Goal: Task Accomplishment & Management: Manage account settings

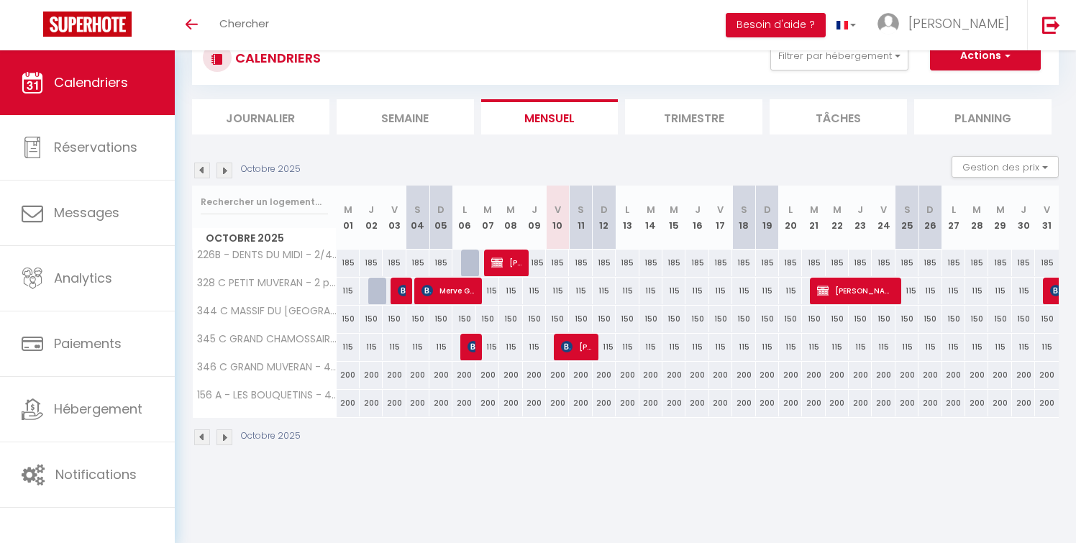
scroll to position [50, 0]
click at [227, 165] on img at bounding box center [225, 171] width 16 height 16
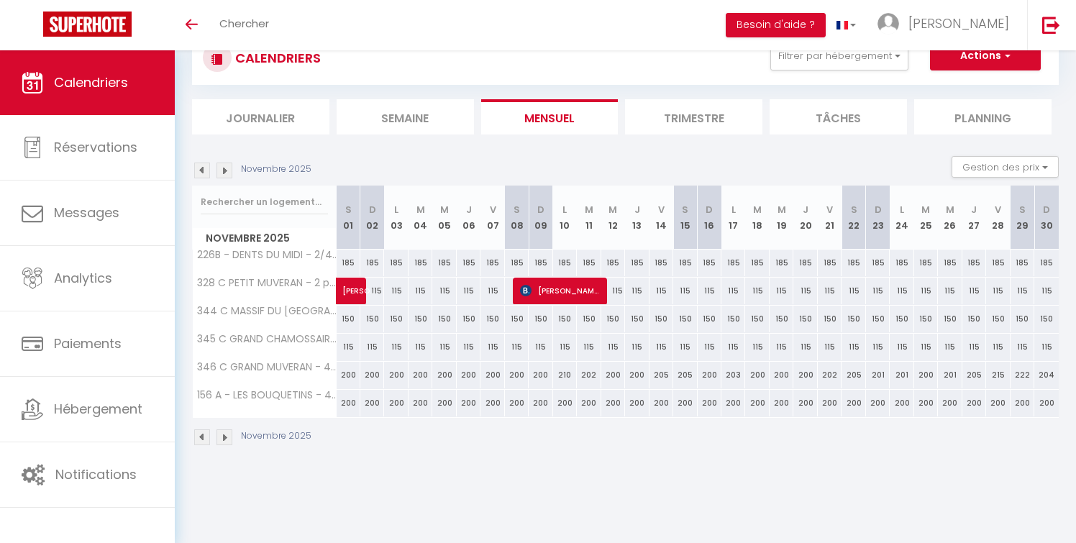
click at [227, 165] on img at bounding box center [225, 171] width 16 height 16
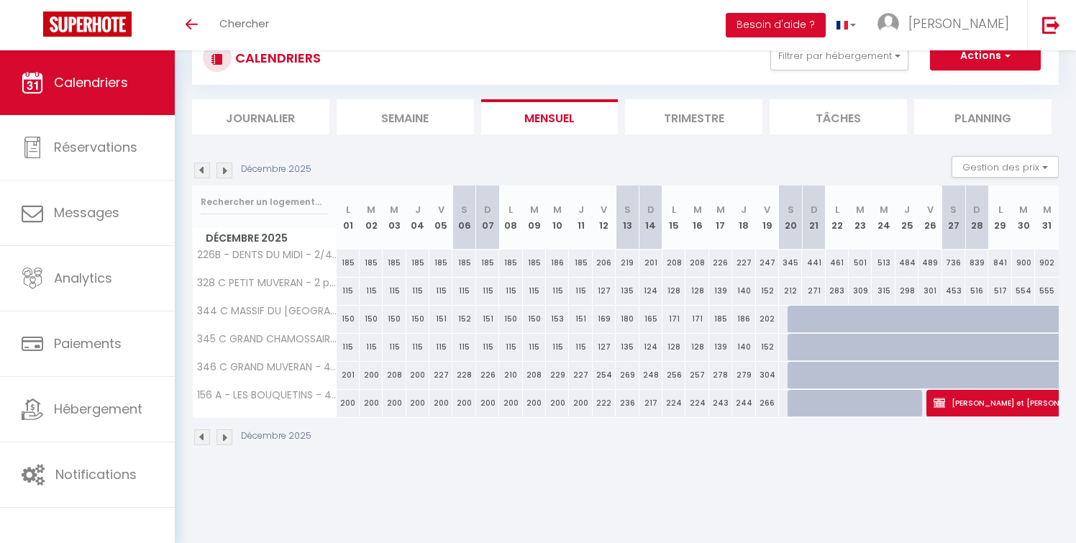
click at [227, 165] on img at bounding box center [225, 171] width 16 height 16
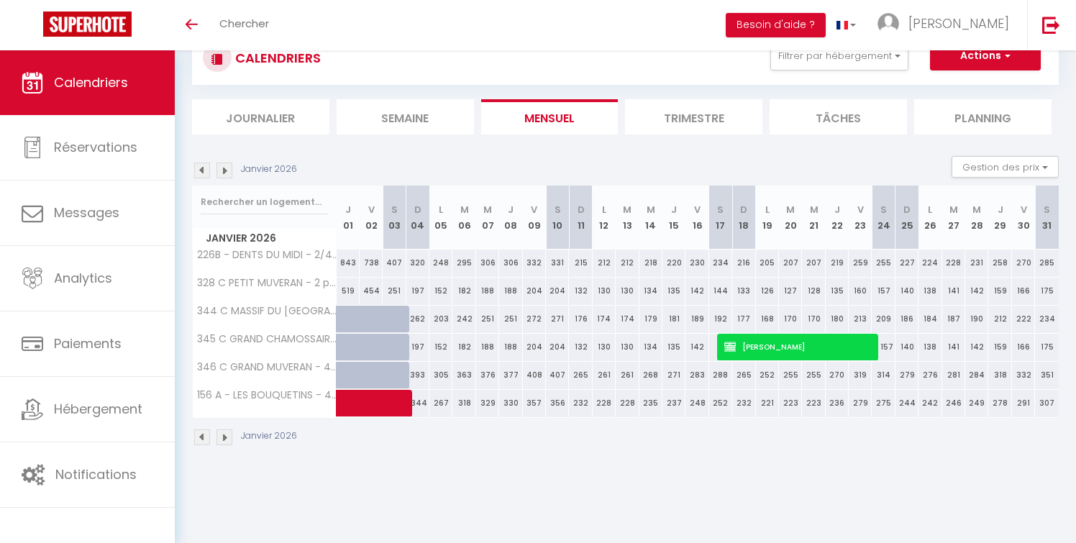
click at [227, 165] on img at bounding box center [225, 171] width 16 height 16
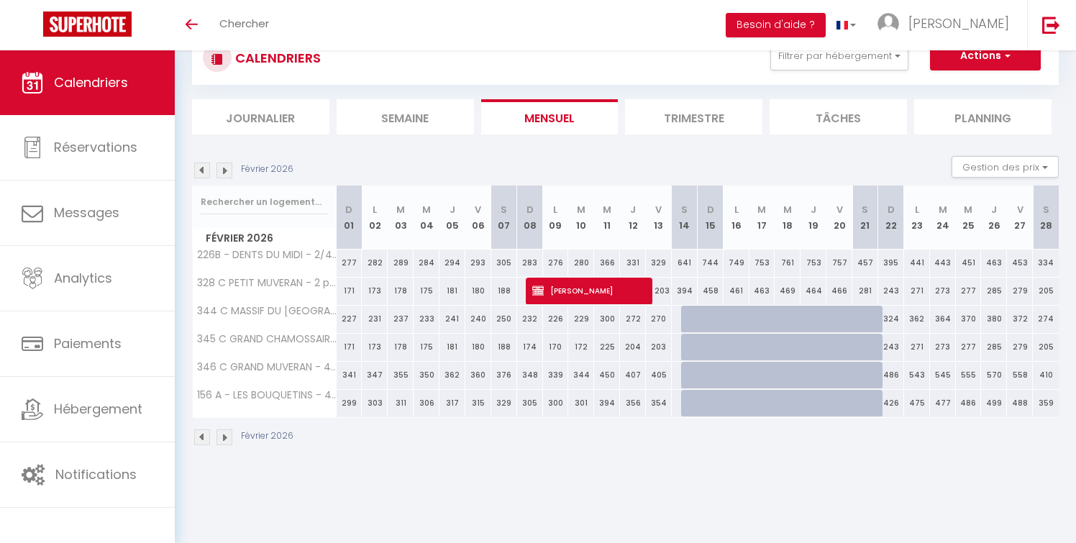
click at [196, 168] on img at bounding box center [202, 171] width 16 height 16
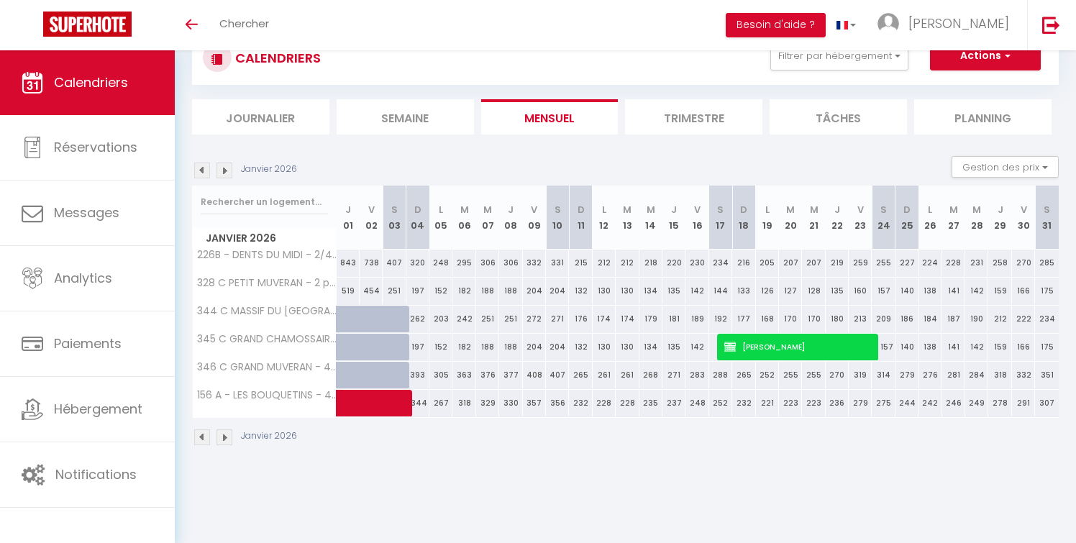
click at [196, 168] on img at bounding box center [202, 171] width 16 height 16
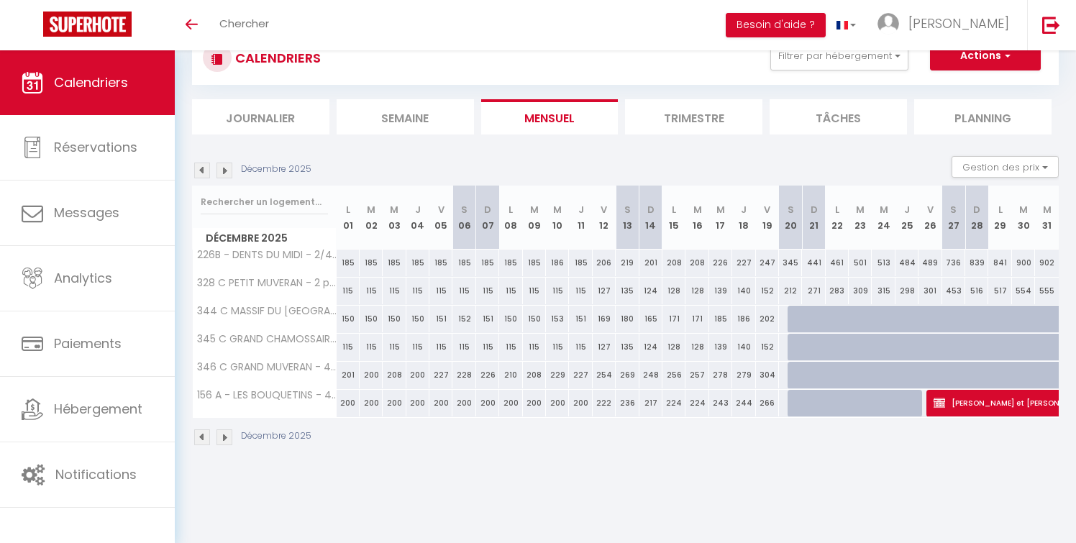
click at [196, 168] on img at bounding box center [202, 171] width 16 height 16
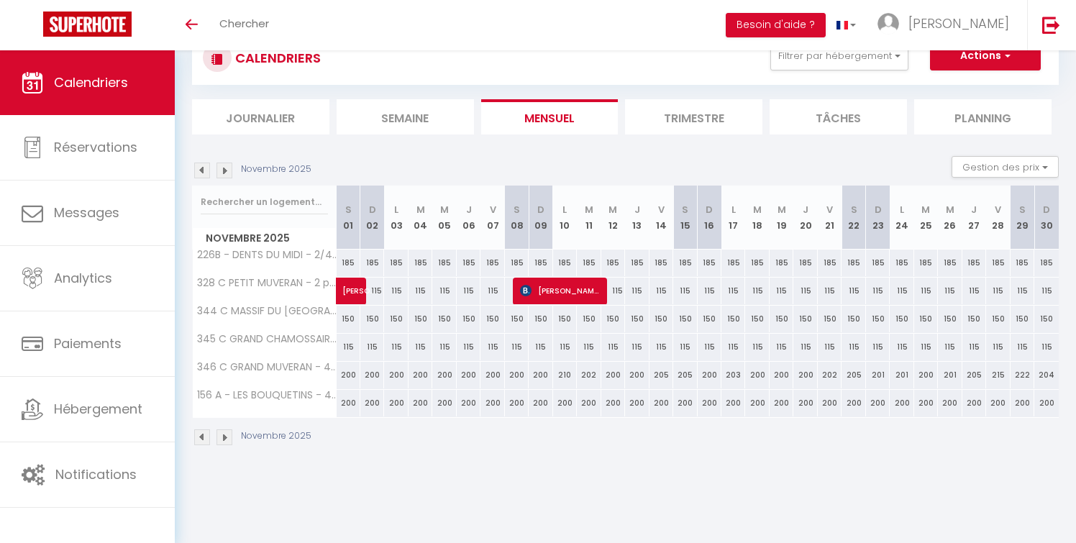
click at [196, 168] on img at bounding box center [202, 171] width 16 height 16
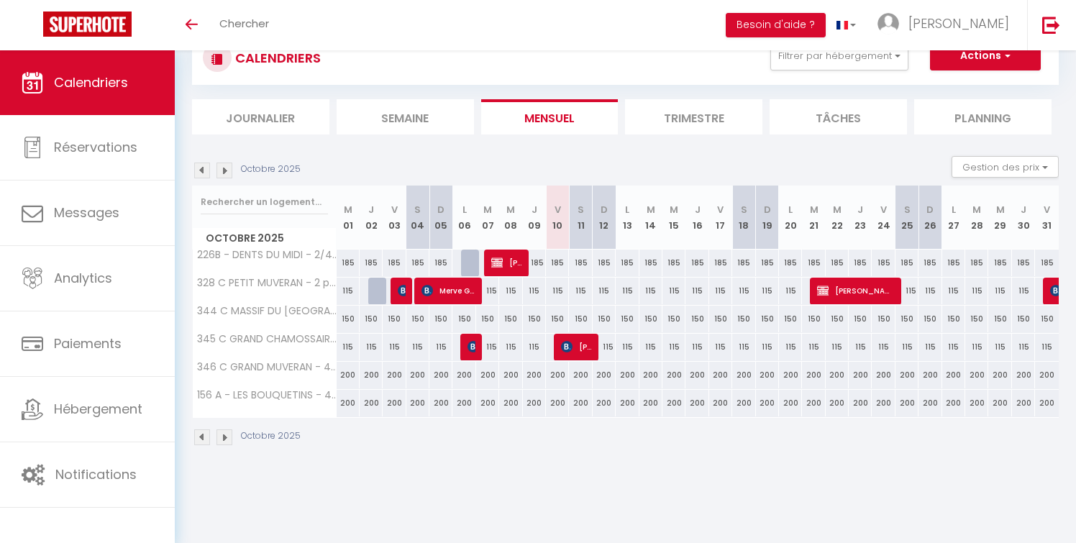
click at [196, 168] on img at bounding box center [202, 171] width 16 height 16
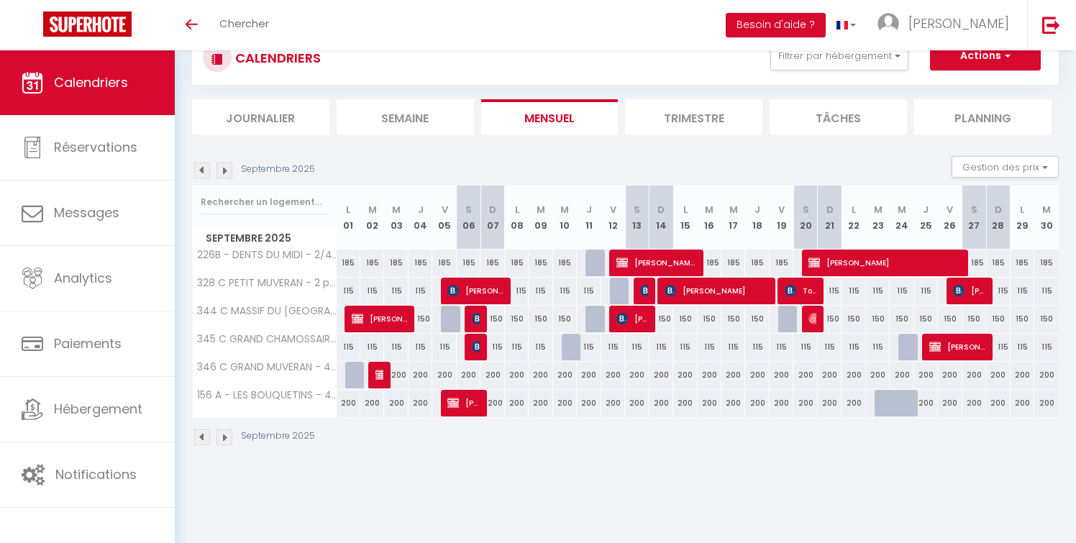
click at [196, 168] on img at bounding box center [202, 171] width 16 height 16
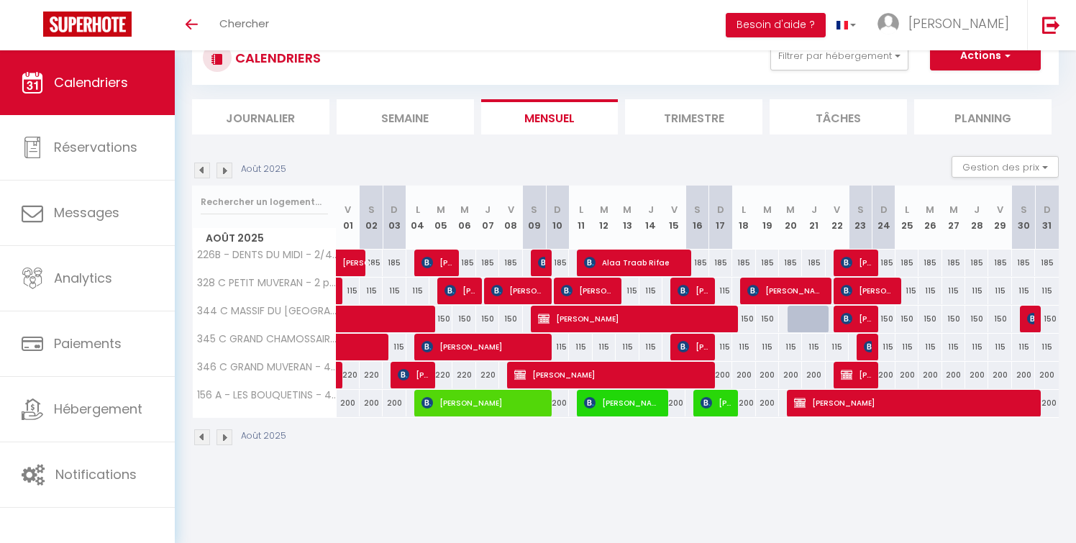
click at [196, 168] on img at bounding box center [202, 171] width 16 height 16
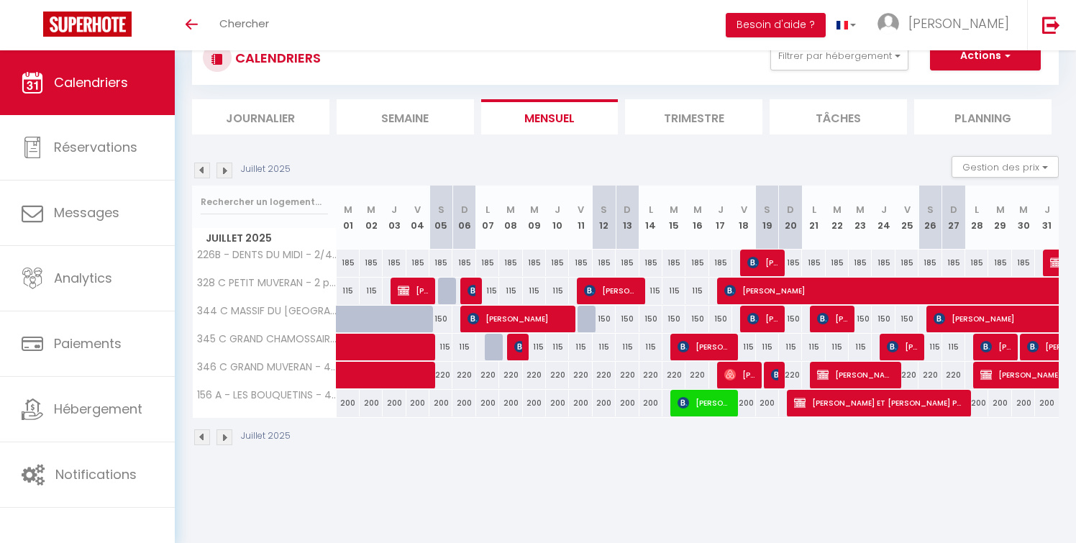
click at [196, 168] on img at bounding box center [202, 171] width 16 height 16
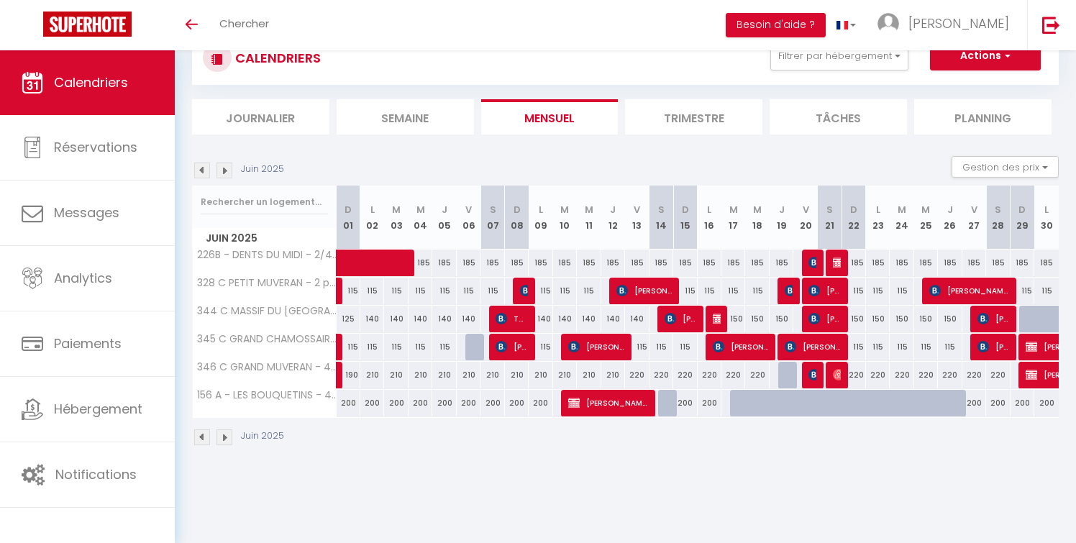
click at [196, 168] on img at bounding box center [202, 171] width 16 height 16
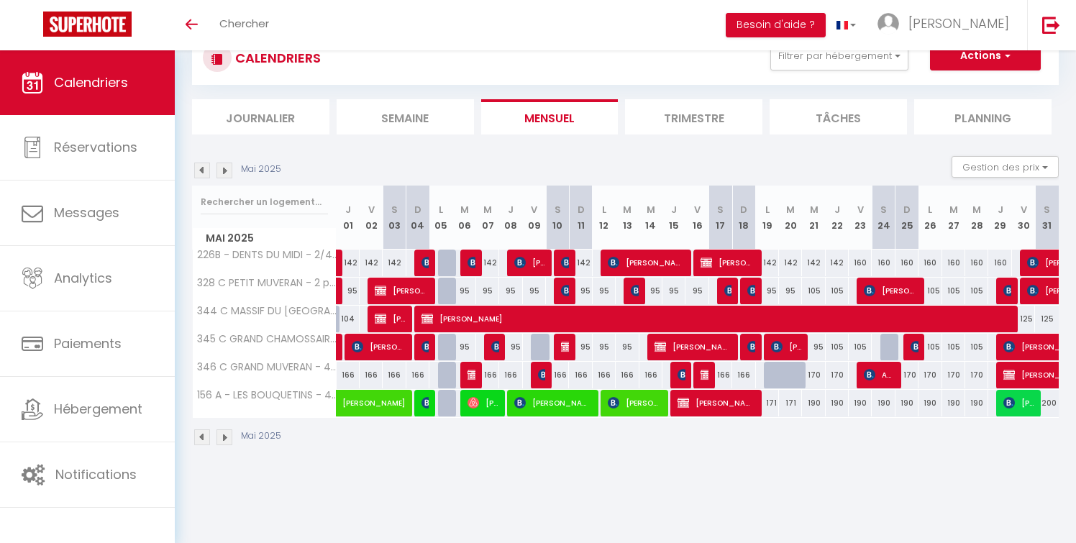
click at [196, 168] on img at bounding box center [202, 171] width 16 height 16
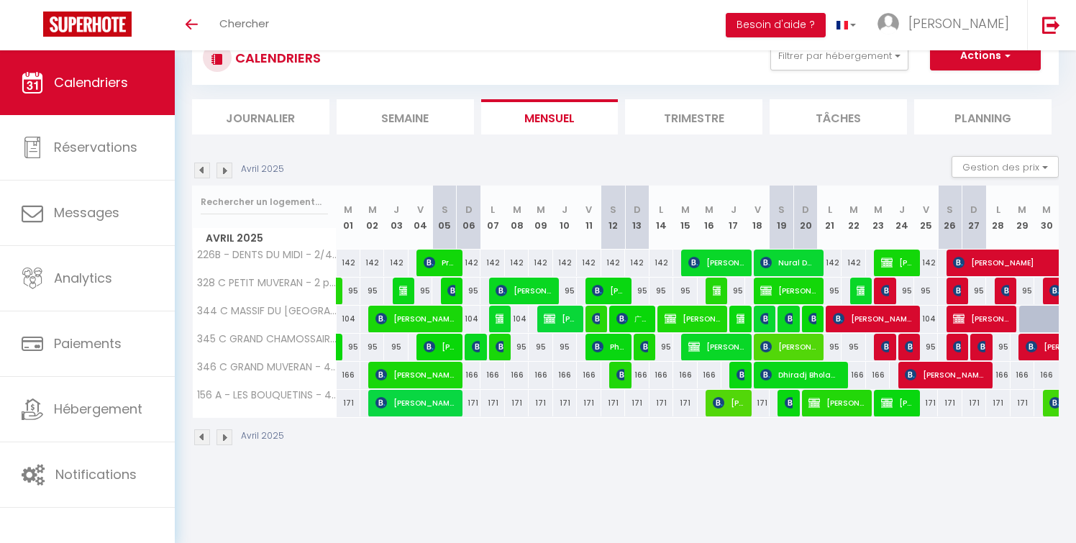
click at [196, 168] on img at bounding box center [202, 171] width 16 height 16
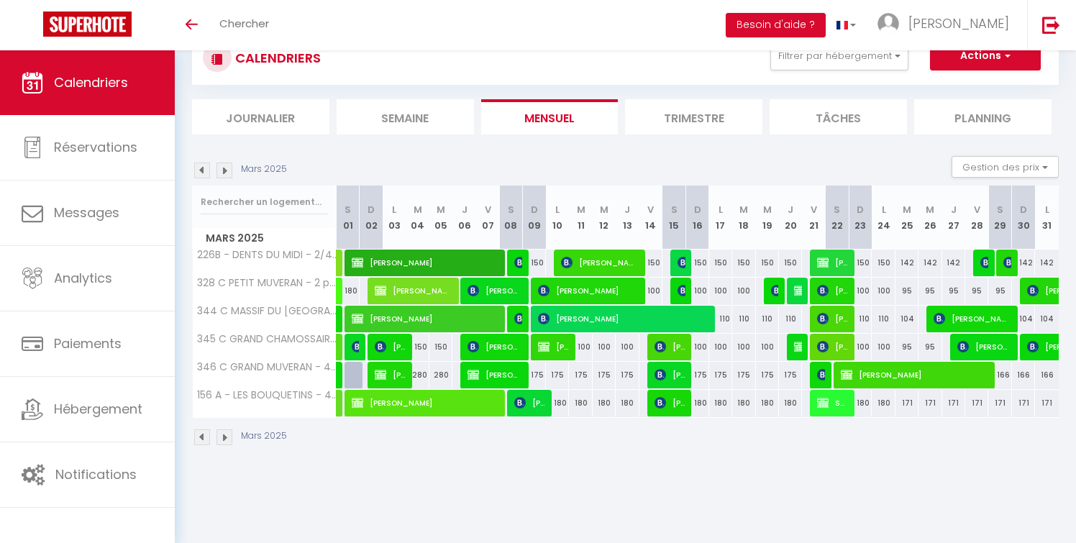
click at [196, 168] on img at bounding box center [202, 171] width 16 height 16
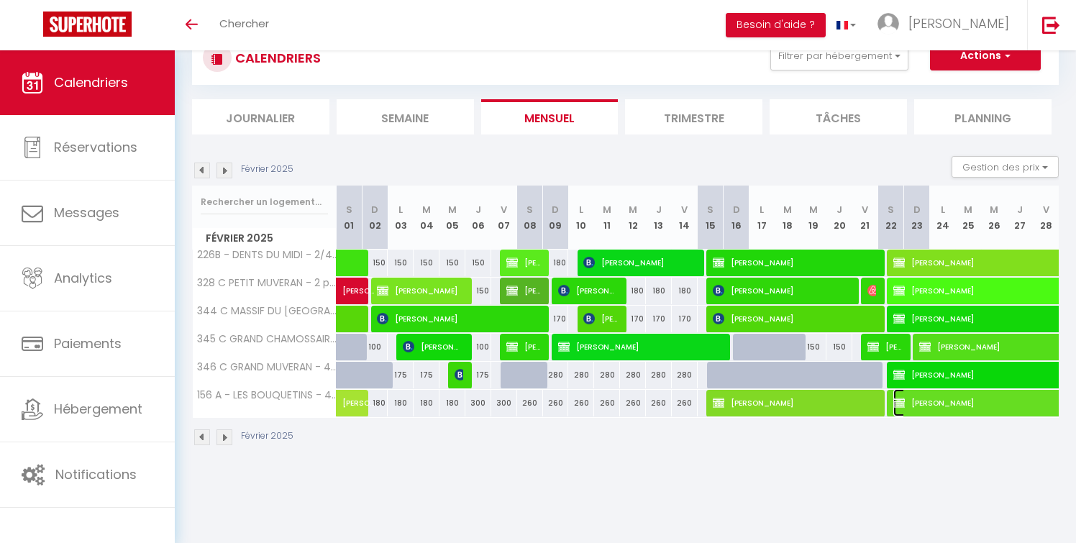
click at [963, 400] on span "[PERSON_NAME]" at bounding box center [1010, 402] width 232 height 27
select select "OK"
select select "0"
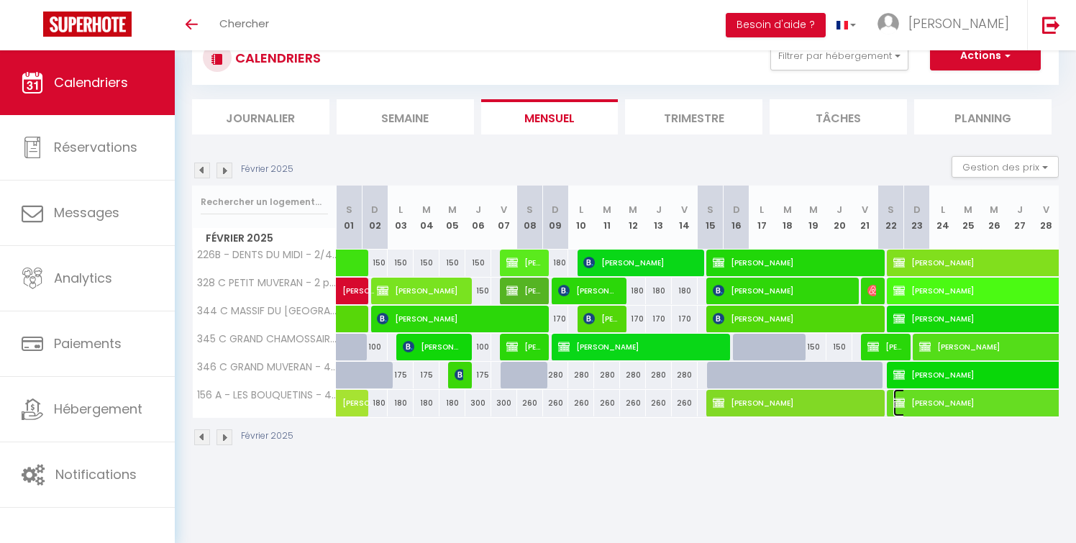
select select "1"
select select
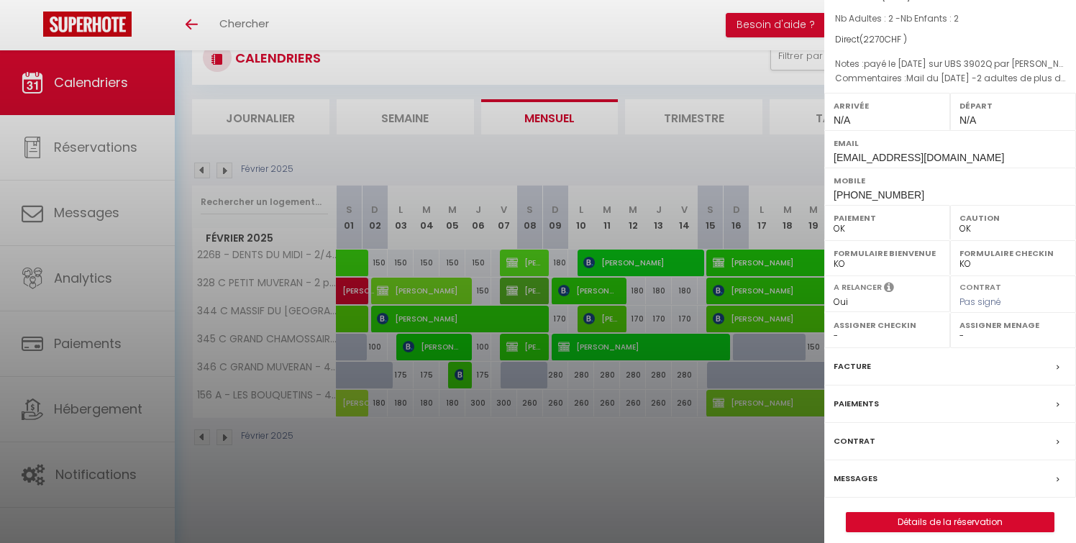
scroll to position [142, 0]
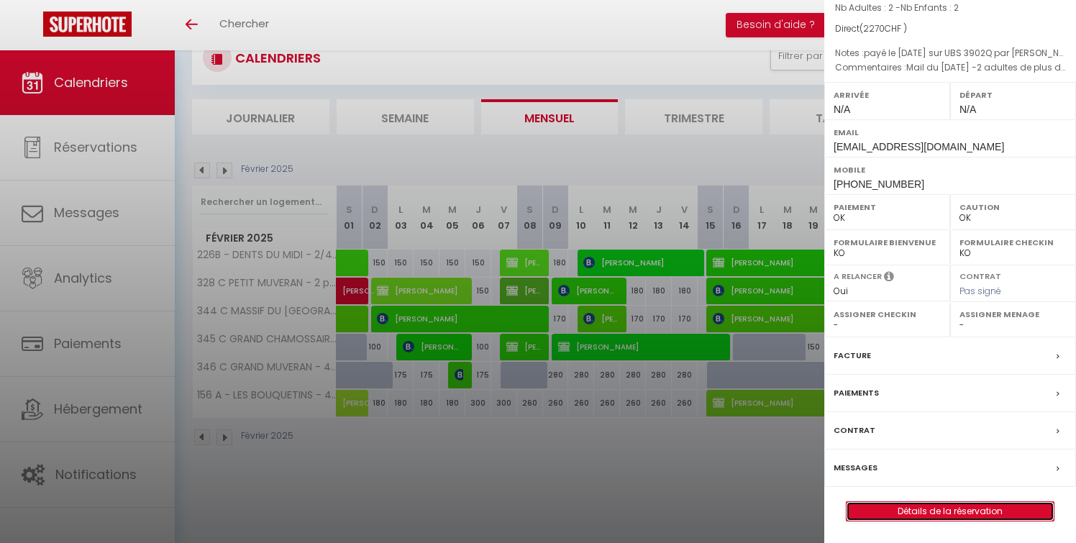
click at [920, 503] on link "Détails de la réservation" at bounding box center [950, 511] width 207 height 19
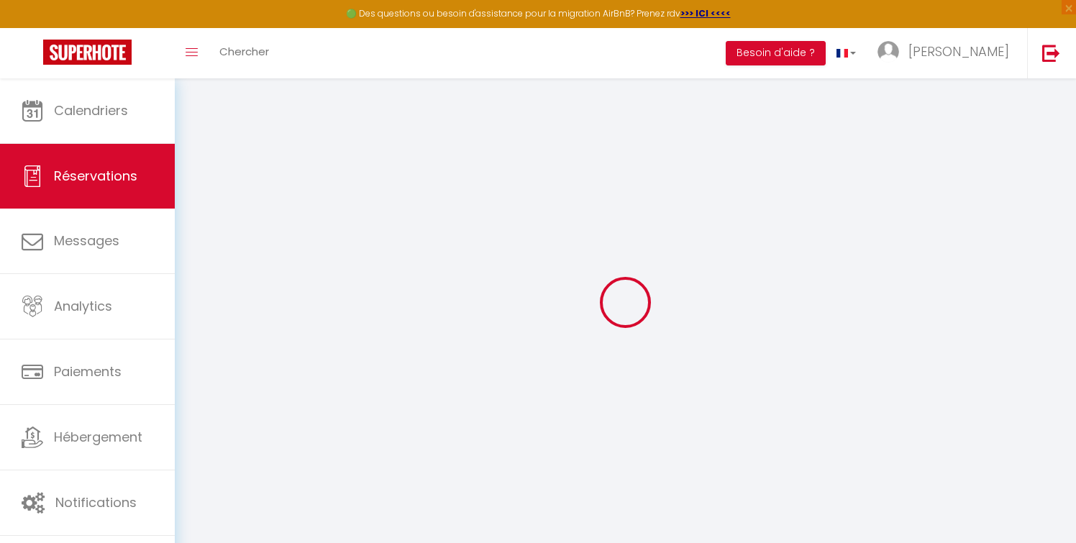
select select
checkbox input "true"
select select
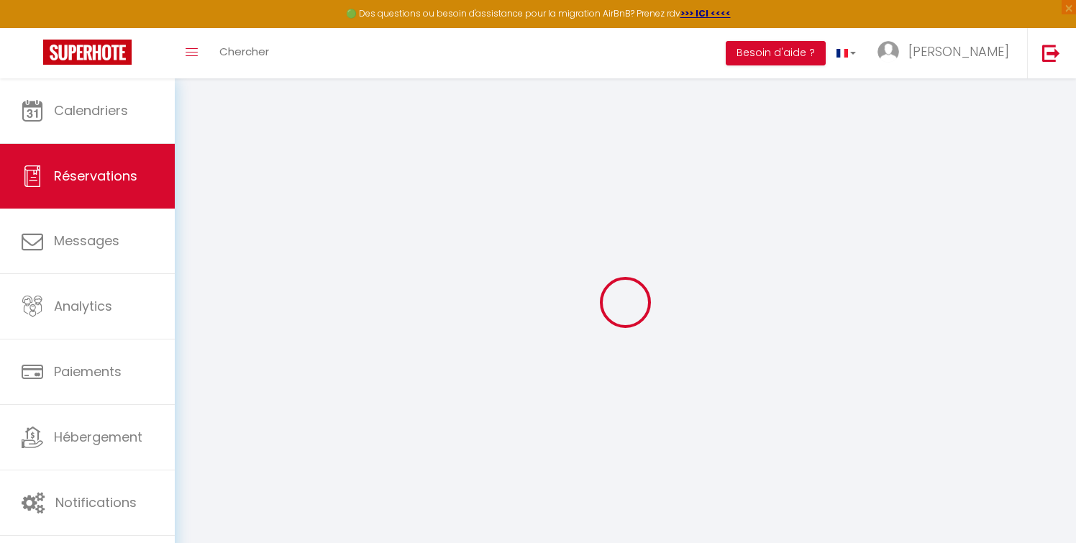
select select
checkbox input "true"
select select
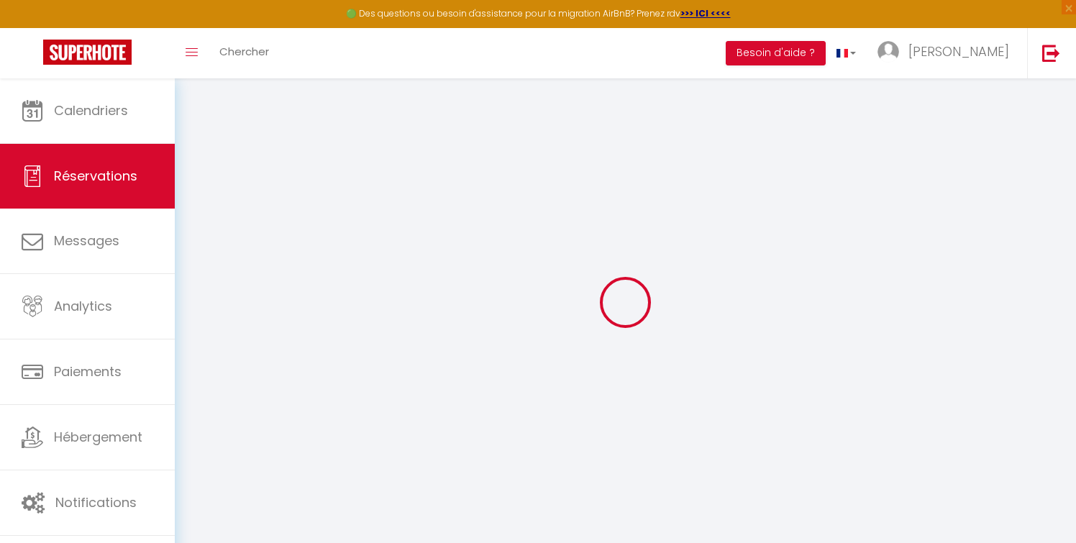
select select
checkbox input "true"
type textarea "Mail du [DATE] -2 adultes de plus de 16 ans -2 enfants entre 6 et 15 ans -1 enf…"
type textarea "payé le [DATE] sur UBS 3902Q par [PERSON_NAME] chf. 2270.00"
select select
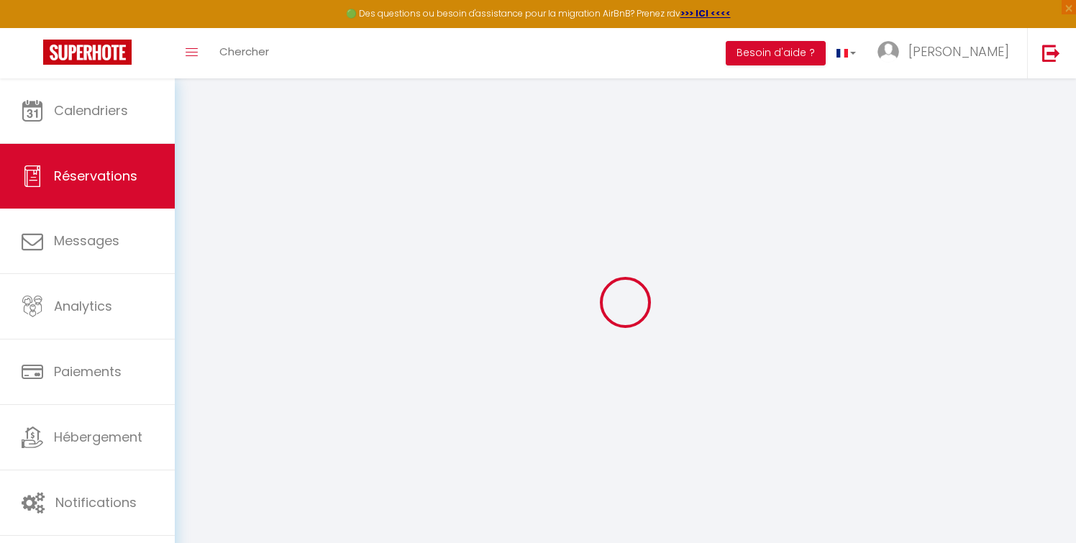
type input "120"
select select
checkbox input "true"
select select
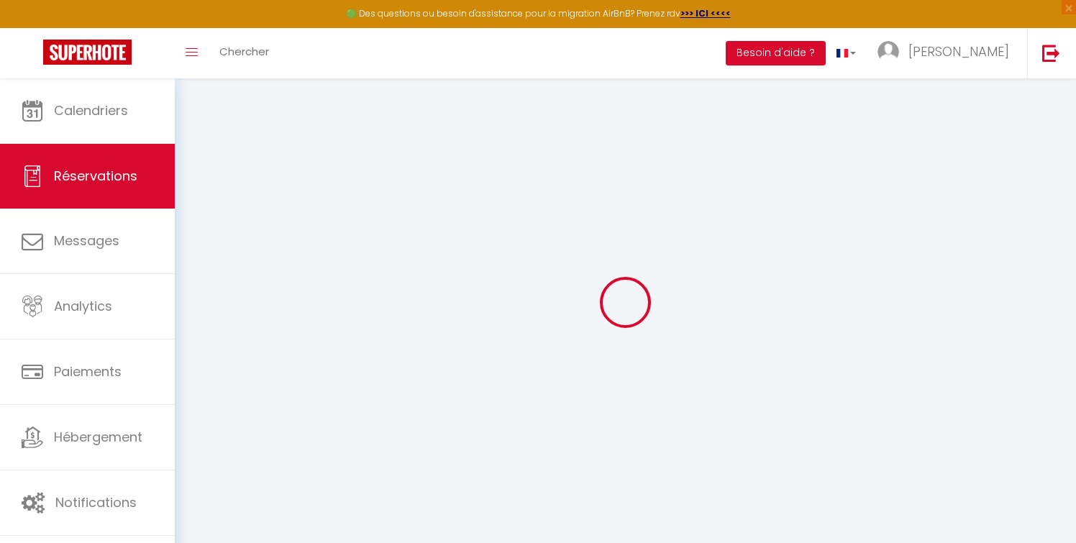
checkbox input "true"
select select
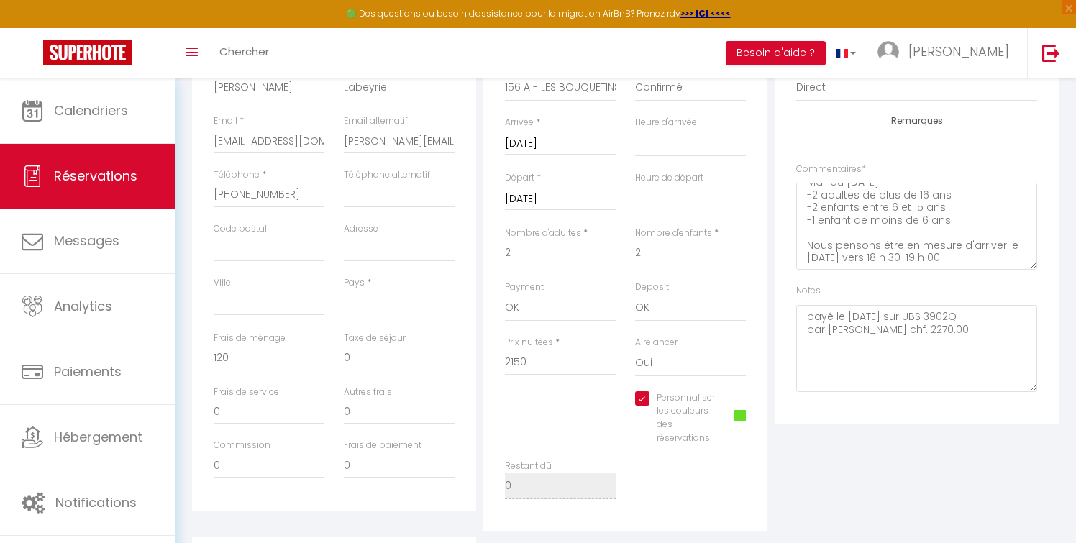
scroll to position [260, 0]
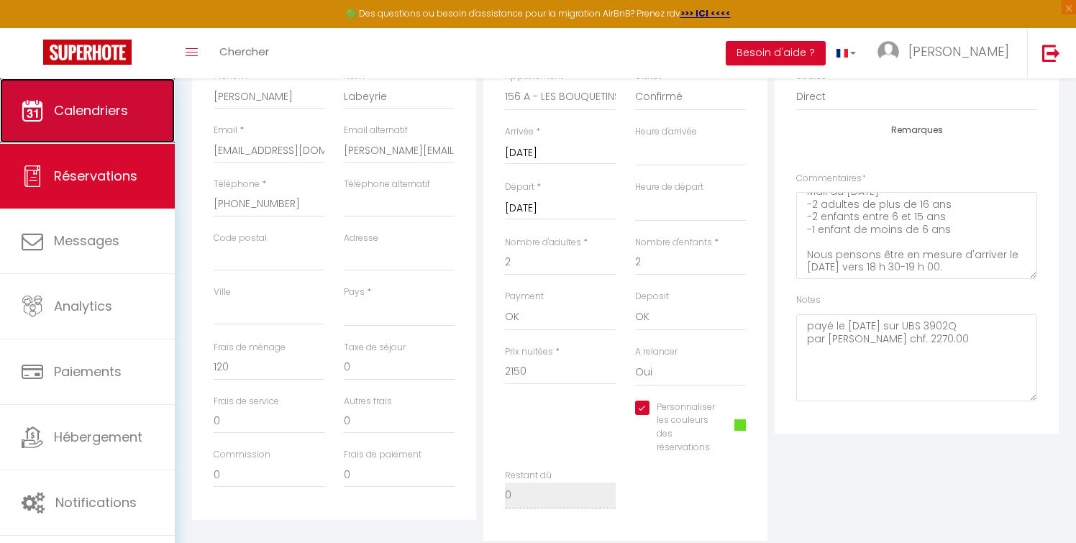
click at [106, 106] on span "Calendriers" at bounding box center [91, 110] width 74 height 18
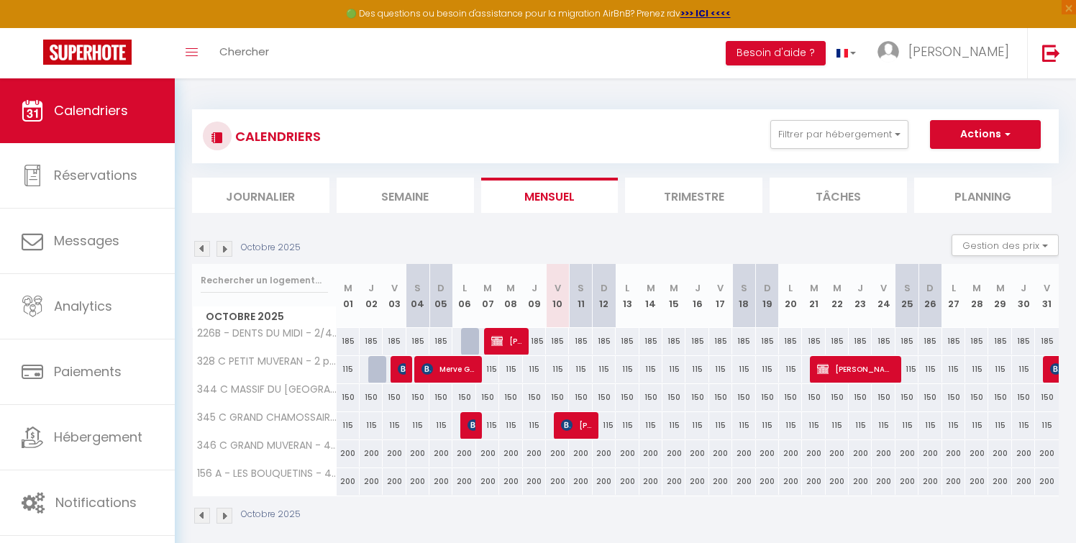
click at [202, 245] on img at bounding box center [202, 249] width 16 height 16
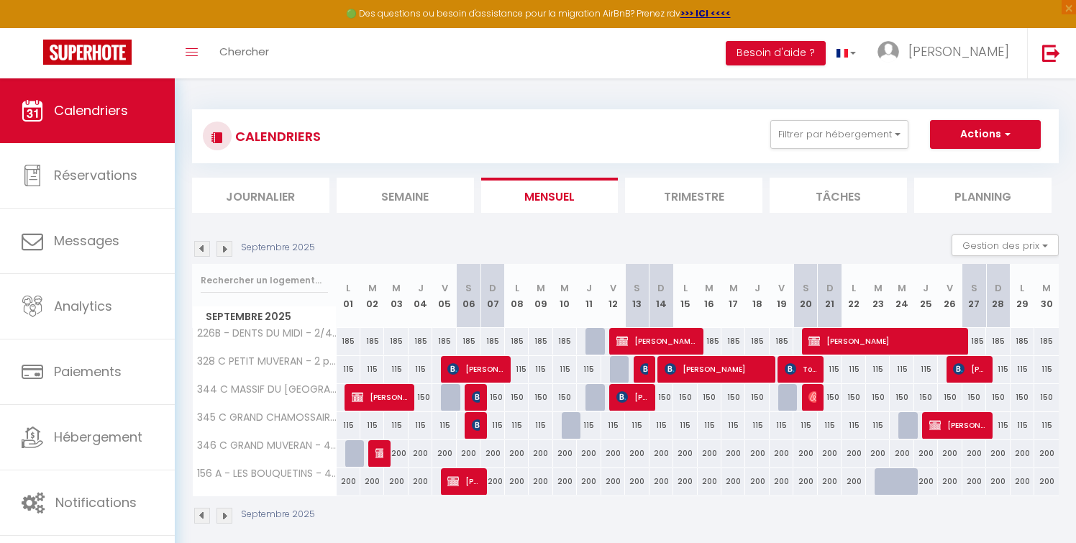
click at [202, 245] on img at bounding box center [202, 249] width 16 height 16
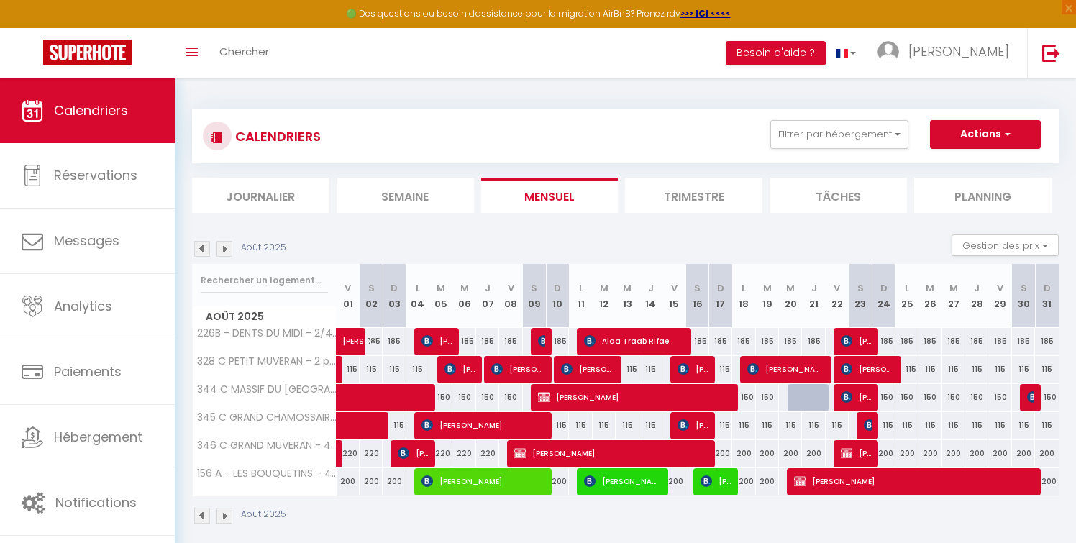
click at [202, 245] on img at bounding box center [202, 249] width 16 height 16
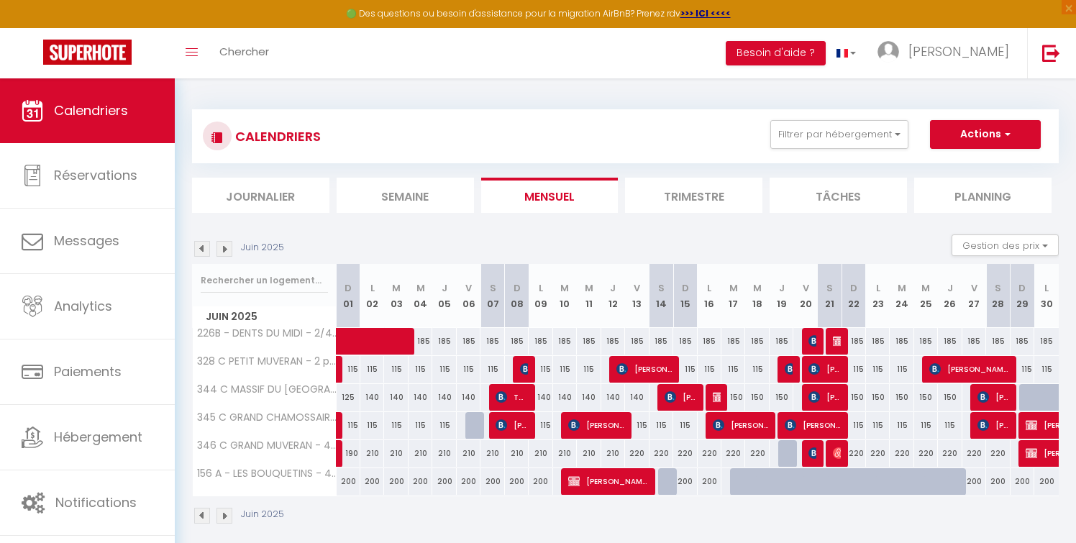
click at [202, 245] on img at bounding box center [202, 249] width 16 height 16
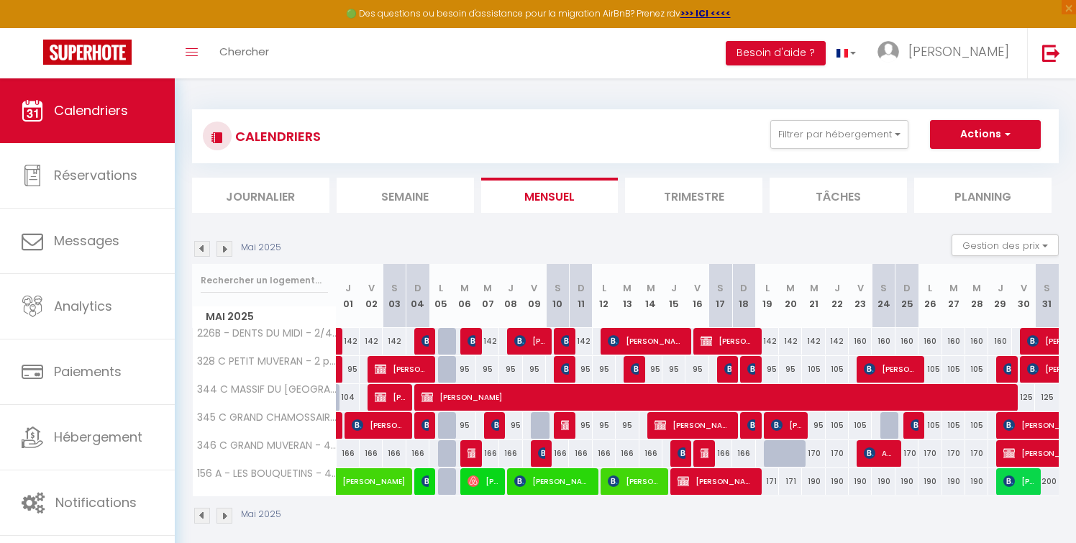
click at [202, 245] on img at bounding box center [202, 249] width 16 height 16
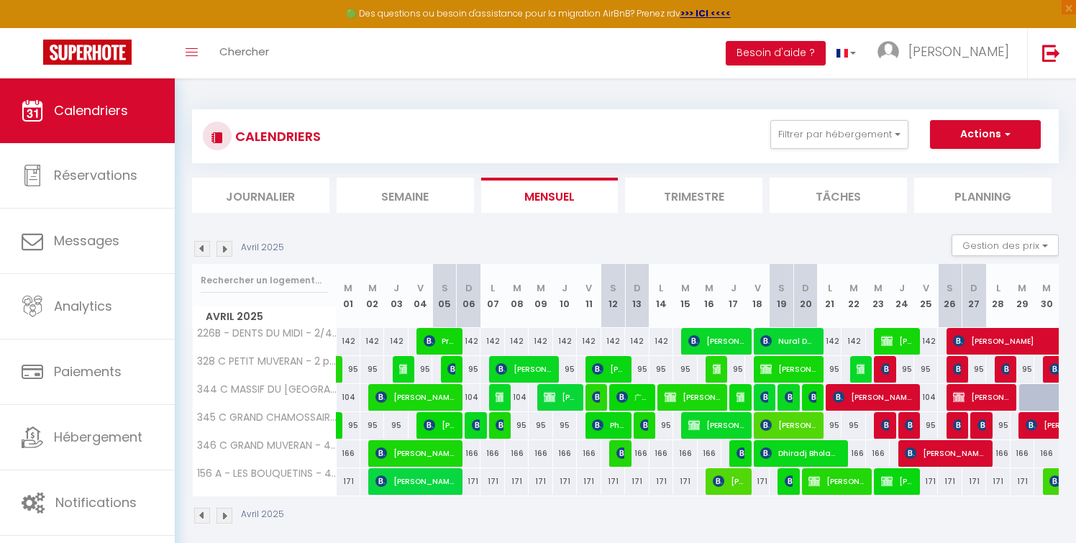
click at [202, 245] on img at bounding box center [202, 249] width 16 height 16
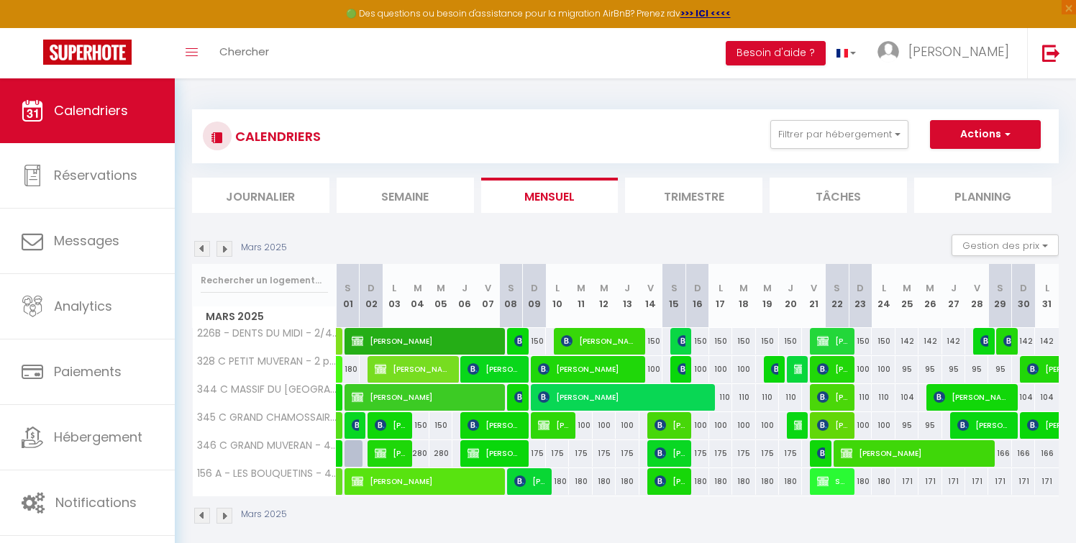
click at [202, 245] on img at bounding box center [202, 249] width 16 height 16
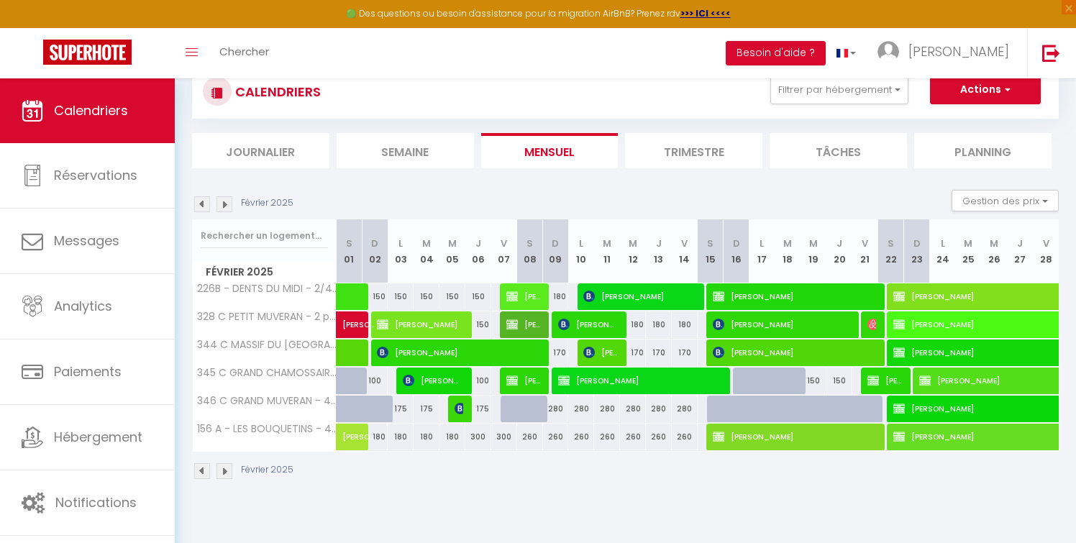
scroll to position [78, 0]
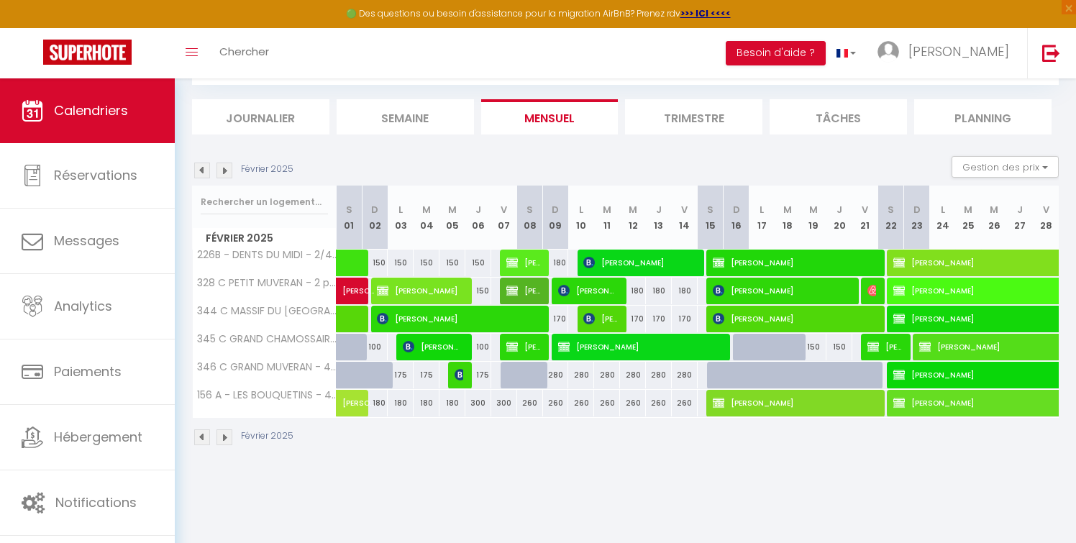
click at [223, 170] on img at bounding box center [225, 171] width 16 height 16
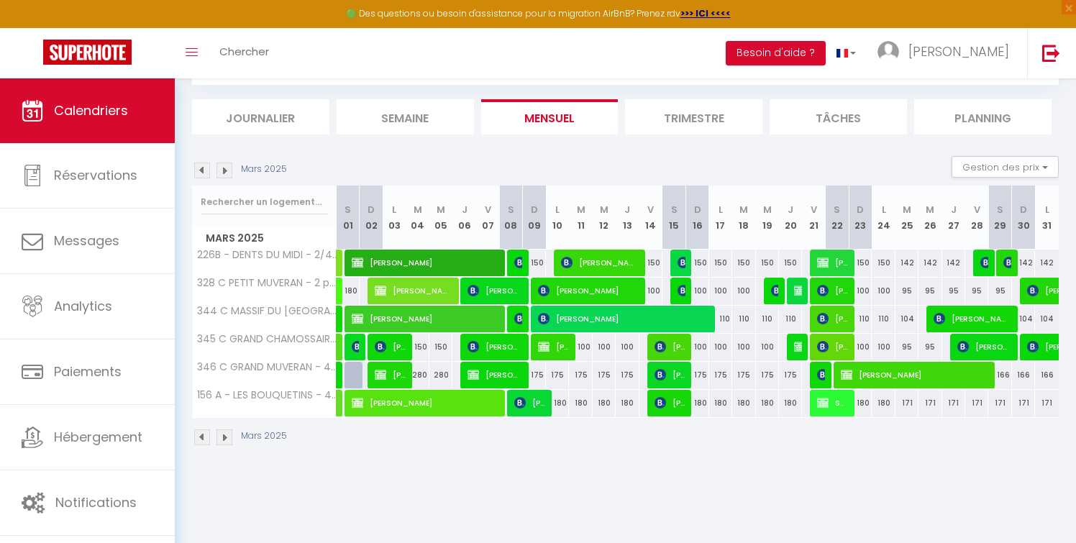
click at [223, 170] on img at bounding box center [225, 171] width 16 height 16
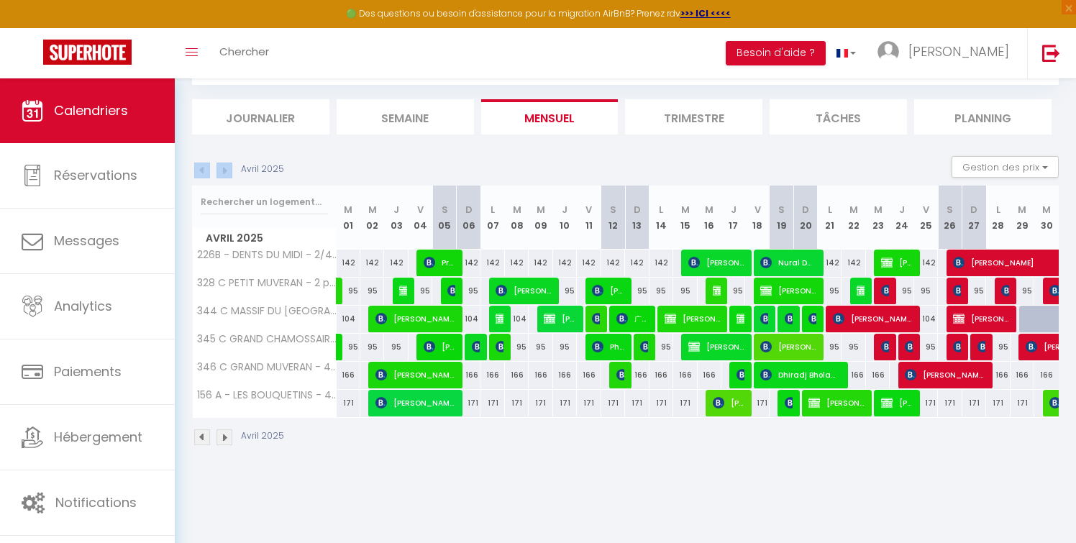
click at [223, 170] on div "Avril 2025" at bounding box center [240, 171] width 96 height 16
click at [223, 170] on img at bounding box center [225, 171] width 16 height 16
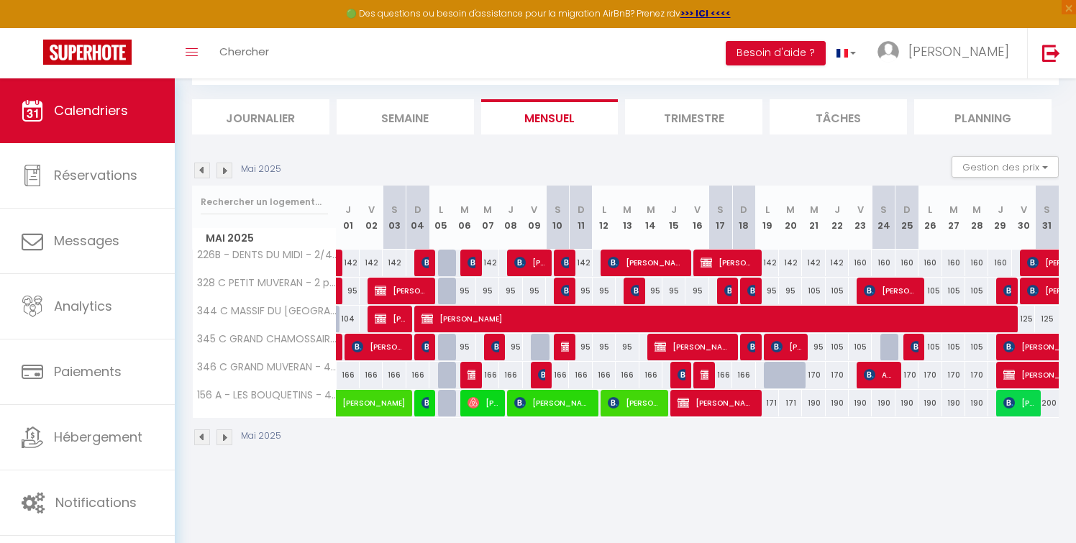
click at [223, 170] on img at bounding box center [225, 171] width 16 height 16
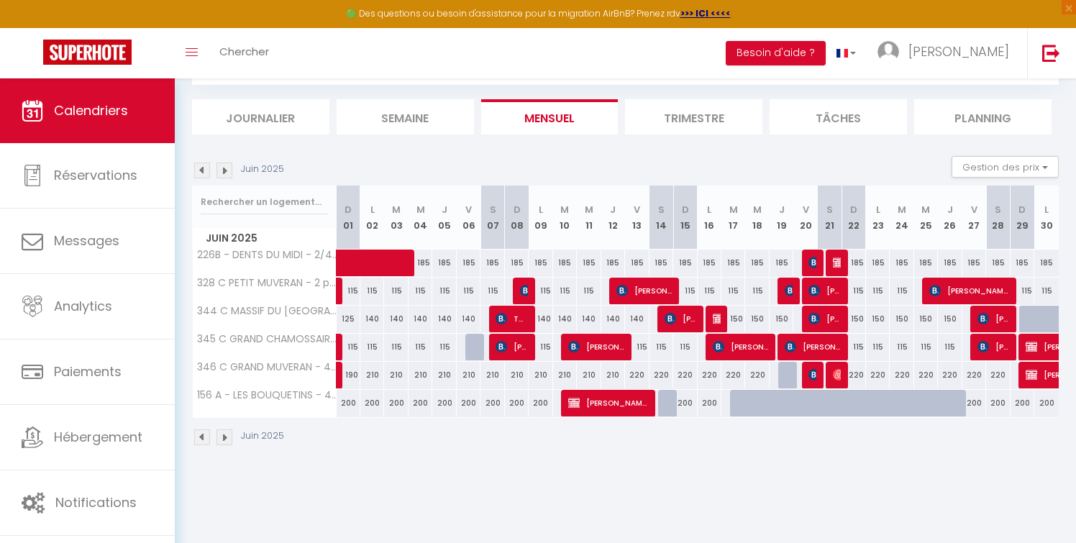
click at [223, 170] on img at bounding box center [225, 171] width 16 height 16
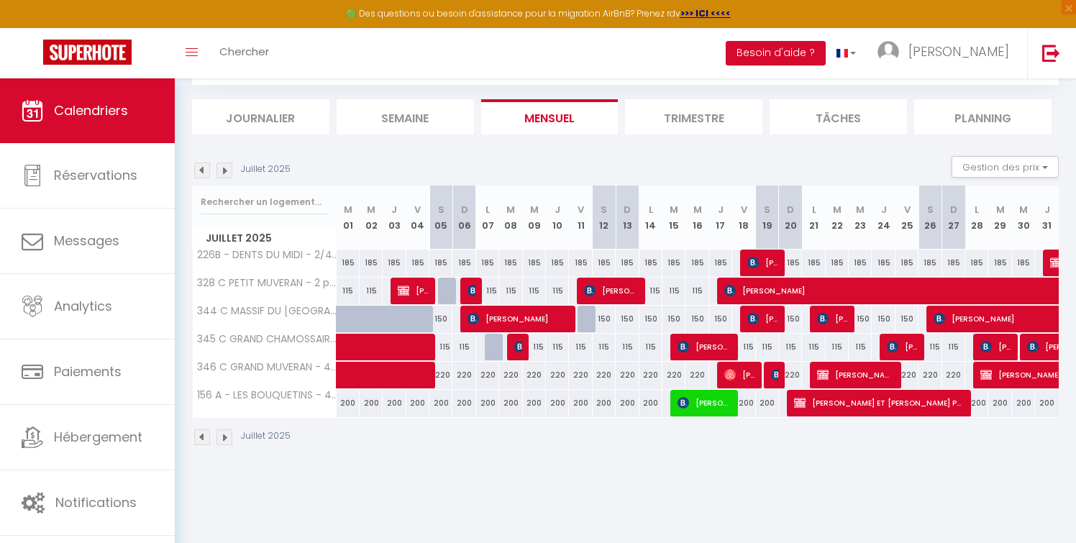
click at [223, 170] on img at bounding box center [225, 171] width 16 height 16
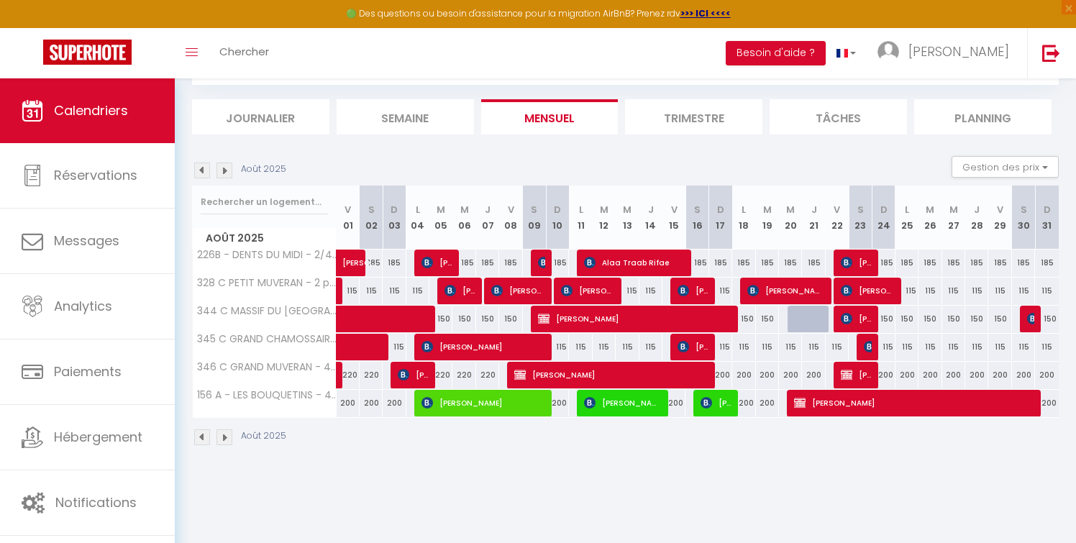
click at [223, 170] on img at bounding box center [225, 171] width 16 height 16
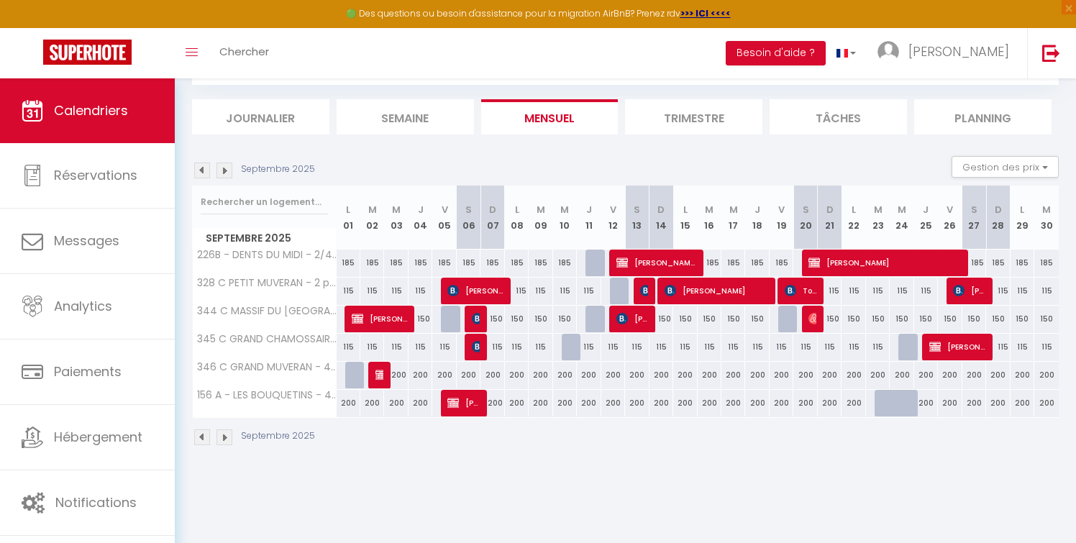
click at [223, 170] on img at bounding box center [225, 171] width 16 height 16
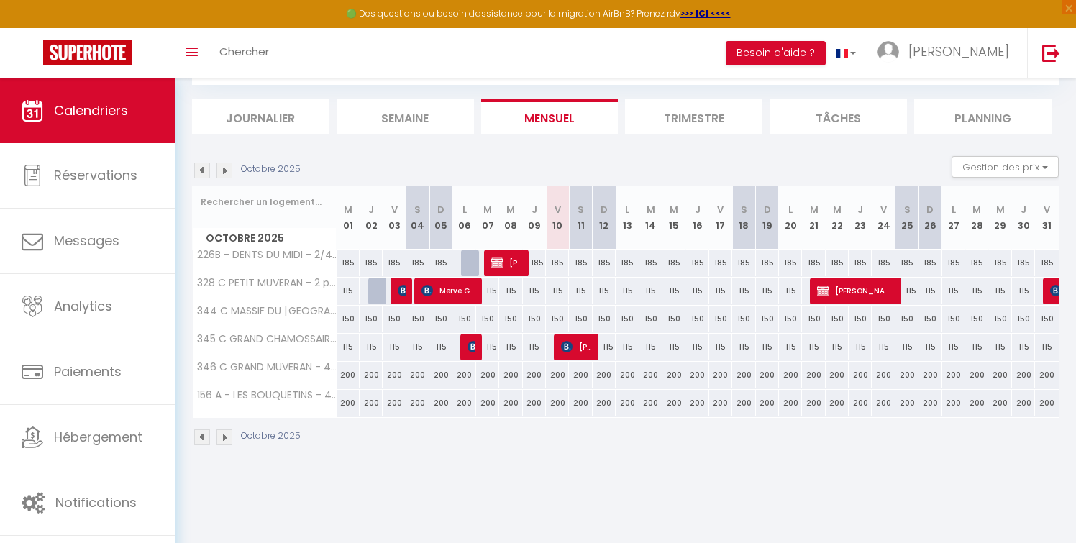
click at [223, 170] on img at bounding box center [225, 171] width 16 height 16
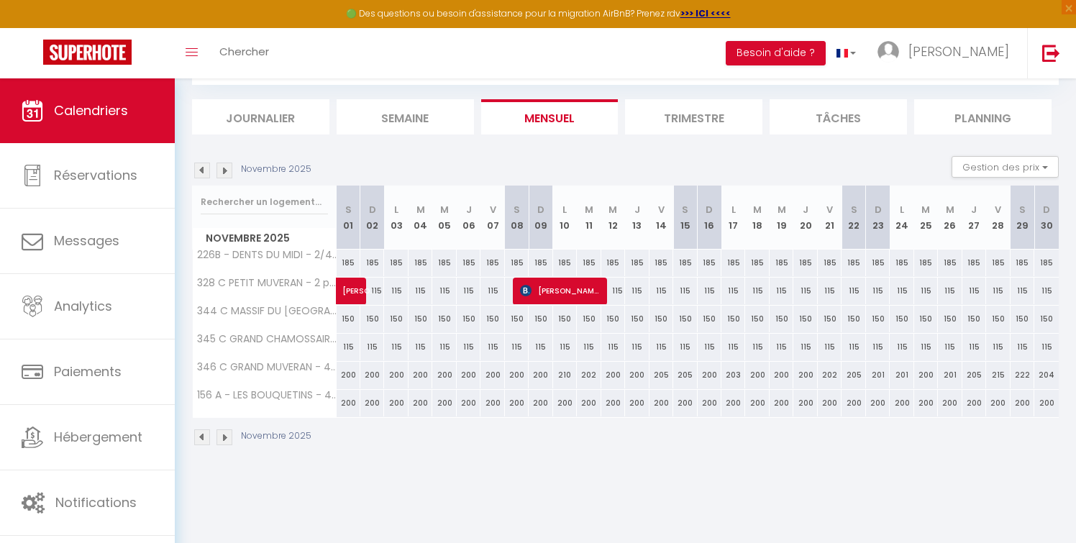
click at [223, 170] on img at bounding box center [225, 171] width 16 height 16
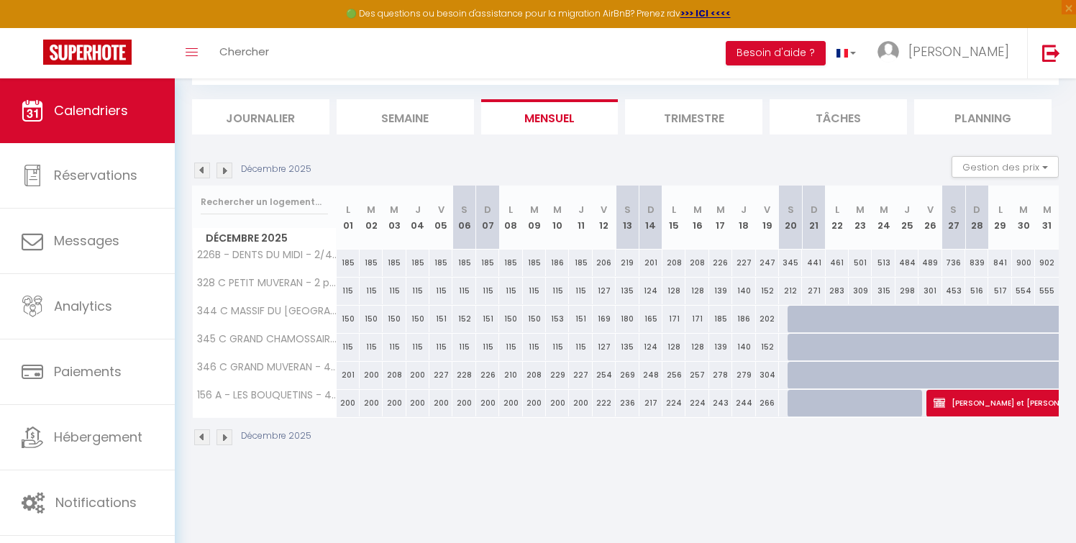
click at [223, 170] on img at bounding box center [225, 171] width 16 height 16
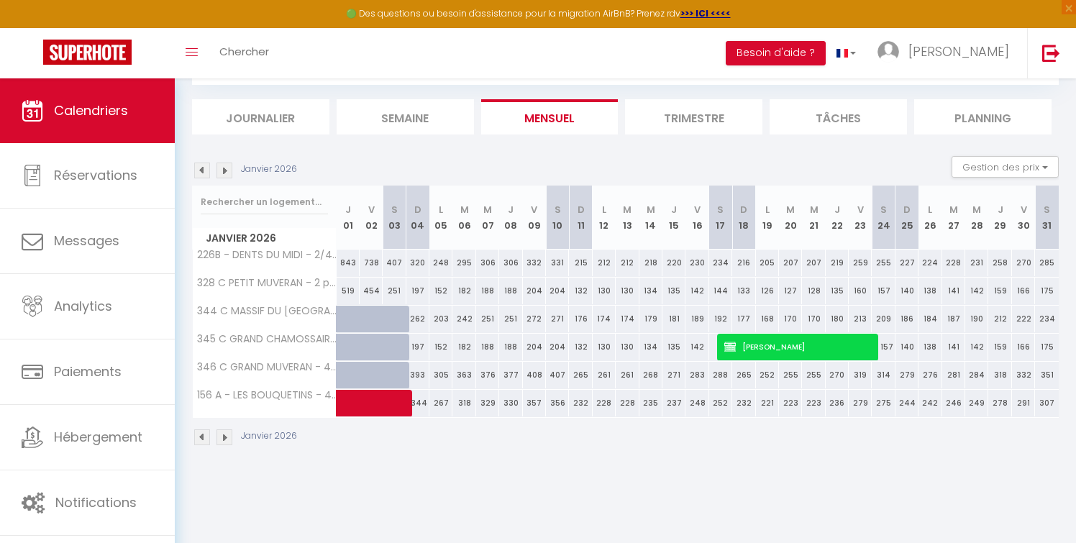
click at [223, 170] on img at bounding box center [225, 171] width 16 height 16
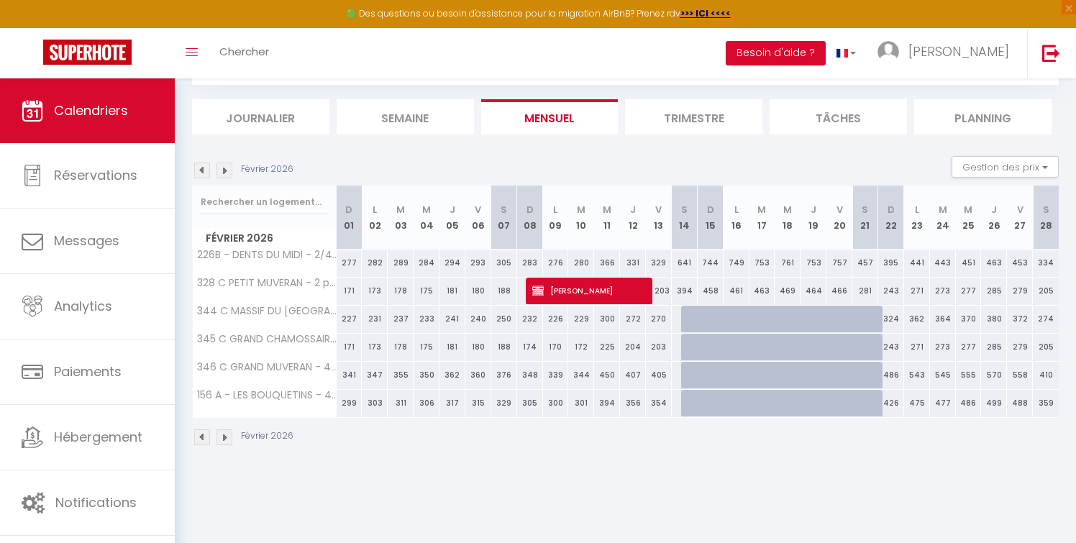
click at [892, 404] on div "426" at bounding box center [891, 403] width 26 height 27
type input "426"
type input "Dim 22 Février 2026"
type input "Lun 23 Février 2026"
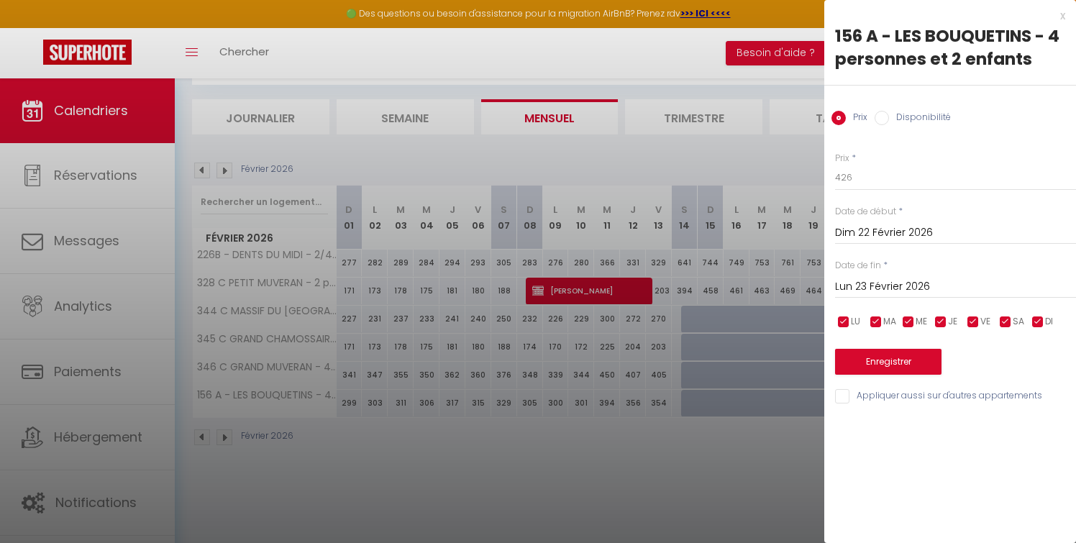
click at [1061, 15] on div "x" at bounding box center [945, 15] width 241 height 17
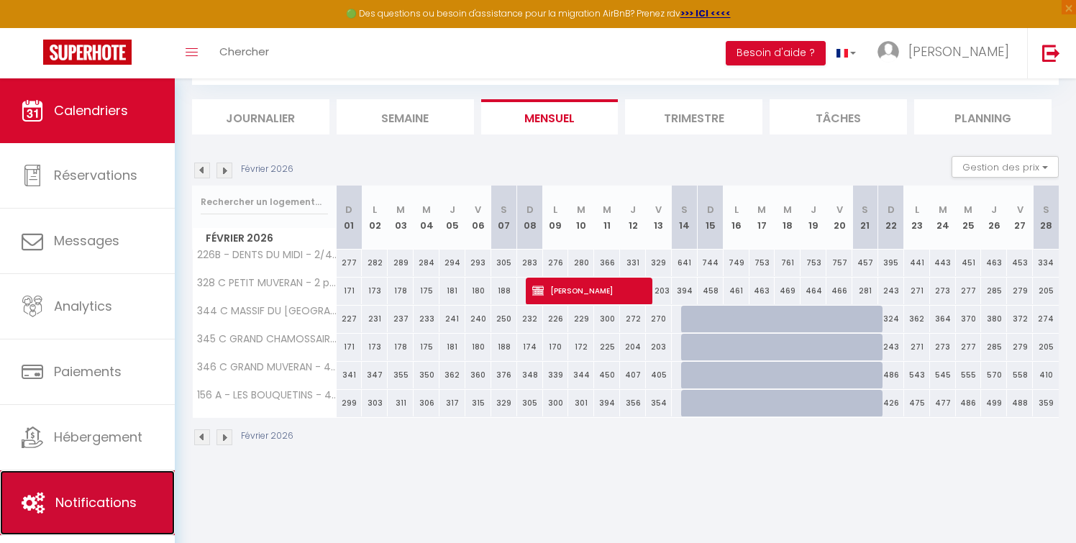
click at [78, 501] on span "Notifications" at bounding box center [95, 503] width 81 height 18
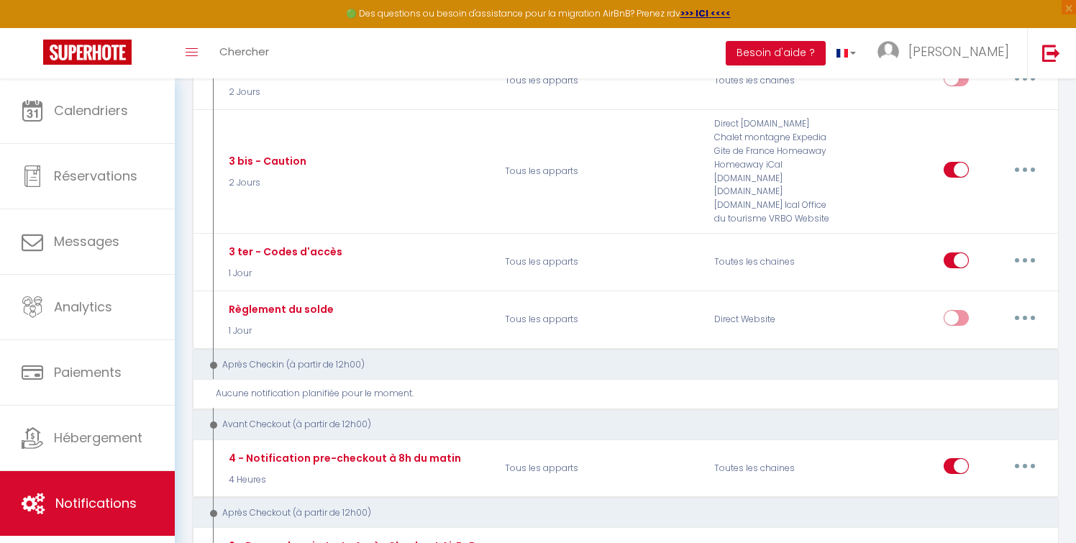
scroll to position [512, 0]
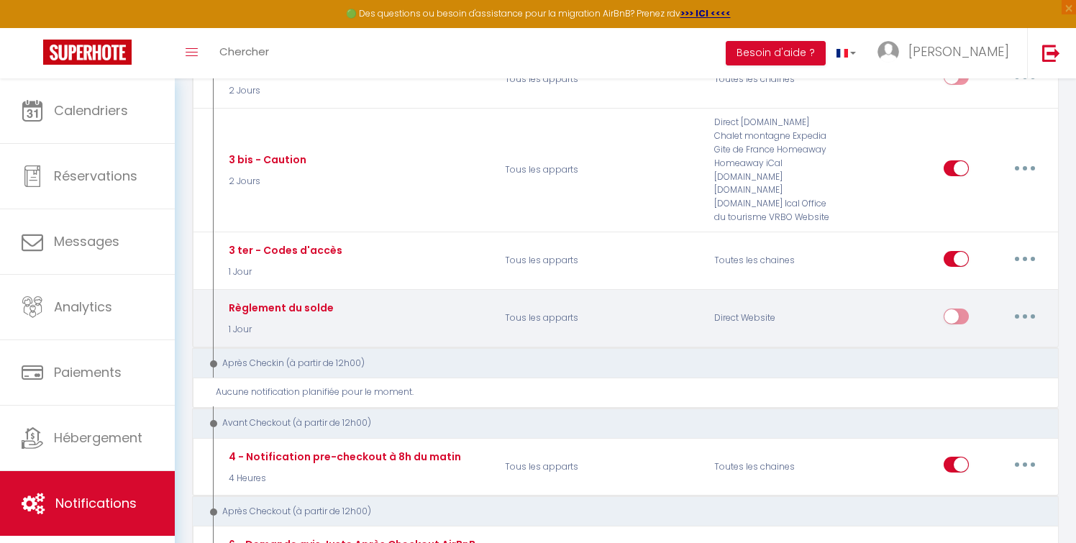
click at [1020, 305] on button "button" at bounding box center [1025, 316] width 40 height 23
click at [959, 337] on link "Editer" at bounding box center [988, 349] width 106 height 24
type input "Règlement du solde"
select select "1 Jour"
select select
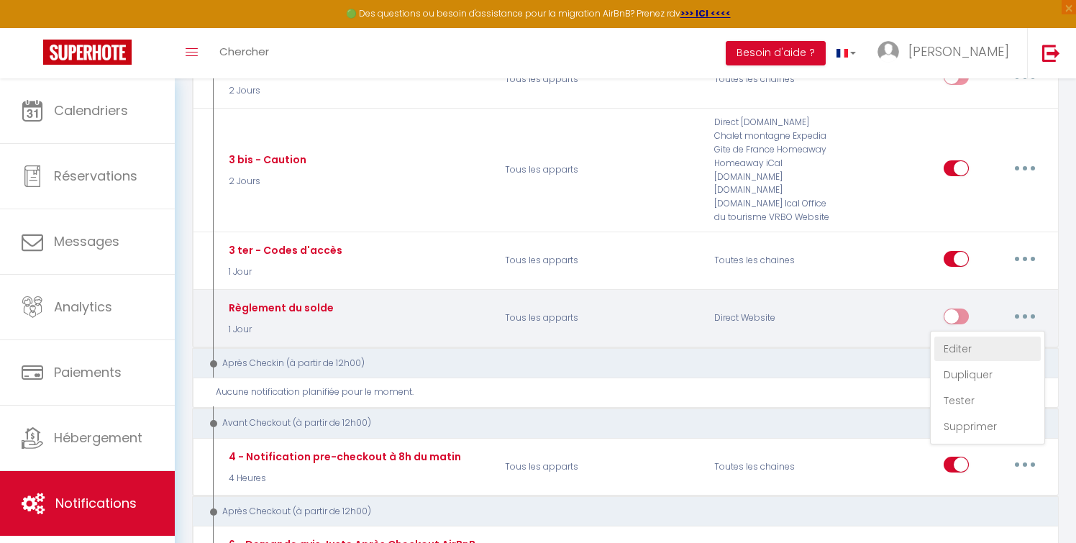
checkbox input "false"
radio input "true"
type input "Règlement du solde [RENTAL:NAME]"
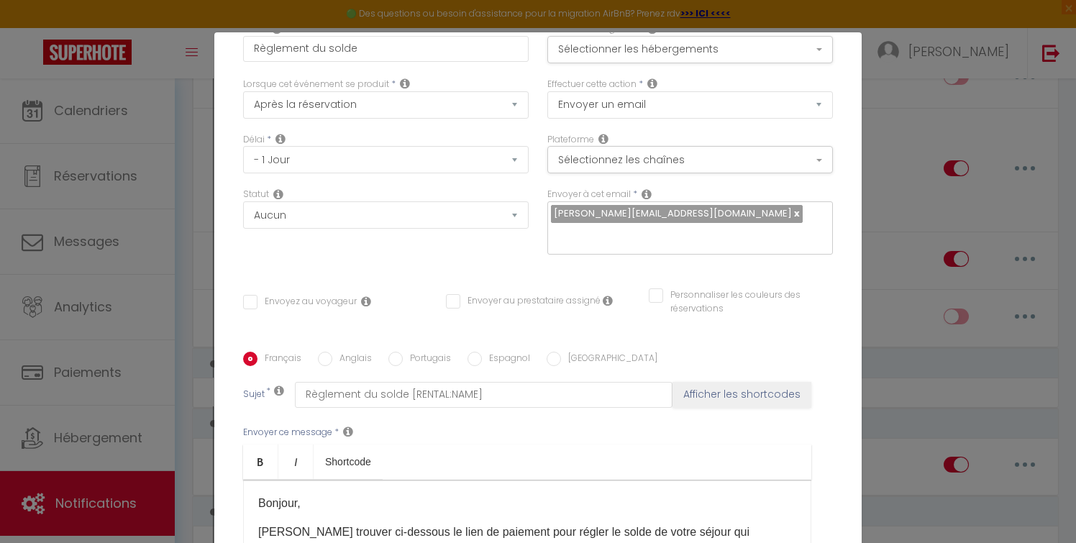
scroll to position [0, 0]
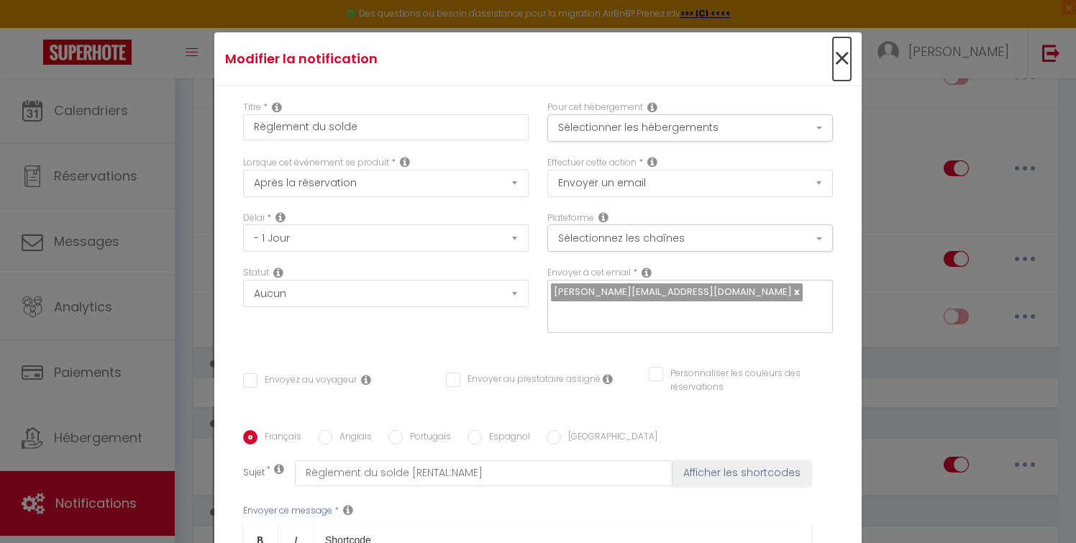
click at [847, 55] on span "×" at bounding box center [842, 58] width 18 height 43
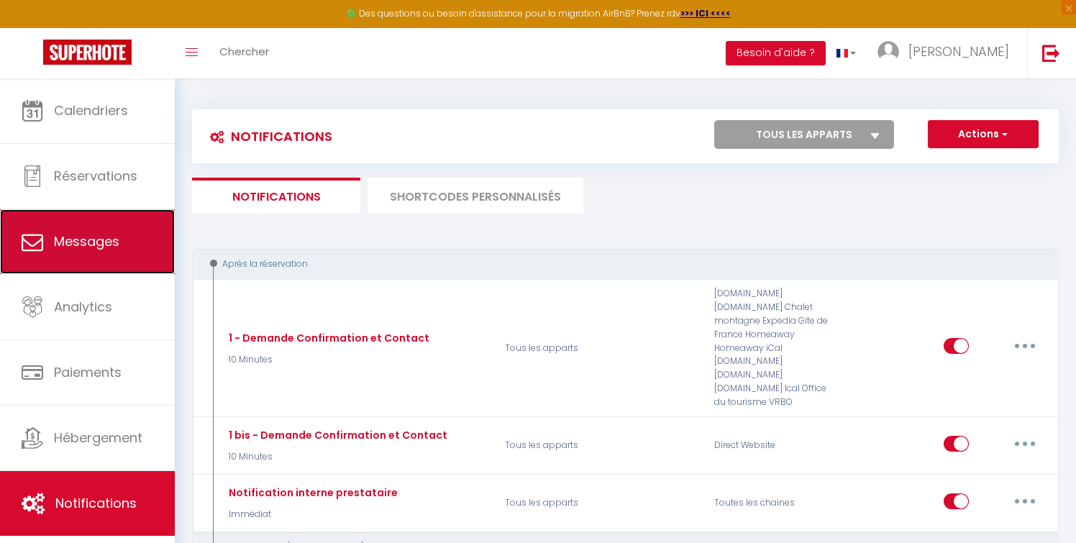
click at [98, 237] on span "Messages" at bounding box center [86, 241] width 65 height 18
select select "message"
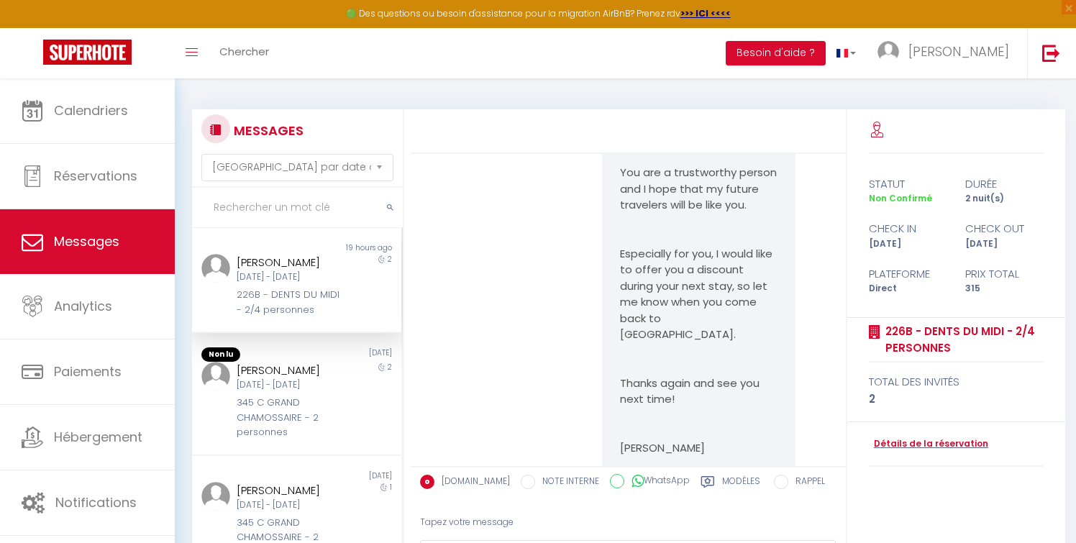
scroll to position [132, 0]
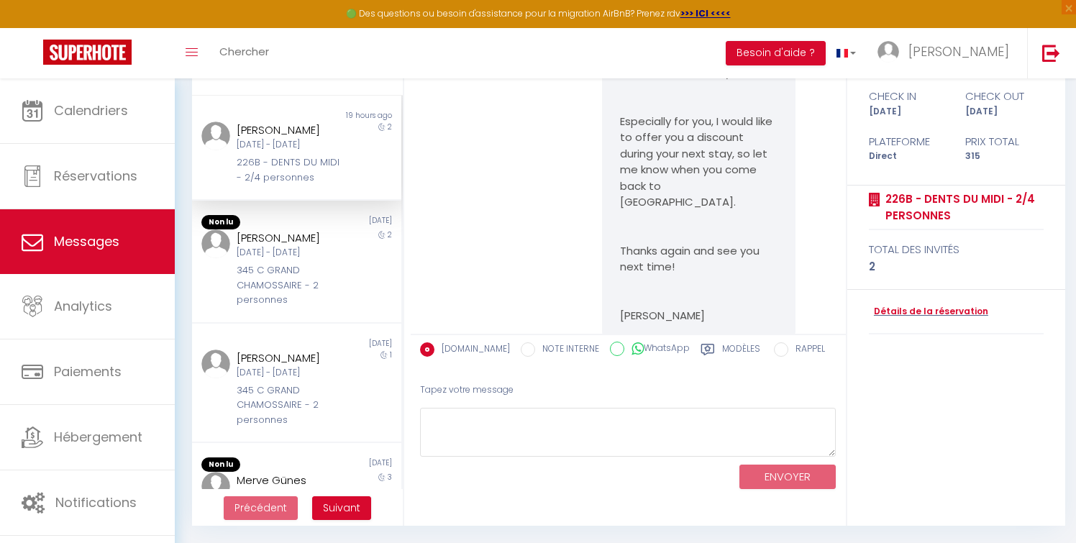
click at [732, 344] on label "Modèles" at bounding box center [741, 351] width 38 height 18
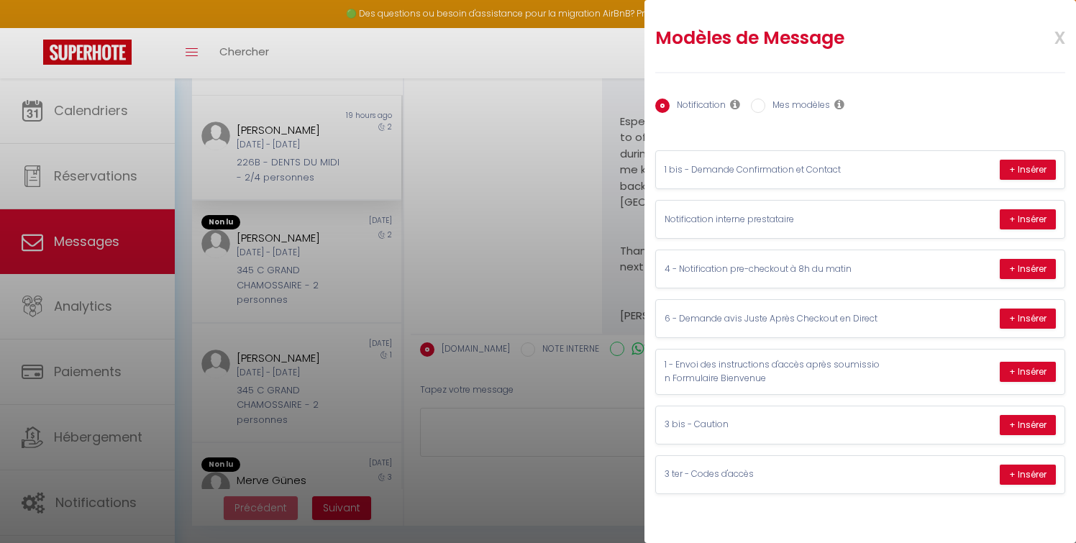
click at [772, 104] on label "Mes modèles" at bounding box center [798, 107] width 65 height 16
click at [766, 104] on input "Mes modèles" at bounding box center [758, 106] width 14 height 14
radio input "true"
radio input "false"
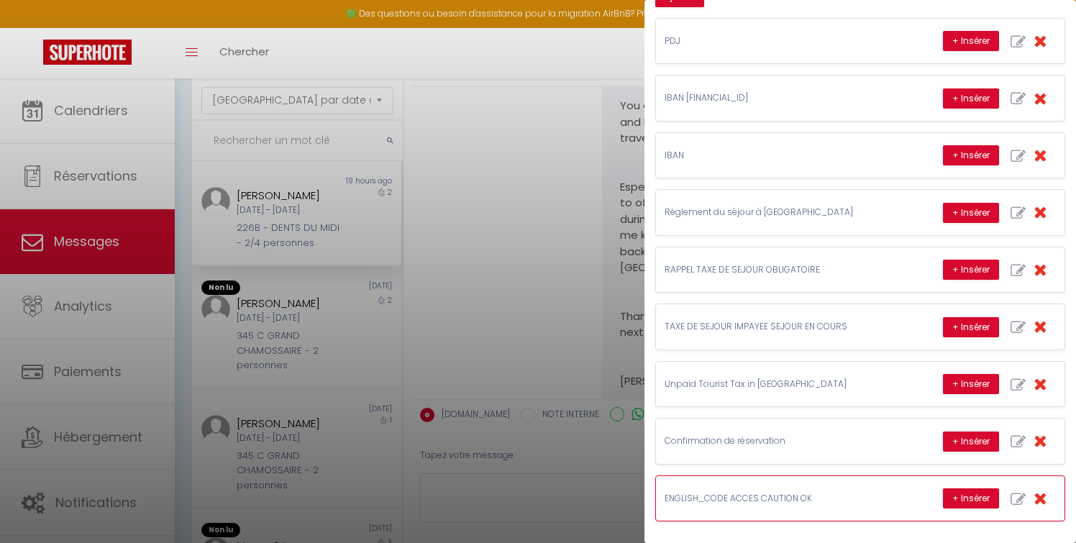
scroll to position [138, 0]
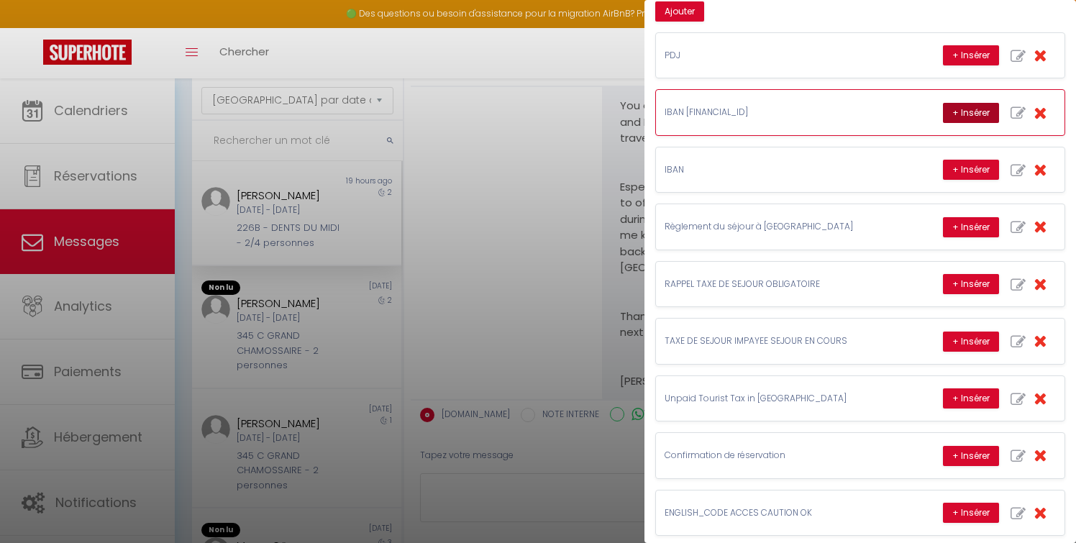
click at [950, 117] on button "+ Insérer" at bounding box center [971, 113] width 56 height 20
type textarea "Bonjour, Je vous remercie de bien vouloir régler votre séjour sur le no iban su…"
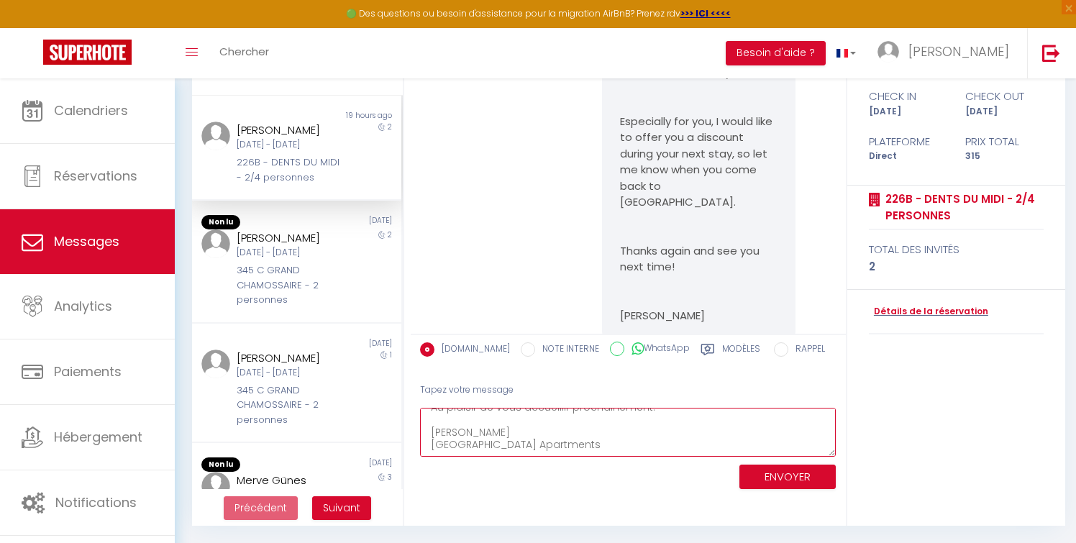
drag, startPoint x: 429, startPoint y: 421, endPoint x: 613, endPoint y: 461, distance: 188.5
click at [613, 461] on div "Tapez votre message Bonjour, Je vous remercie de bien vouloir régler votre séjo…" at bounding box center [628, 434] width 435 height 122
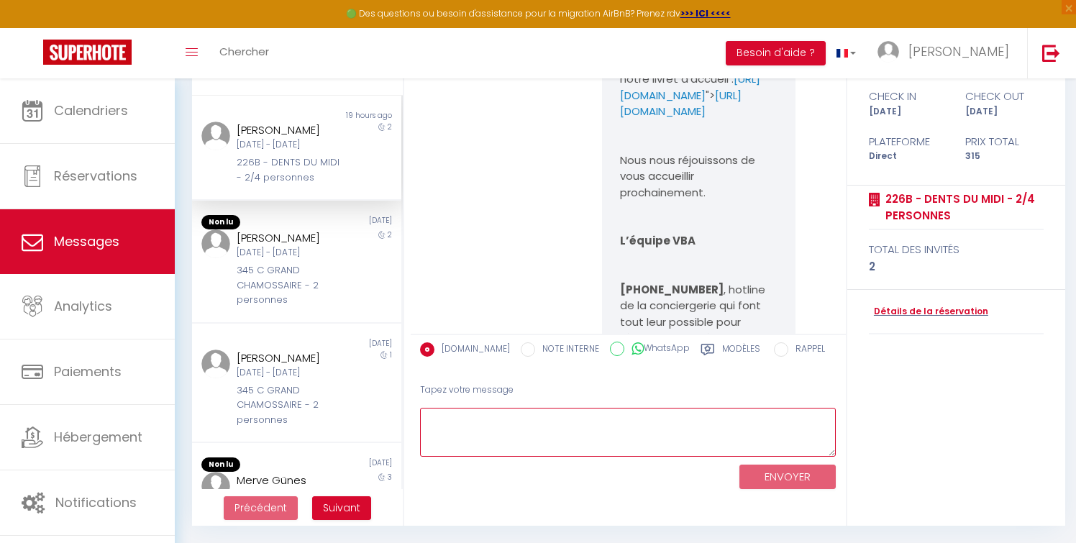
scroll to position [17691, 0]
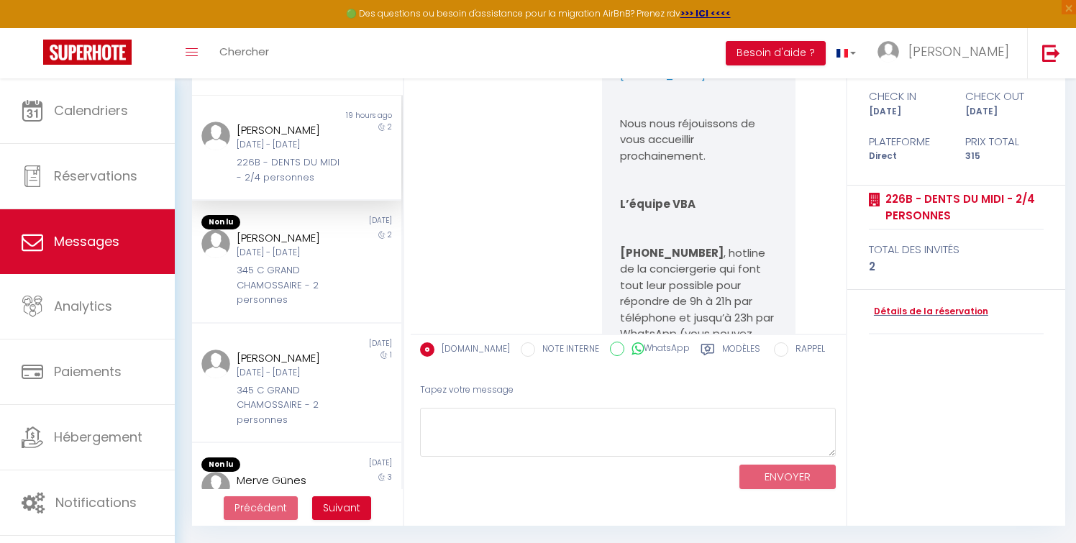
click at [723, 348] on label "Modèles" at bounding box center [741, 351] width 38 height 18
radio input "true"
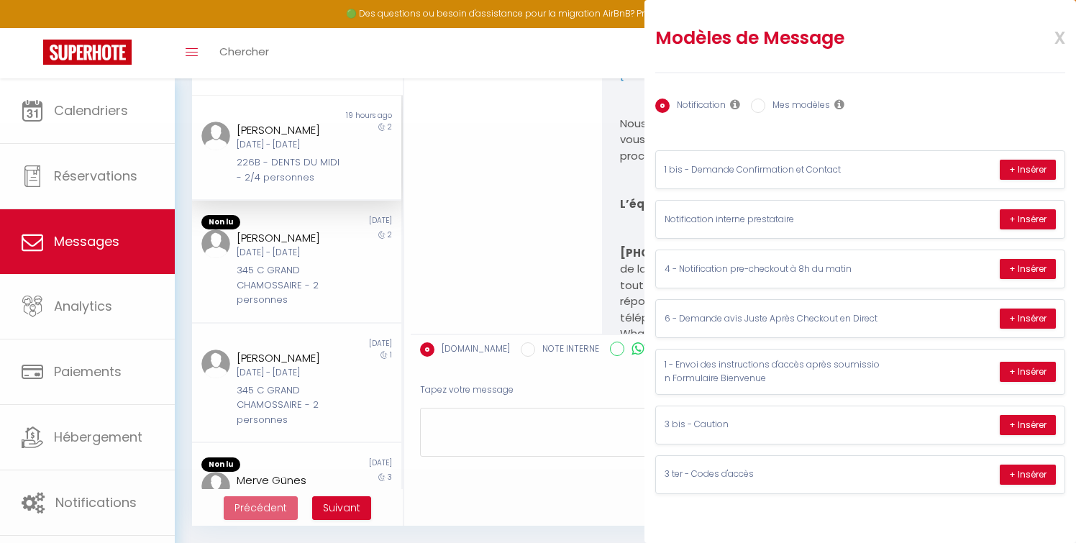
scroll to position [0, 0]
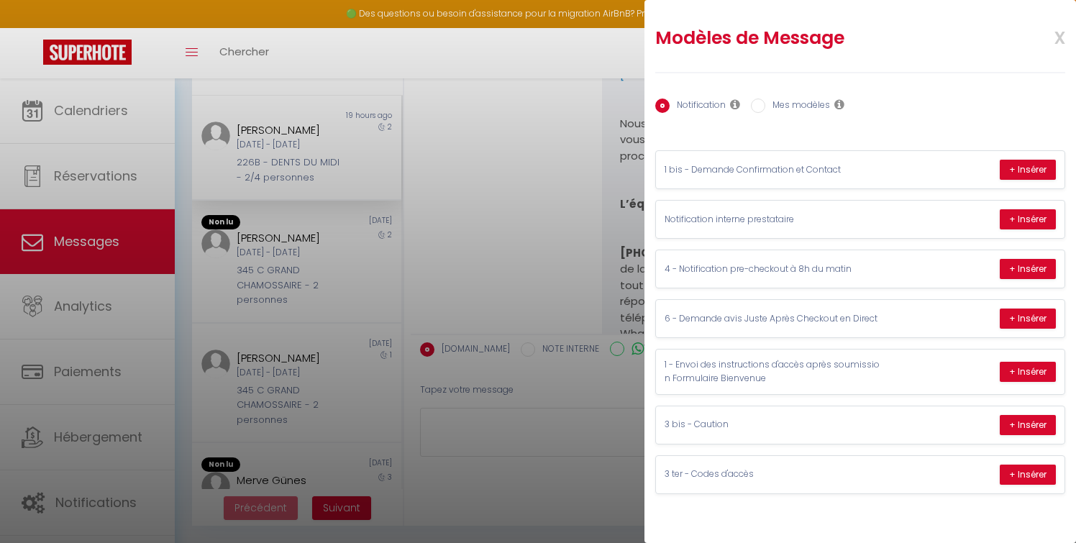
click at [819, 99] on label "Mes modèles" at bounding box center [798, 107] width 65 height 16
click at [766, 99] on input "Mes modèles" at bounding box center [758, 106] width 14 height 14
radio input "true"
radio input "false"
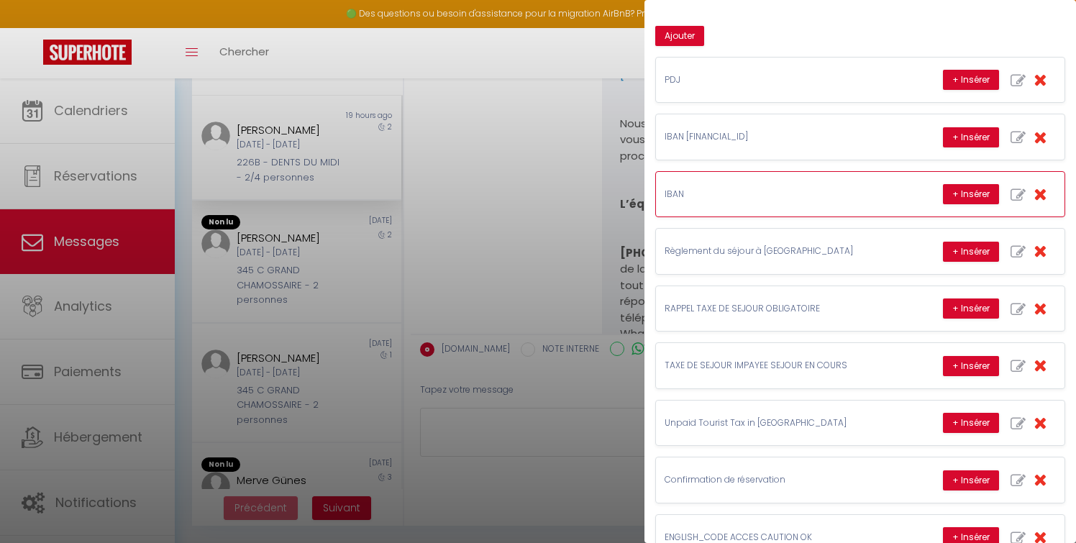
scroll to position [137, 0]
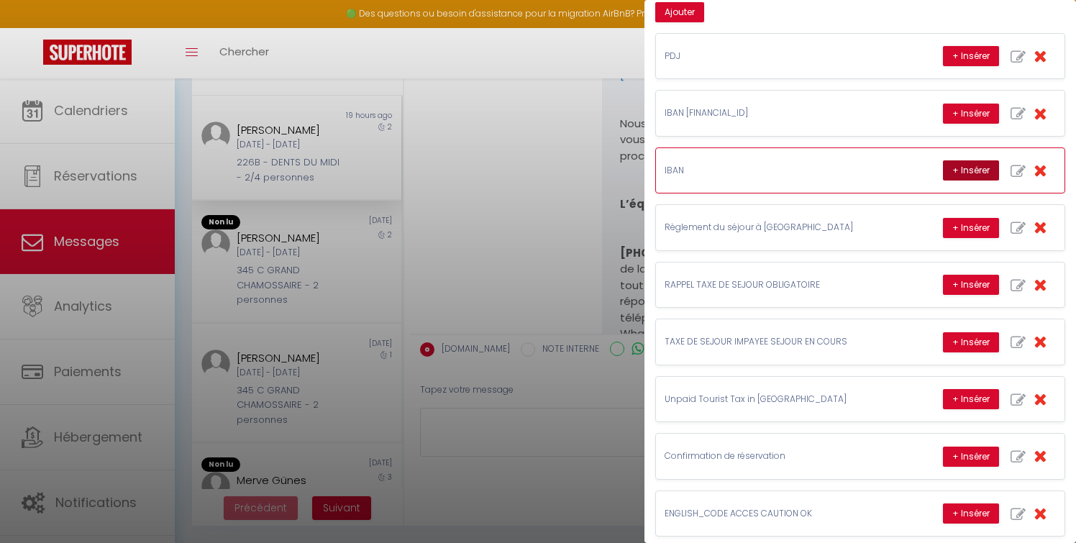
click at [969, 168] on button "+ Insérer" at bounding box center [971, 170] width 56 height 20
type textarea "Bonjour, Votre séjour arrive à grands pas, nous vous remercions de bien vouloir…"
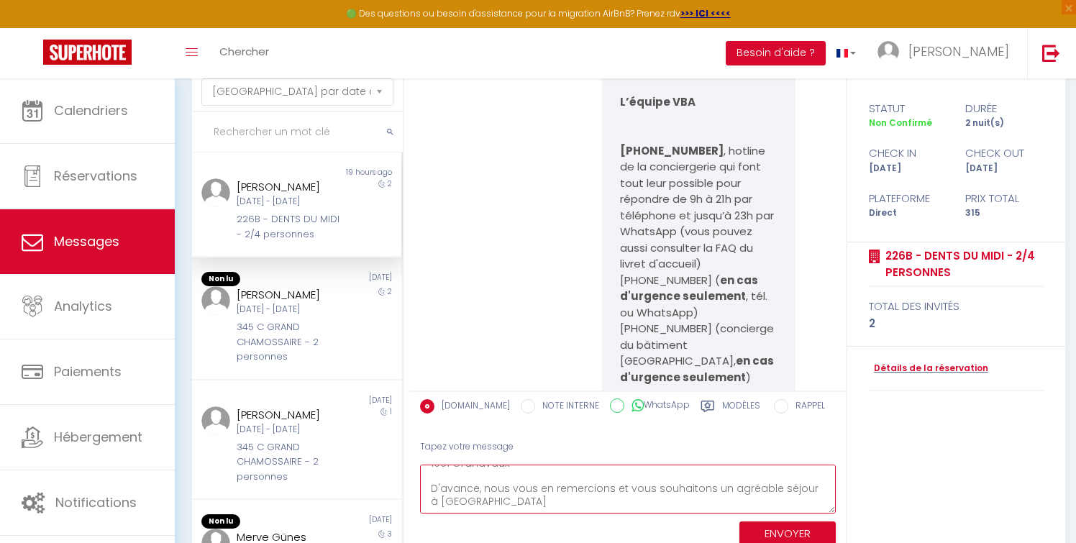
scroll to position [132, 0]
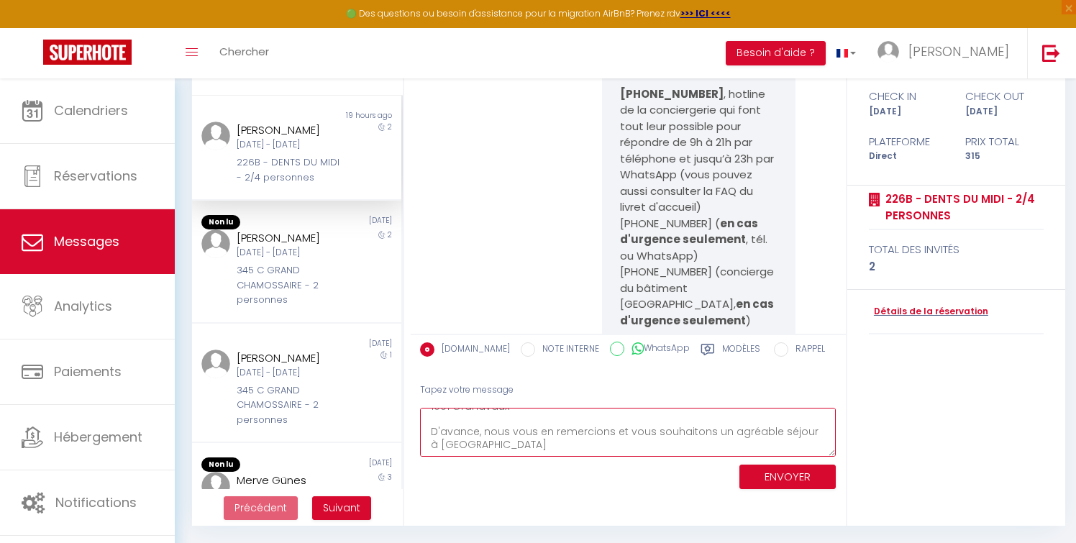
drag, startPoint x: 429, startPoint y: 476, endPoint x: 814, endPoint y: 553, distance: 392.4
click at [814, 411] on html "🟢 Des questions ou besoin d'assistance pour la migration AirBnB? Prenez rdv >>>…" at bounding box center [538, 139] width 1076 height 543
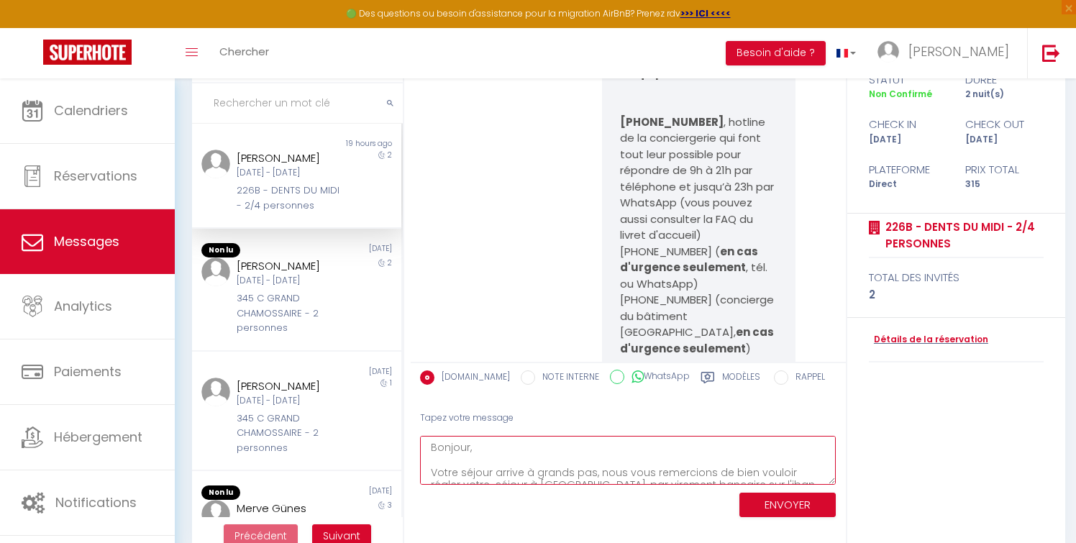
scroll to position [151, 0]
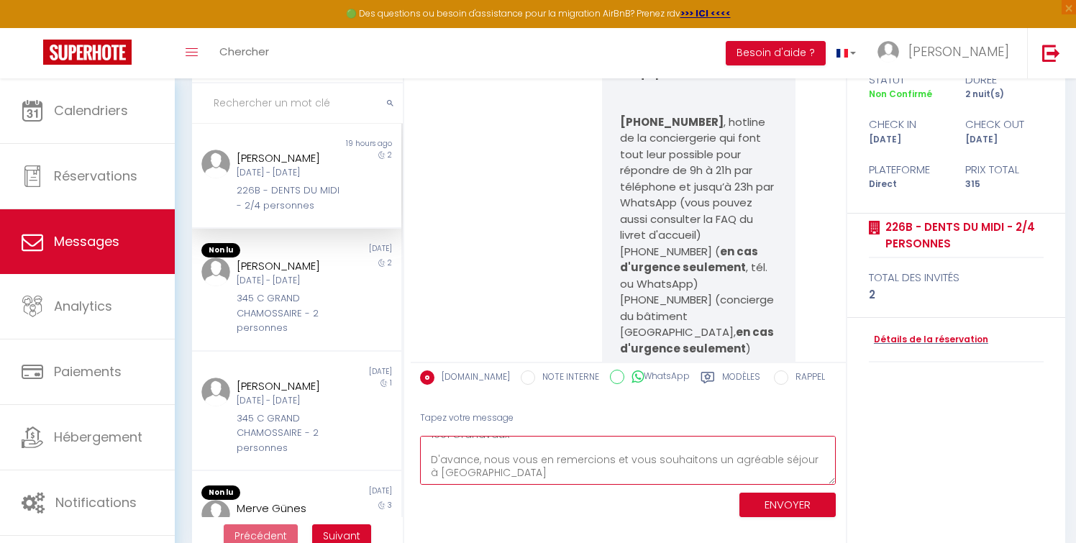
drag, startPoint x: 426, startPoint y: 445, endPoint x: 686, endPoint y: 492, distance: 264.7
click at [686, 492] on div "Tapez votre message Bonjour, Votre séjour arrive à grands pas, nous vous remerc…" at bounding box center [628, 462] width 435 height 122
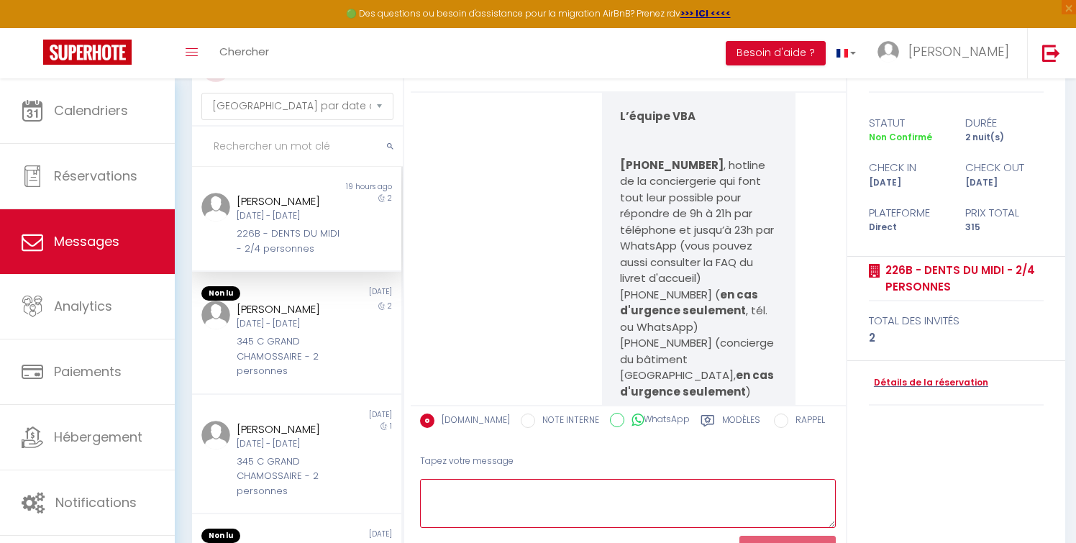
scroll to position [0, 0]
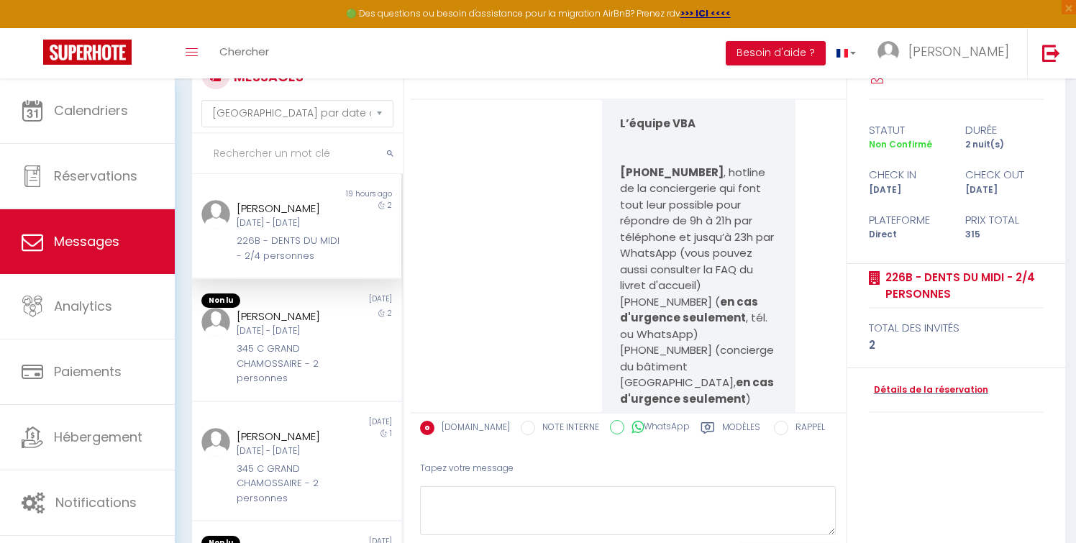
click at [731, 424] on label "Modèles" at bounding box center [741, 430] width 38 height 18
radio input "true"
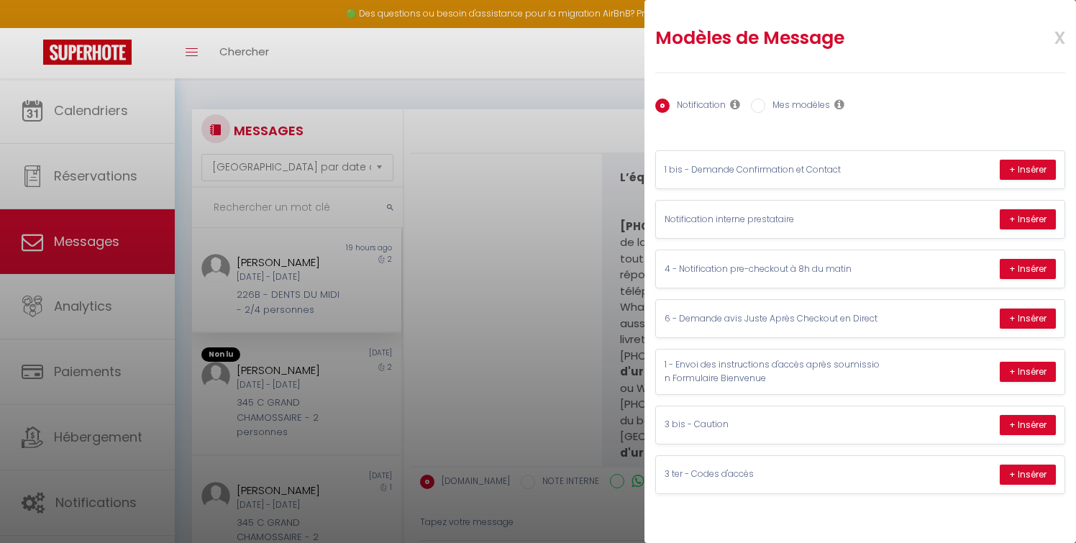
click at [801, 100] on label "Mes modèles" at bounding box center [798, 107] width 65 height 16
click at [766, 100] on input "Mes modèles" at bounding box center [758, 106] width 14 height 14
radio input "true"
radio input "false"
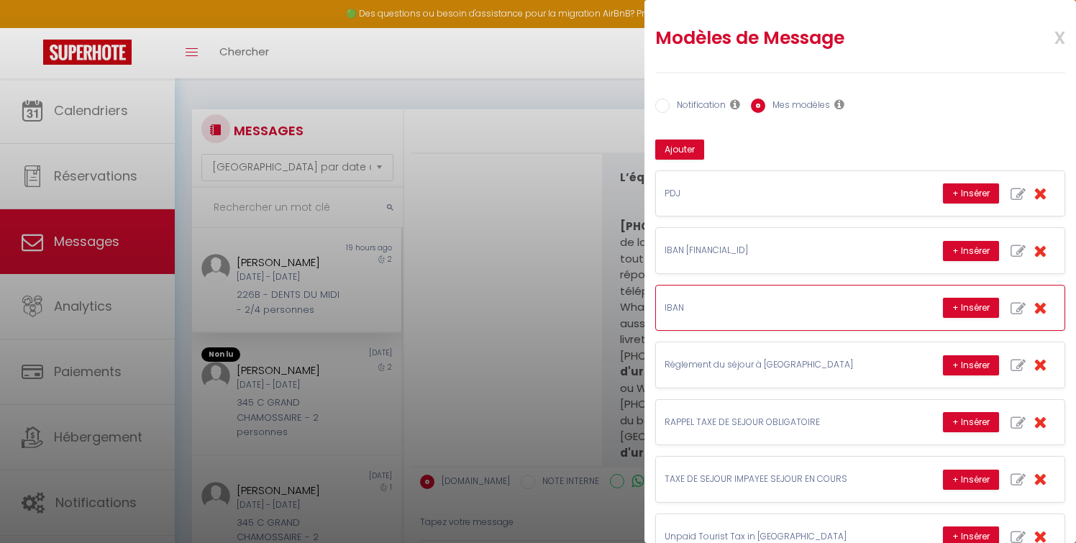
click at [704, 308] on p "IBAN" at bounding box center [773, 308] width 216 height 14
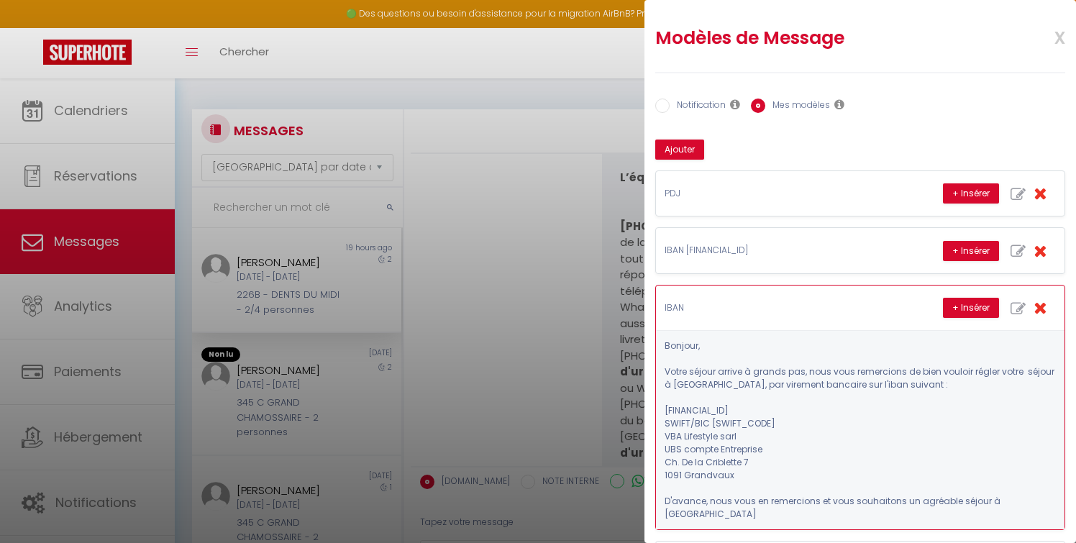
click at [1018, 300] on button "button" at bounding box center [1019, 307] width 34 height 27
type input "IBAN"
type textarea "Bonjour, Votre séjour arrive à grands pas, nous vous remercions de bien vouloir…"
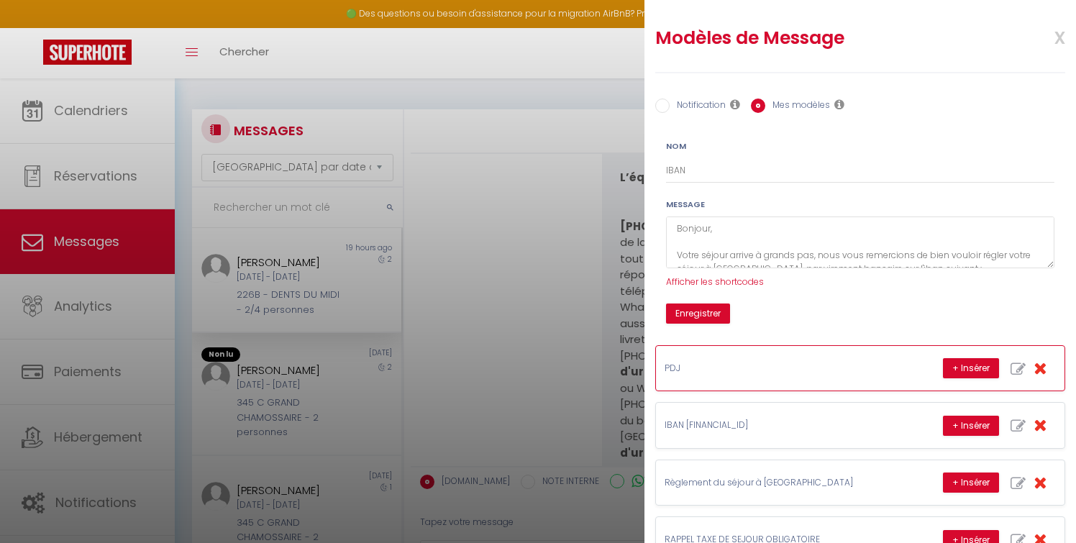
click at [706, 363] on p "PDJ" at bounding box center [773, 369] width 216 height 14
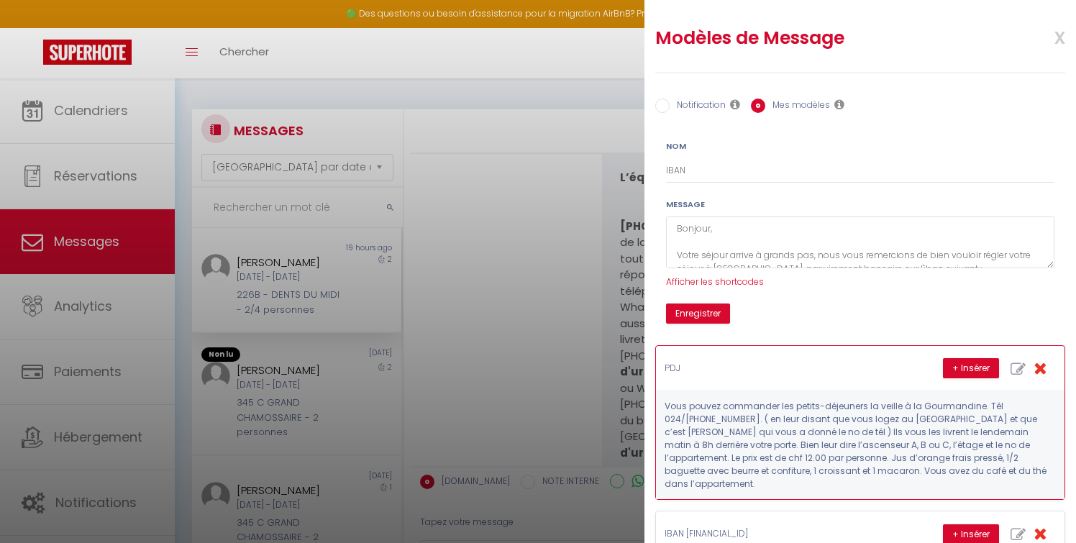
click at [1041, 370] on icon "button" at bounding box center [1040, 368] width 13 height 17
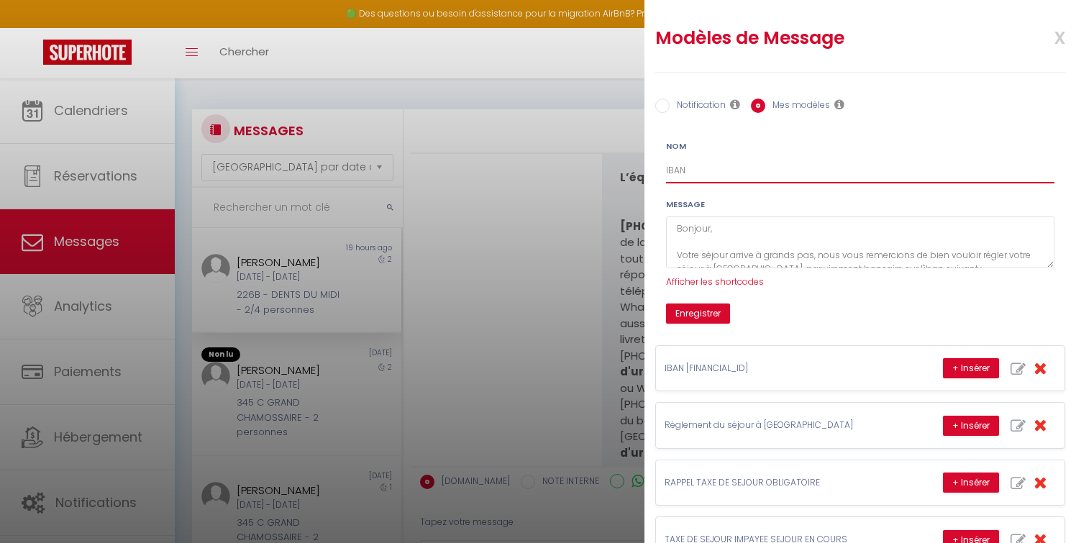
click at [704, 171] on input "IBAN" at bounding box center [860, 171] width 389 height 26
drag, startPoint x: 776, startPoint y: 171, endPoint x: 689, endPoint y: 168, distance: 86.4
click at [689, 168] on input "IBAN DEMANDE ACOMPTE" at bounding box center [860, 171] width 389 height 26
click at [695, 314] on button "Enregistrer" at bounding box center [698, 314] width 64 height 20
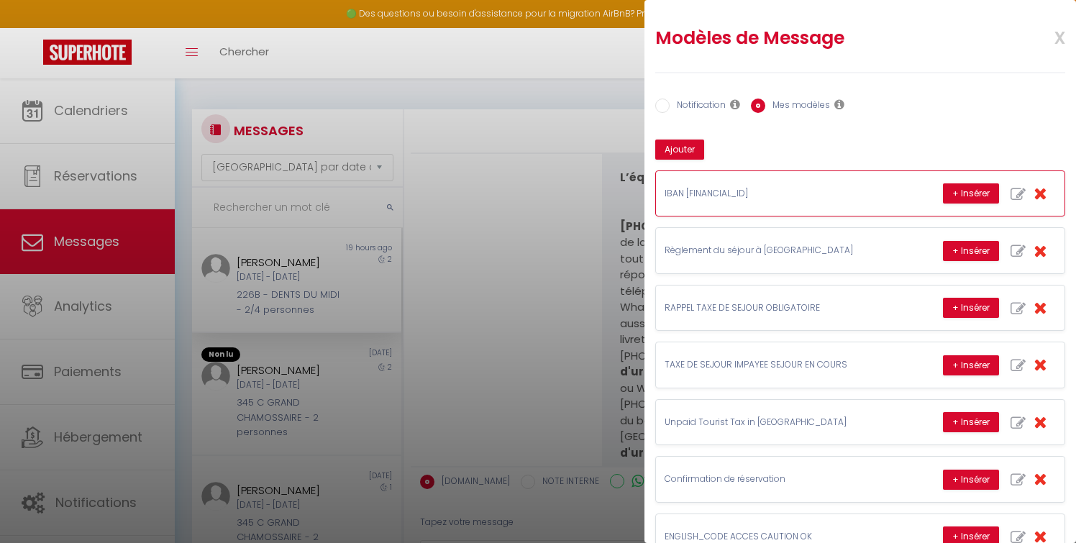
click at [1019, 187] on icon "button" at bounding box center [1018, 194] width 15 height 15
type input "IBAN [FINANCIAL_ID]"
type textarea "Bonjour, Je vous remercie de bien vouloir régler votre séjour sur le no iban su…"
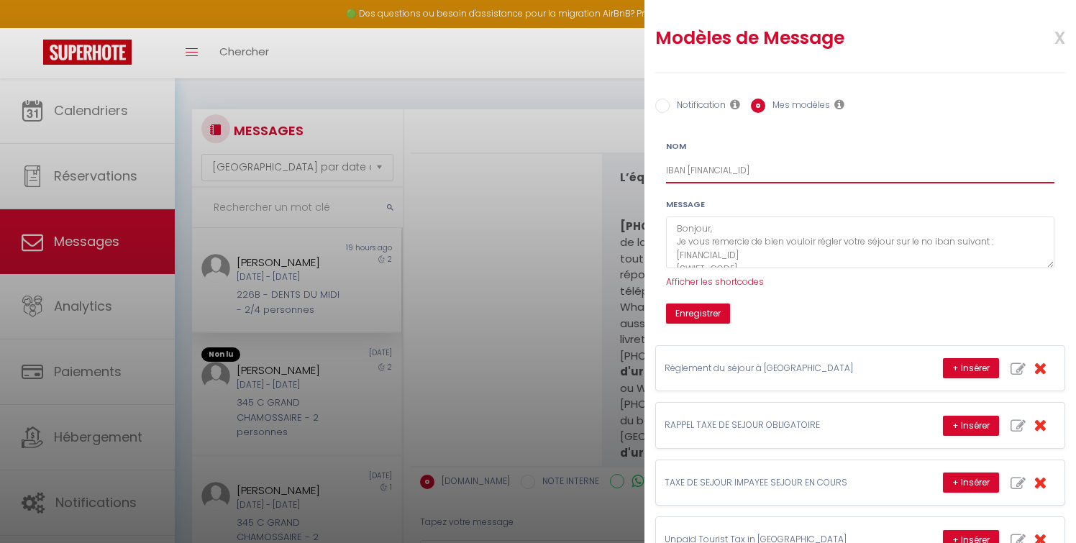
click at [688, 173] on input "IBAN [FINANCIAL_ID]" at bounding box center [860, 171] width 389 height 26
type input "IBAN ACOMPTE [FINANCIAL_ID]"
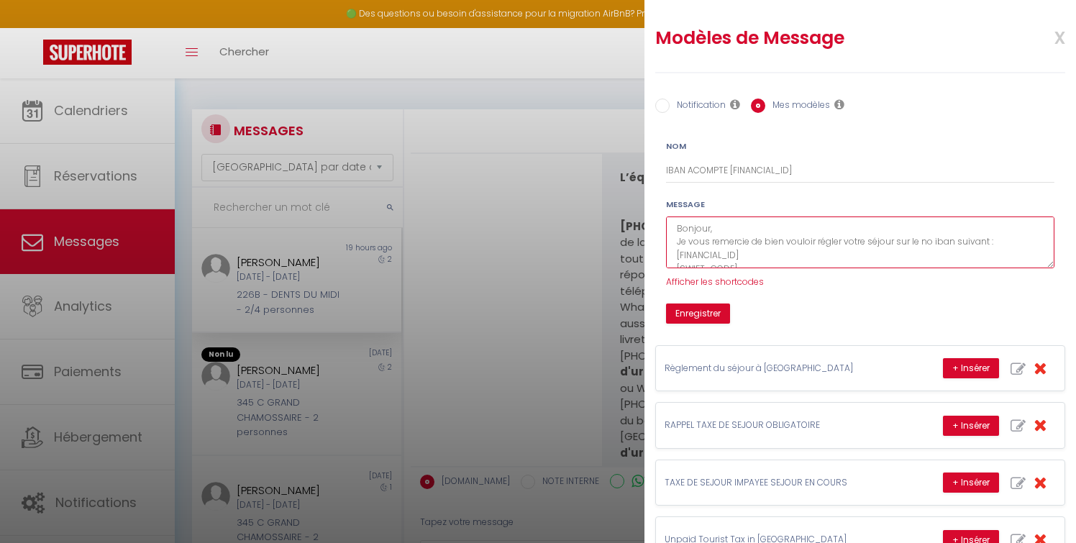
click at [845, 244] on textarea "Bonjour, Je vous remercie de bien vouloir régler votre séjour sur le no iban su…" at bounding box center [860, 243] width 389 height 53
type textarea "Bonjour, Je vous remercie de bien vouloir régler un acompte de 30% pour votre s…"
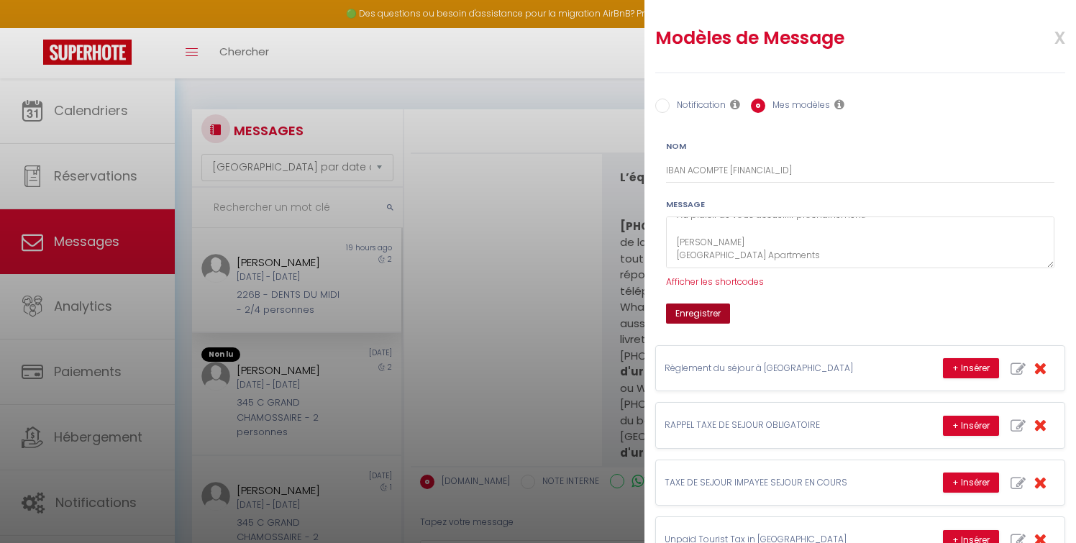
click at [702, 311] on button "Enregistrer" at bounding box center [698, 314] width 64 height 20
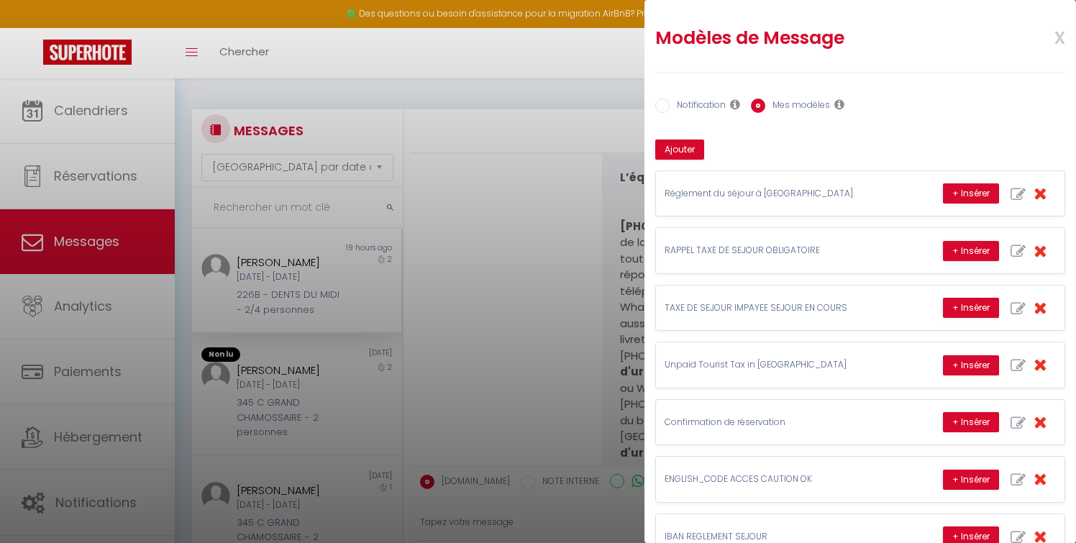
click at [793, 99] on label "Mes modèles" at bounding box center [798, 107] width 65 height 16
click at [766, 99] on input "Mes modèles" at bounding box center [758, 106] width 14 height 14
click at [807, 101] on label "Mes modèles" at bounding box center [798, 107] width 65 height 16
click at [766, 101] on input "Mes modèles" at bounding box center [758, 106] width 14 height 14
click at [828, 102] on label "Mes modèles" at bounding box center [798, 107] width 65 height 16
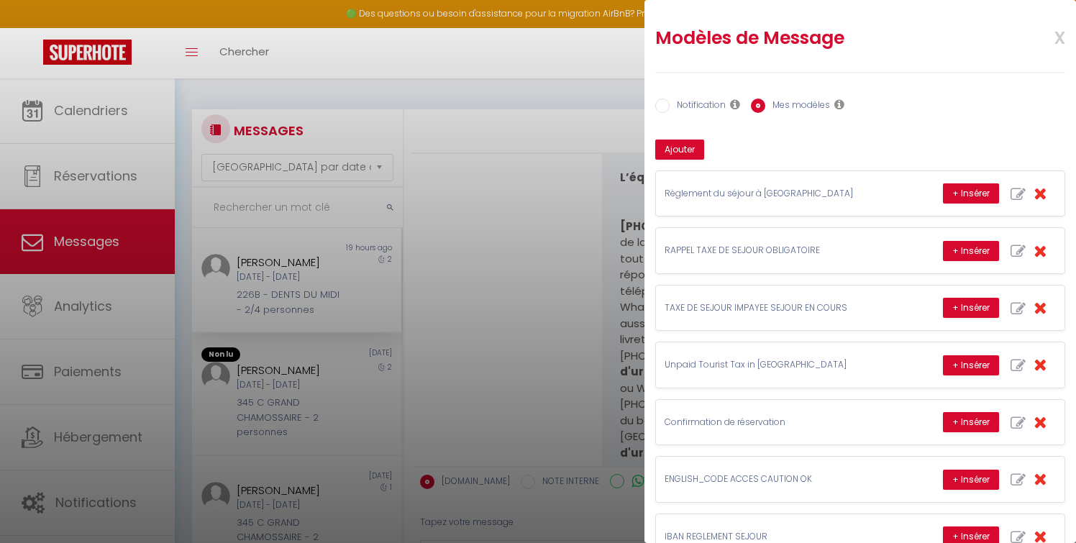
click at [766, 102] on input "Mes modèles" at bounding box center [758, 106] width 14 height 14
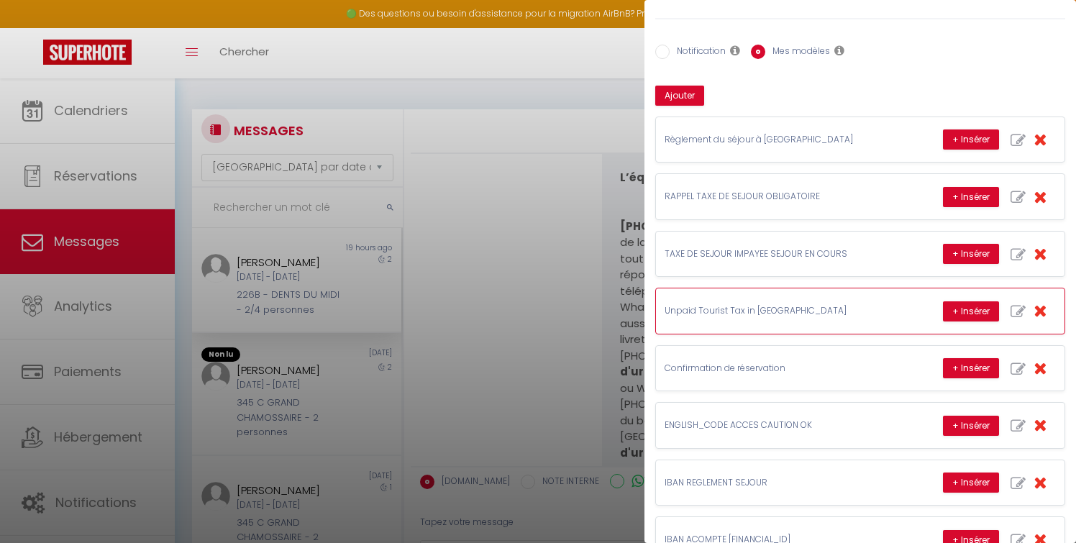
scroll to position [96, 0]
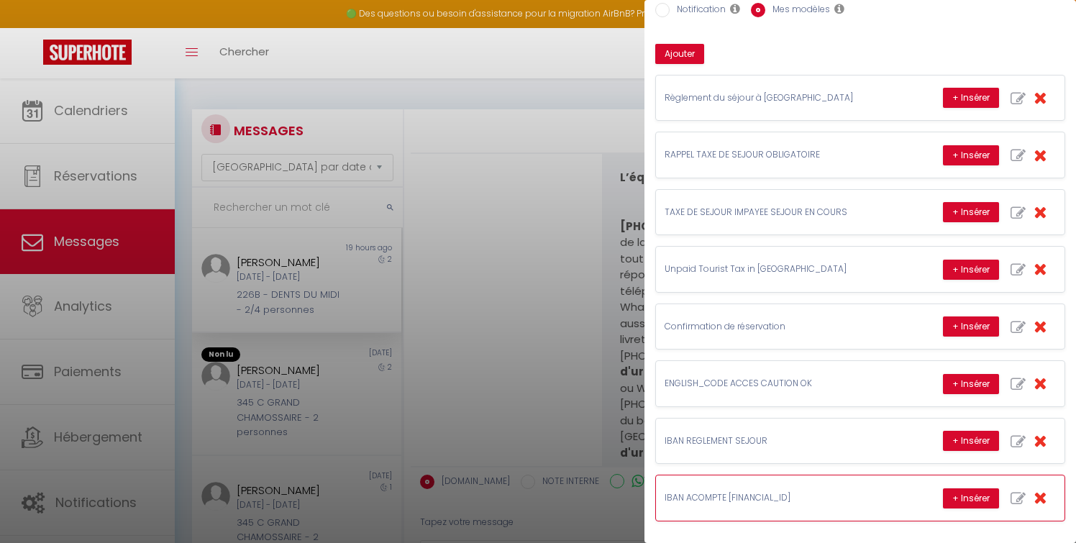
click at [1022, 496] on div "+ Insérer" at bounding box center [999, 497] width 113 height 27
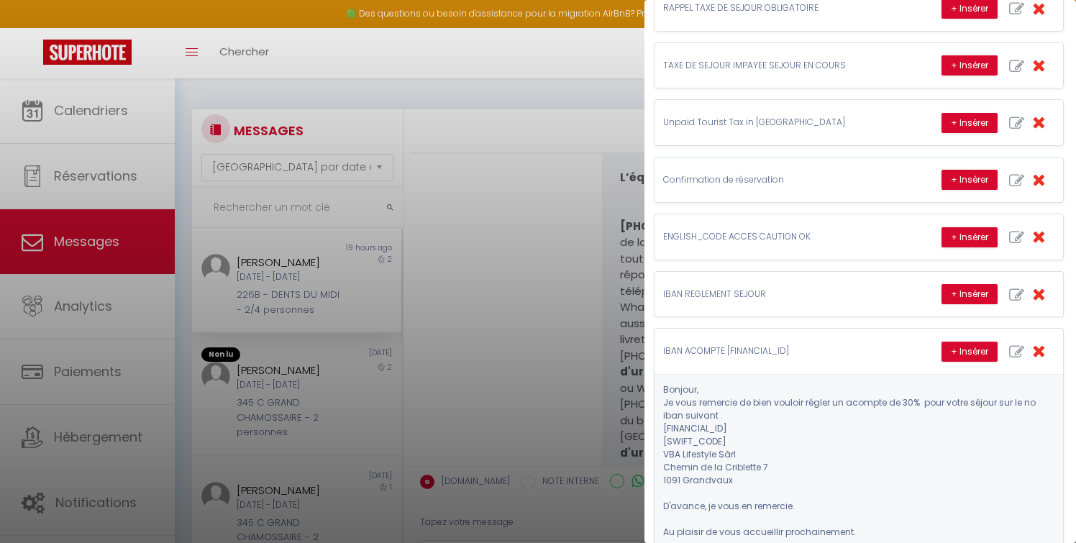
scroll to position [253, 0]
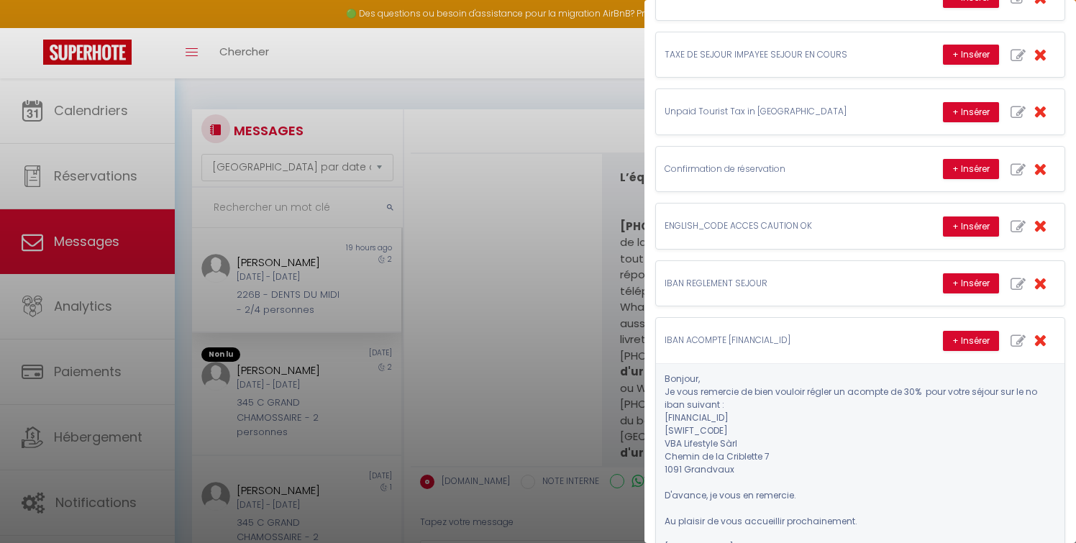
click at [558, 242] on div at bounding box center [538, 271] width 1076 height 543
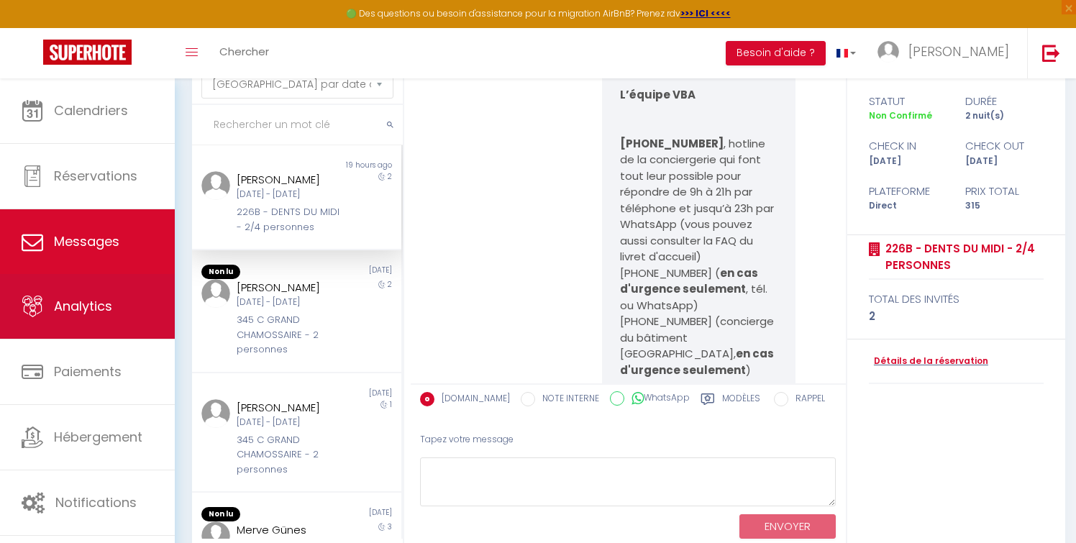
scroll to position [114, 0]
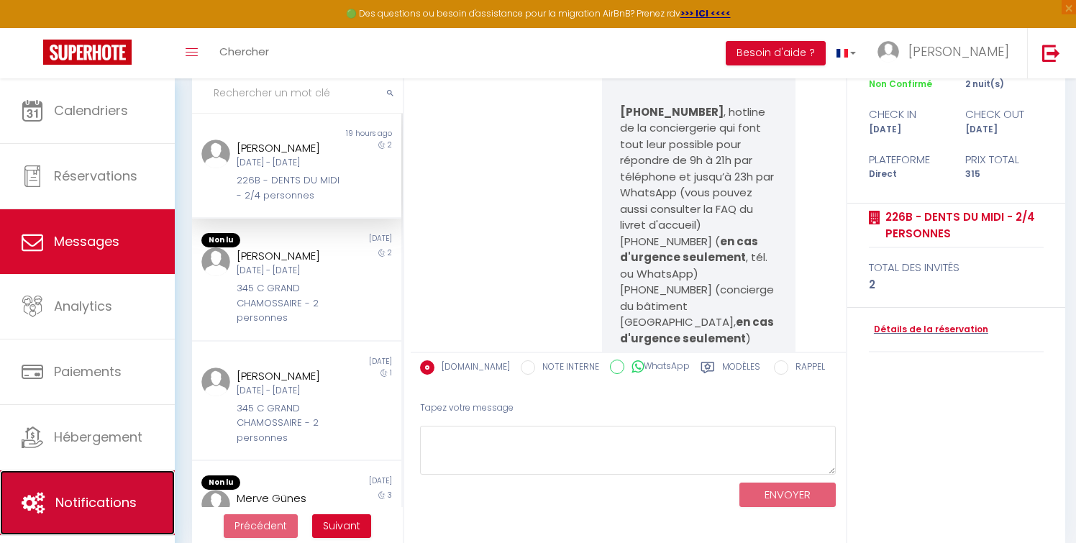
click at [95, 491] on link "Notifications" at bounding box center [87, 503] width 175 height 65
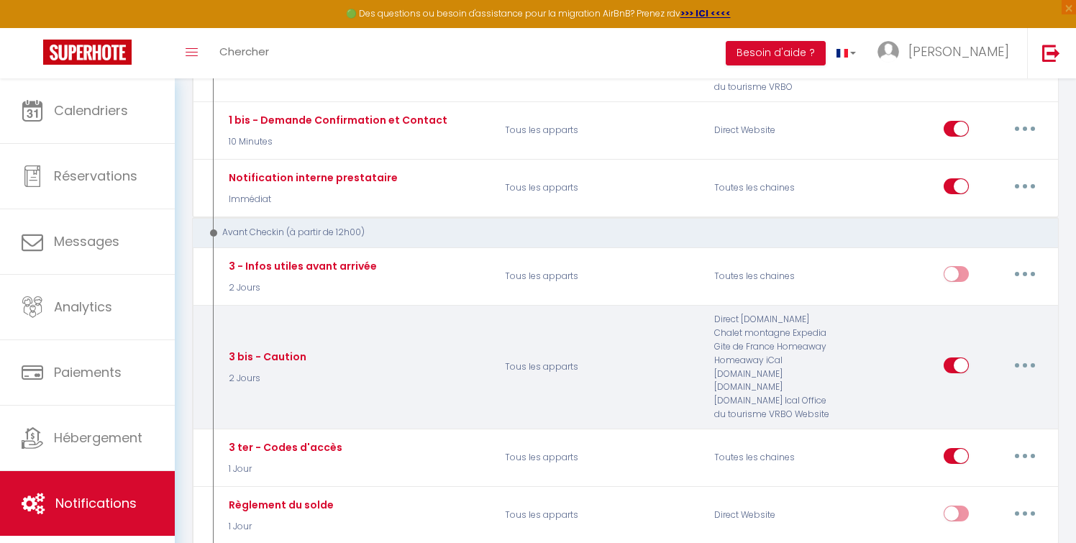
scroll to position [345, 0]
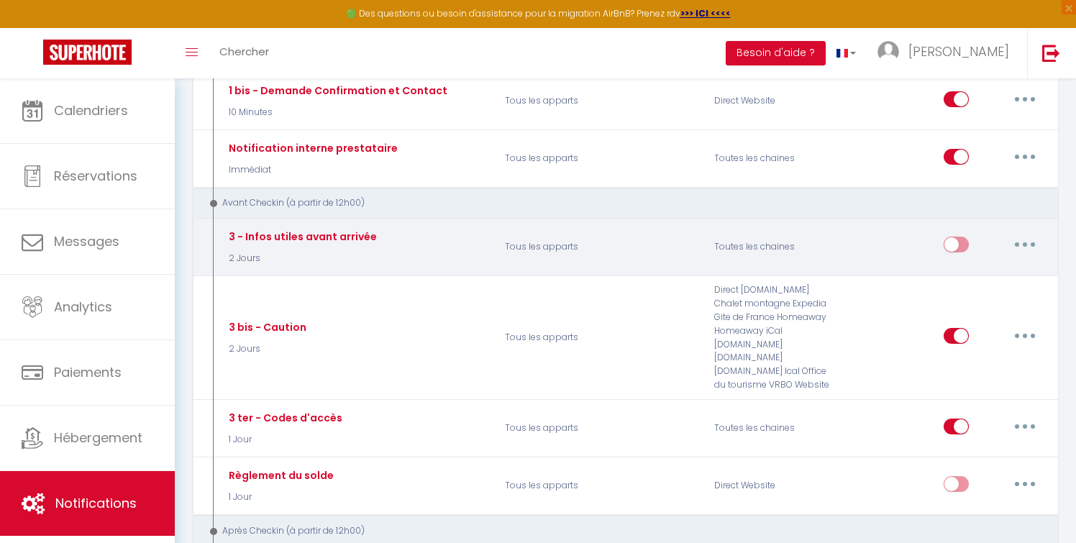
click at [1025, 233] on button "button" at bounding box center [1025, 244] width 40 height 23
click at [955, 265] on link "Editer" at bounding box center [988, 277] width 106 height 24
type input "3 - Infos utiles avant arrivée"
select select "2 Jours"
select select
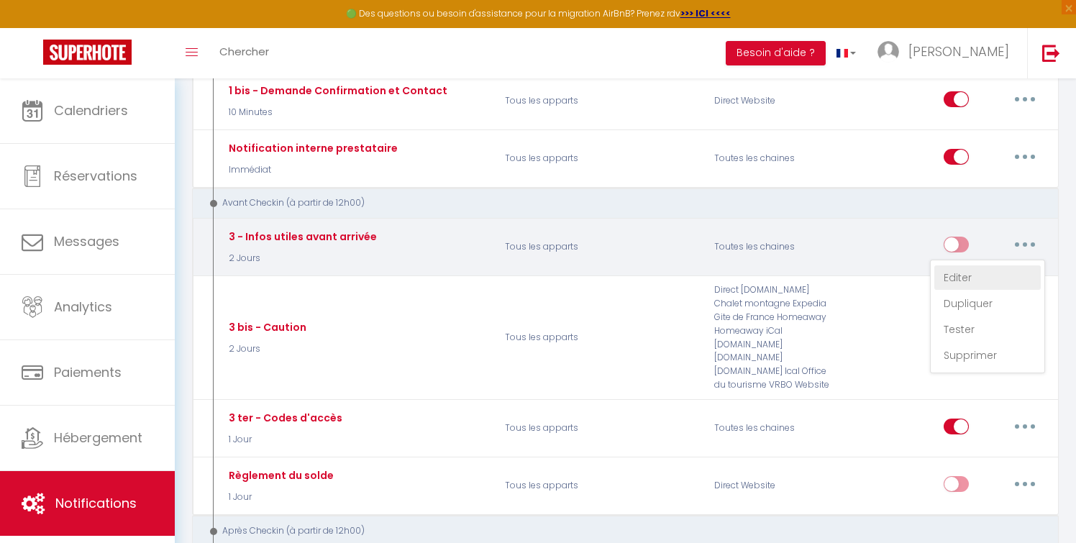
checkbox input "true"
checkbox input "false"
checkbox input "true"
radio input "true"
type input "Bienvenue au [RENTAL:NAME]"
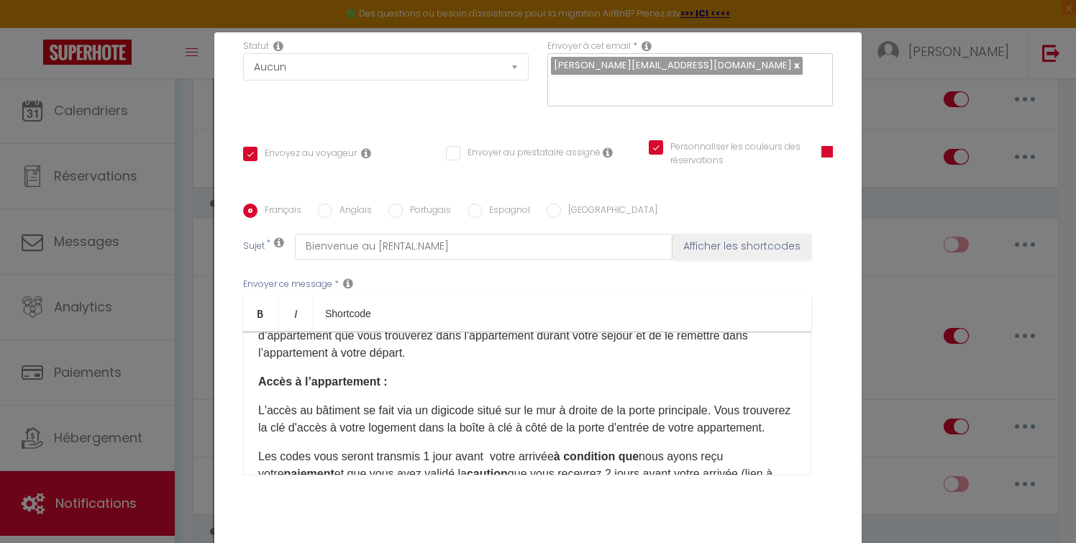
scroll to position [282, 0]
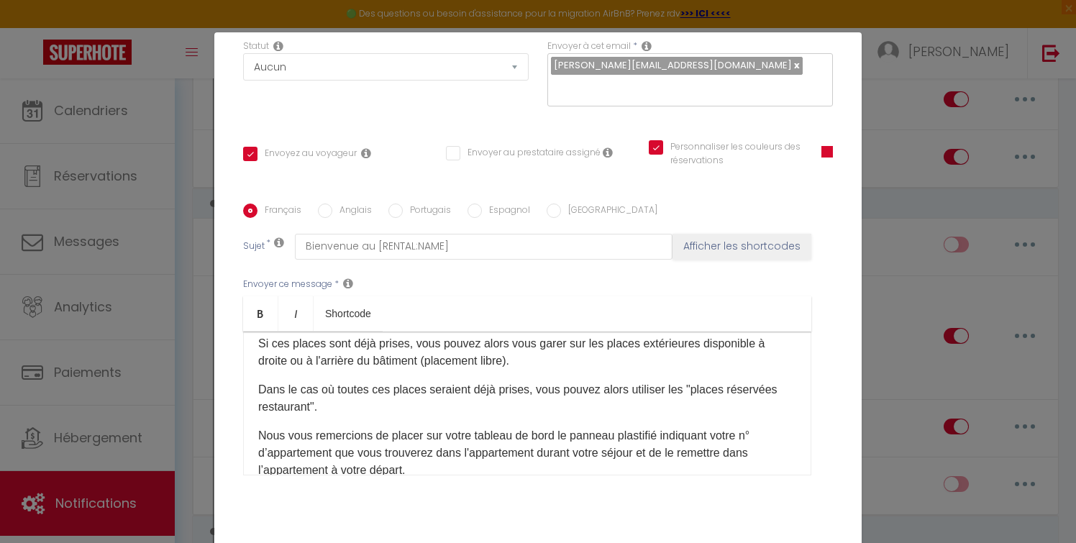
click at [907, 199] on div "Modifier la notification × Titre * 3 - Infos utiles avant arrivée Pour cet hébe…" at bounding box center [538, 271] width 1076 height 543
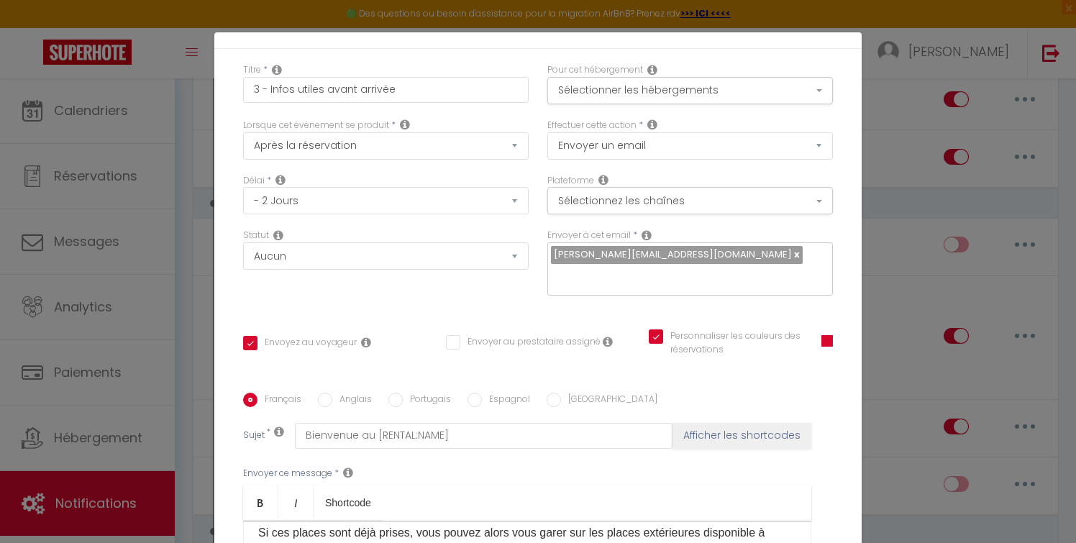
scroll to position [0, 0]
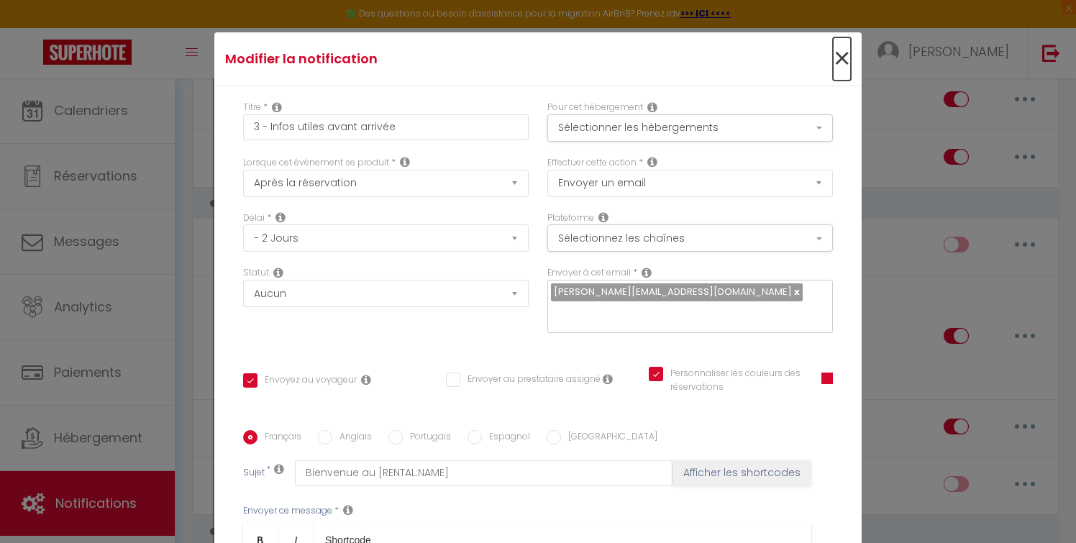
click at [843, 62] on span "×" at bounding box center [842, 58] width 18 height 43
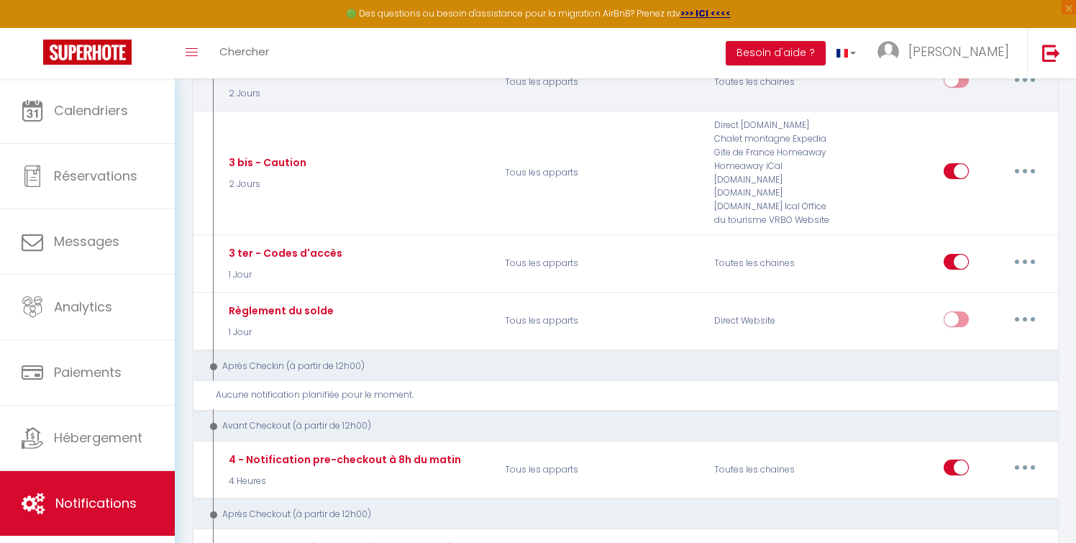
scroll to position [511, 0]
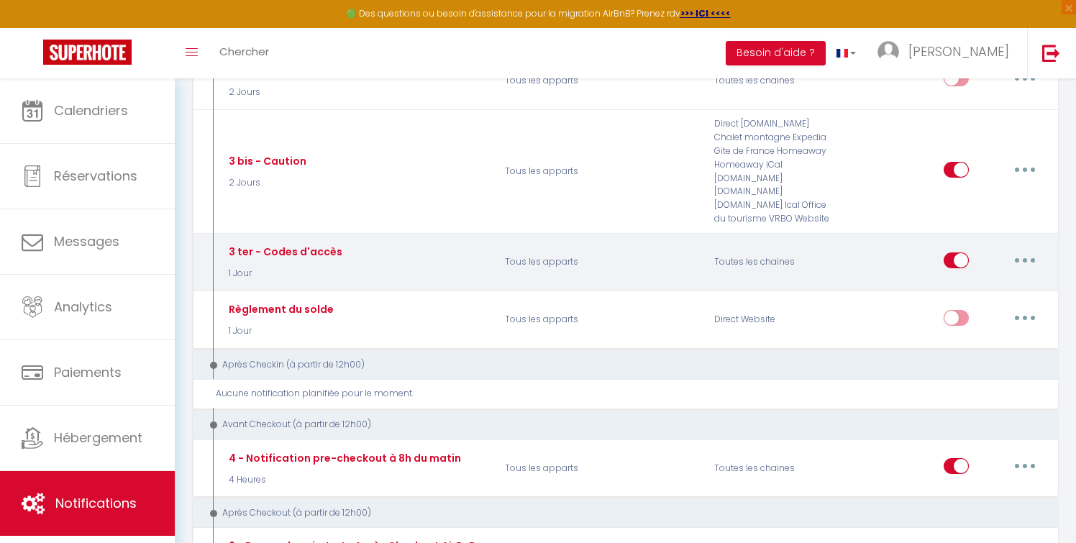
click at [1023, 249] on button "button" at bounding box center [1025, 260] width 40 height 23
click at [966, 281] on link "Editer" at bounding box center [988, 293] width 106 height 24
type input "3 ter - Codes d'accès"
select select "1 Jour"
checkbox input "true"
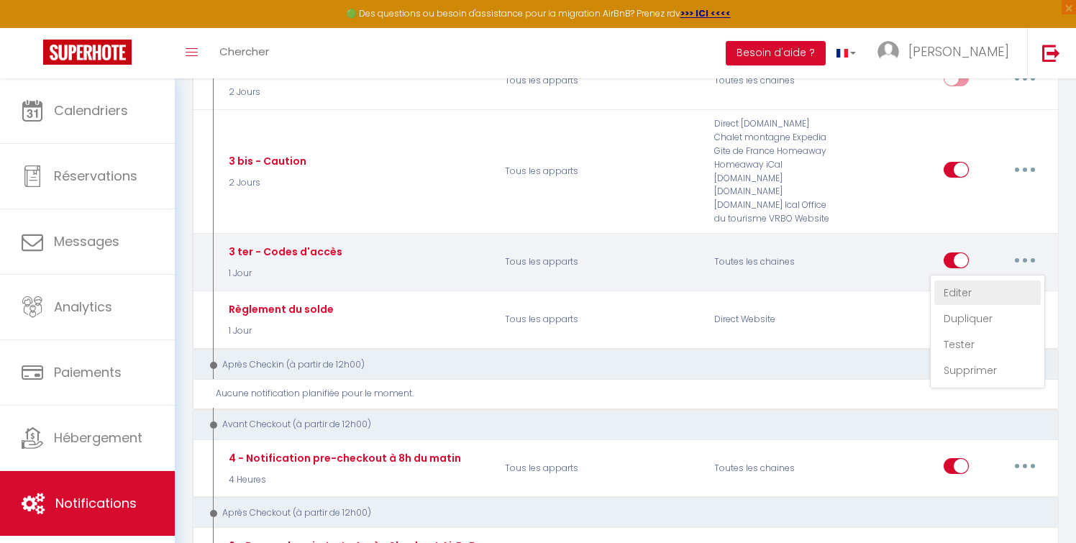
checkbox input "false"
checkbox input "true"
type input "IMPORTANT ! VOS CODES D'ACCES A [RENTAL:NAME] arrivée autonome"
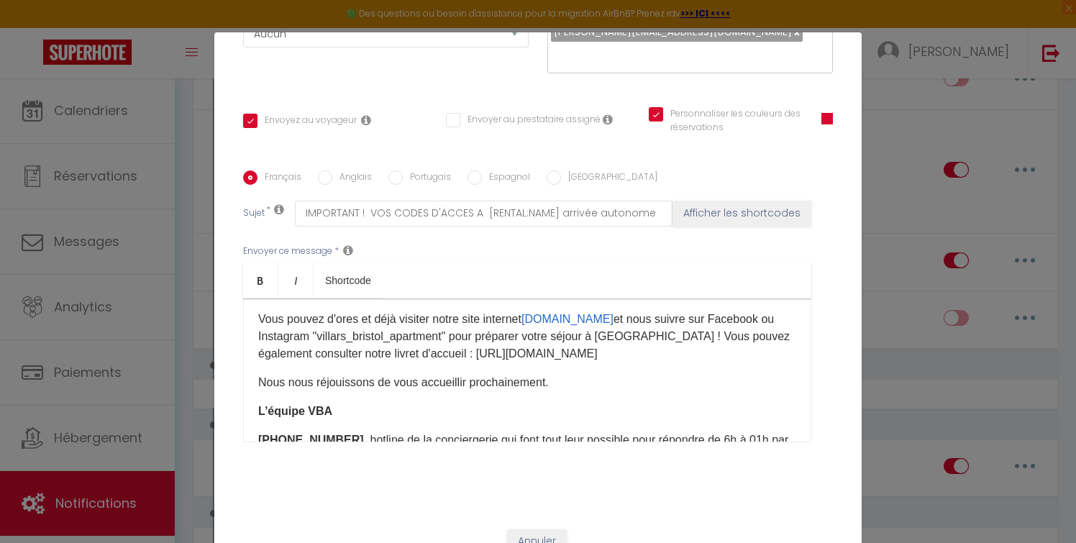
scroll to position [0, 0]
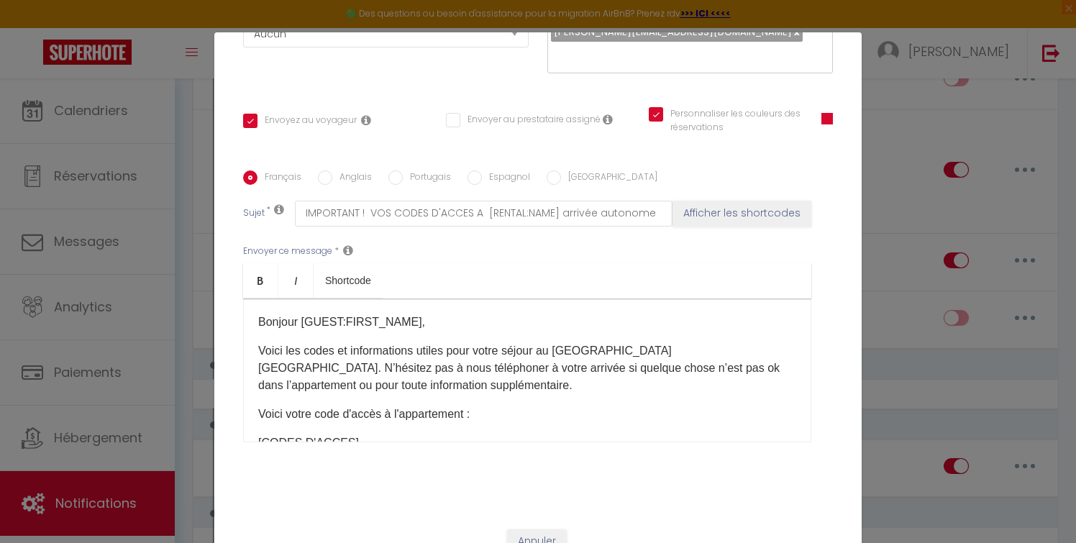
click at [886, 120] on div "Modifier la notification × Titre * 3 ter - Codes d'accès Pour cet hébergement S…" at bounding box center [538, 271] width 1076 height 543
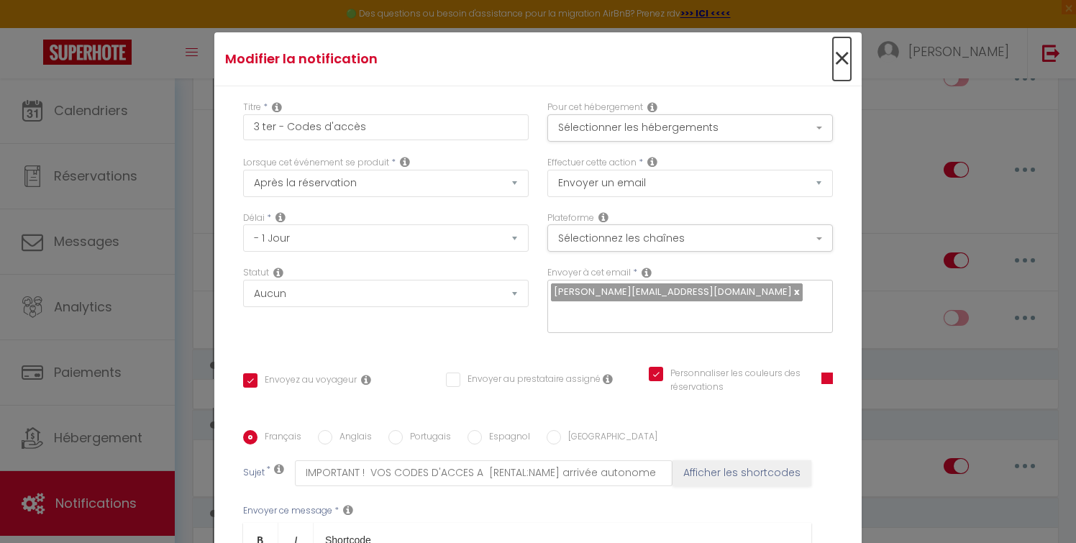
click at [844, 58] on span "×" at bounding box center [842, 58] width 18 height 43
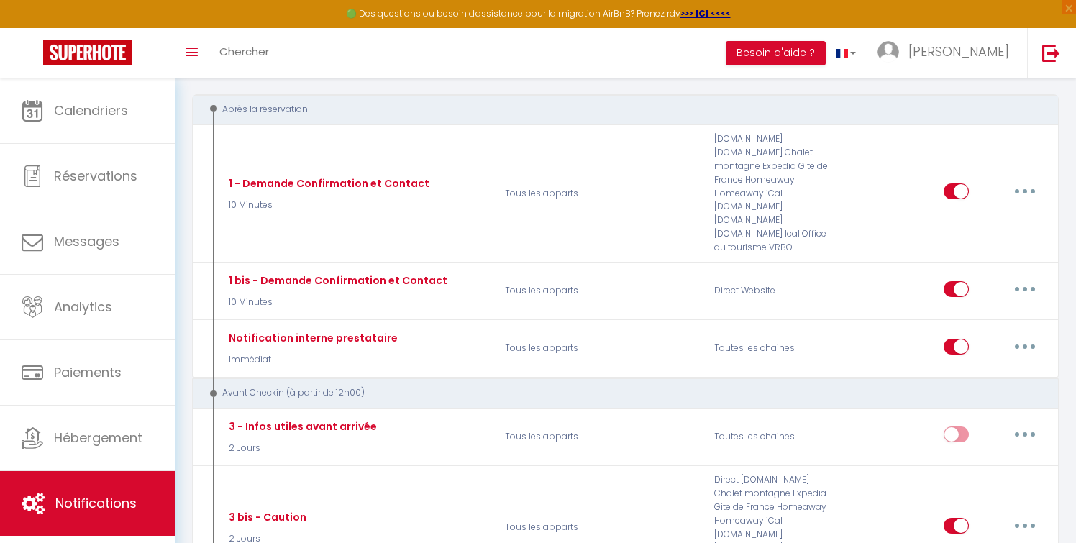
scroll to position [163, 0]
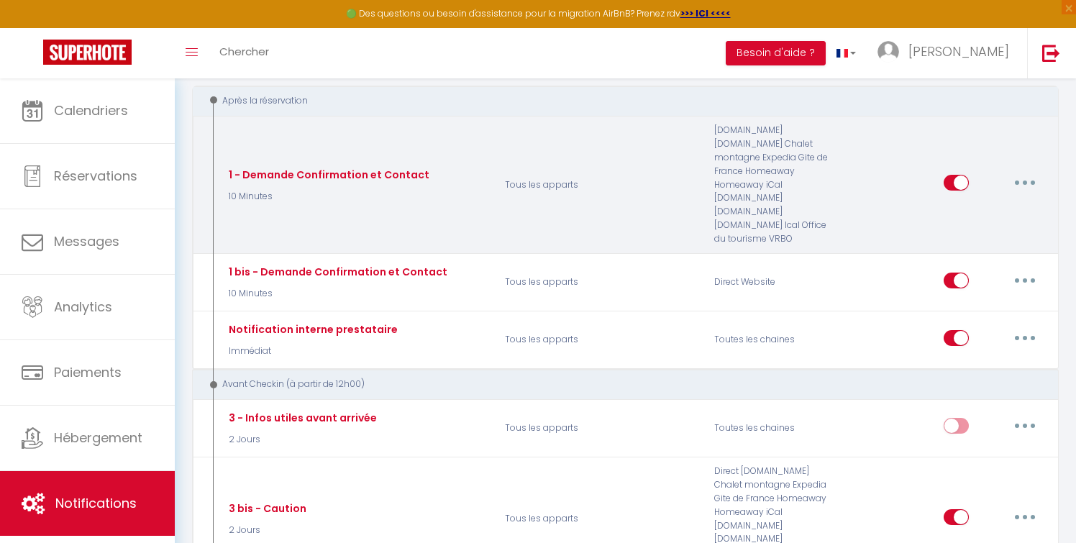
click at [1022, 171] on button "button" at bounding box center [1025, 182] width 40 height 23
click at [960, 204] on link "Editer" at bounding box center [988, 216] width 106 height 24
type input "1 - Demande Confirmation et Contact"
select select "1"
select select "10 Minutes"
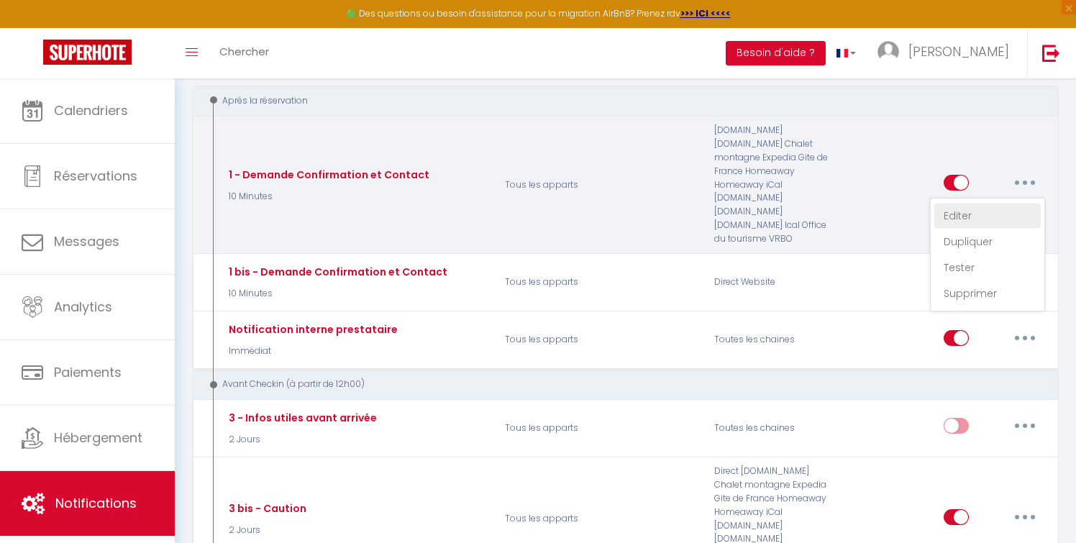
checkbox input "true"
checkbox input "false"
type input "Merci de confirmer votre réservation - [RENTAL:NAME]"
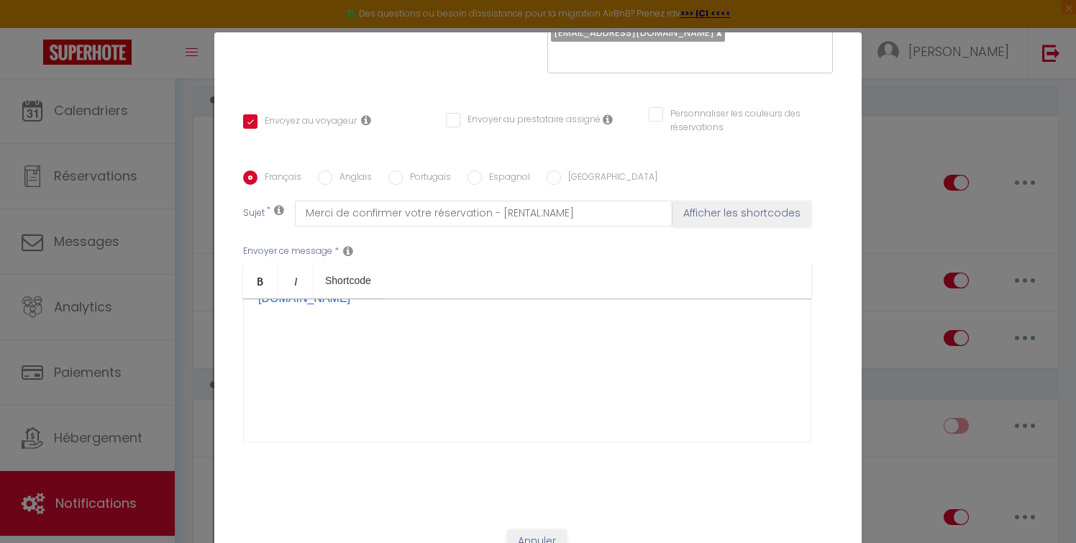
scroll to position [1548, 0]
click at [320, 171] on input "Anglais" at bounding box center [325, 178] width 14 height 14
radio input "true"
checkbox input "true"
checkbox input "false"
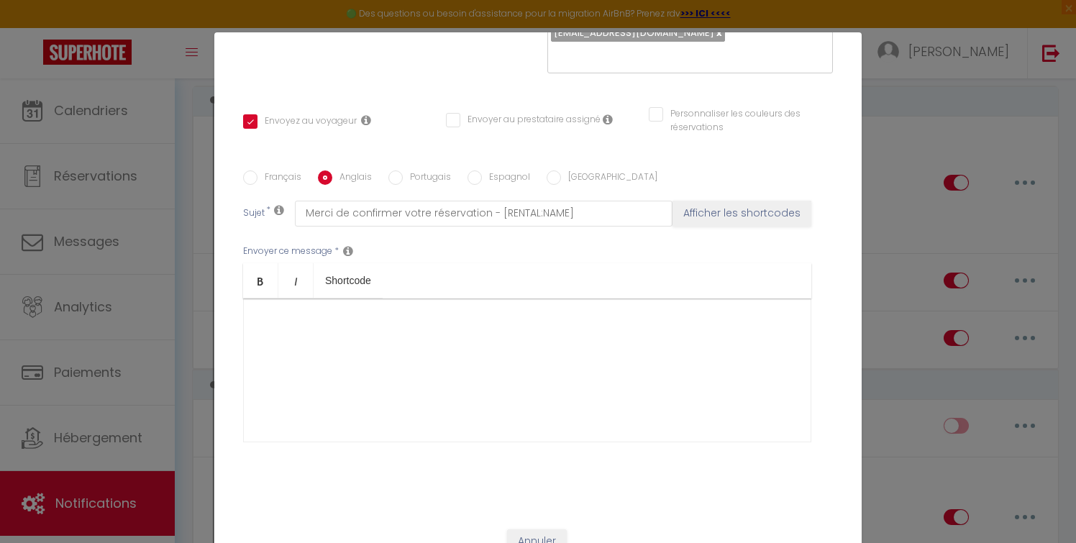
checkbox input "false"
type input "Please confirm your reservation - [RENTAL:NAME] /Merci de confirmer votre réser…"
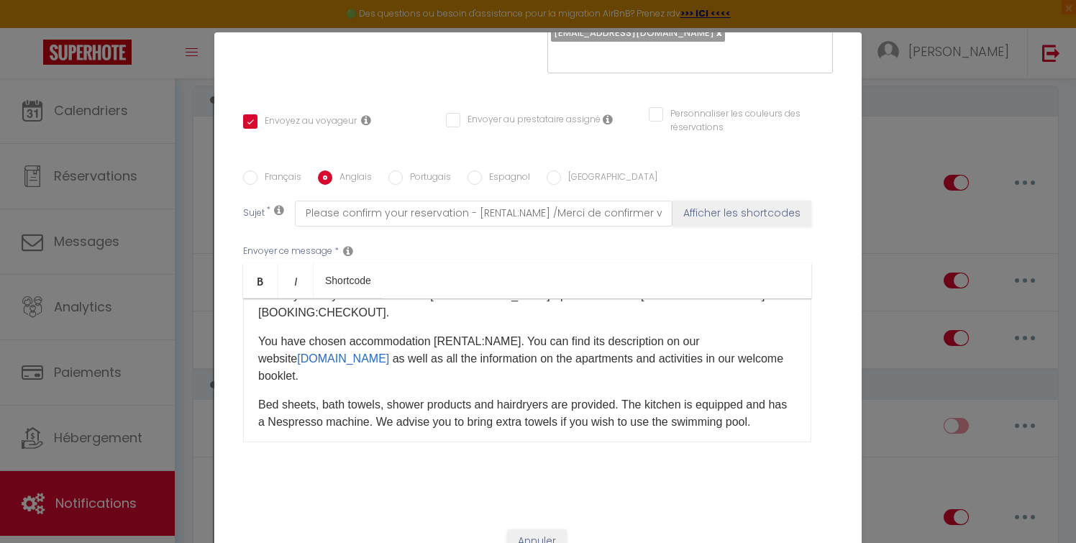
scroll to position [0, 0]
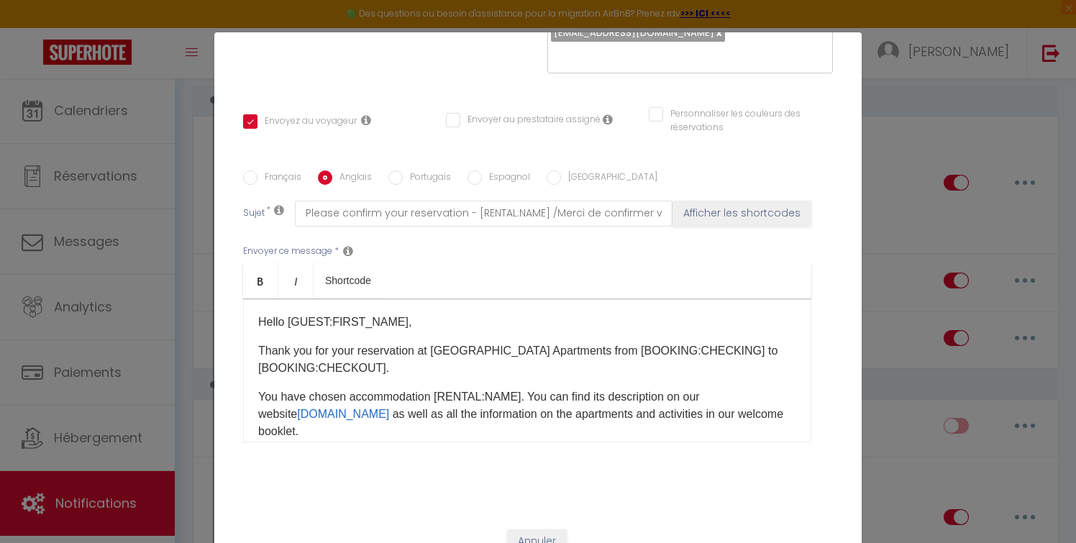
click at [253, 171] on input "Français" at bounding box center [250, 178] width 14 height 14
radio input "true"
checkbox input "true"
checkbox input "false"
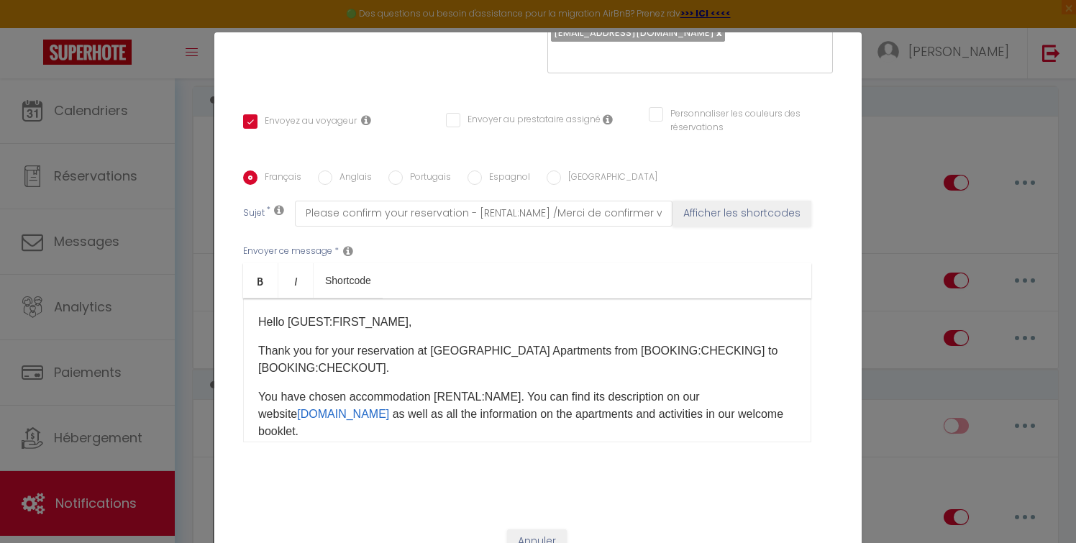
type input "Merci de confirmer votre réservation - [RENTAL:NAME]"
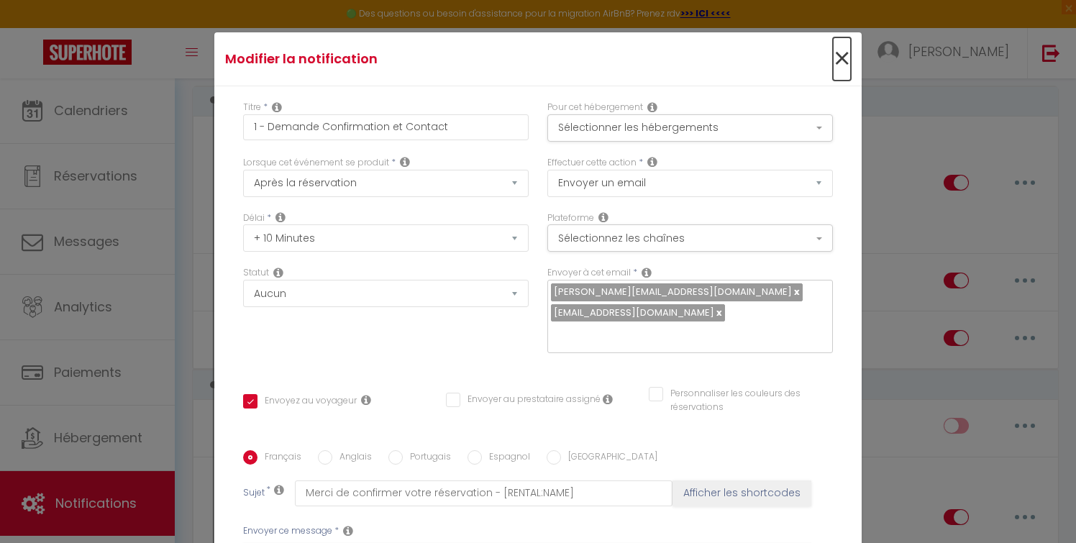
click at [841, 55] on span "×" at bounding box center [842, 58] width 18 height 43
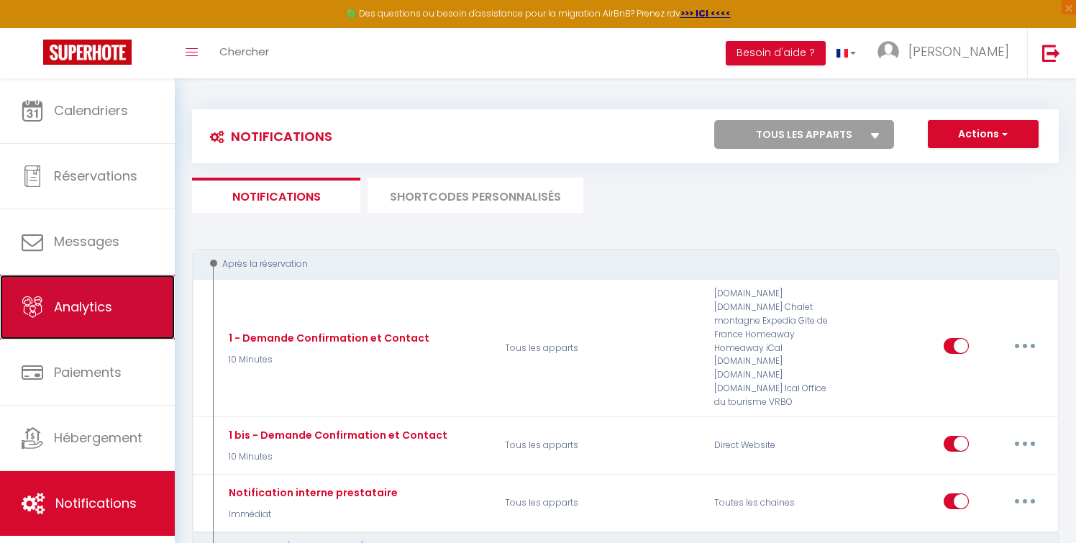
click at [121, 289] on link "Analytics" at bounding box center [87, 307] width 175 height 65
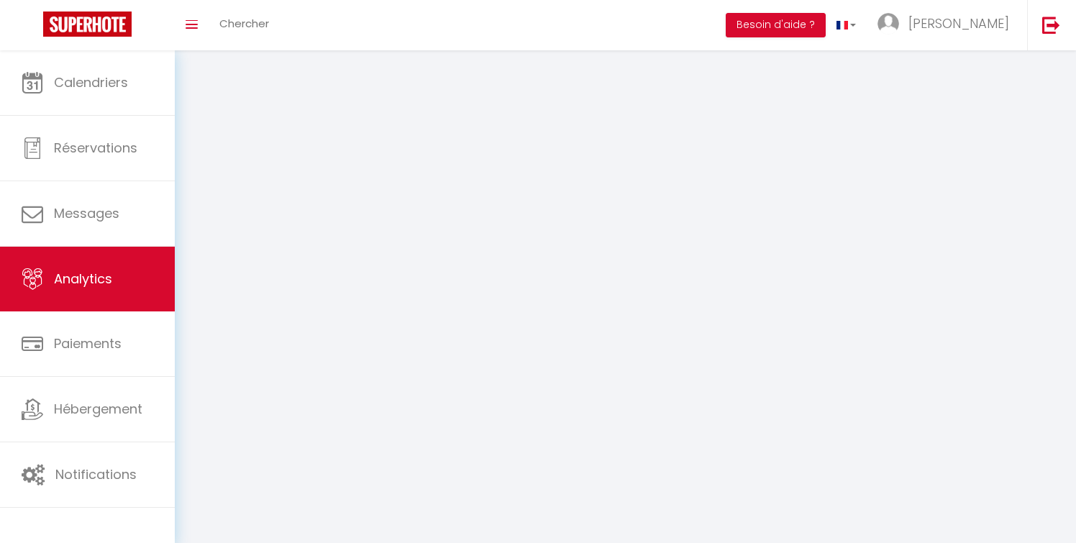
select select "2025"
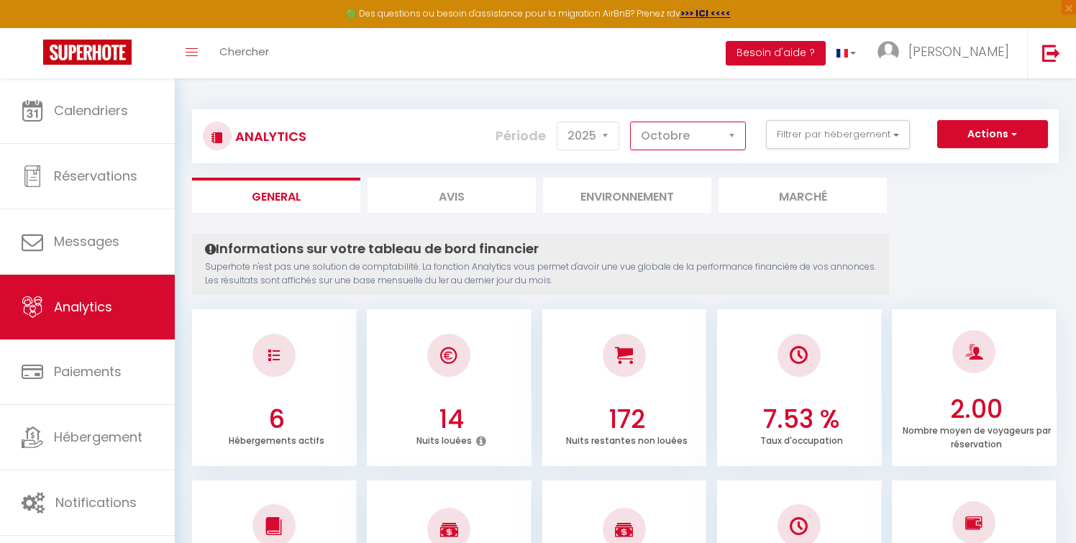
click at [733, 133] on select "[PERSON_NAME] Mars Avril Mai Juin Juillet Août Septembre Octobre Novembre Décem…" at bounding box center [688, 136] width 116 height 29
select select "1"
click at [631, 122] on select "[PERSON_NAME] Mars Avril Mai Juin Juillet Août Septembre Octobre Novembre Décem…" at bounding box center [688, 136] width 116 height 29
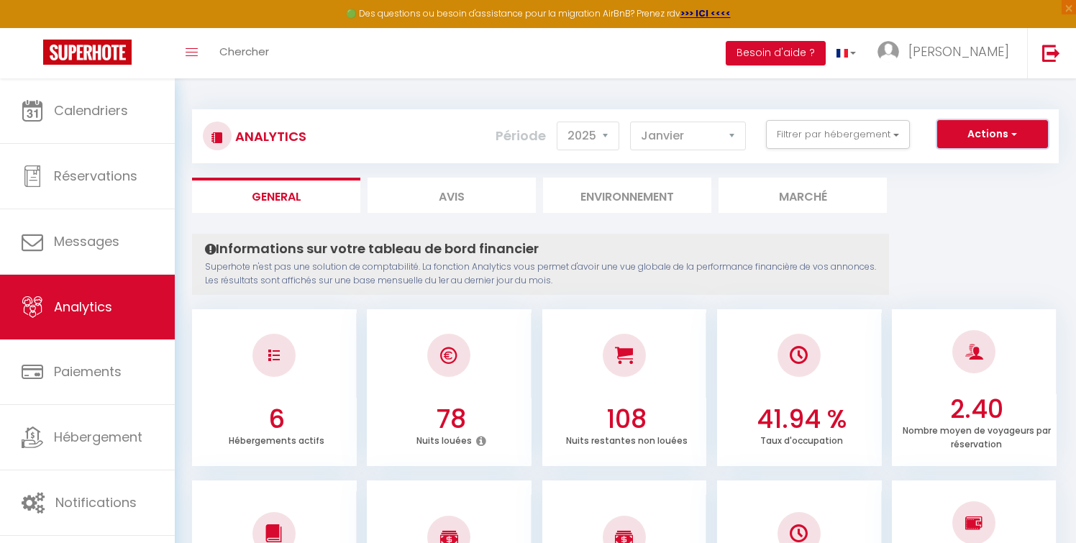
click at [1012, 132] on span "button" at bounding box center [1013, 134] width 9 height 14
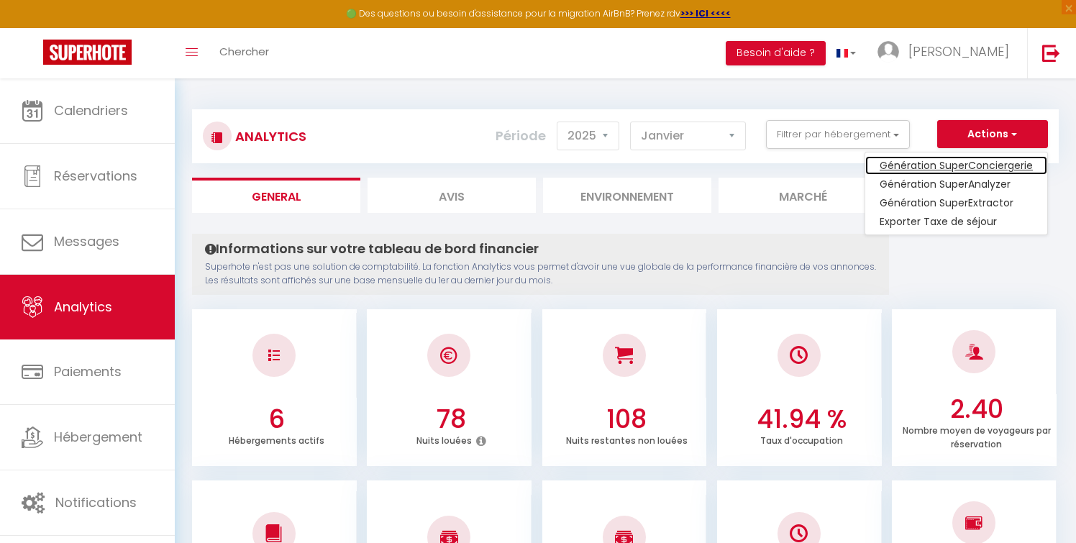
click at [931, 163] on link "Génération SuperConciergerie" at bounding box center [957, 165] width 182 height 19
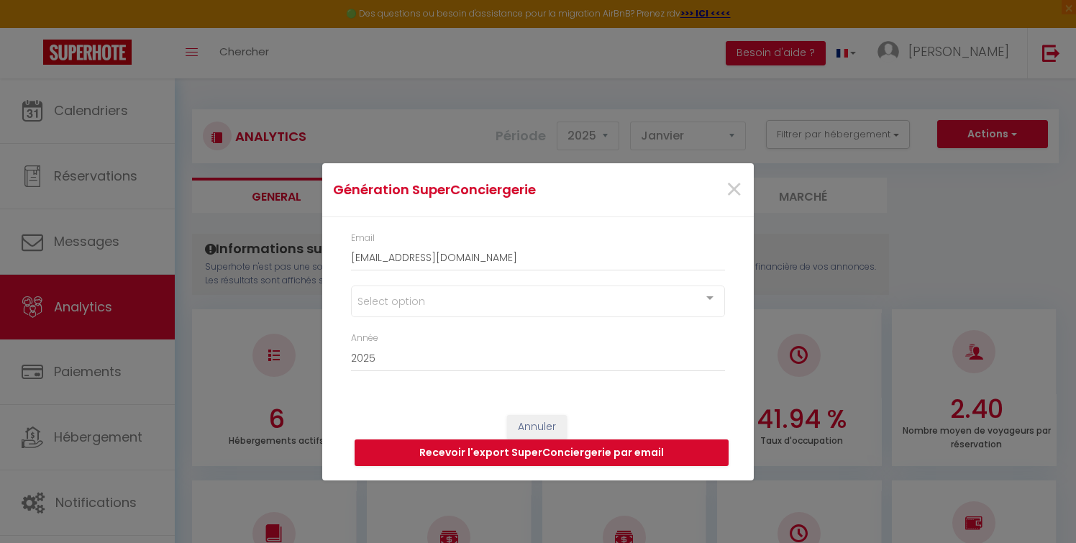
click at [712, 296] on div at bounding box center [710, 299] width 29 height 27
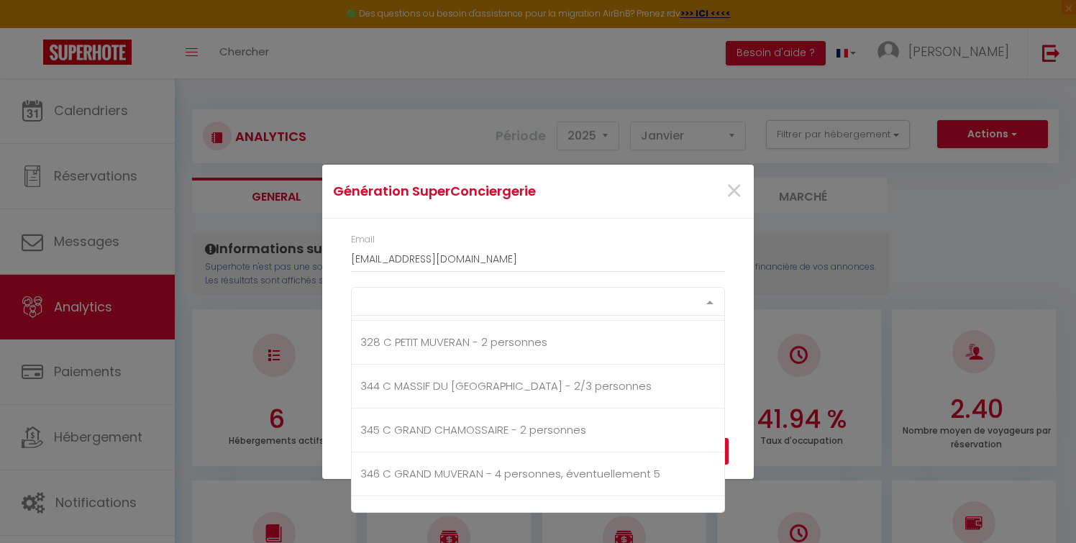
scroll to position [110, 0]
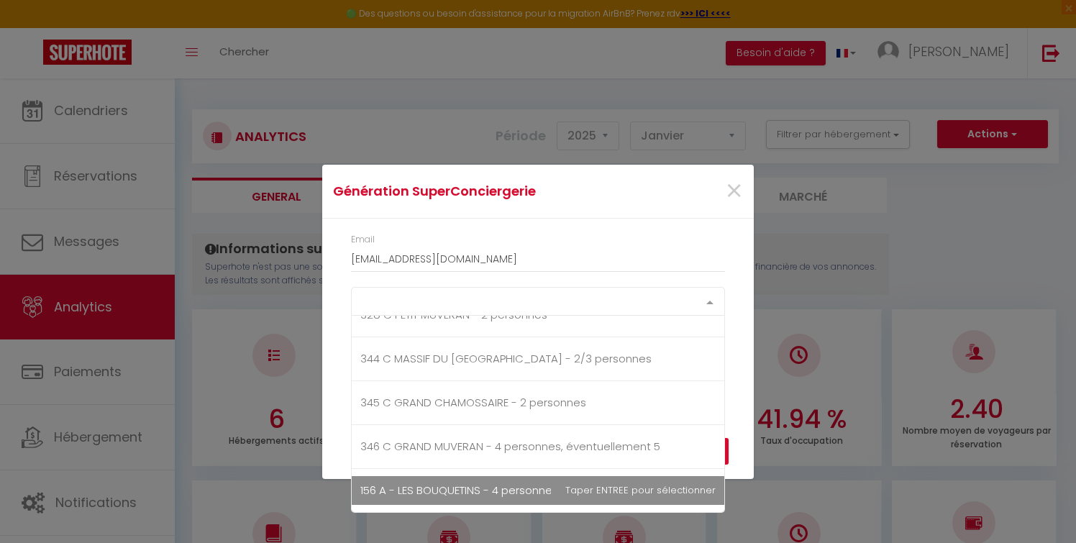
click at [518, 484] on span "156 A - LES BOUQUETINS - 4 personnes et 2 enfants" at bounding box center [492, 490] width 265 height 15
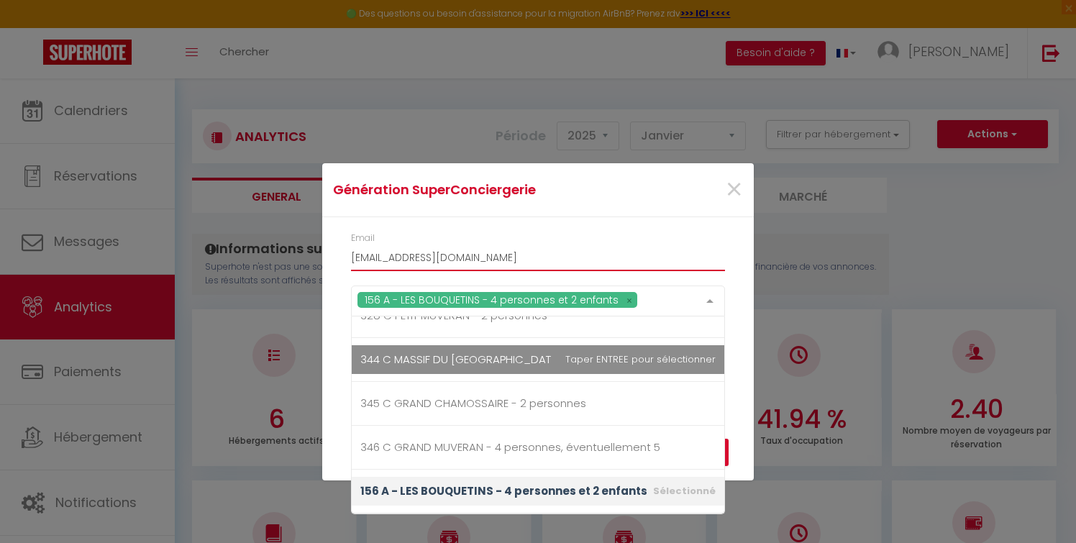
click at [643, 268] on input "[EMAIL_ADDRESS][DOMAIN_NAME]" at bounding box center [538, 258] width 374 height 26
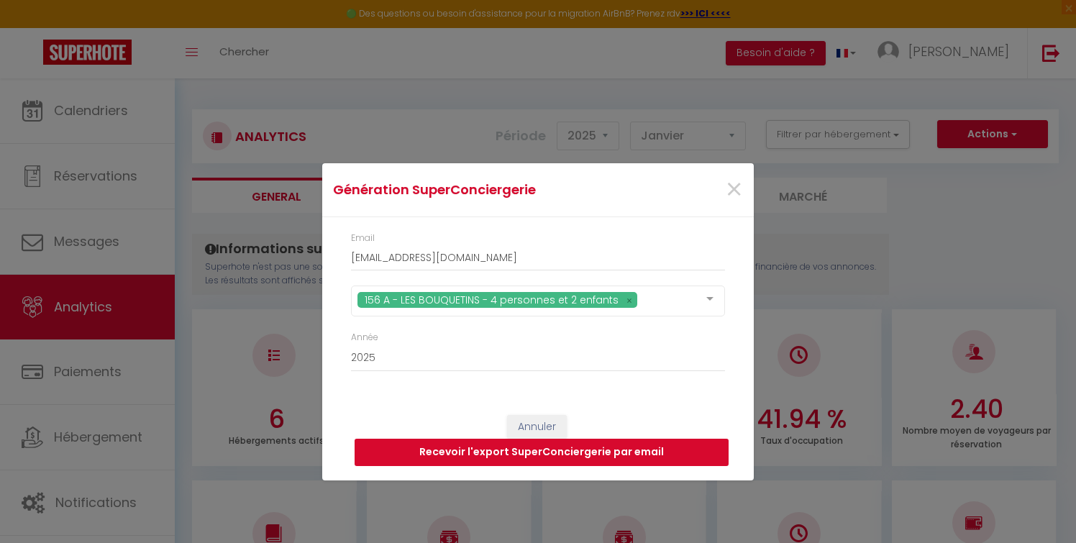
click at [532, 453] on button "Recevoir l'export SuperConciergerie par email" at bounding box center [542, 452] width 374 height 27
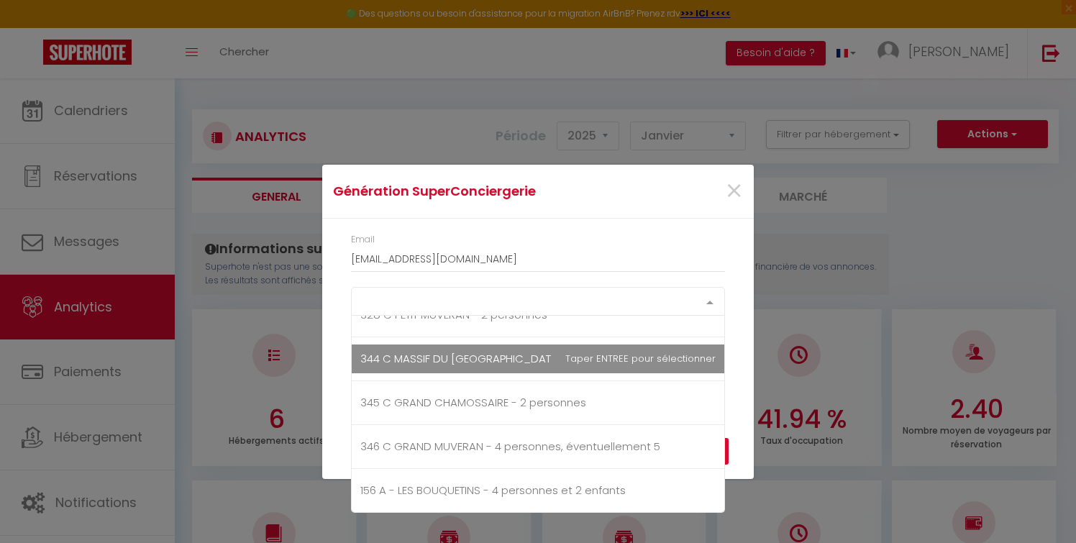
click at [712, 295] on div at bounding box center [710, 301] width 29 height 27
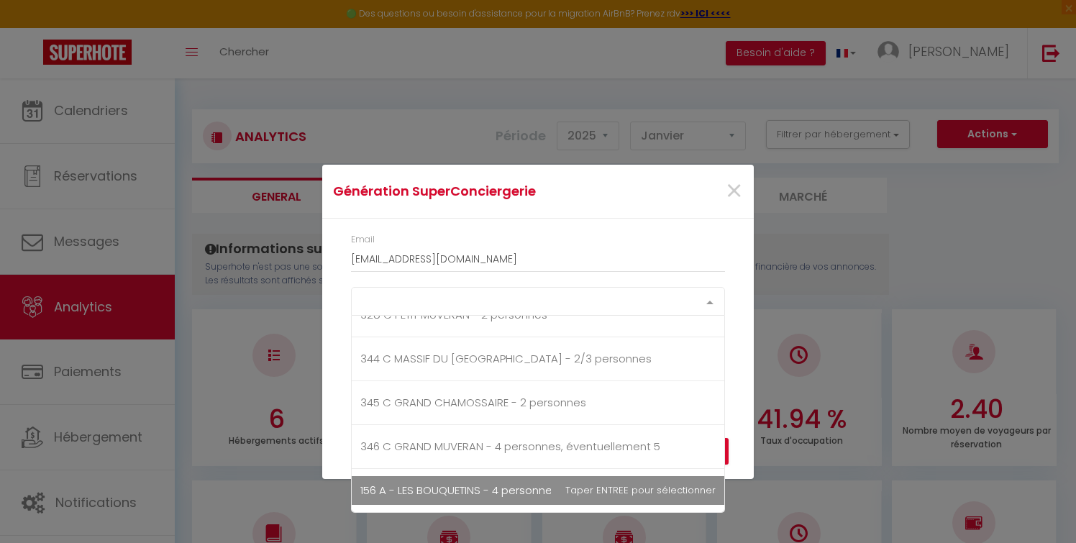
click at [489, 489] on span "156 A - LES BOUQUETINS - 4 personnes et 2 enfants" at bounding box center [492, 490] width 265 height 15
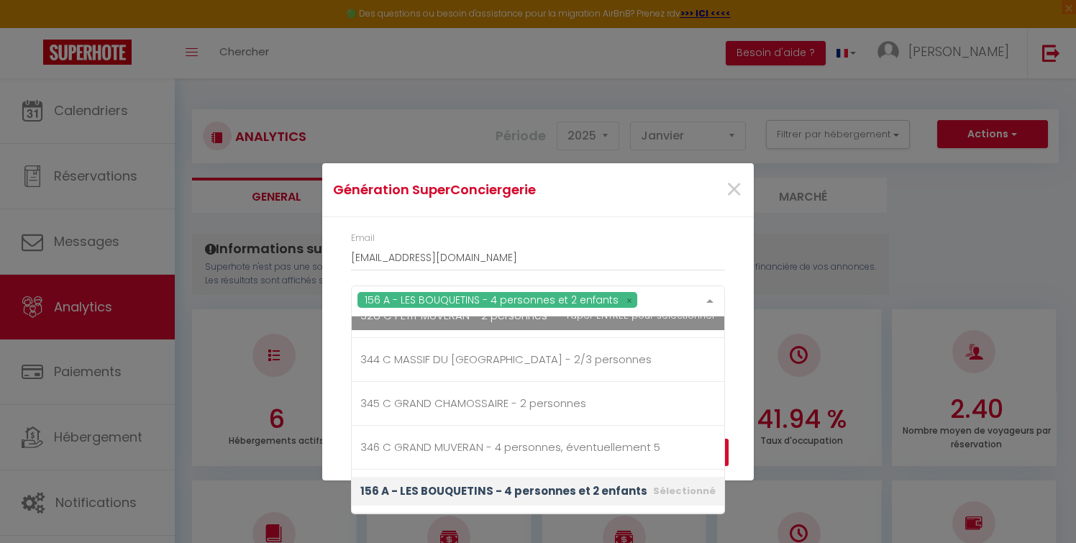
click at [680, 294] on div "156 A - LES BOUQUETINS - 4 personnes et 2 enfants" at bounding box center [538, 301] width 374 height 31
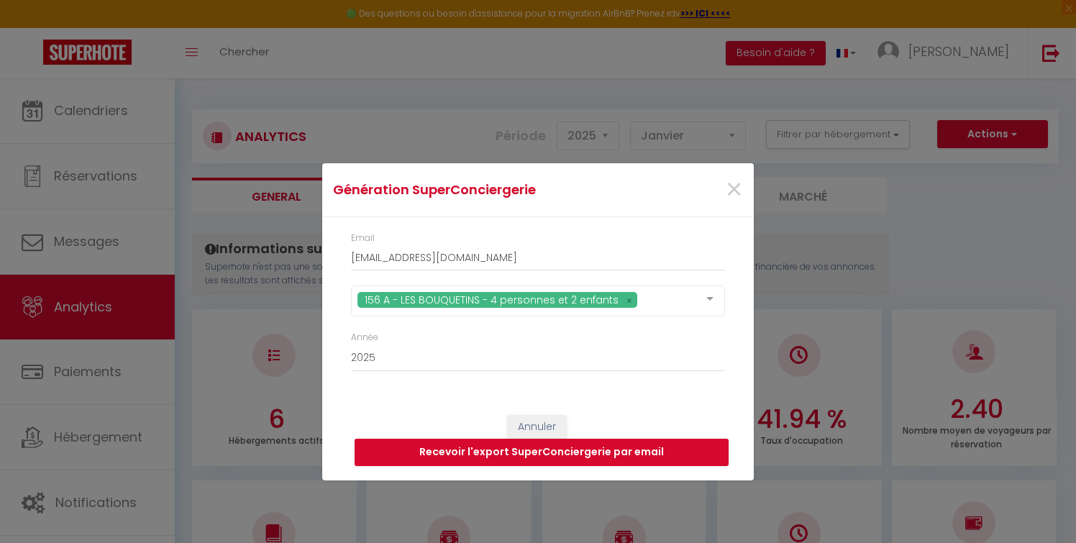
click at [743, 345] on div "Email [EMAIL_ADDRESS][DOMAIN_NAME] 156 A - LES BOUQUETINS - 4 personnes et 2 en…" at bounding box center [538, 308] width 432 height 183
click at [530, 448] on button "Recevoir l'export SuperConciergerie par email" at bounding box center [542, 452] width 374 height 27
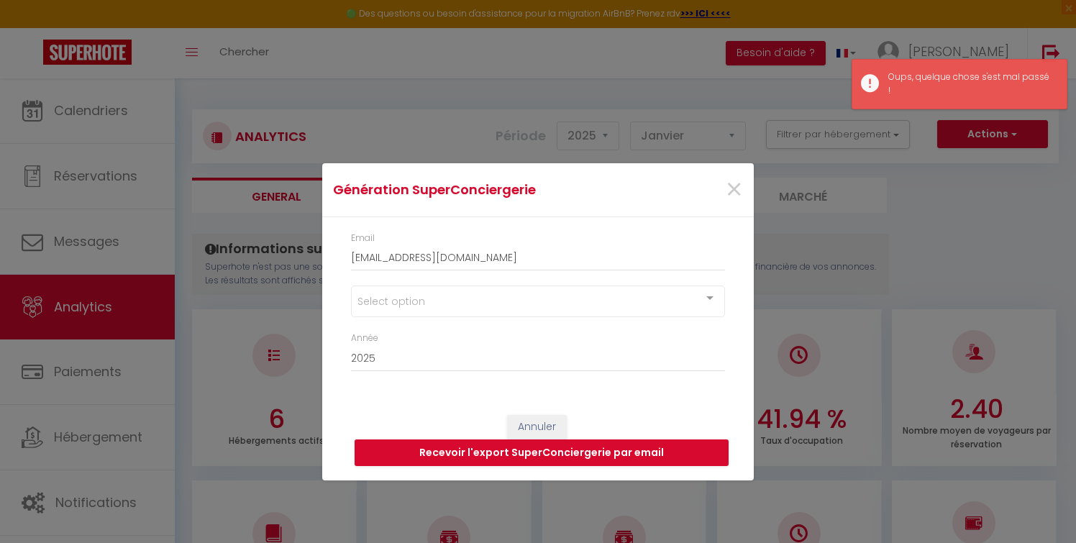
click at [708, 296] on div at bounding box center [710, 299] width 29 height 27
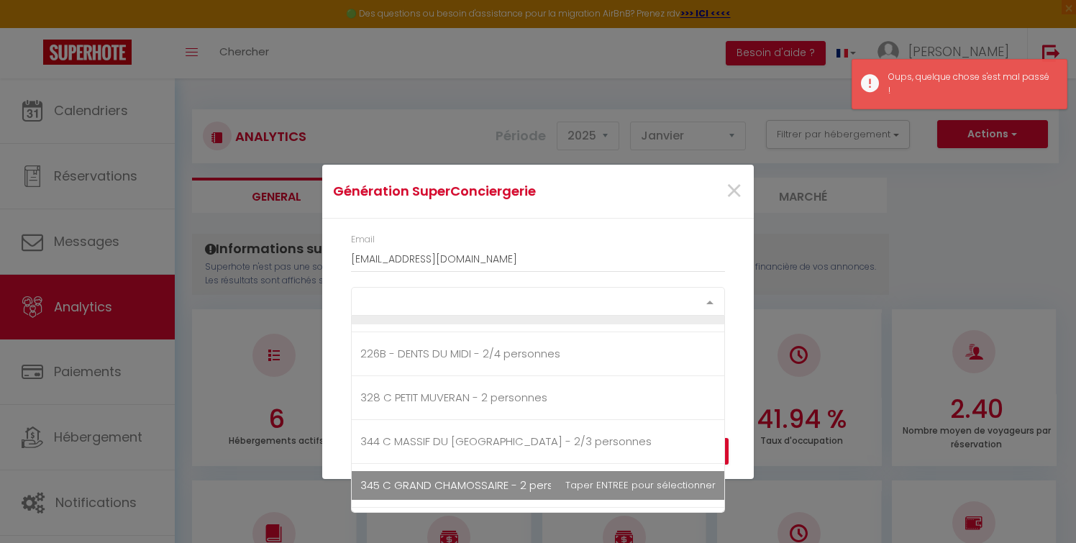
scroll to position [0, 0]
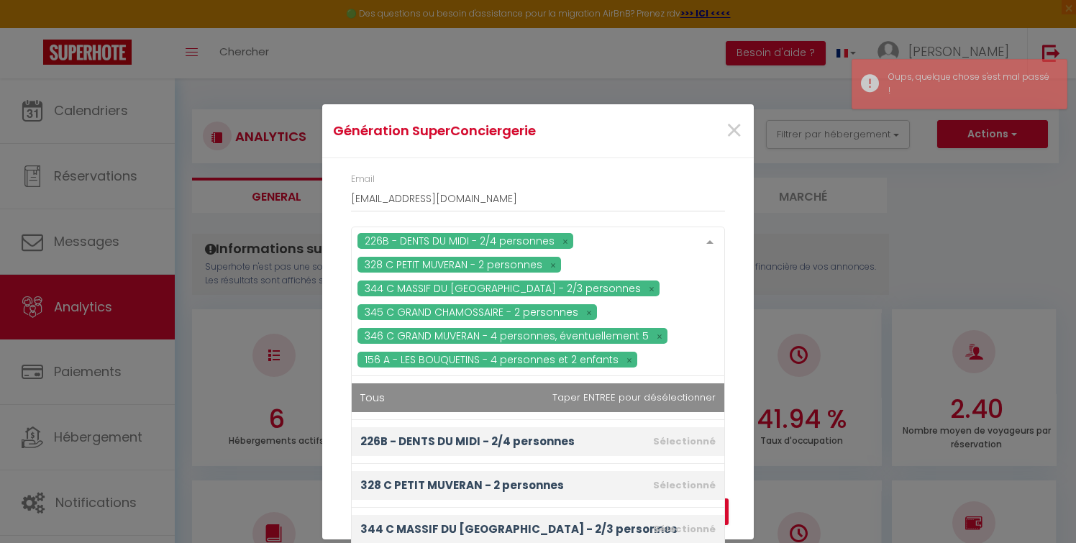
click at [474, 338] on div "226B - DENTS DU MIDI - 2/4 personnes 328 C PETIT MUVERAN - 2 personnes 344 C MA…" at bounding box center [538, 302] width 374 height 150
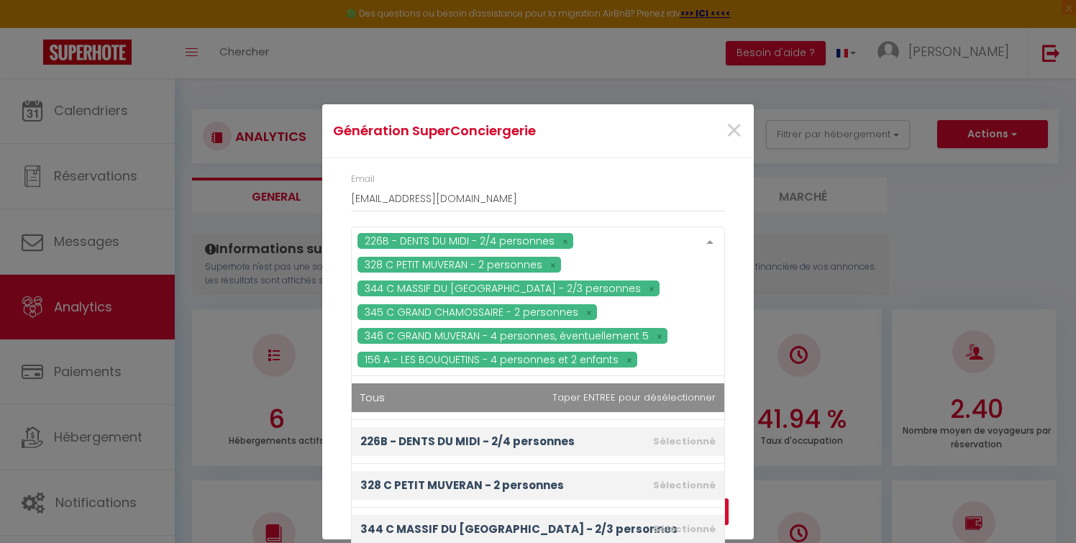
click at [616, 329] on div "226B - DENTS DU MIDI - 2/4 personnes 328 C PETIT MUVERAN - 2 personnes 344 C MA…" at bounding box center [538, 302] width 374 height 150
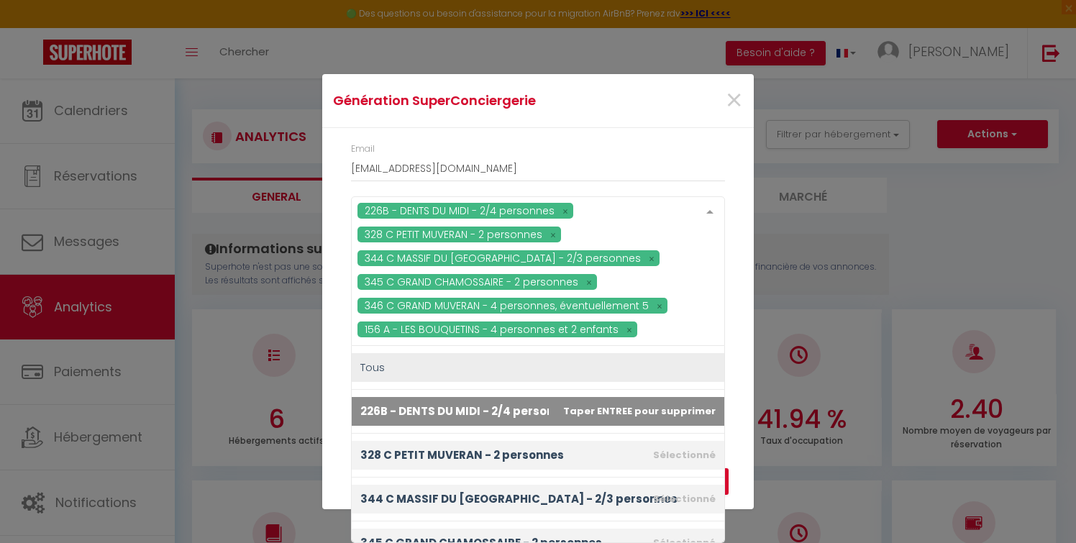
click at [737, 435] on div "Annuler Recevoir l'export SuperConciergerie par email" at bounding box center [538, 470] width 432 height 80
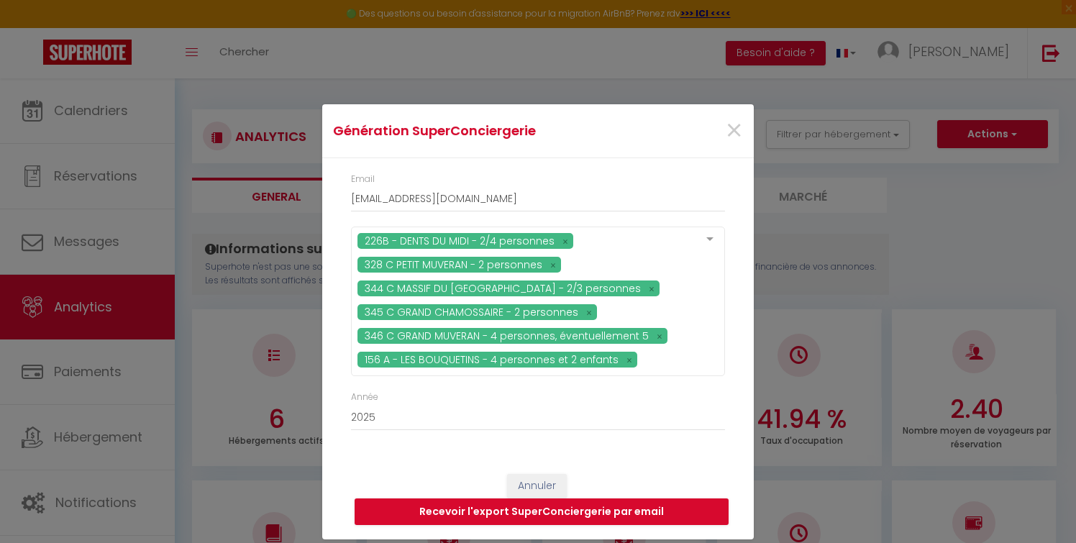
scroll to position [0, 0]
click at [573, 510] on button "Recevoir l'export SuperConciergerie par email" at bounding box center [542, 512] width 374 height 27
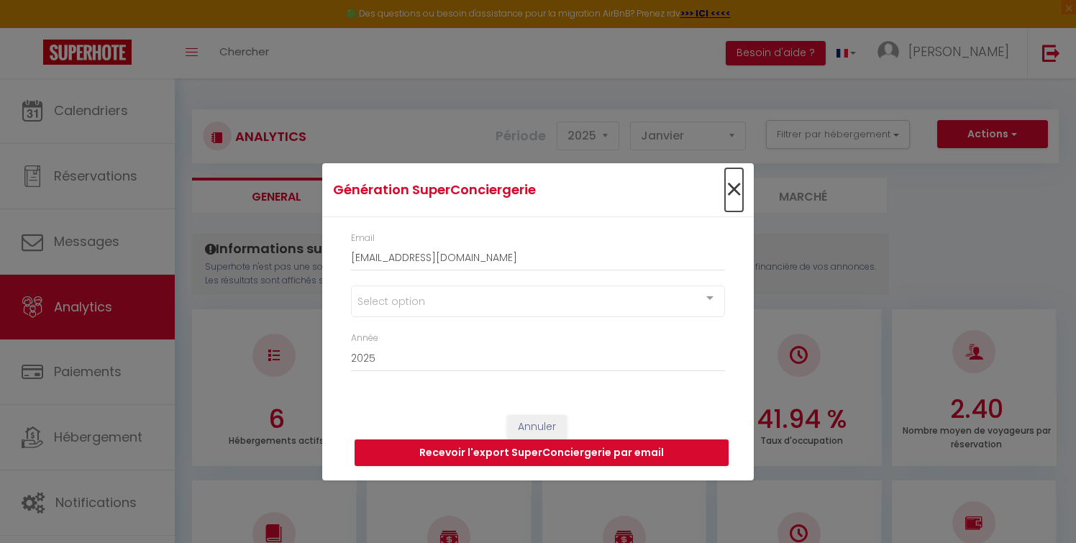
click at [738, 186] on span "×" at bounding box center [734, 189] width 18 height 43
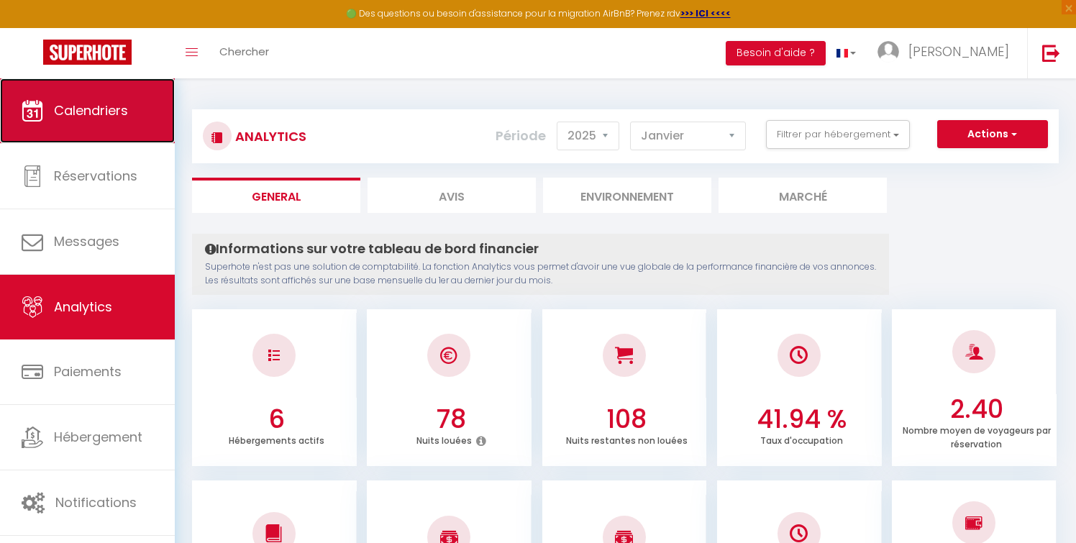
click at [66, 125] on link "Calendriers" at bounding box center [87, 110] width 175 height 65
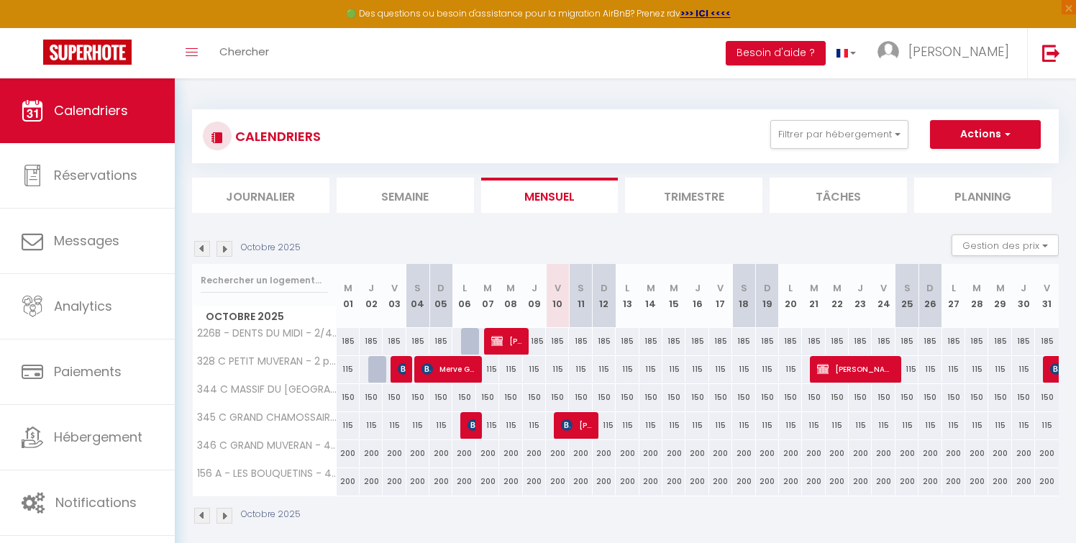
click at [197, 249] on img at bounding box center [202, 249] width 16 height 16
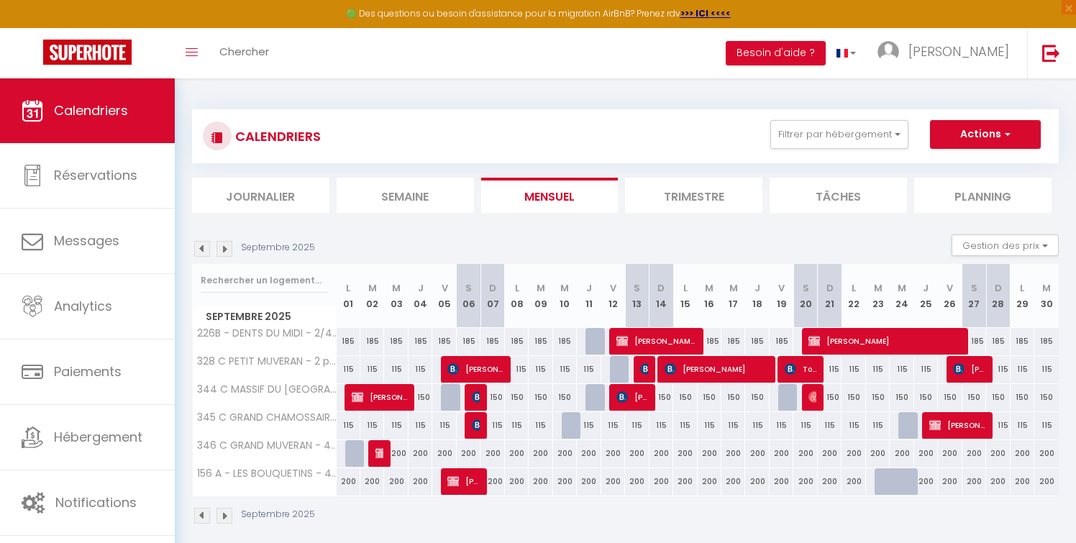
click at [197, 249] on img at bounding box center [202, 249] width 16 height 16
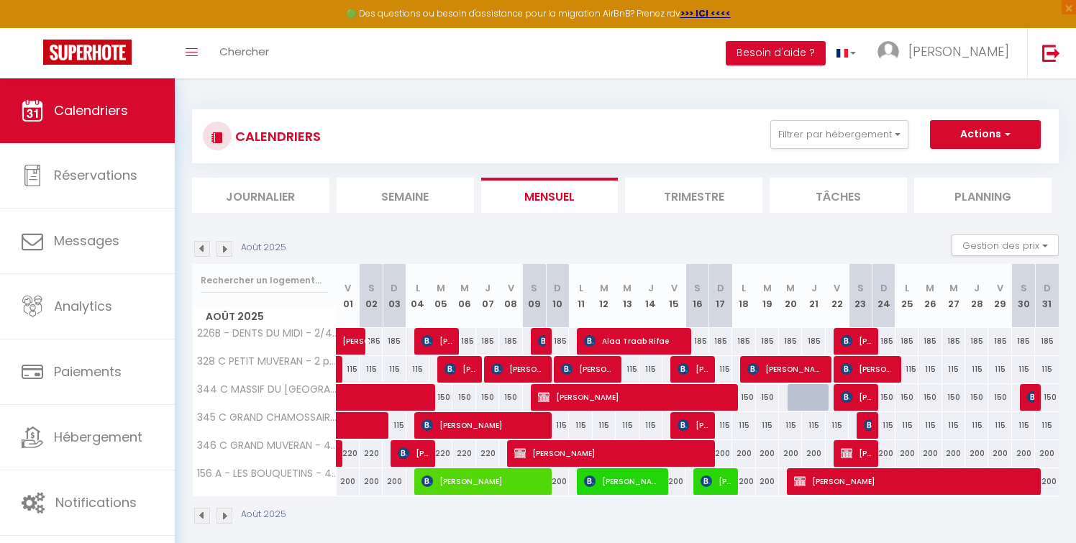
click at [197, 249] on img at bounding box center [202, 249] width 16 height 16
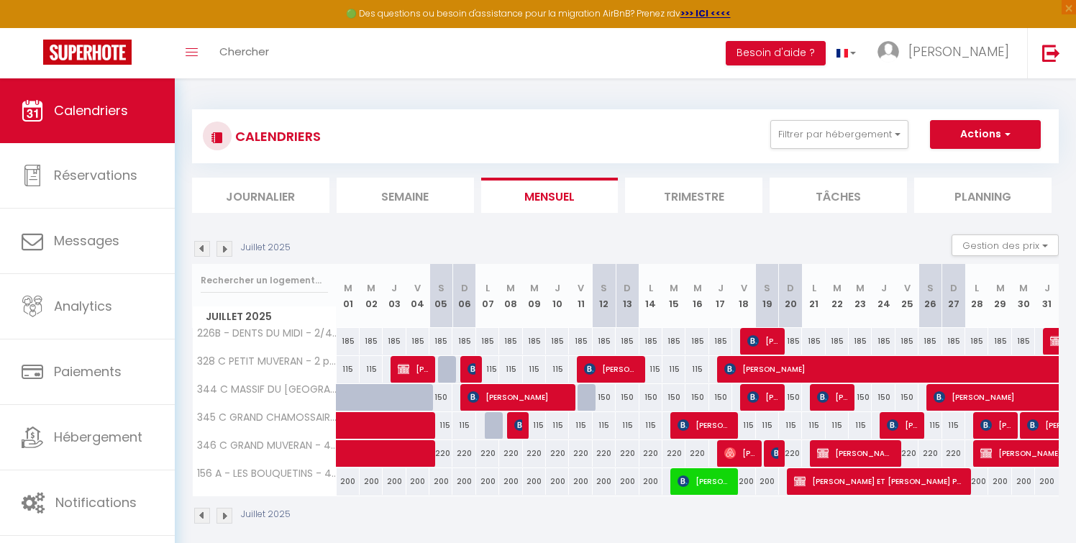
click at [197, 249] on img at bounding box center [202, 249] width 16 height 16
select select
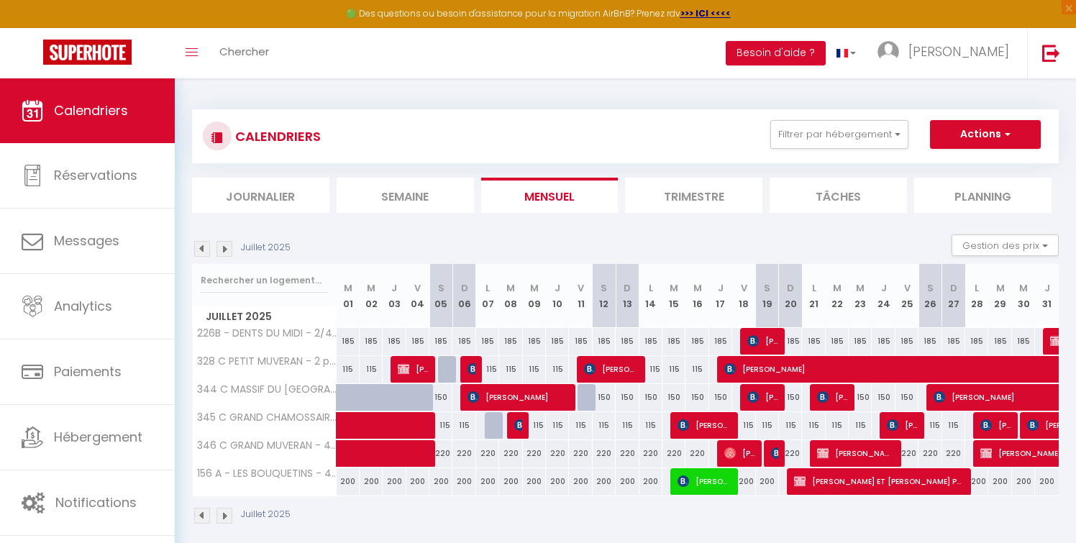
select select
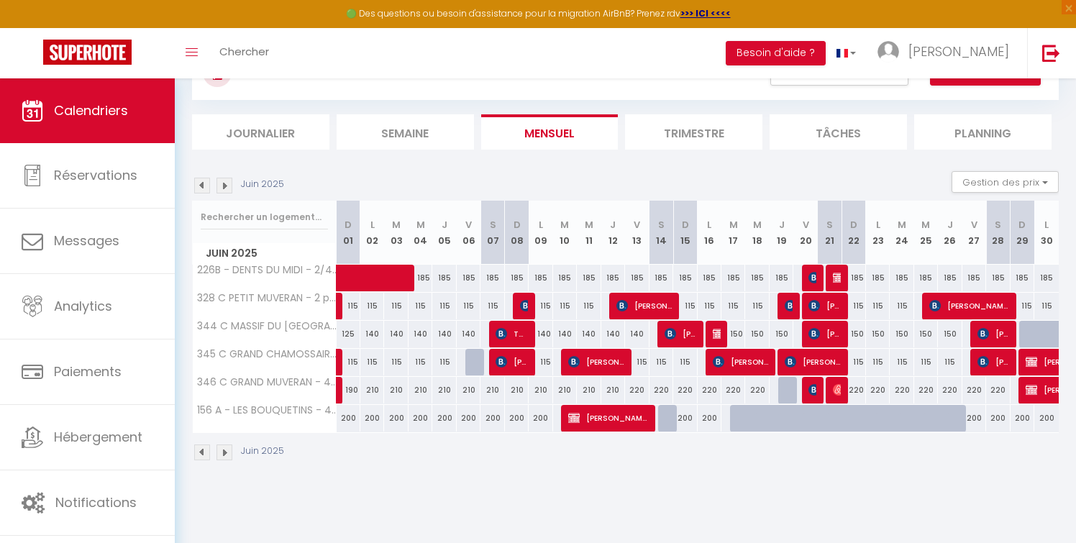
scroll to position [78, 0]
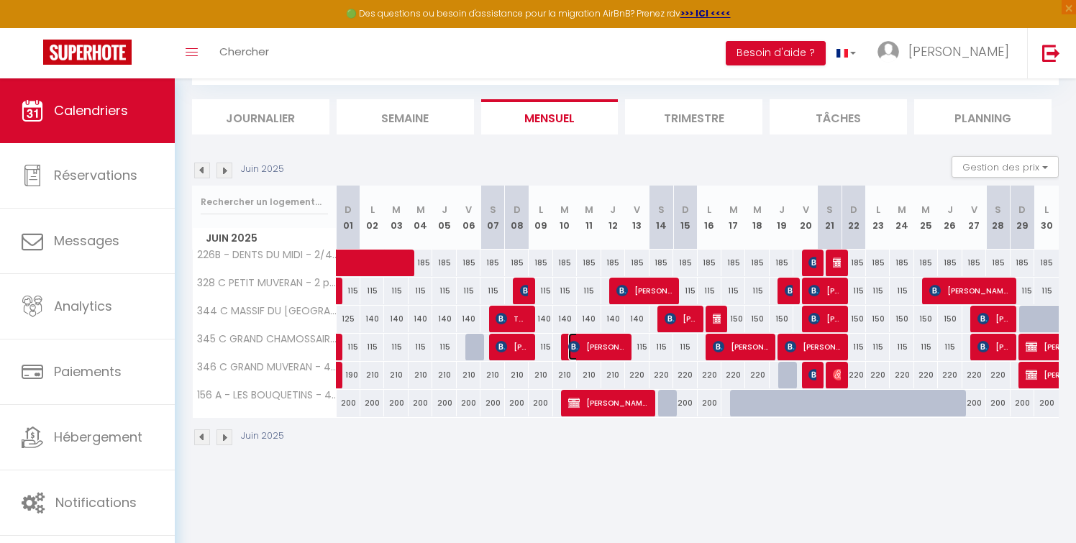
click at [601, 347] on span "[PERSON_NAME]" at bounding box center [595, 346] width 55 height 27
select select "KO"
select select "0"
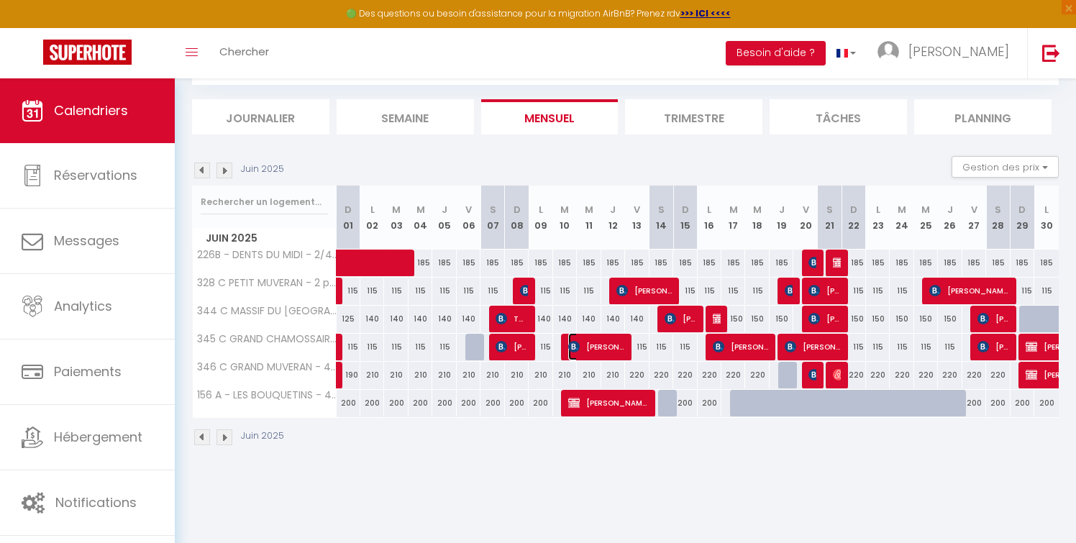
select select "1"
select select
select select "42309"
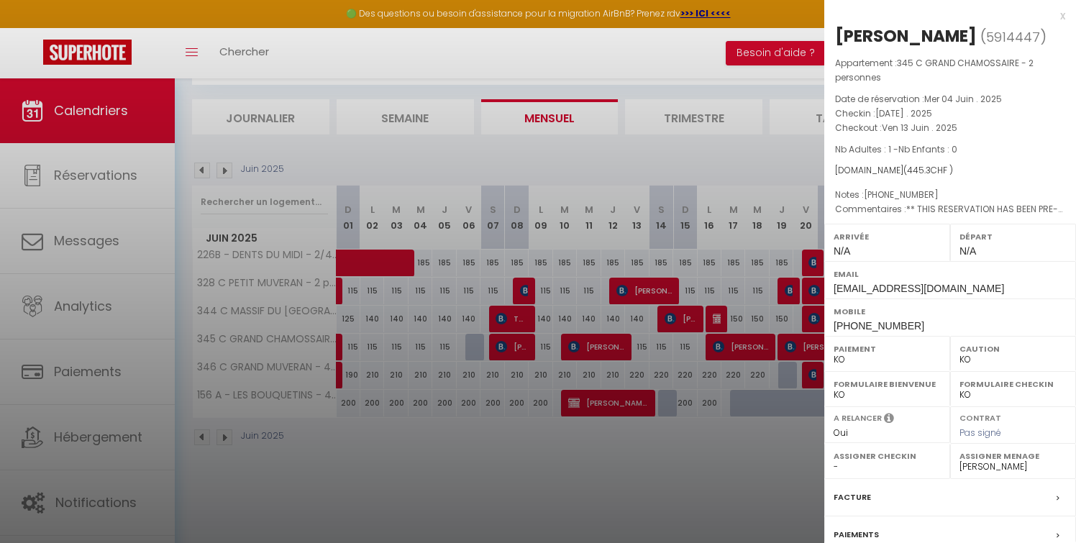
click at [1064, 12] on div "x" at bounding box center [945, 15] width 241 height 17
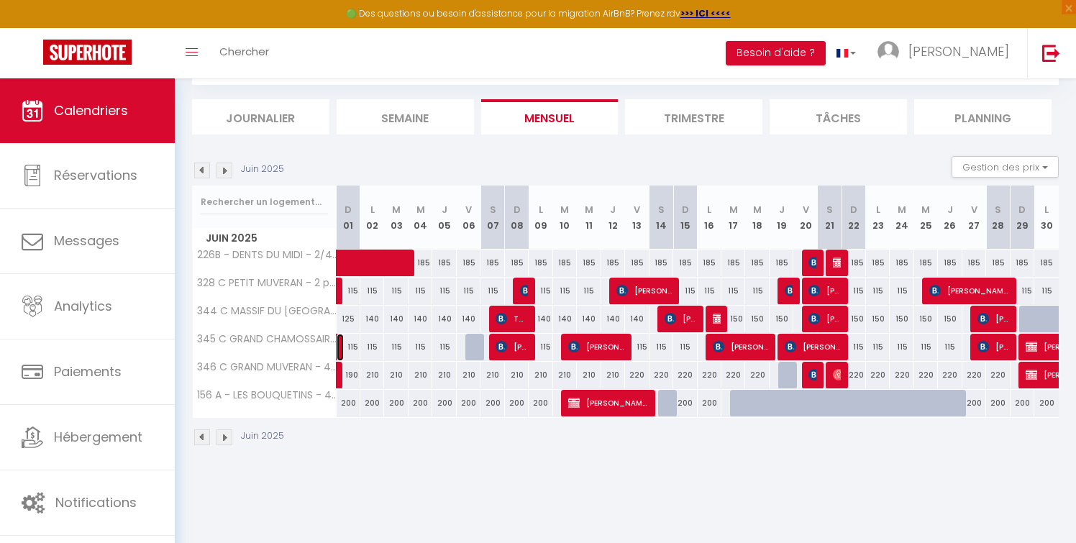
click at [340, 347] on link at bounding box center [340, 347] width 7 height 27
select select "OK"
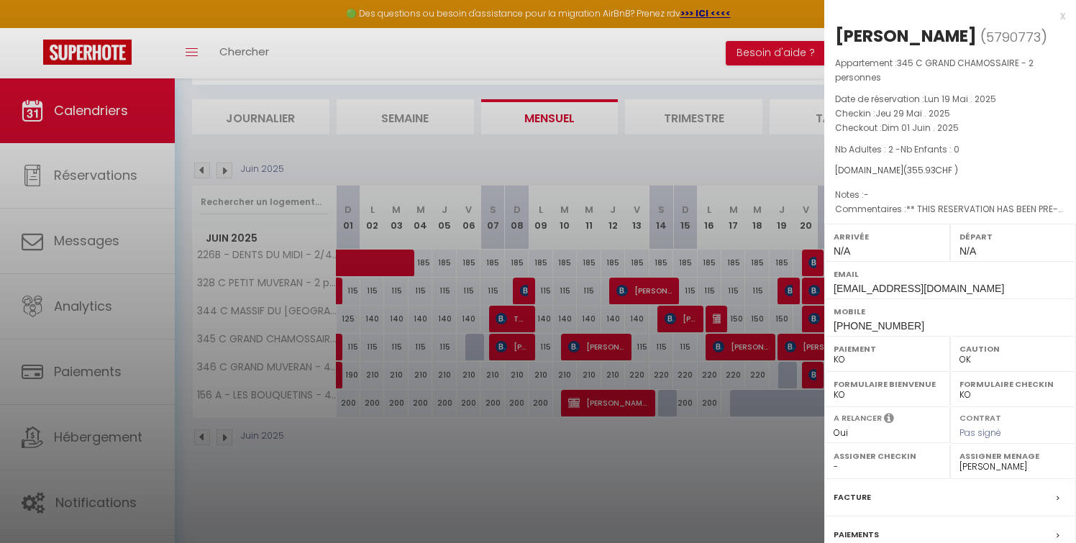
click at [743, 203] on div at bounding box center [538, 271] width 1076 height 543
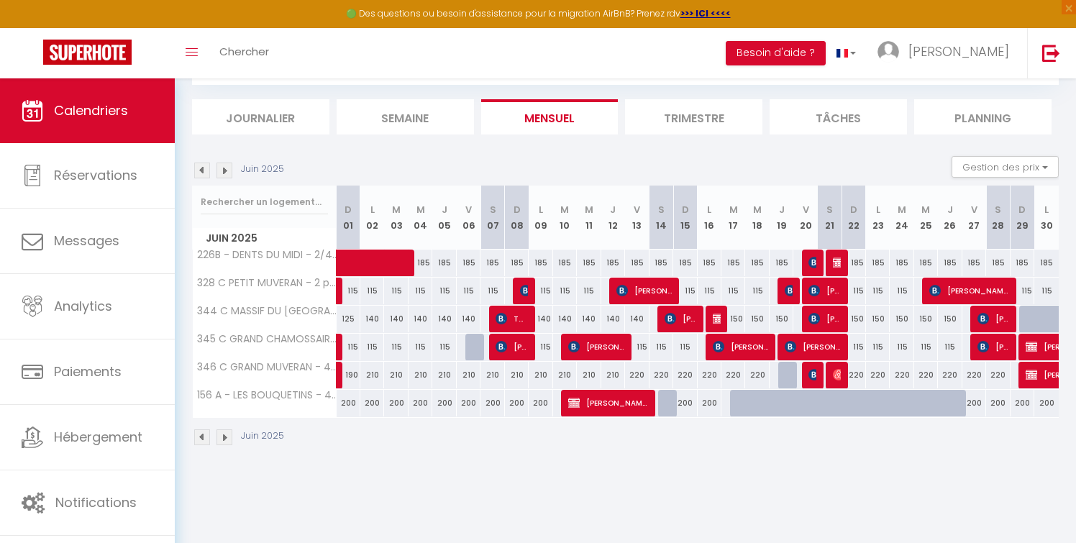
click at [226, 168] on img at bounding box center [225, 171] width 16 height 16
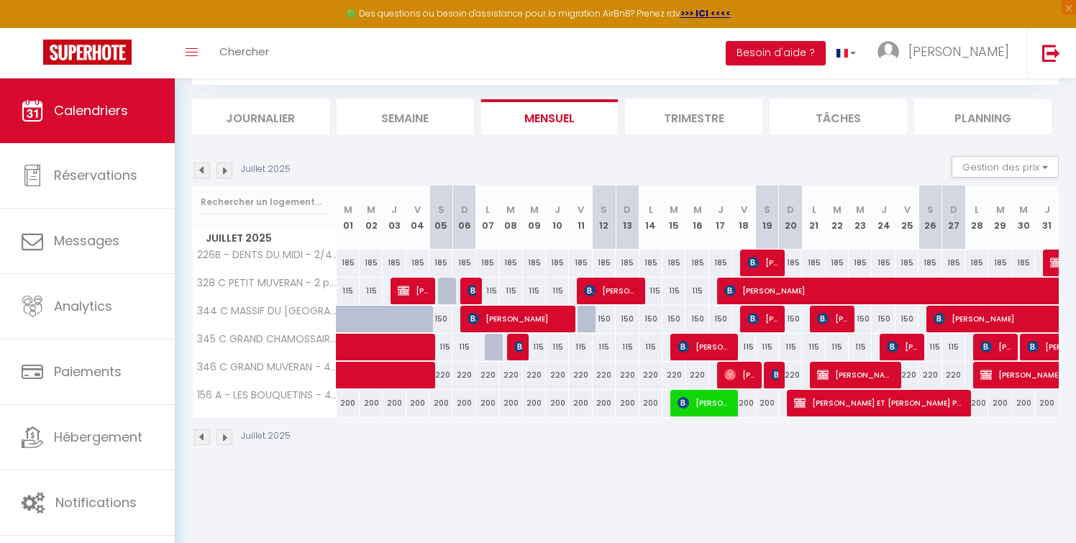
click at [201, 168] on img at bounding box center [202, 171] width 16 height 16
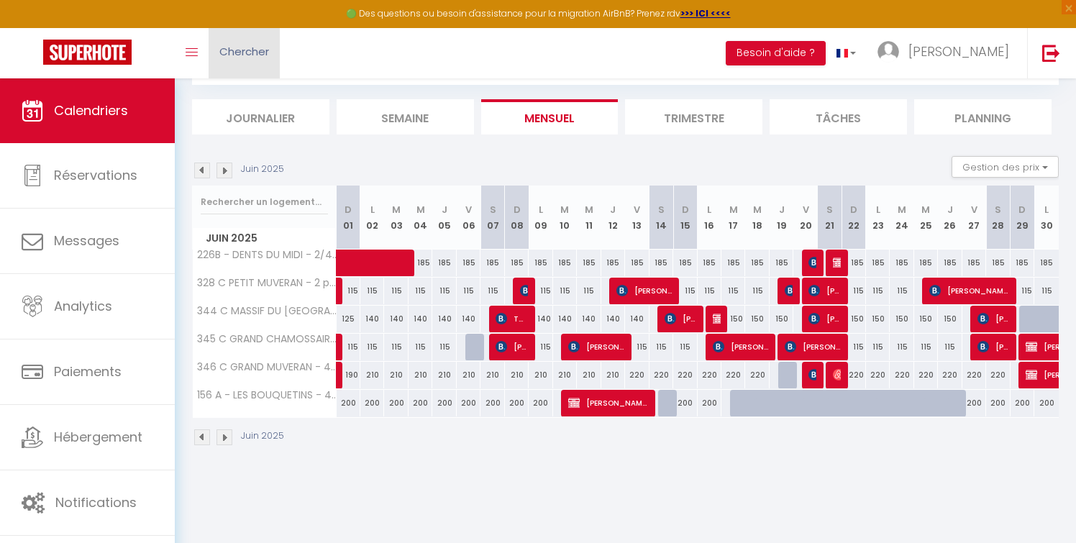
click at [250, 46] on span "Chercher" at bounding box center [244, 51] width 50 height 15
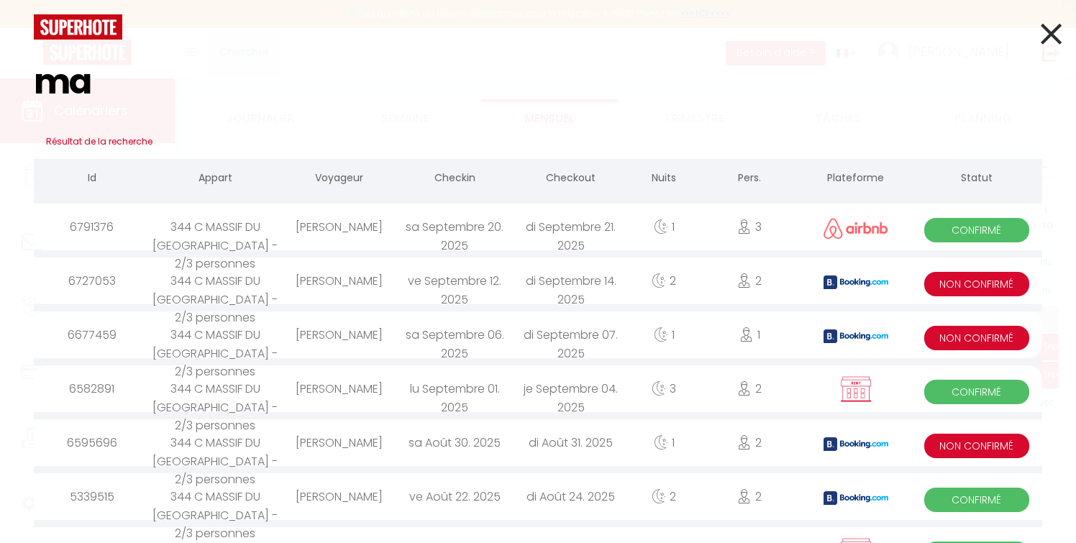
type input "m"
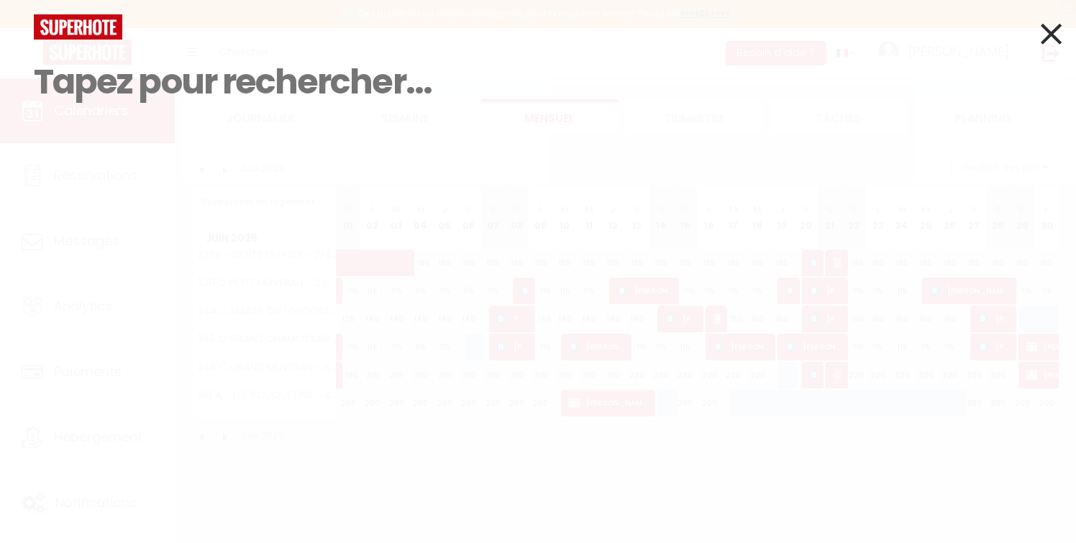
click at [1052, 31] on icon at bounding box center [1051, 34] width 21 height 36
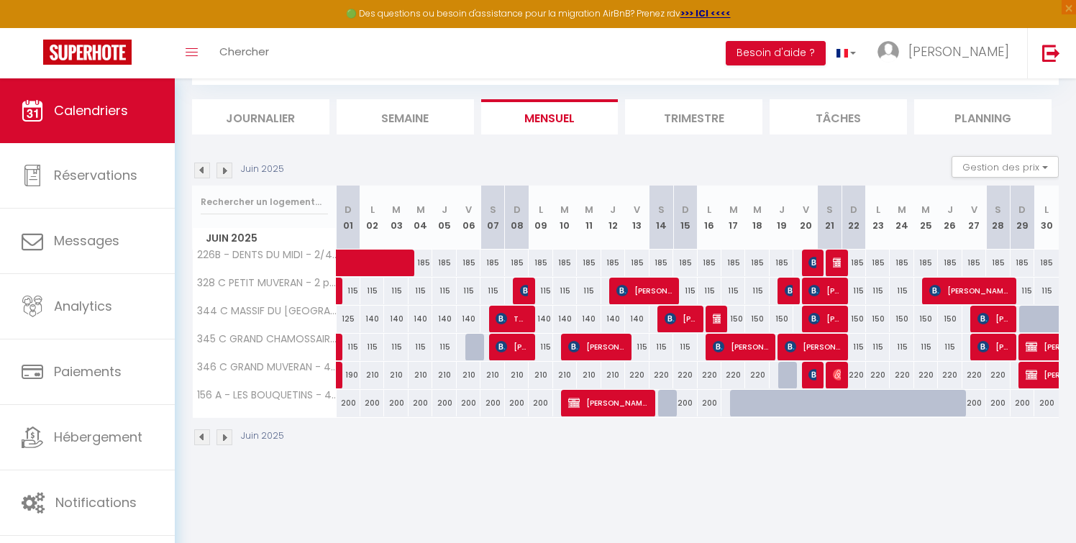
click at [199, 167] on img at bounding box center [202, 171] width 16 height 16
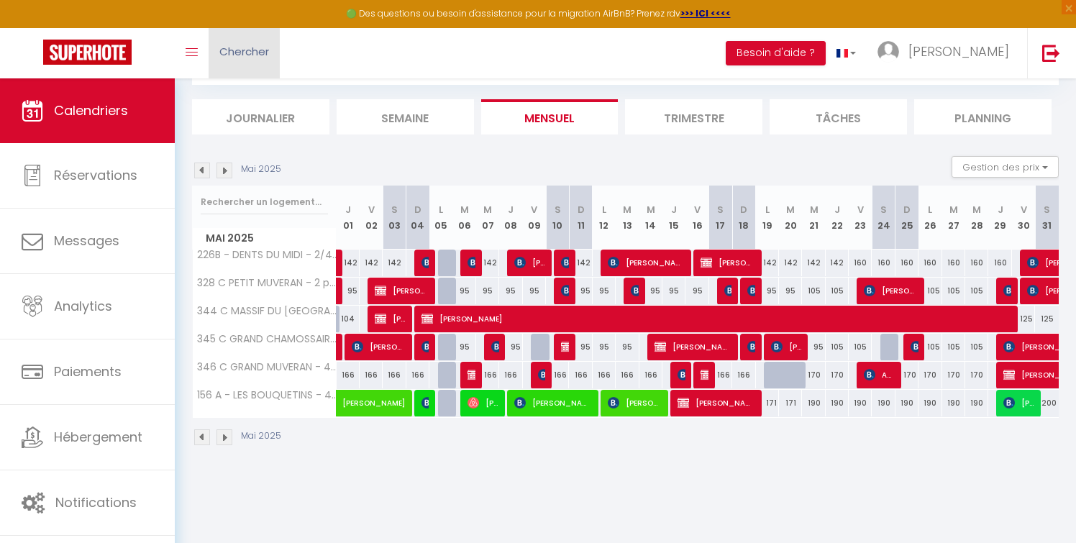
click at [248, 48] on span "Chercher" at bounding box center [244, 51] width 50 height 15
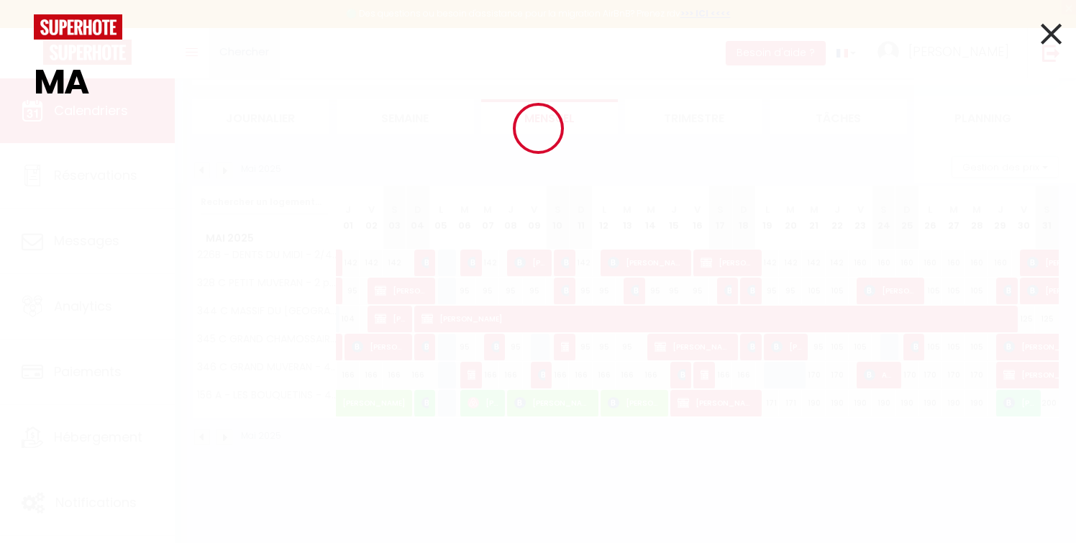
type input "M"
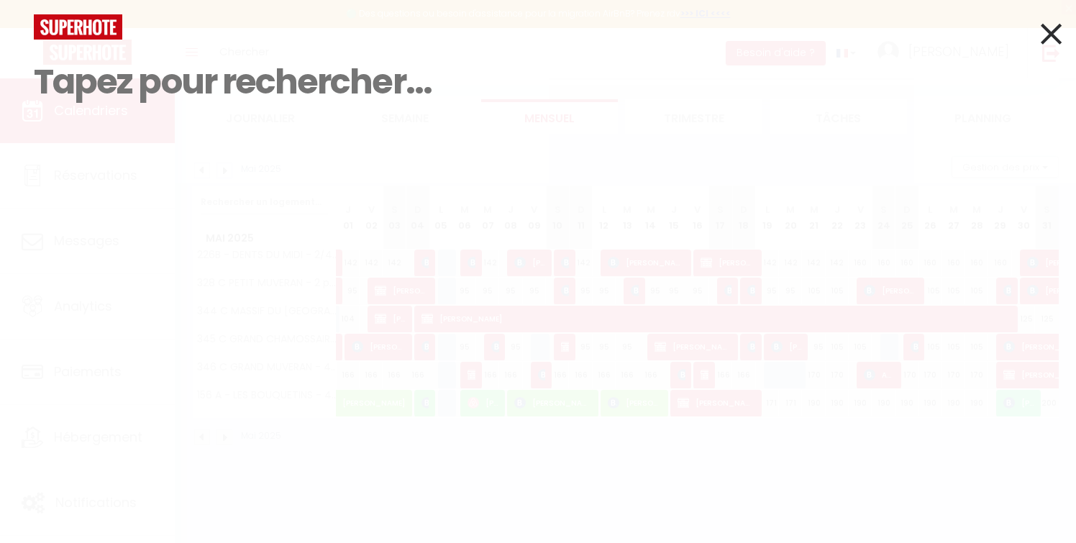
click at [1053, 29] on icon at bounding box center [1051, 34] width 21 height 36
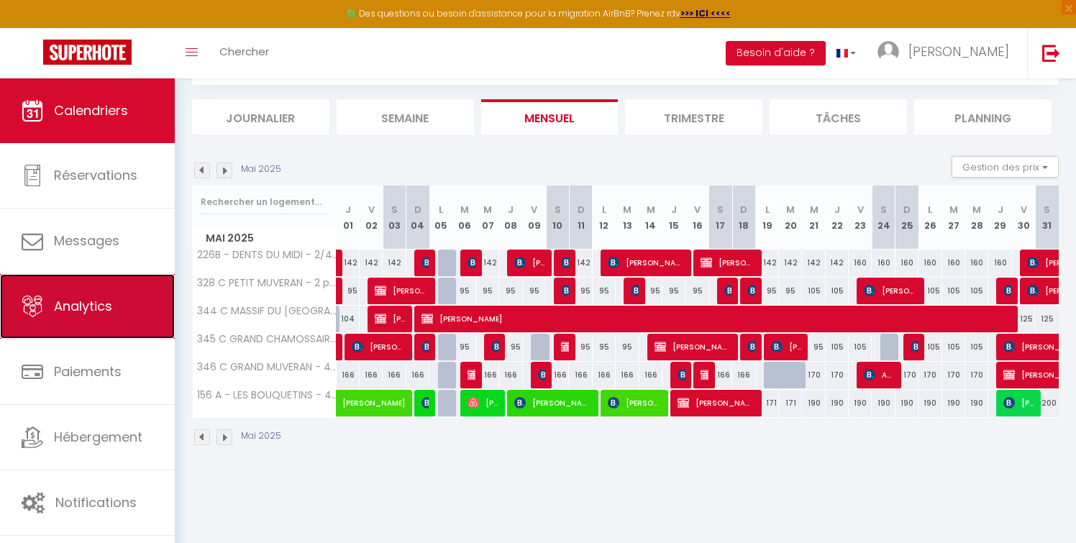
click at [126, 299] on link "Analytics" at bounding box center [87, 306] width 175 height 65
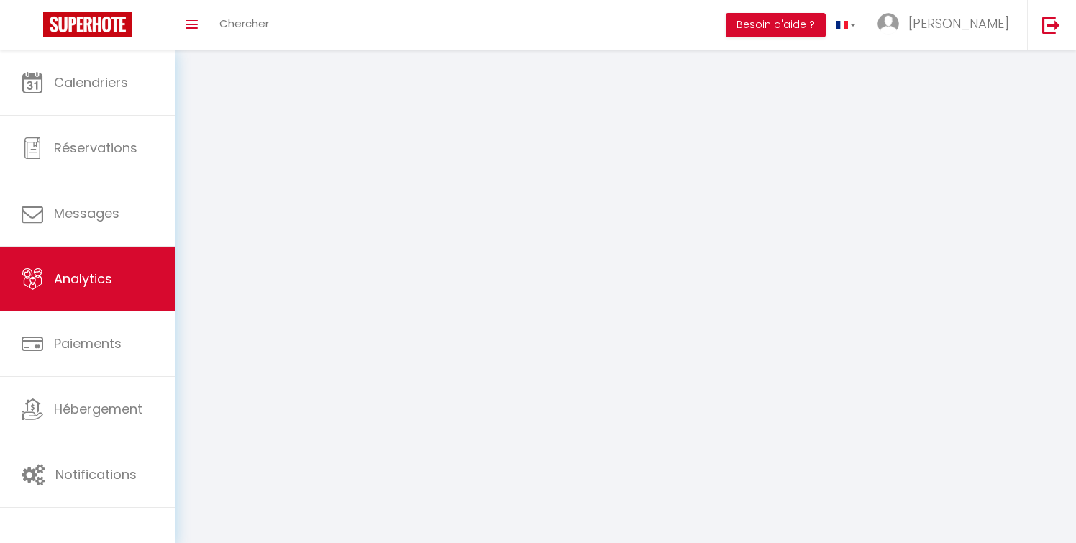
select select "2025"
select select "10"
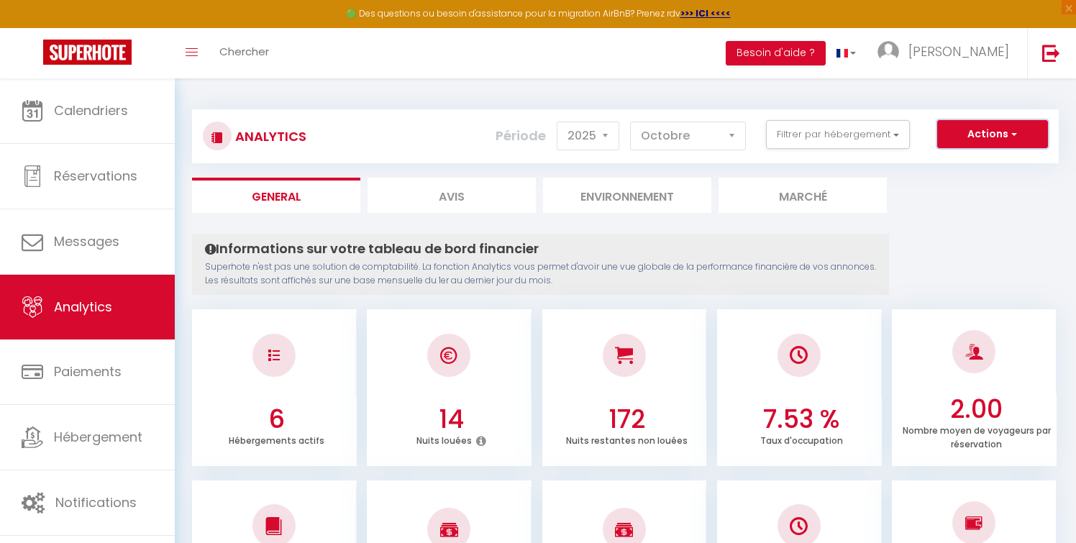
click at [1016, 131] on span "button" at bounding box center [1013, 134] width 9 height 14
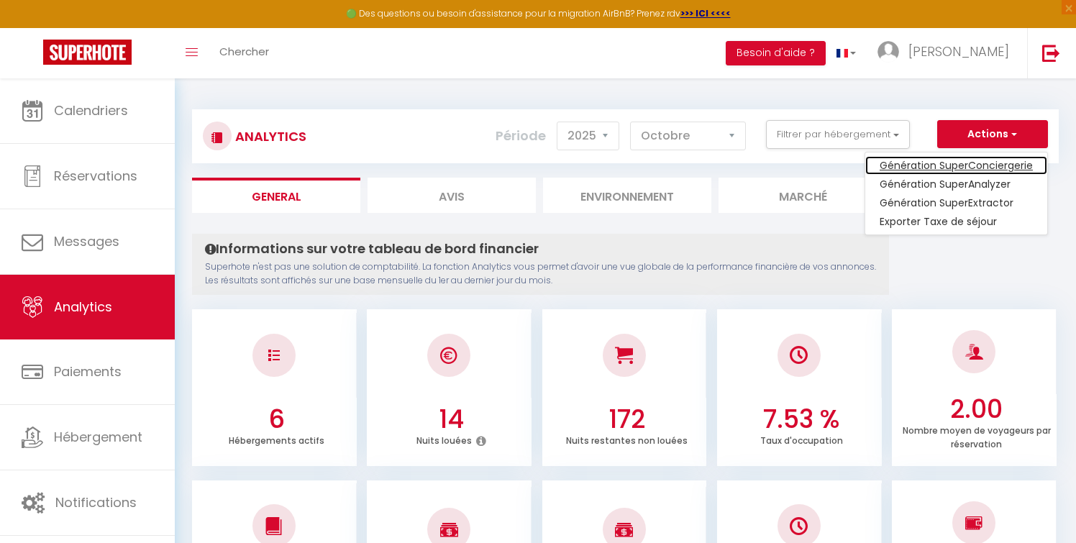
click at [994, 163] on link "Génération SuperConciergerie" at bounding box center [957, 165] width 182 height 19
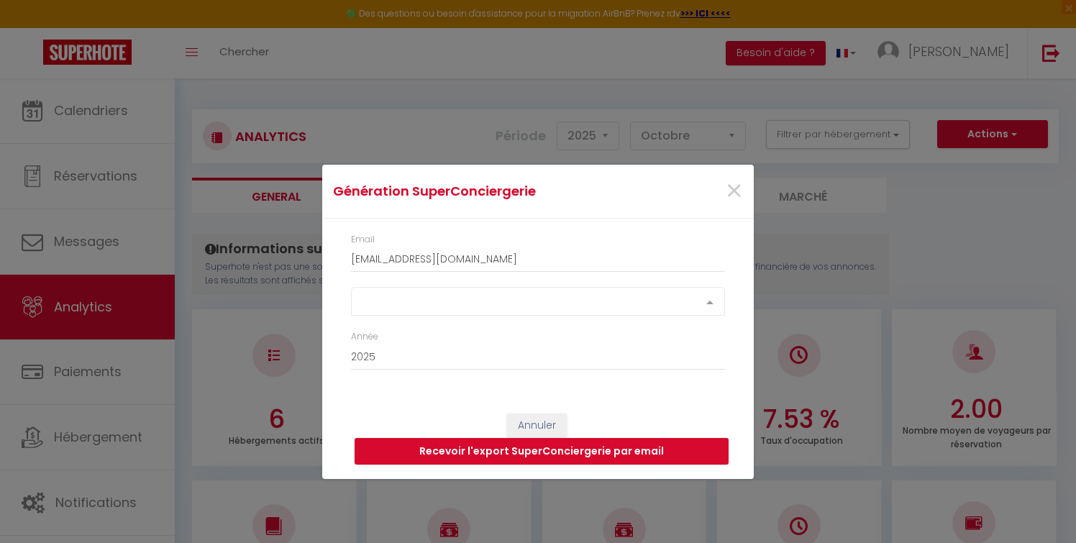
click at [716, 297] on div at bounding box center [710, 301] width 29 height 27
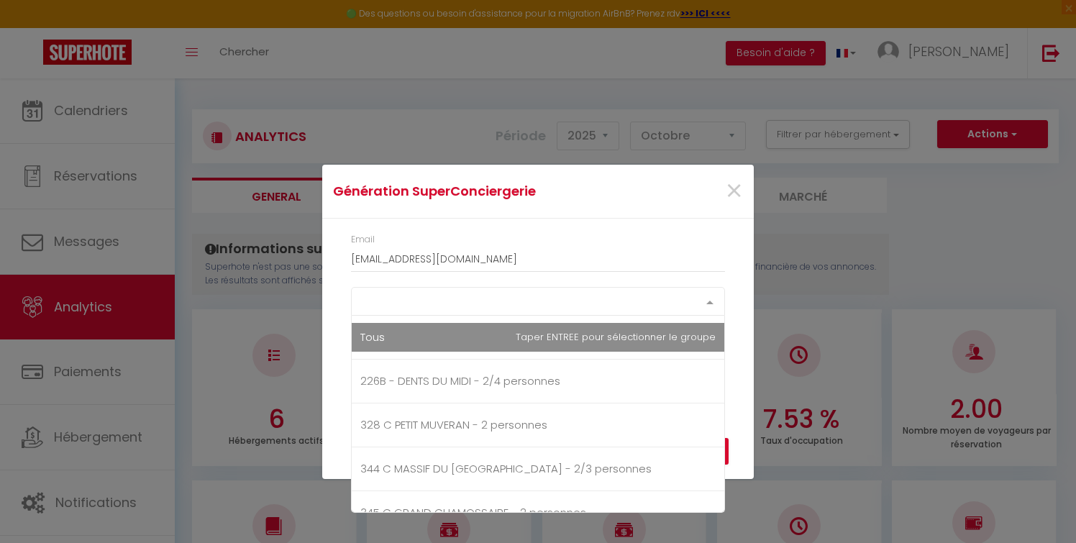
click at [601, 316] on div "Select option Tous 226B - DENTS DU MIDI - 2/4 personnes 328 C PETIT MUVERAN - 2…" at bounding box center [538, 301] width 374 height 29
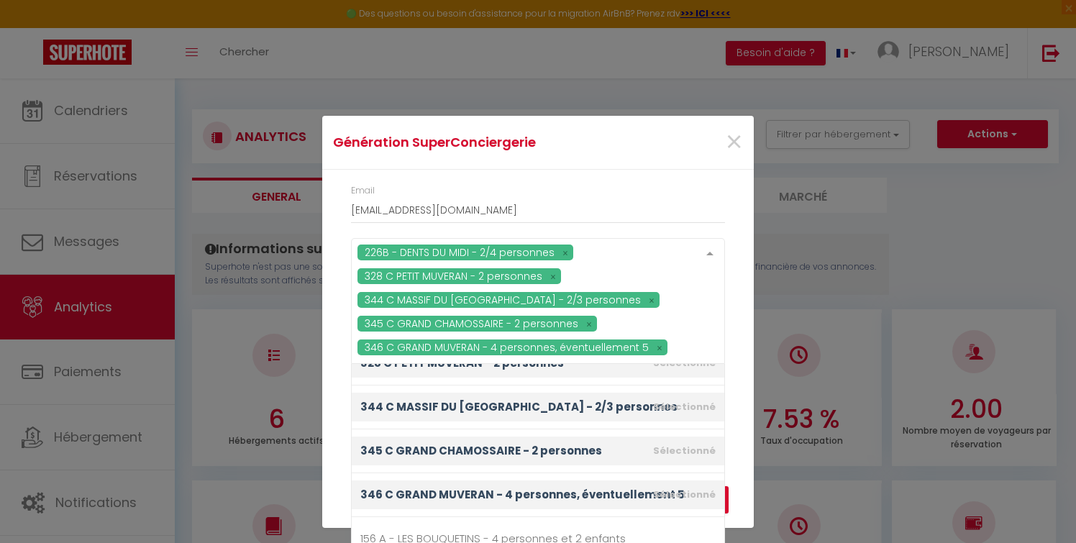
scroll to position [19, 0]
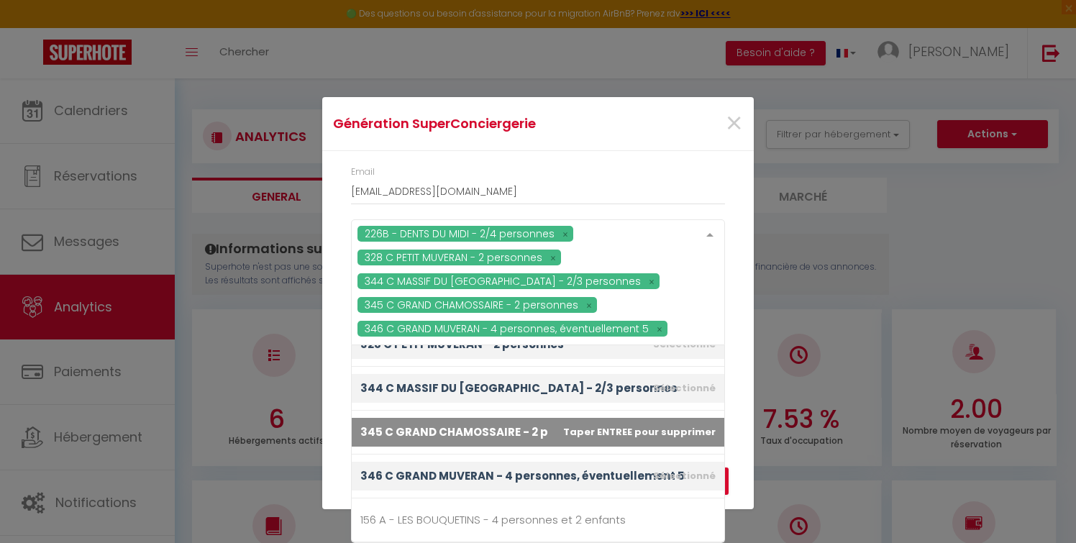
click at [333, 446] on div "Annuler Recevoir l'export SuperConciergerie par email" at bounding box center [538, 470] width 432 height 80
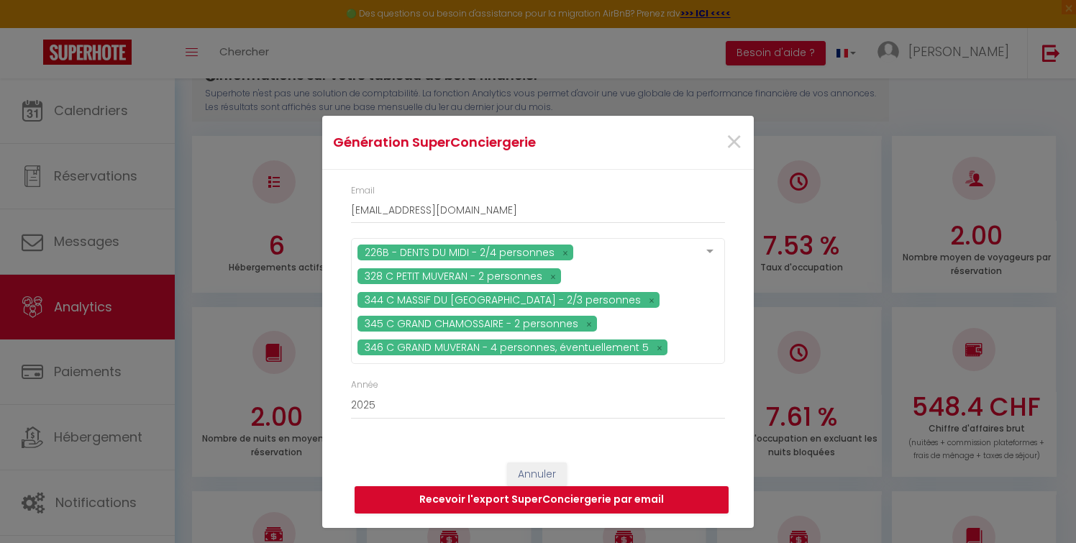
scroll to position [177, 0]
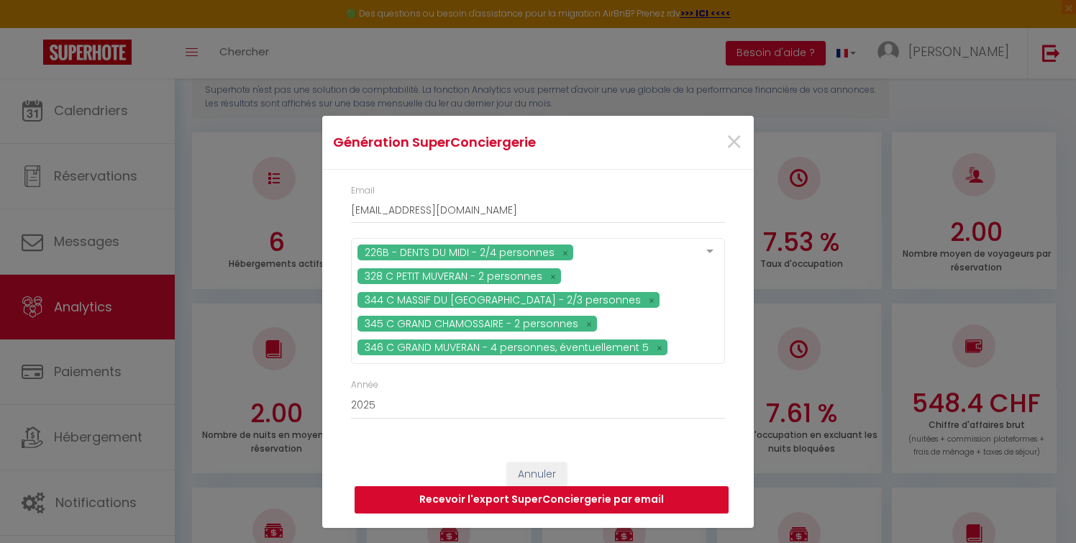
click at [583, 499] on button "Recevoir l'export SuperConciergerie par email" at bounding box center [542, 499] width 374 height 27
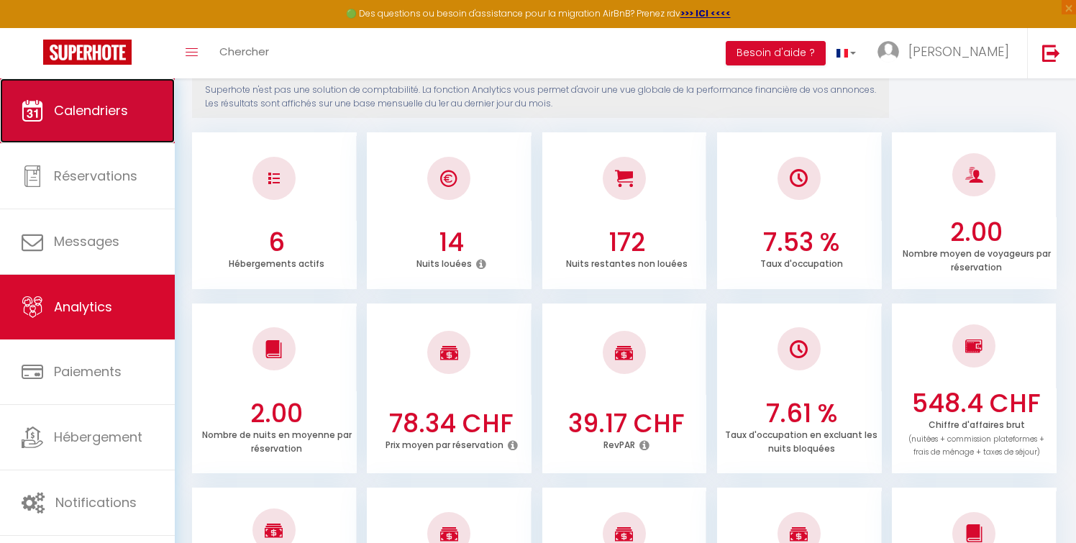
click at [94, 106] on span "Calendriers" at bounding box center [91, 110] width 74 height 18
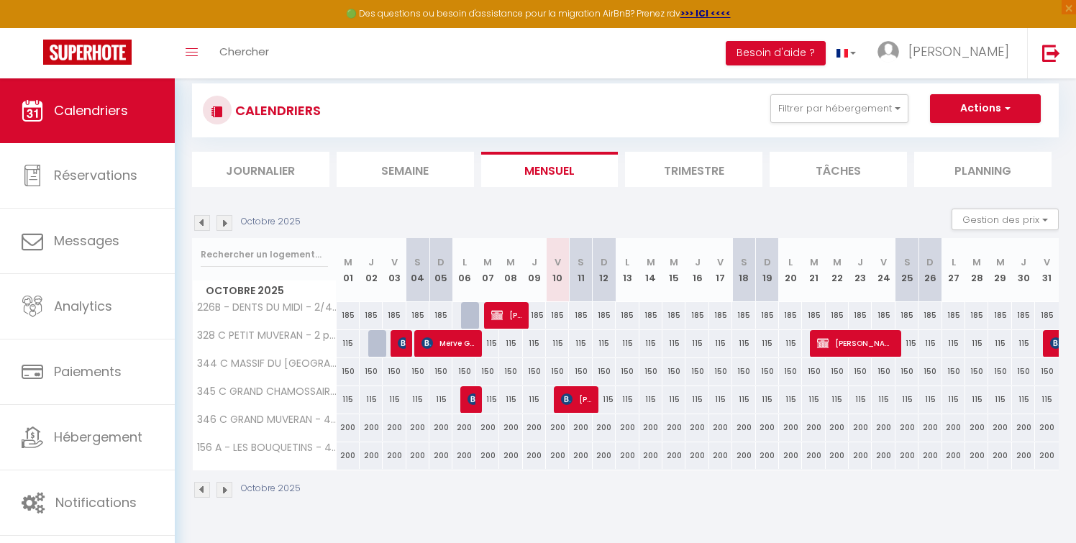
scroll to position [28, 0]
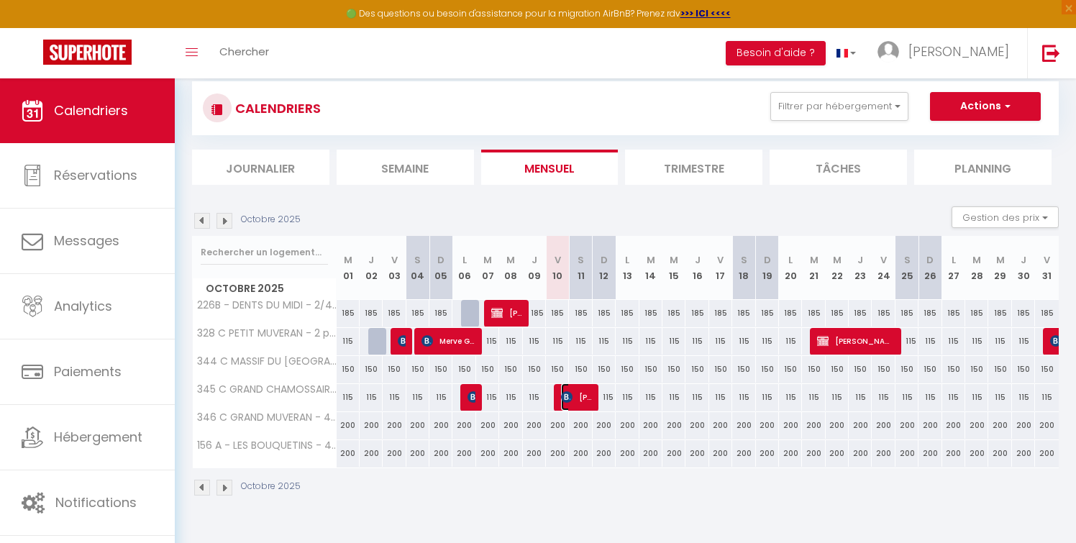
click at [583, 398] on span "[PERSON_NAME]" at bounding box center [576, 396] width 31 height 27
select select "KO"
select select "0"
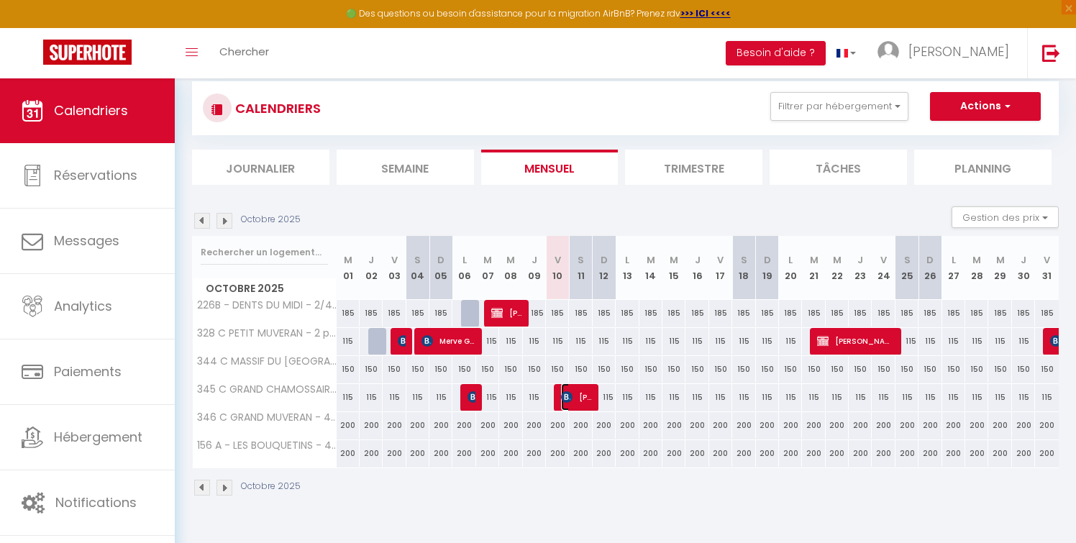
select select "1"
select select
select select "37735"
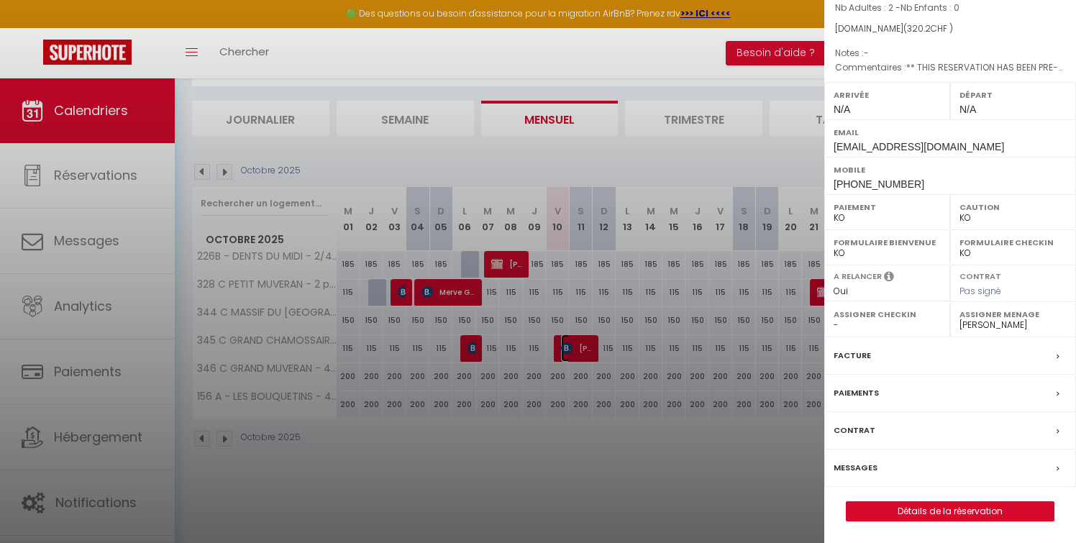
scroll to position [78, 0]
click at [950, 463] on div "Messages" at bounding box center [951, 468] width 252 height 37
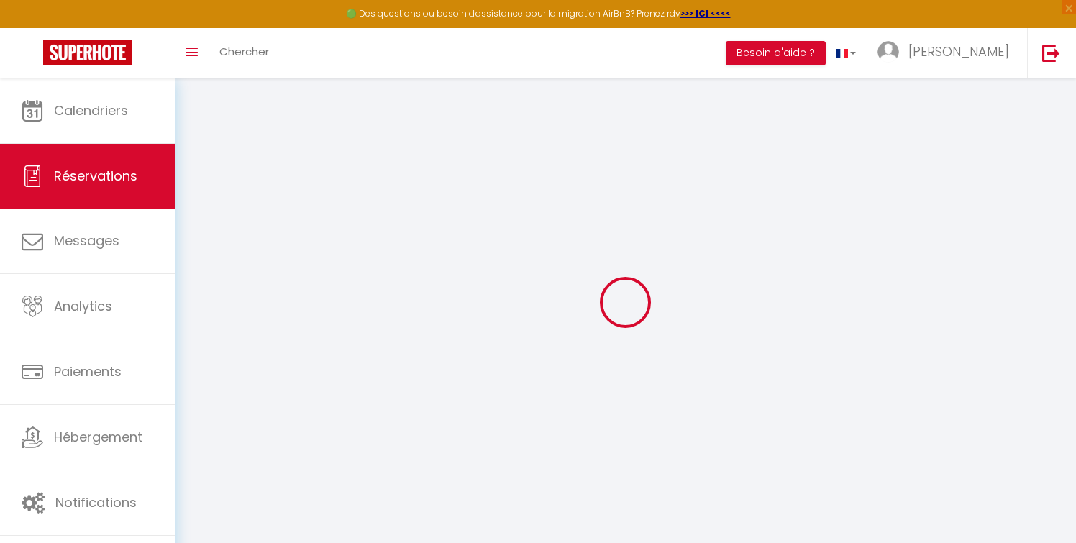
select select
checkbox input "false"
type textarea "** THIS RESERVATION HAS BEEN PRE-PAID ** Reservation has a cancellation grace p…"
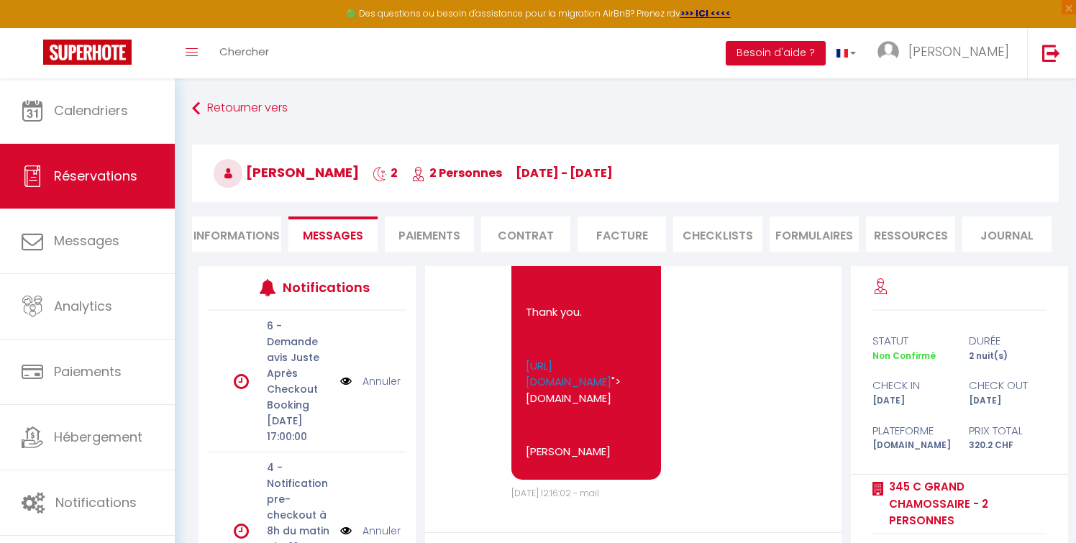
scroll to position [164, 0]
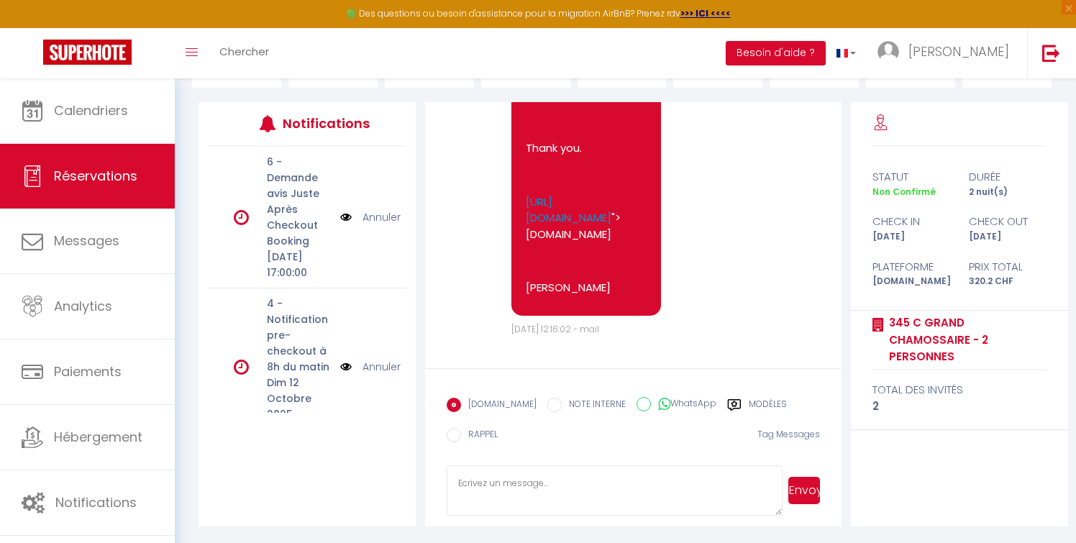
click at [759, 403] on label "Modèles" at bounding box center [768, 407] width 38 height 18
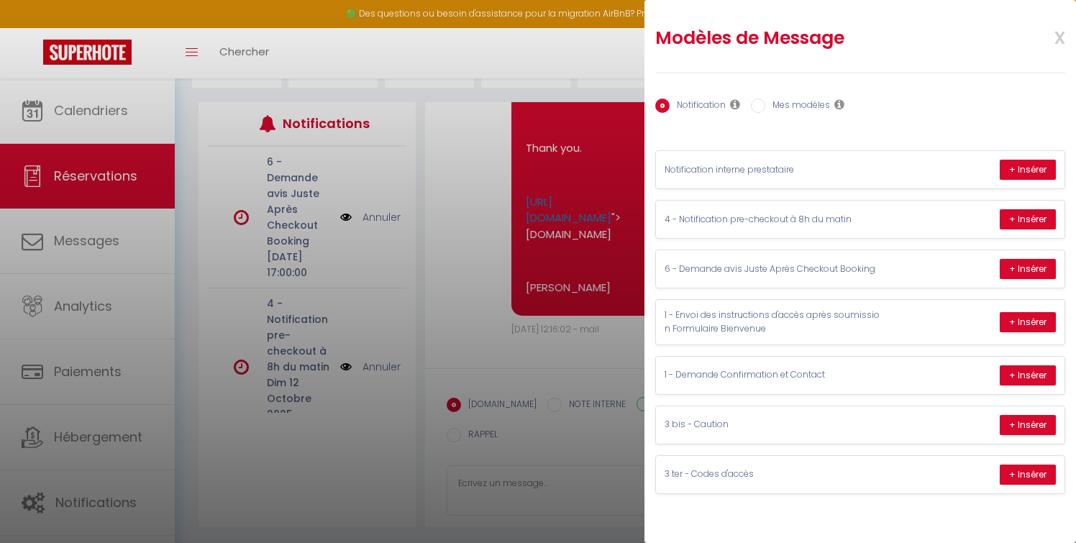
click at [812, 99] on label "Mes modèles" at bounding box center [798, 107] width 65 height 16
click at [766, 99] on input "Mes modèles" at bounding box center [758, 106] width 14 height 14
radio input "true"
radio input "false"
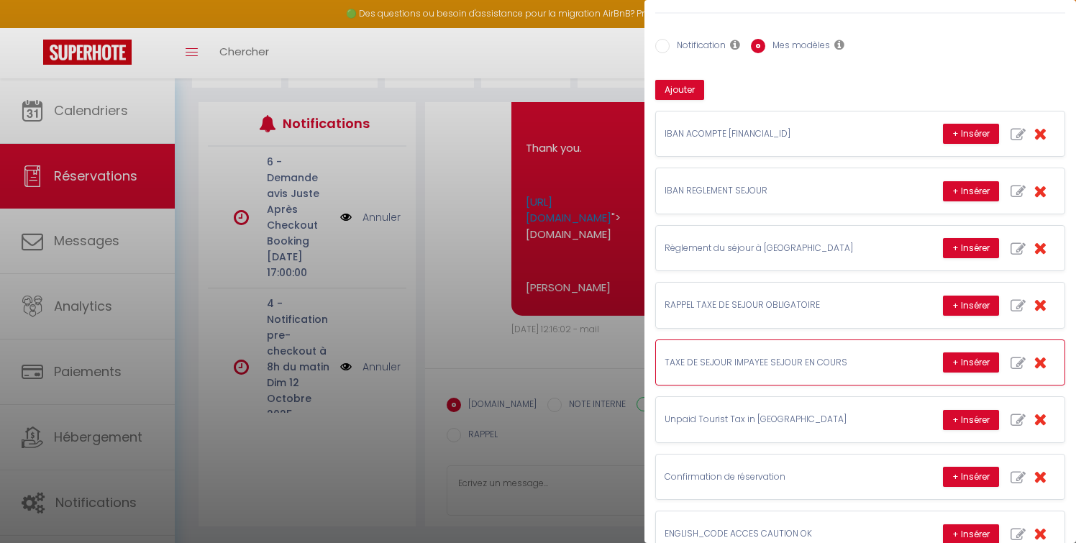
scroll to position [68, 0]
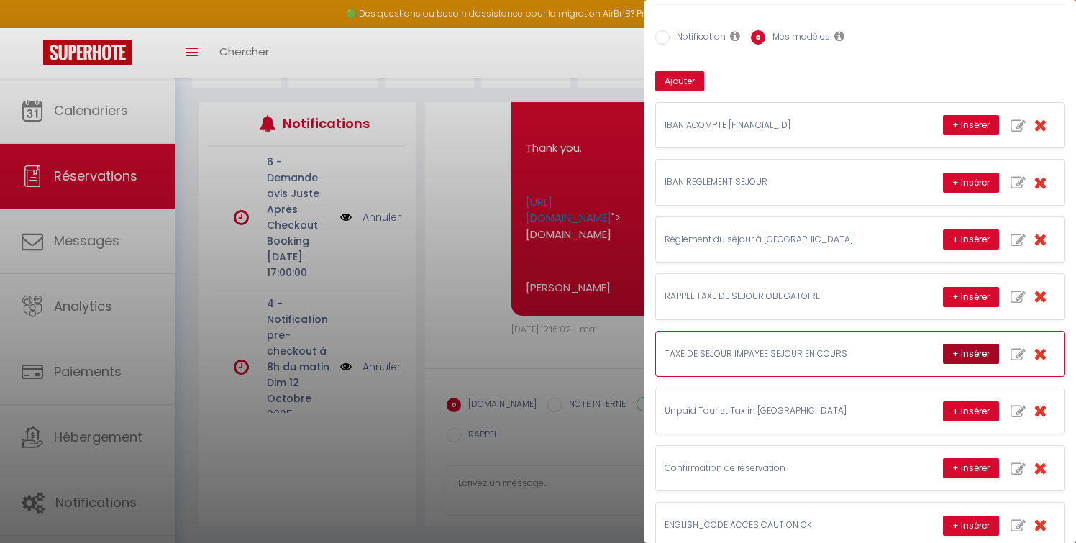
click at [977, 351] on button "+ Insérer" at bounding box center [971, 354] width 56 height 20
type textarea "Loremip, Dolo sitametc adi elit seddoe te incididu utlabo. Etdo magn aliquaen a…"
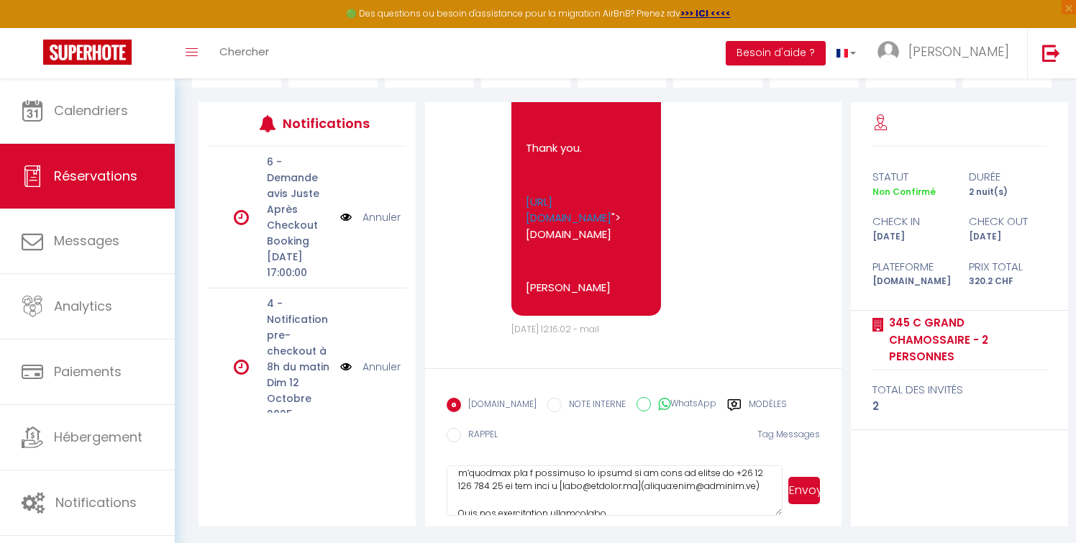
scroll to position [353, 0]
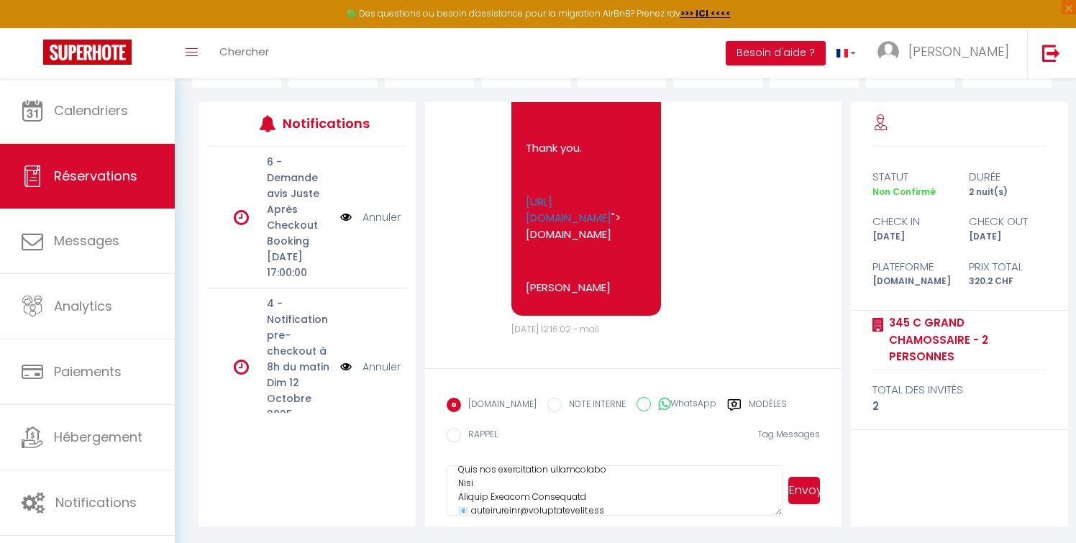
drag, startPoint x: 455, startPoint y: 483, endPoint x: 767, endPoint y: 517, distance: 313.4
click at [767, 517] on form "[DOMAIN_NAME] NOTE INTERNE WhatsApp Modèles 10 « ‹ » › [DATE] [PHONE_NUMBER] Di…" at bounding box center [633, 447] width 416 height 158
paste textarea "[URL][DOMAIN_NAME]"
click at [618, 497] on textarea "LIEN TAXE DE SEJOUR QUI VOUS DONNE LA CARTE BIENVENUE [URL][DOMAIN_NAME]" at bounding box center [614, 491] width 335 height 50
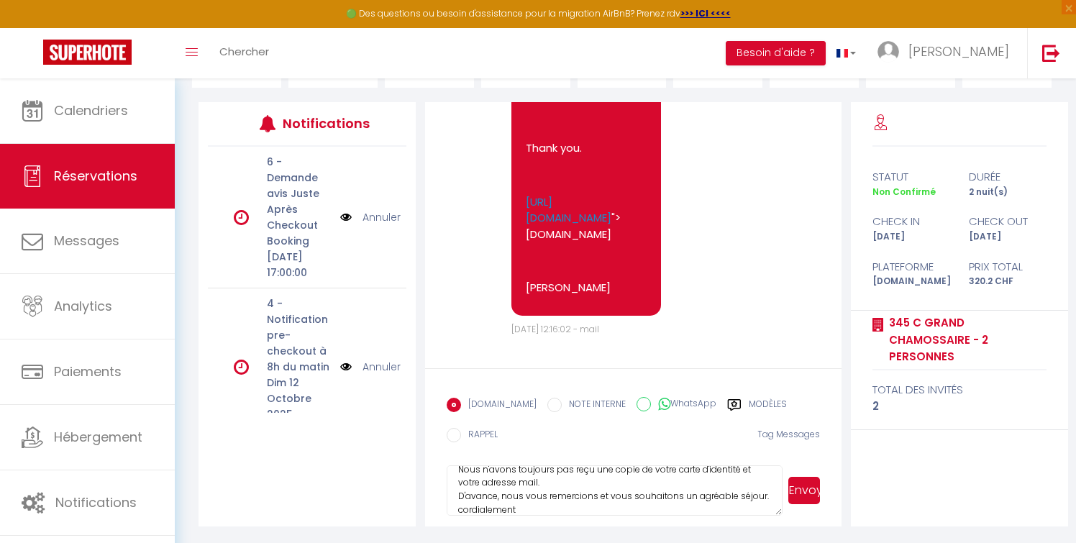
scroll to position [32, 0]
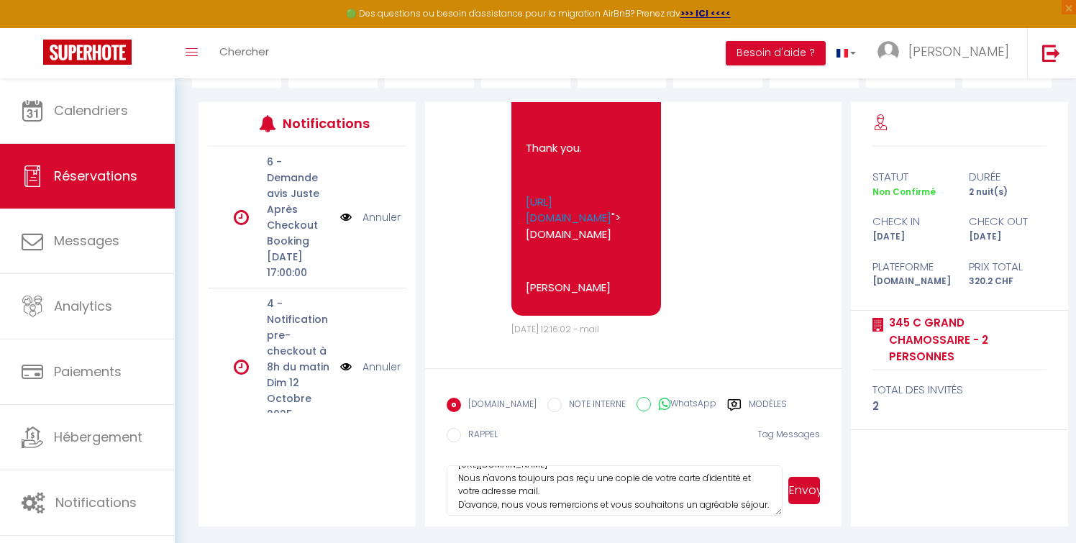
click at [542, 494] on textarea "LIEN TAXE DE SEJOUR QUI VOUS DONNE LA CARTE BIENVENUE [URL][DOMAIN_NAME] Nous n…" at bounding box center [614, 491] width 335 height 50
click at [459, 481] on textarea "LIEN TAXE DE SEJOUR QUI VOUS DONNE LA CARTE BIENVENUE [URL][DOMAIN_NAME] Nous n…" at bounding box center [614, 491] width 335 height 50
click at [710, 486] on textarea "LIEN TAXE DE SEJOUR QUI VOUS DONNE LA CARTE BIENVENUE [URL][DOMAIN_NAME] Nous n…" at bounding box center [614, 491] width 335 height 50
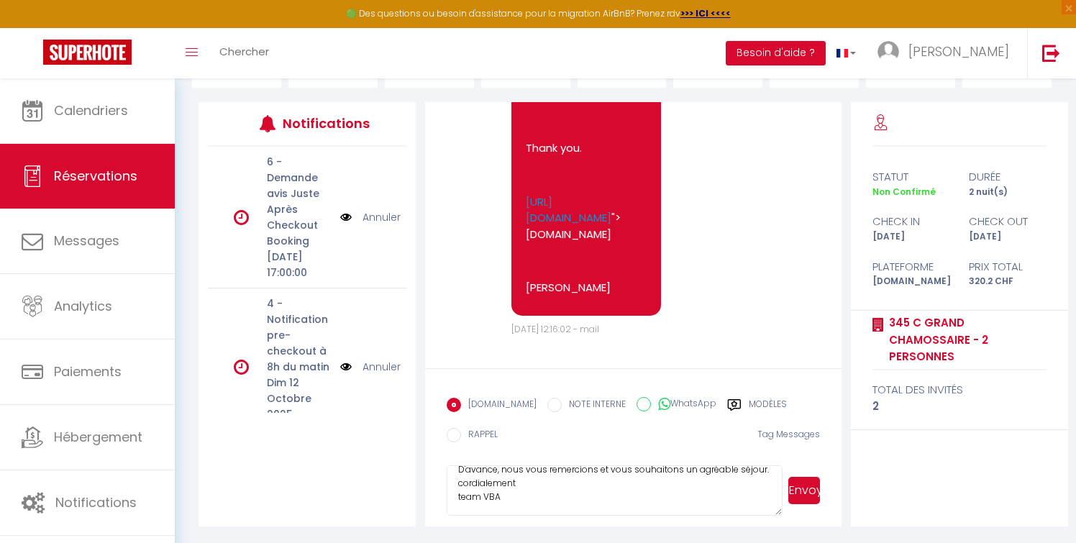
type textarea "LIEN TAXE DE SEJOUR QUI VOUS DONNE LA CARTE BIENVENUE Bonjour, Voici le lien po…"
click at [811, 485] on button "Envoyer" at bounding box center [805, 490] width 32 height 27
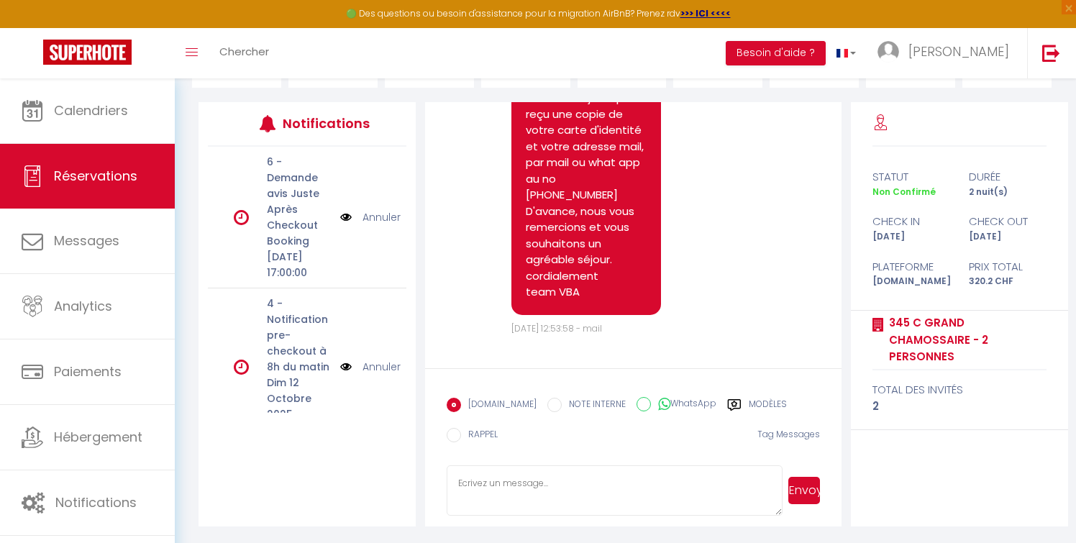
scroll to position [15786, 0]
click at [471, 483] on textarea at bounding box center [614, 491] width 335 height 50
paste textarea "[URL][DOMAIN_NAME]"
type textarea "voici le bon lien pour la taxe : [URL][DOMAIN_NAME]"
click at [808, 490] on button "Envoyer" at bounding box center [805, 490] width 32 height 27
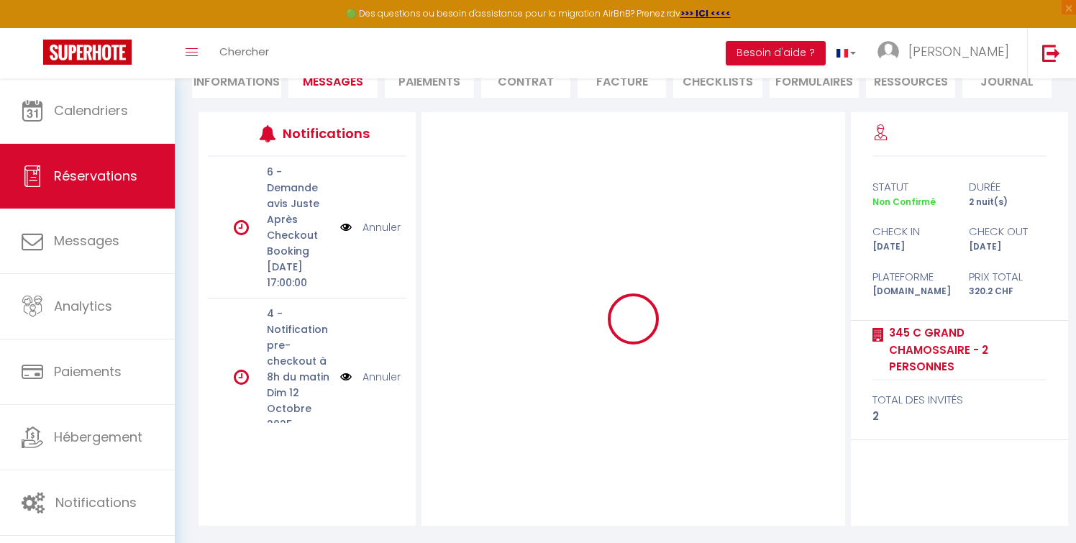
scroll to position [154, 0]
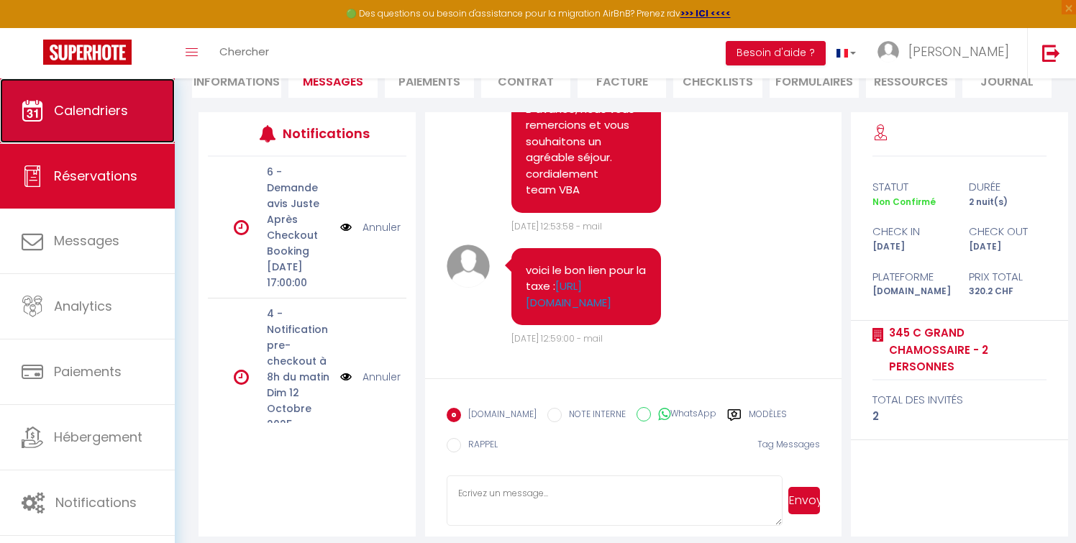
click at [77, 99] on link "Calendriers" at bounding box center [87, 110] width 175 height 65
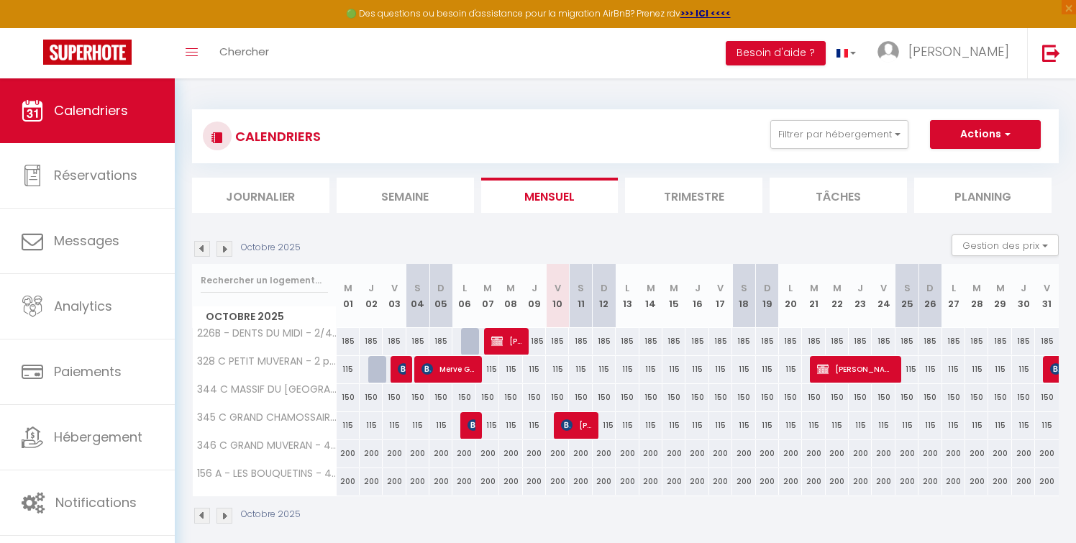
click at [222, 247] on img at bounding box center [225, 249] width 16 height 16
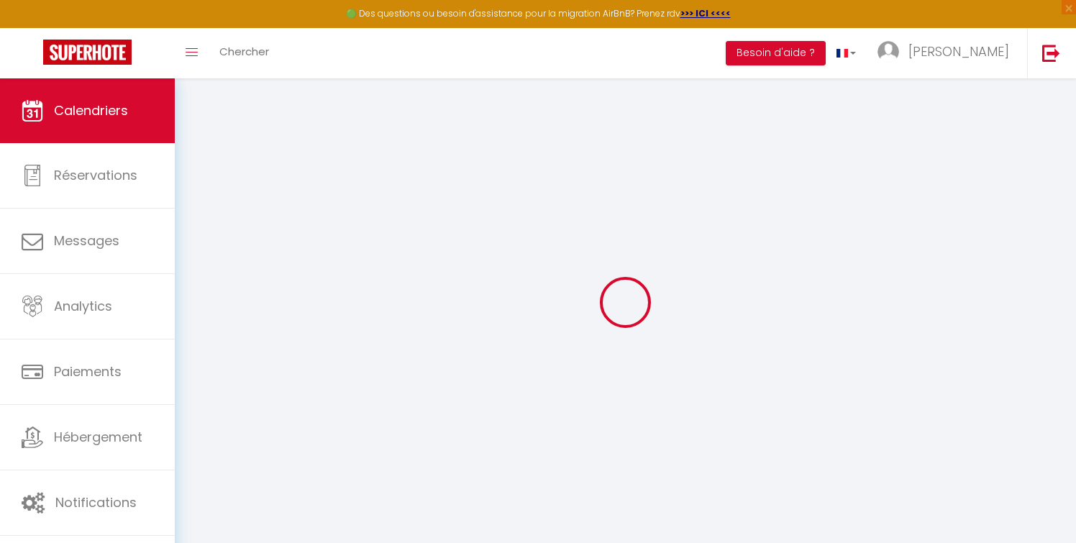
select select
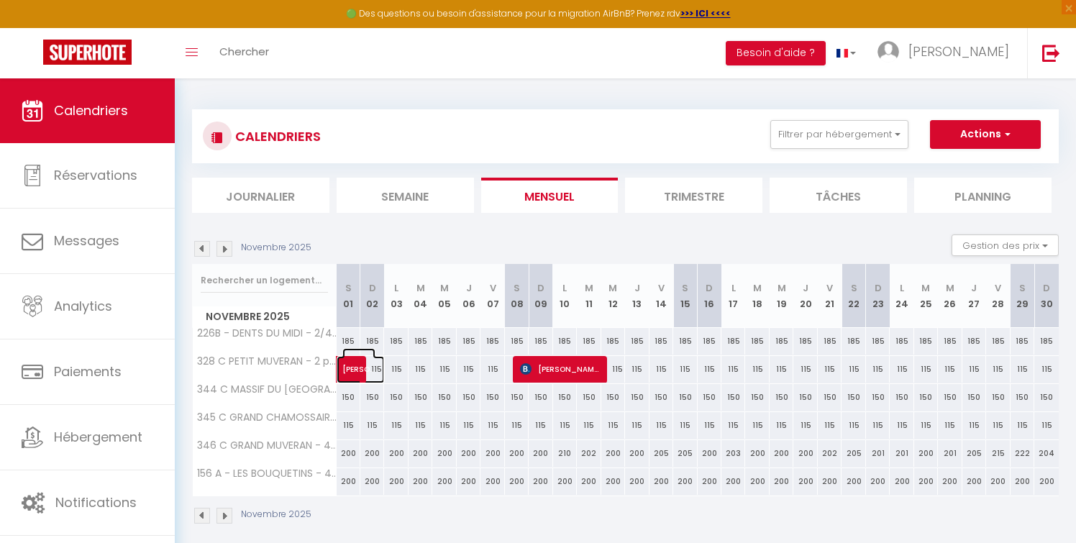
click at [355, 368] on span "[PERSON_NAME]" at bounding box center [358, 361] width 33 height 27
select select "KO"
select select "0"
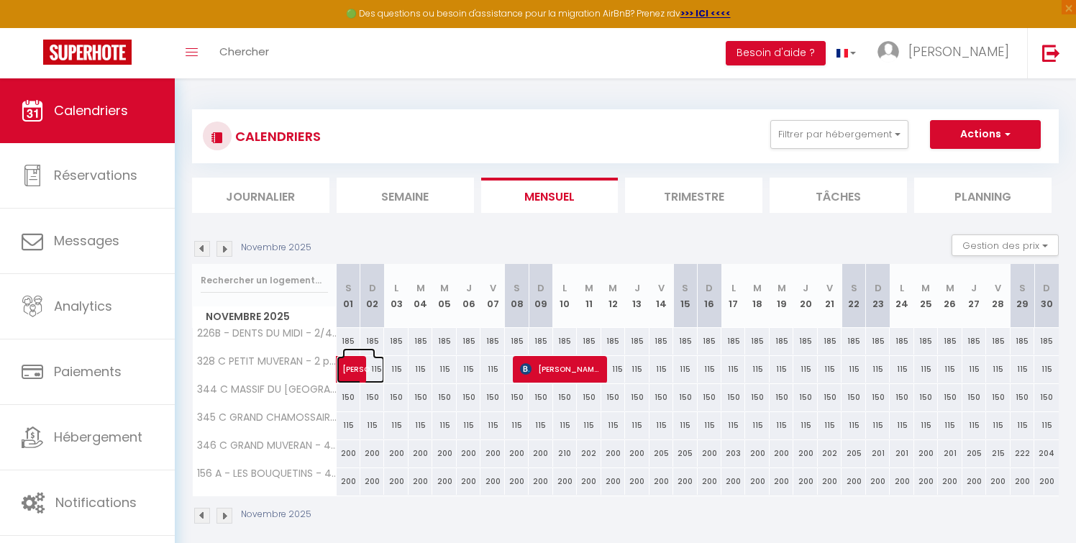
select select "1"
select select
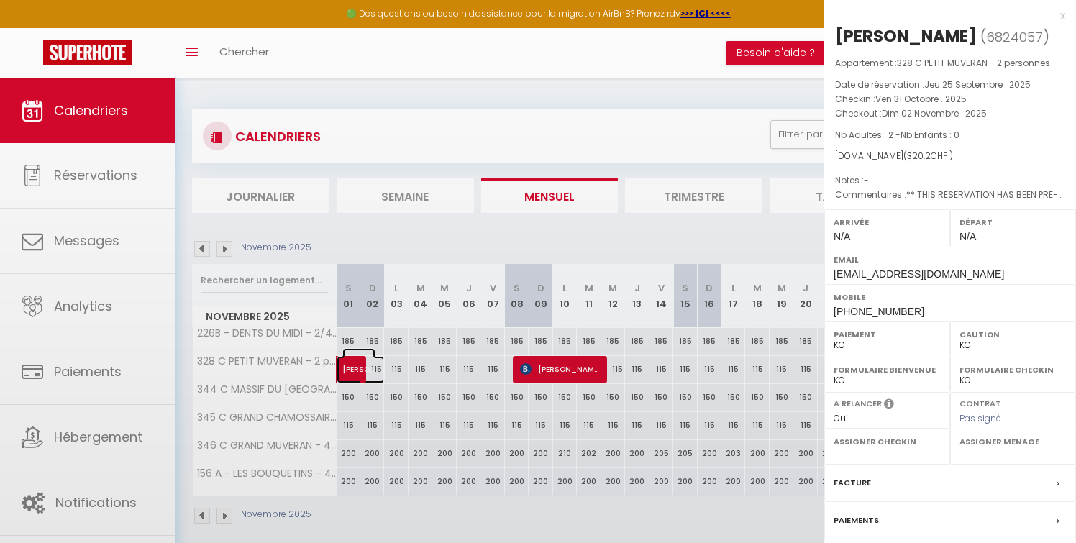
select select "37735"
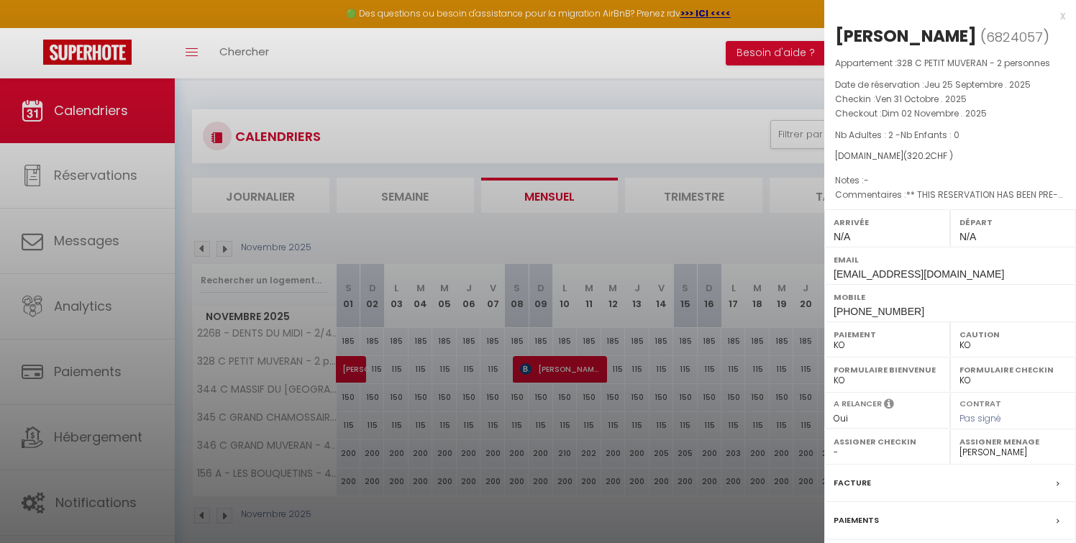
click at [1063, 14] on div "x" at bounding box center [945, 15] width 241 height 17
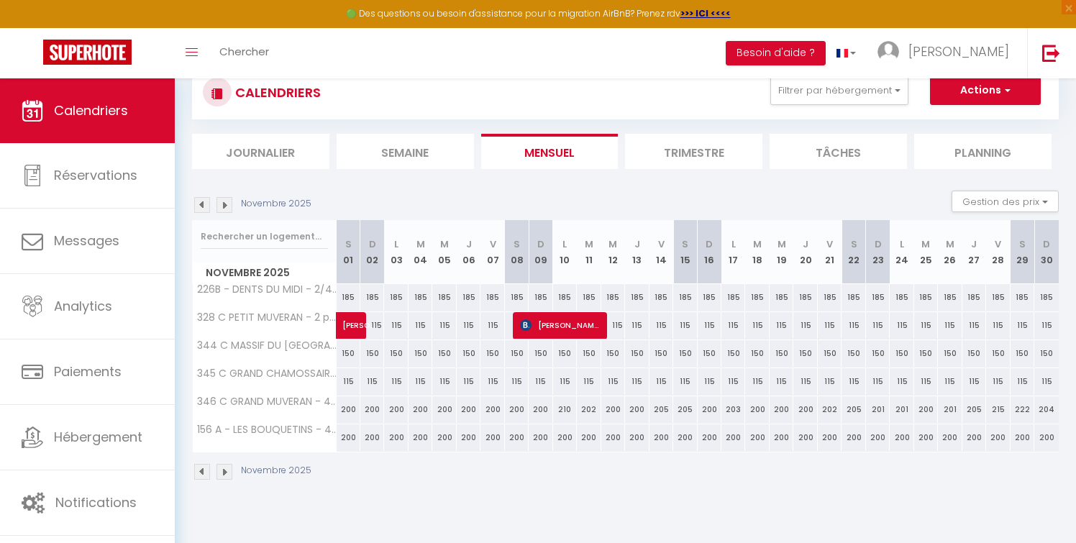
scroll to position [78, 0]
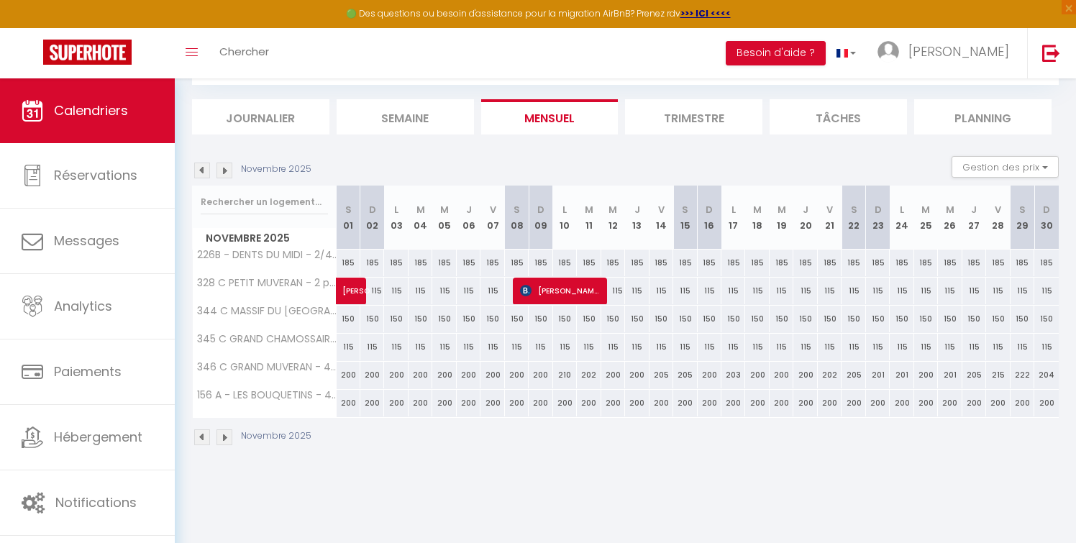
click at [201, 166] on img at bounding box center [202, 171] width 16 height 16
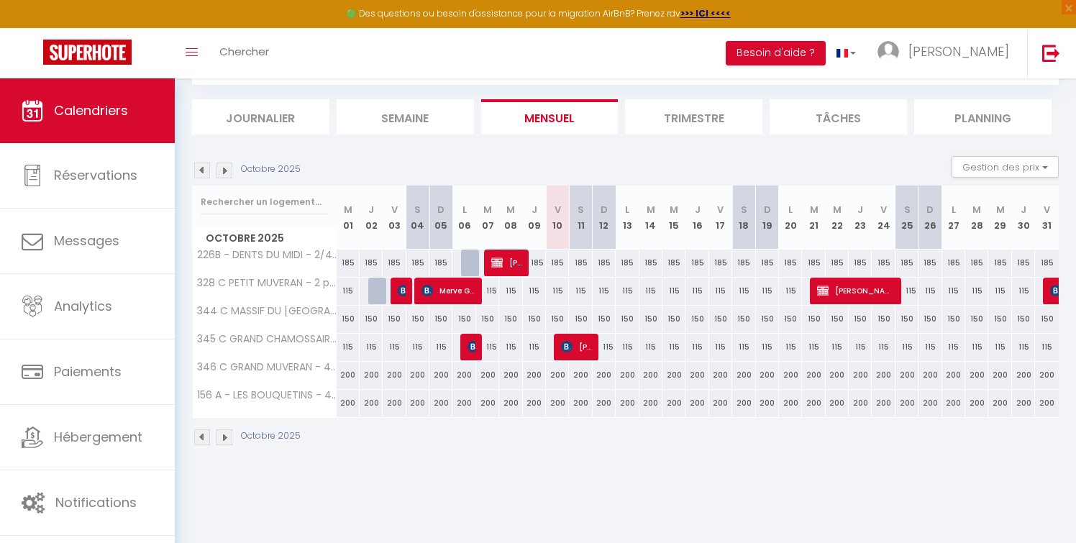
click at [201, 166] on img at bounding box center [202, 171] width 16 height 16
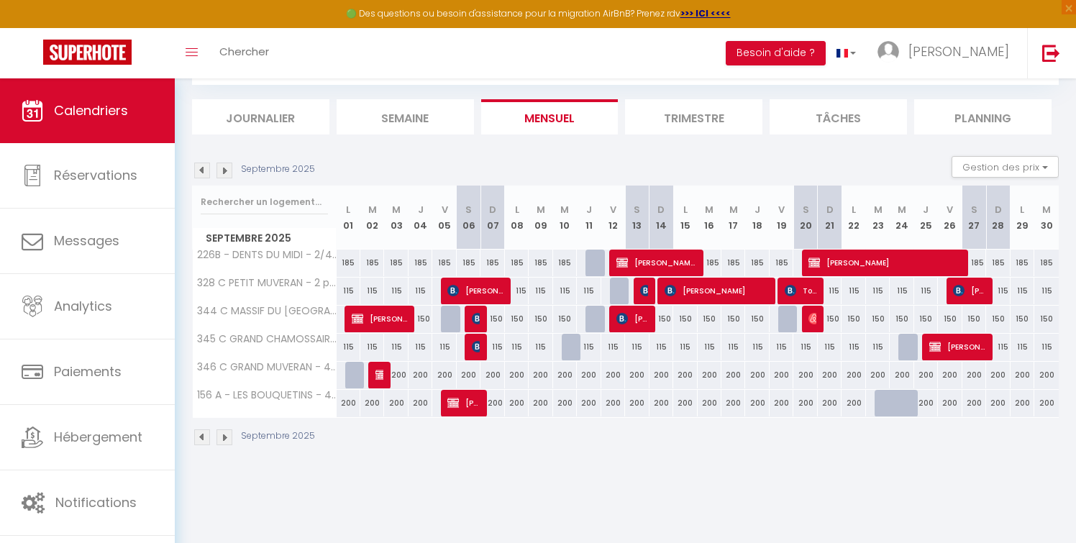
click at [201, 166] on div "Septembre 2025" at bounding box center [255, 171] width 127 height 16
click at [201, 166] on img at bounding box center [202, 171] width 16 height 16
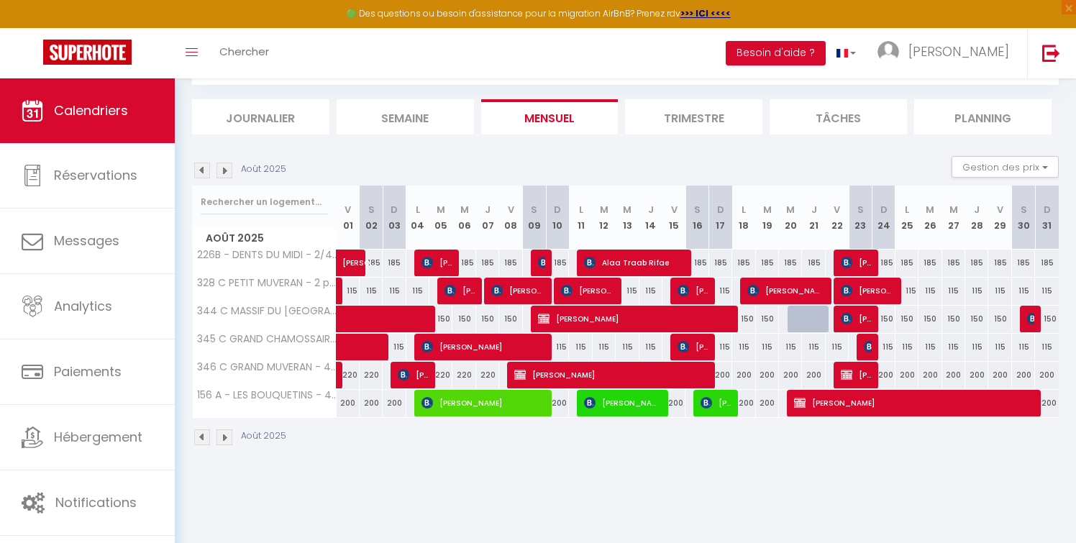
click at [201, 166] on img at bounding box center [202, 171] width 16 height 16
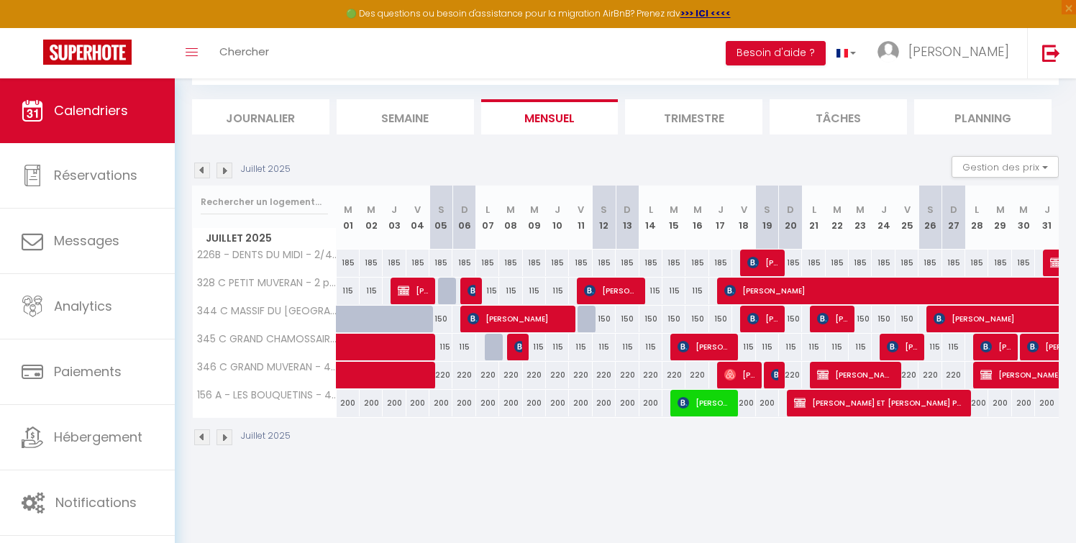
click at [201, 166] on img at bounding box center [202, 171] width 16 height 16
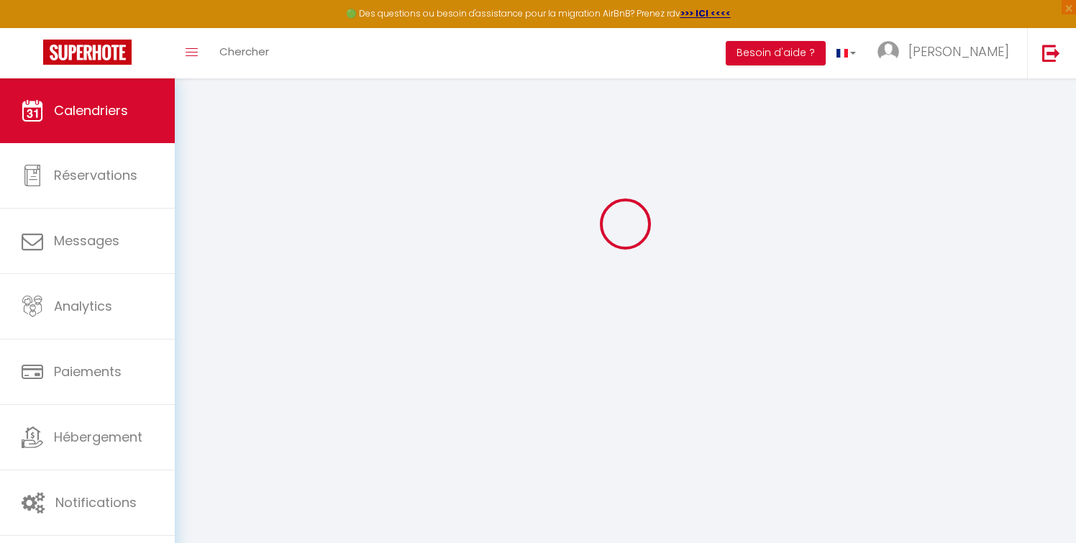
select select "KO"
select select "0"
select select "37735"
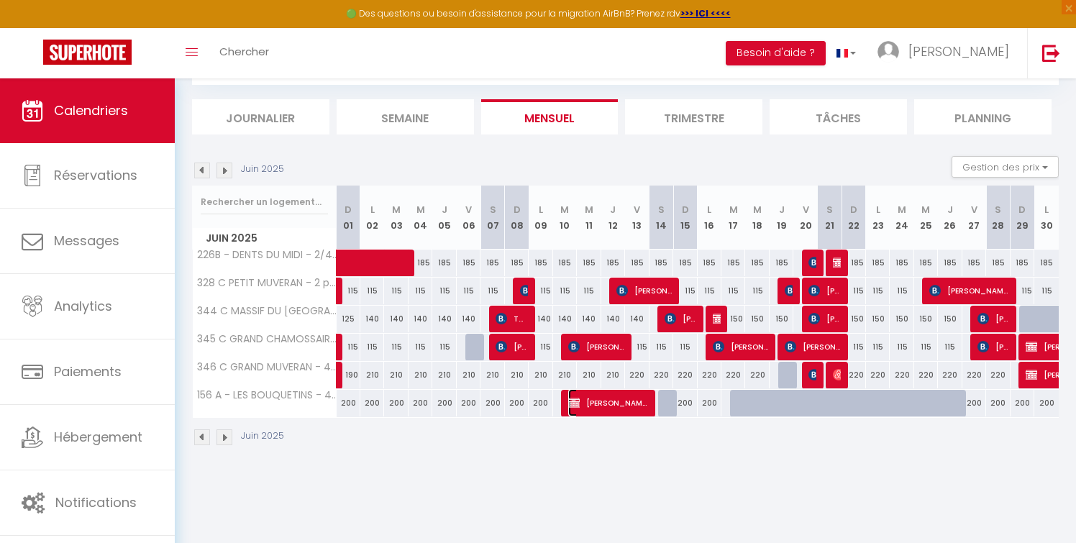
click at [610, 402] on span "[PERSON_NAME]" at bounding box center [607, 402] width 79 height 27
select select "OK"
select select "42309"
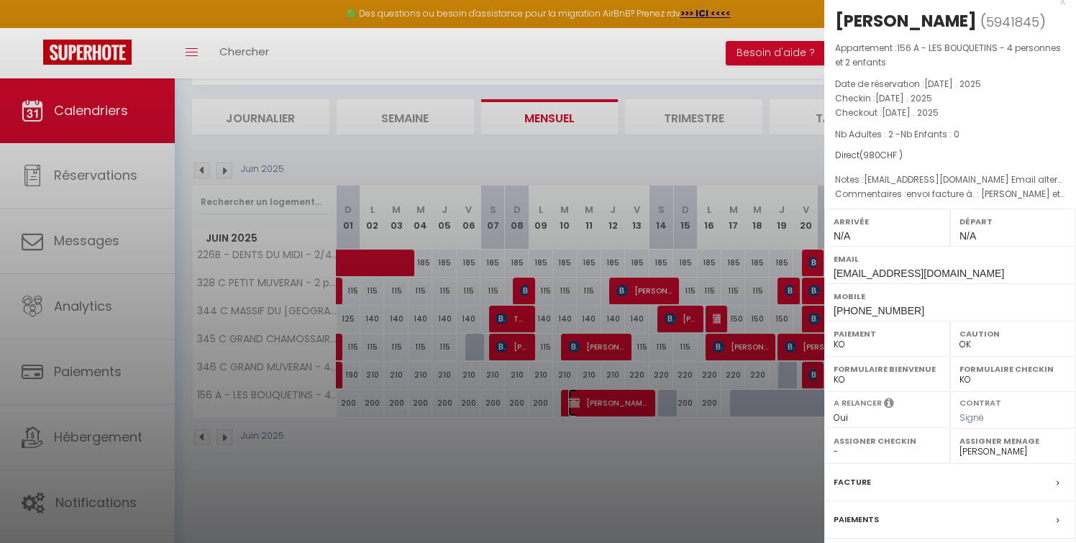
scroll to position [0, 0]
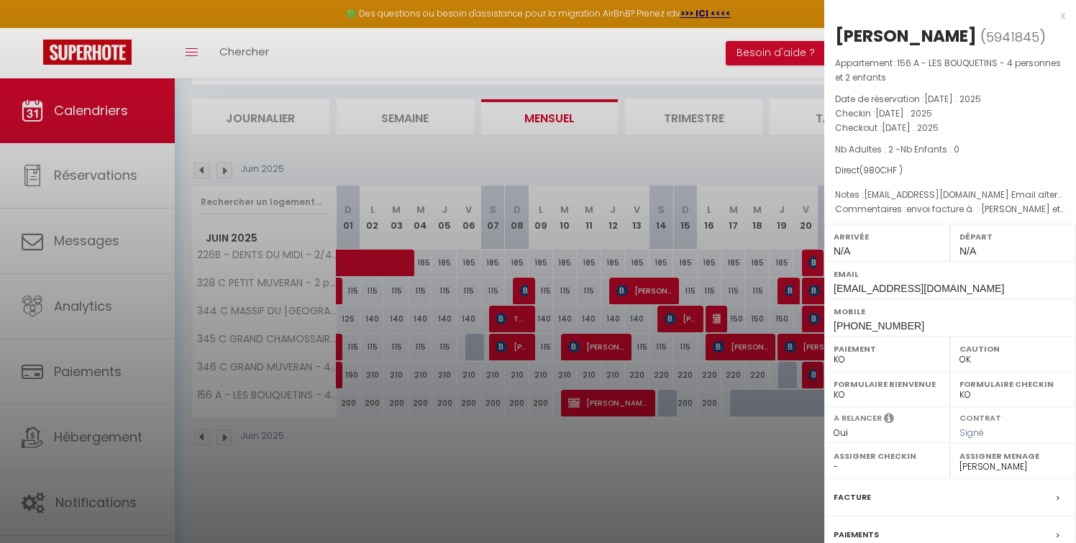
click at [1063, 12] on div "x" at bounding box center [945, 15] width 241 height 17
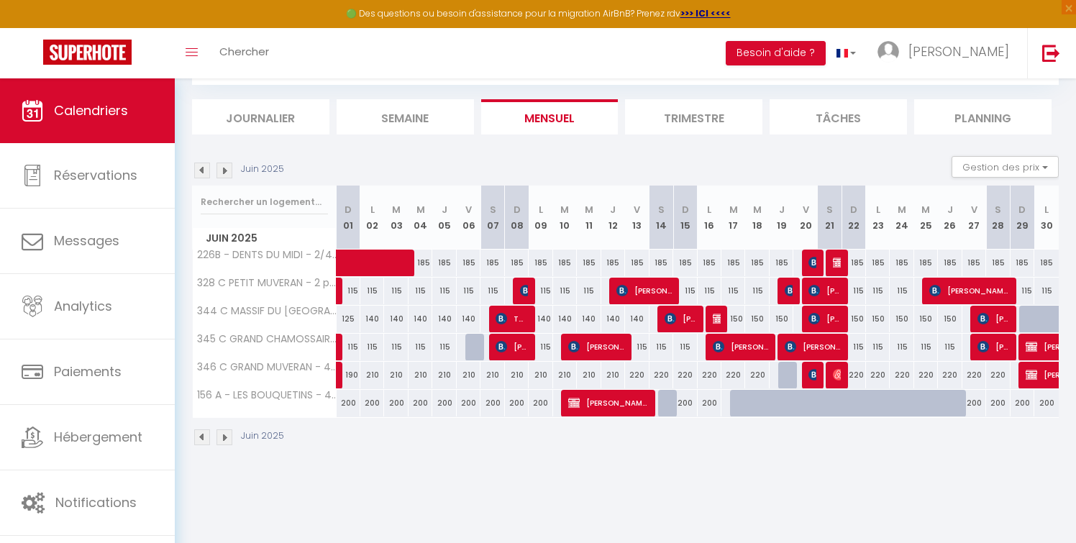
click at [226, 173] on img at bounding box center [225, 171] width 16 height 16
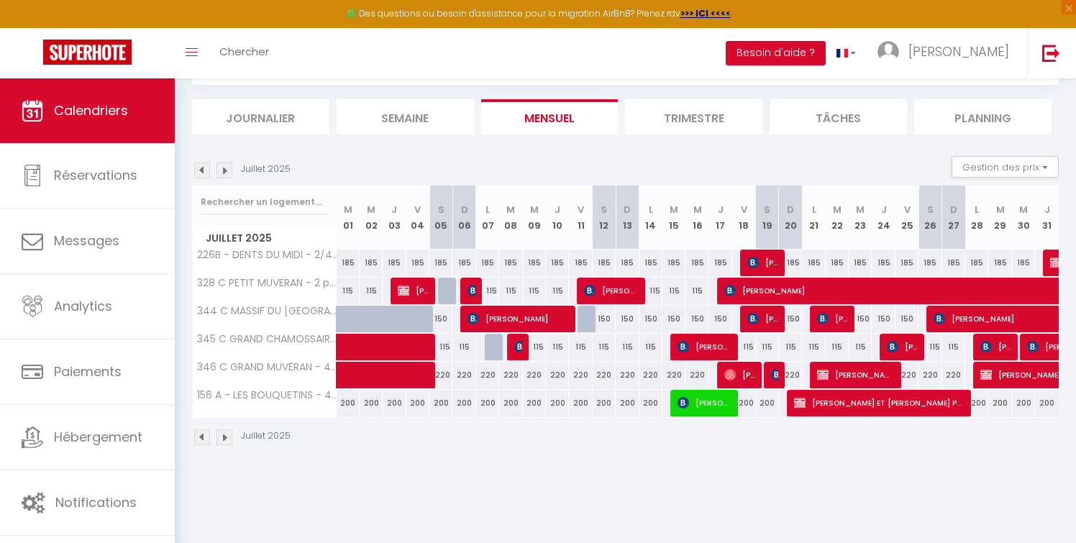
click at [226, 173] on img at bounding box center [225, 171] width 16 height 16
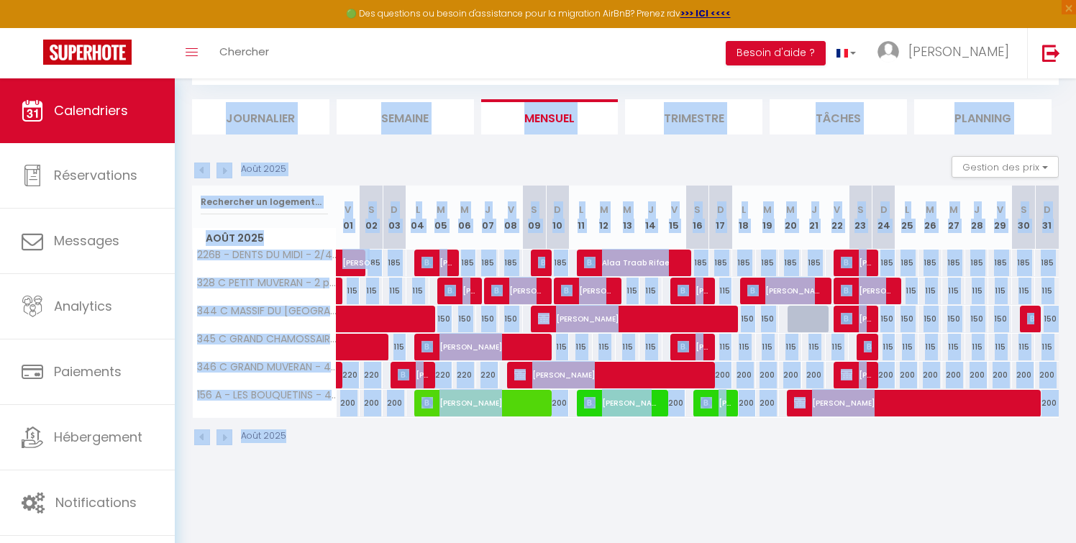
click at [226, 173] on img at bounding box center [225, 171] width 16 height 16
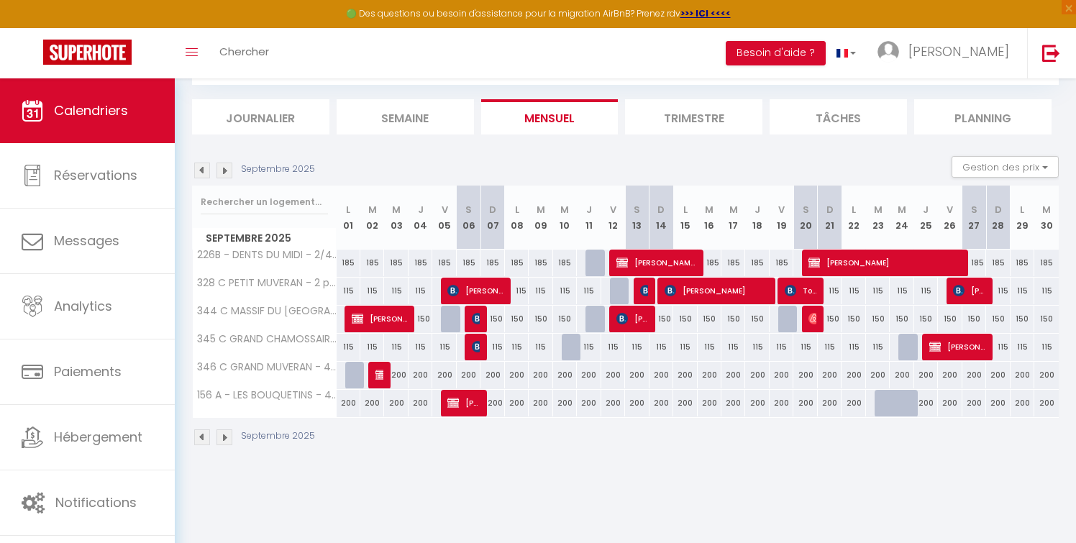
click at [226, 173] on img at bounding box center [225, 171] width 16 height 16
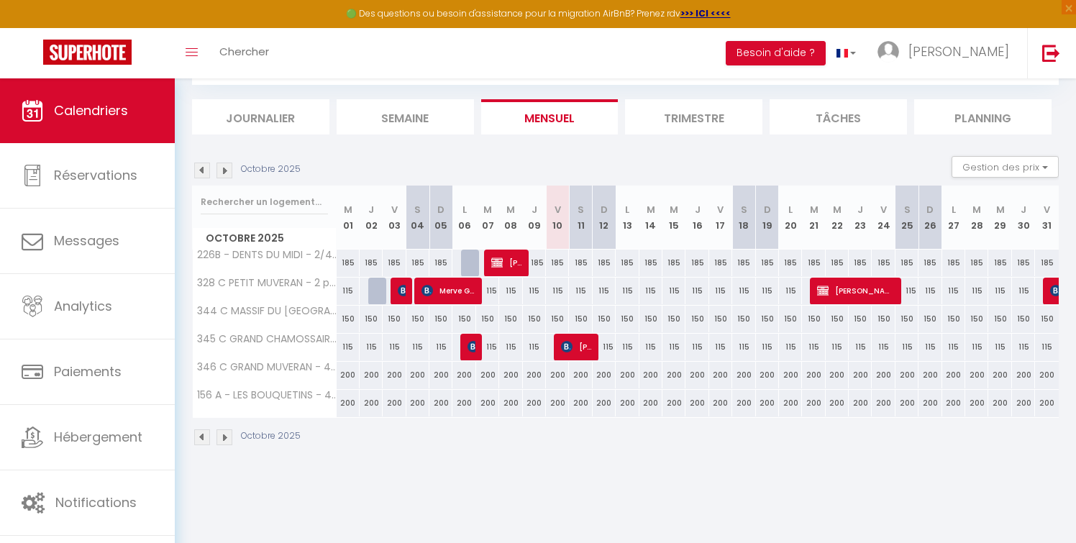
click at [199, 171] on img at bounding box center [202, 171] width 16 height 16
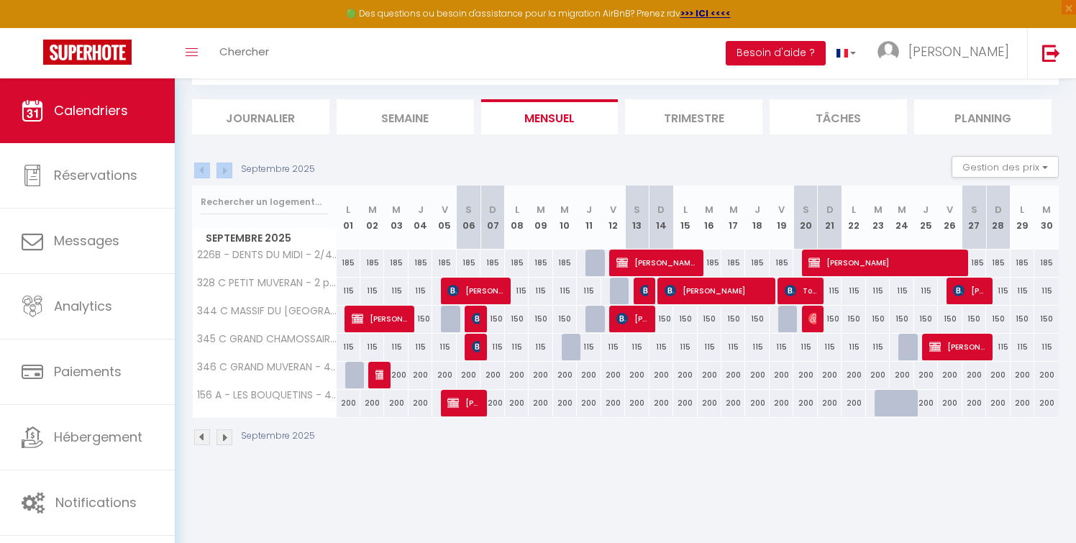
click at [199, 171] on img at bounding box center [202, 171] width 16 height 16
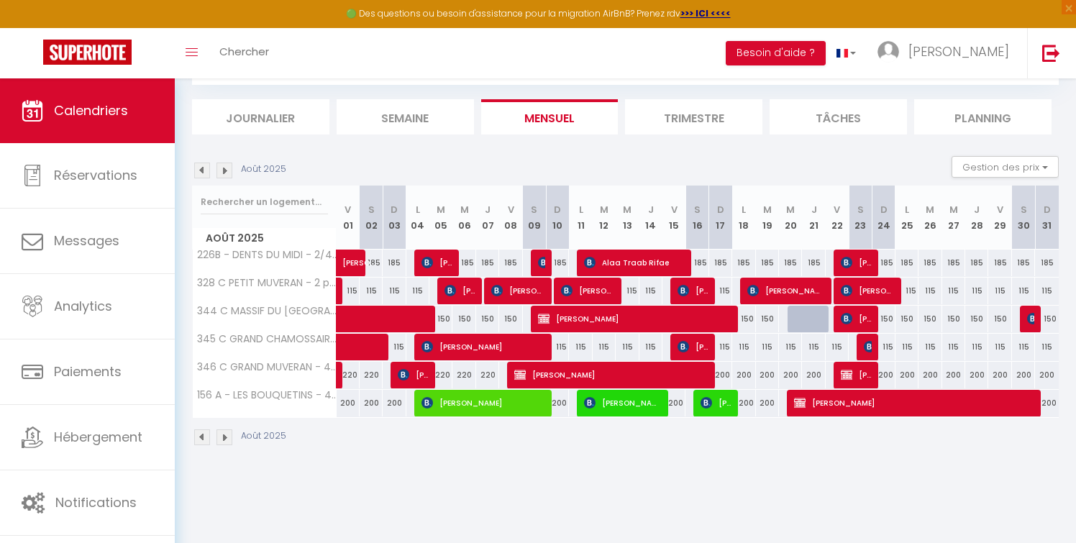
click at [199, 171] on img at bounding box center [202, 171] width 16 height 16
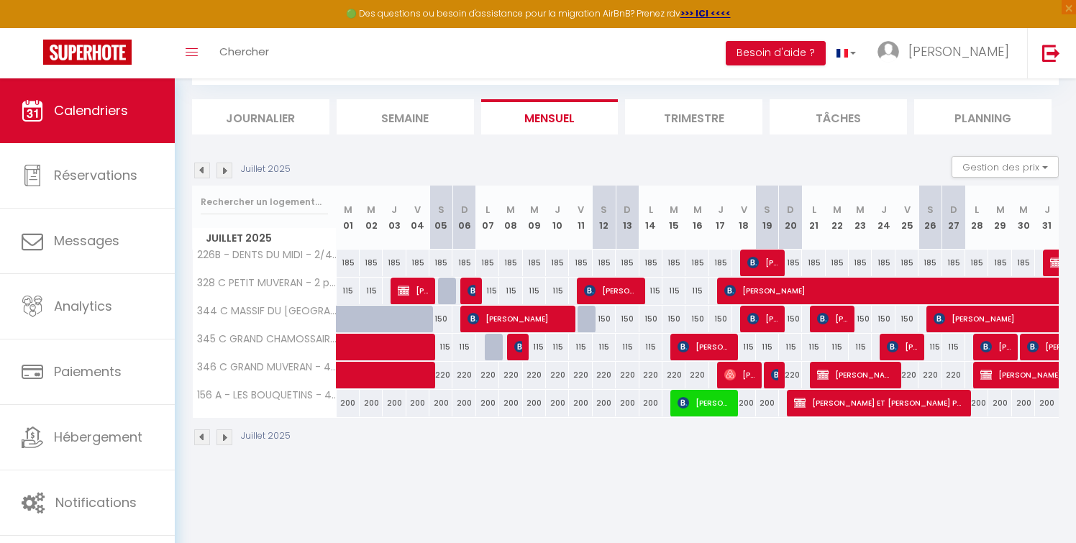
click at [199, 171] on img at bounding box center [202, 171] width 16 height 16
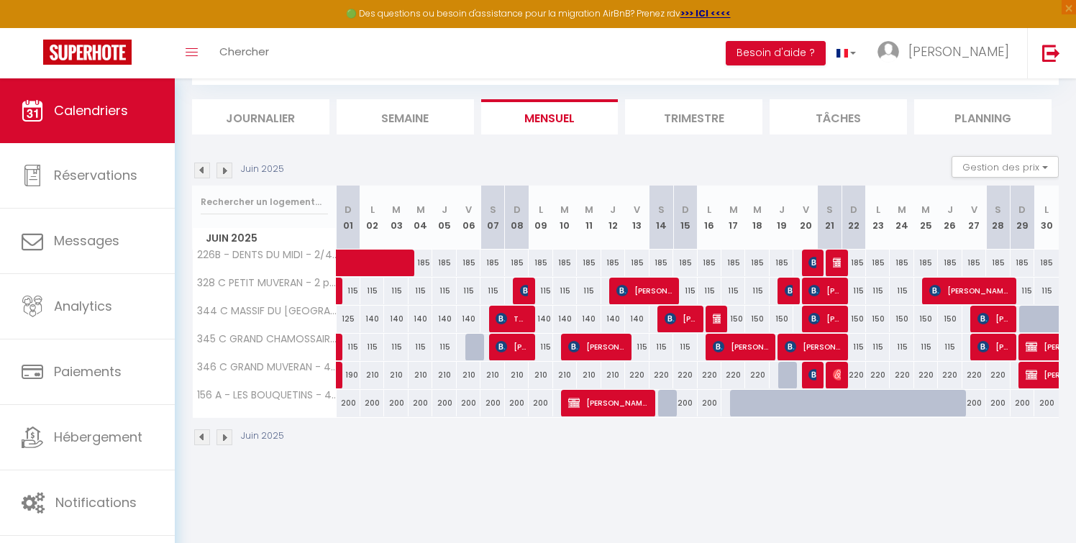
click at [199, 171] on img at bounding box center [202, 171] width 16 height 16
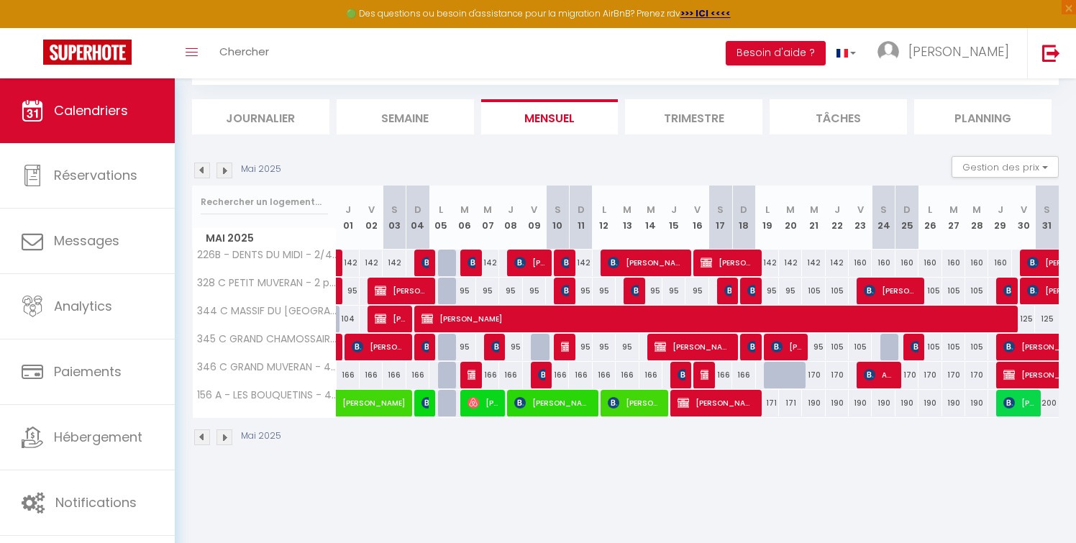
click at [199, 171] on img at bounding box center [202, 171] width 16 height 16
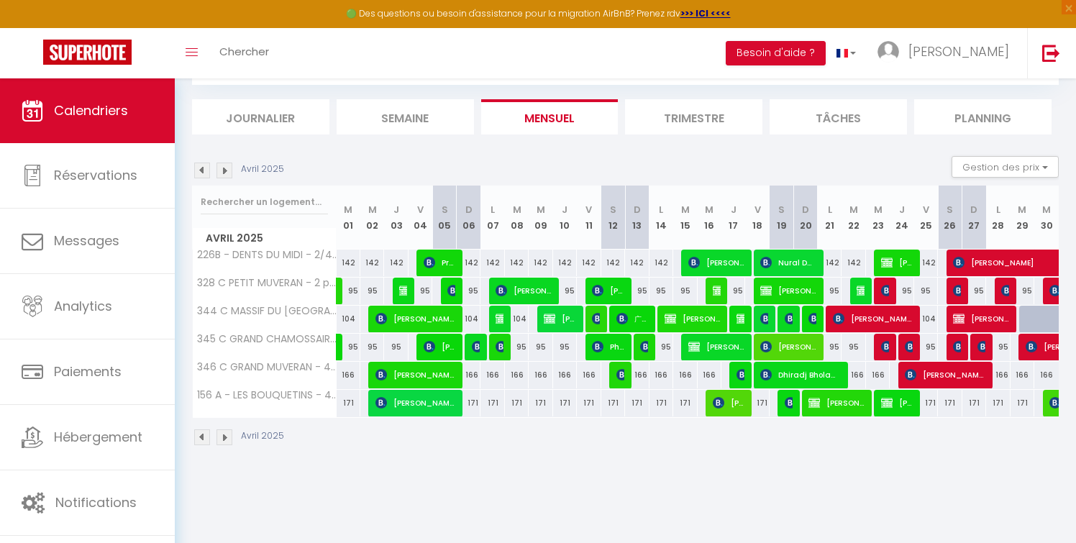
click at [199, 171] on img at bounding box center [202, 171] width 16 height 16
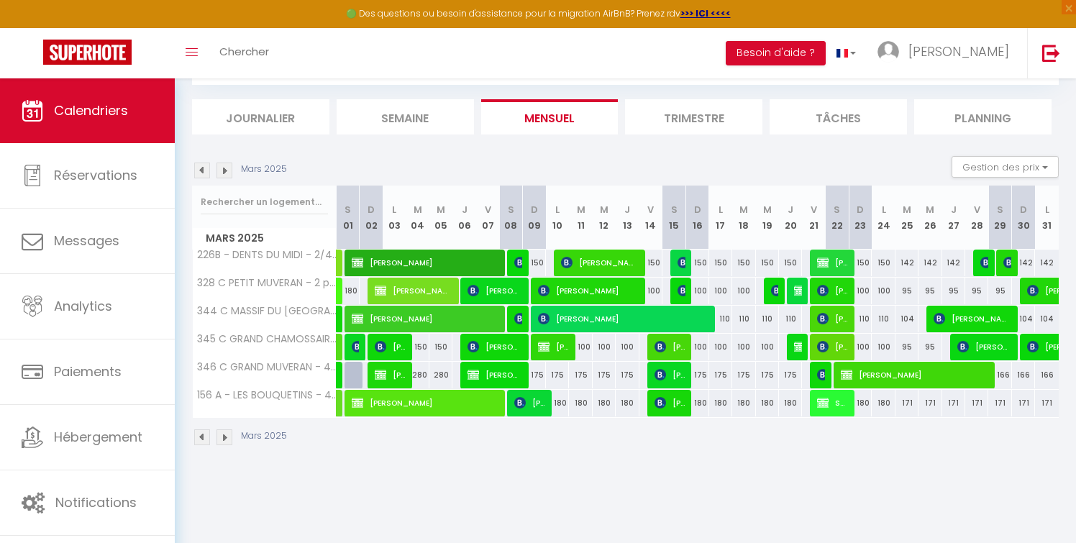
click at [199, 171] on img at bounding box center [202, 171] width 16 height 16
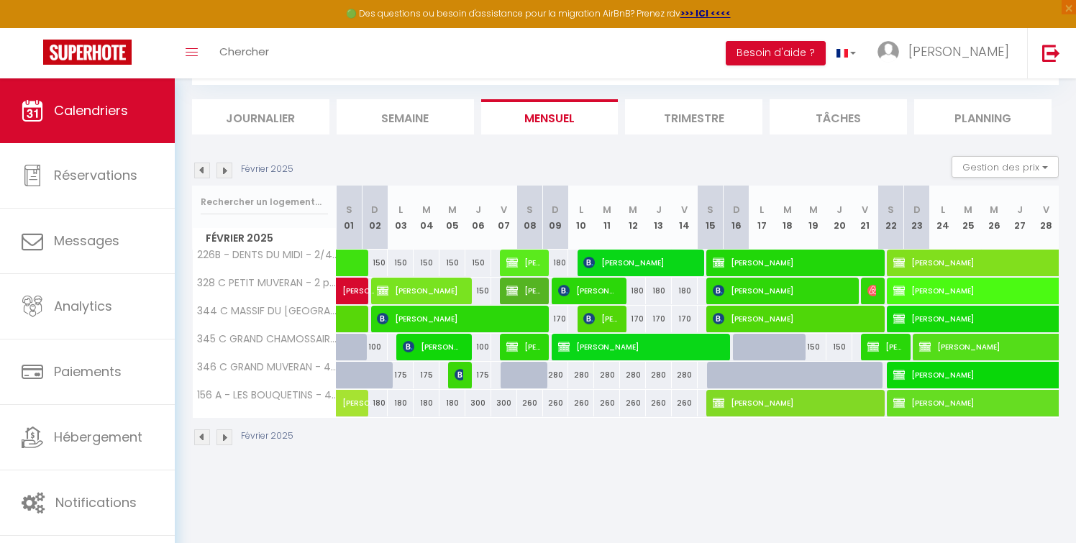
click at [199, 171] on img at bounding box center [202, 171] width 16 height 16
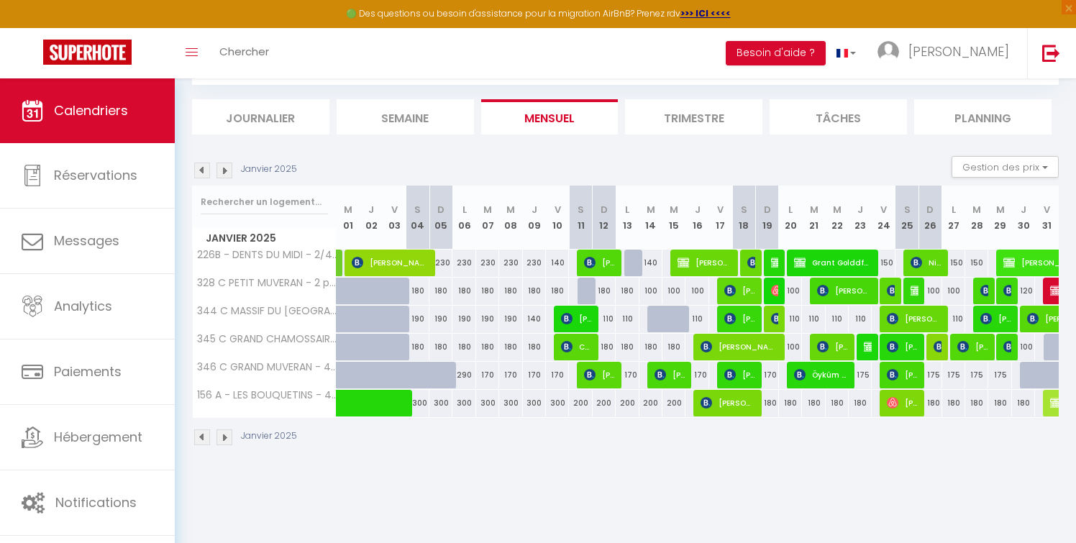
click at [199, 171] on img at bounding box center [202, 171] width 16 height 16
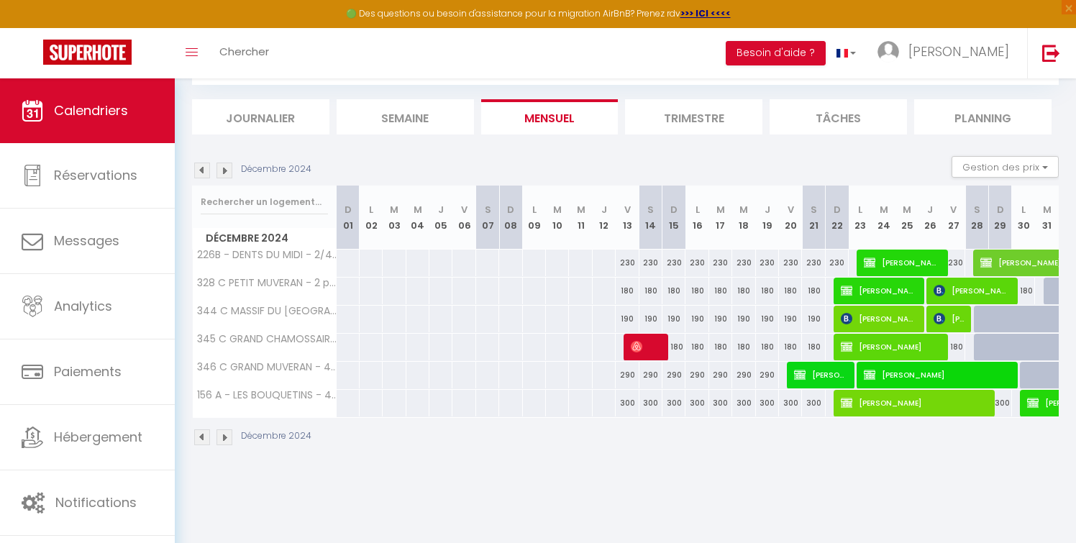
click at [199, 171] on img at bounding box center [202, 171] width 16 height 16
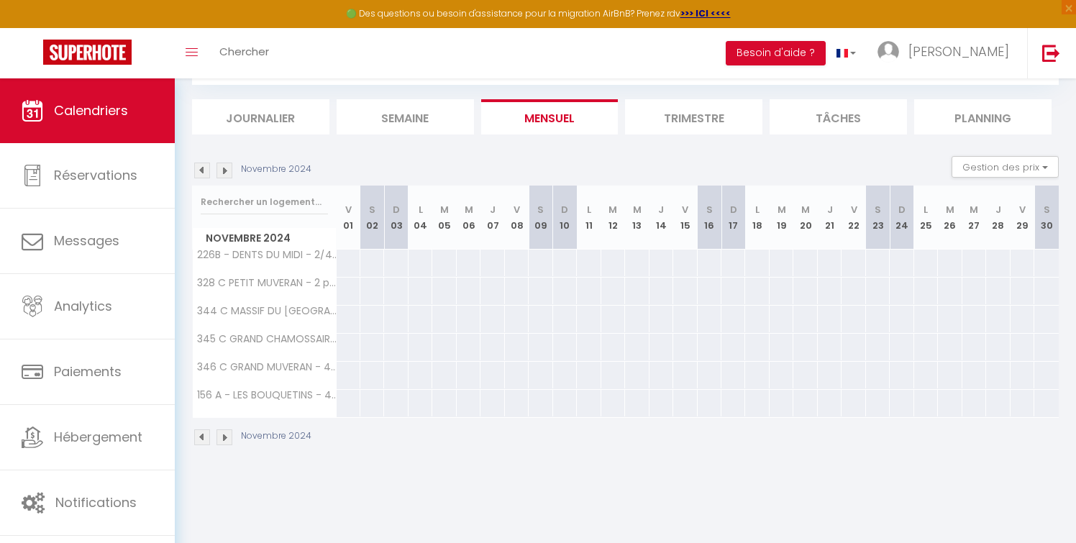
click at [199, 171] on img at bounding box center [202, 171] width 16 height 16
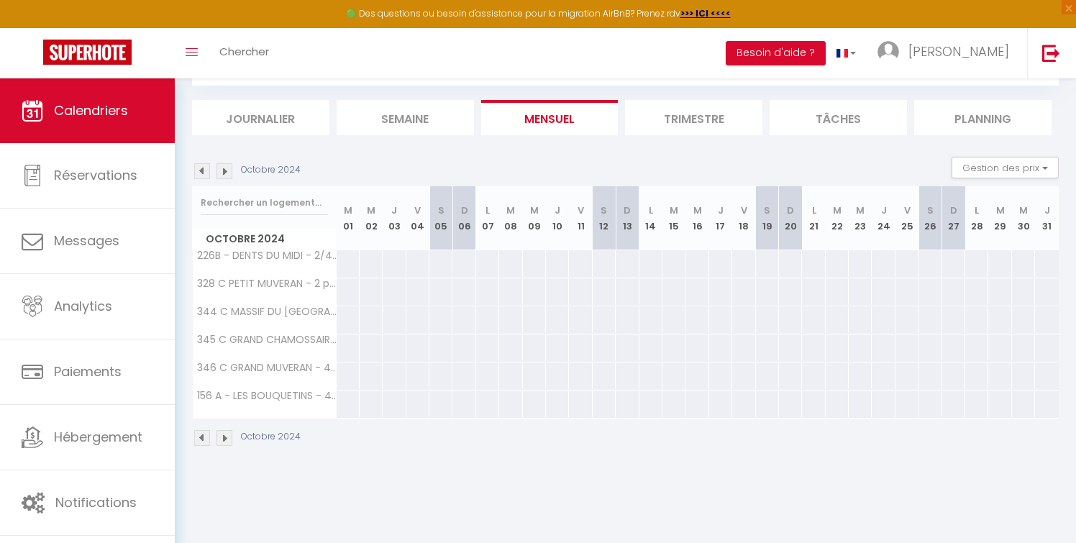
scroll to position [78, 0]
click at [222, 169] on img at bounding box center [225, 171] width 16 height 16
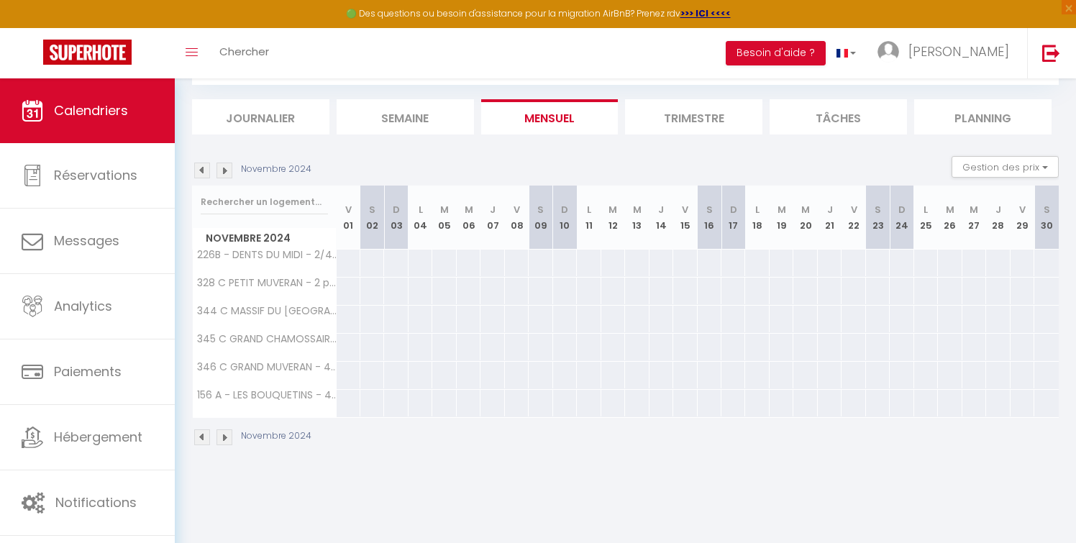
click at [222, 169] on div "Novembre 2024" at bounding box center [254, 171] width 124 height 16
click at [222, 169] on img at bounding box center [225, 171] width 16 height 16
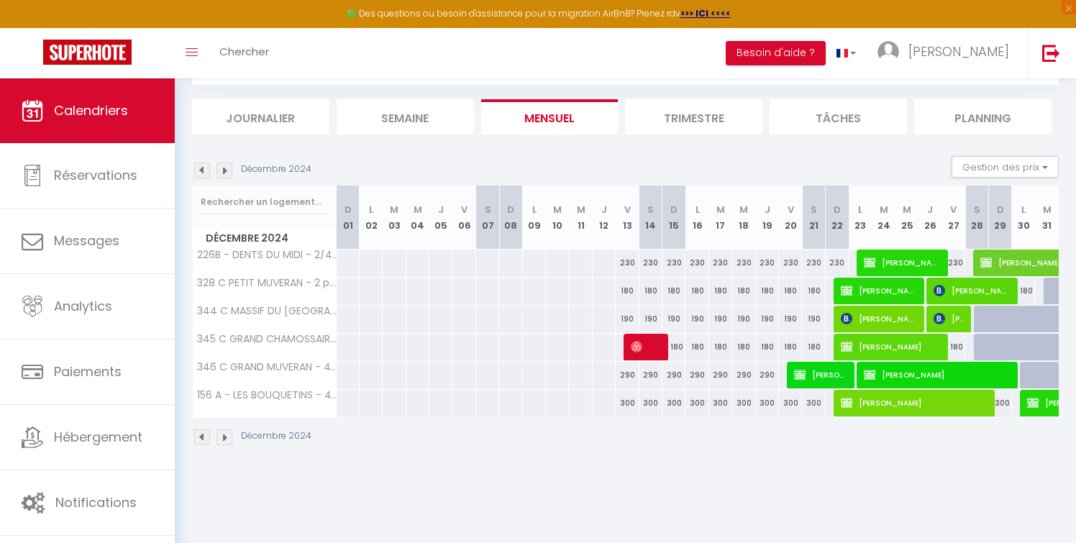
click at [222, 169] on img at bounding box center [225, 171] width 16 height 16
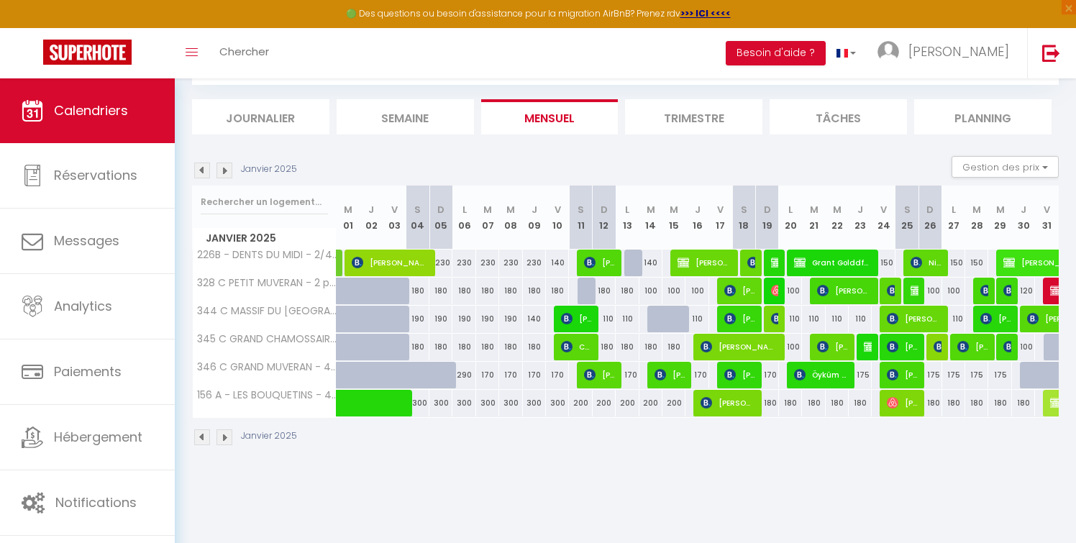
click at [222, 169] on img at bounding box center [225, 171] width 16 height 16
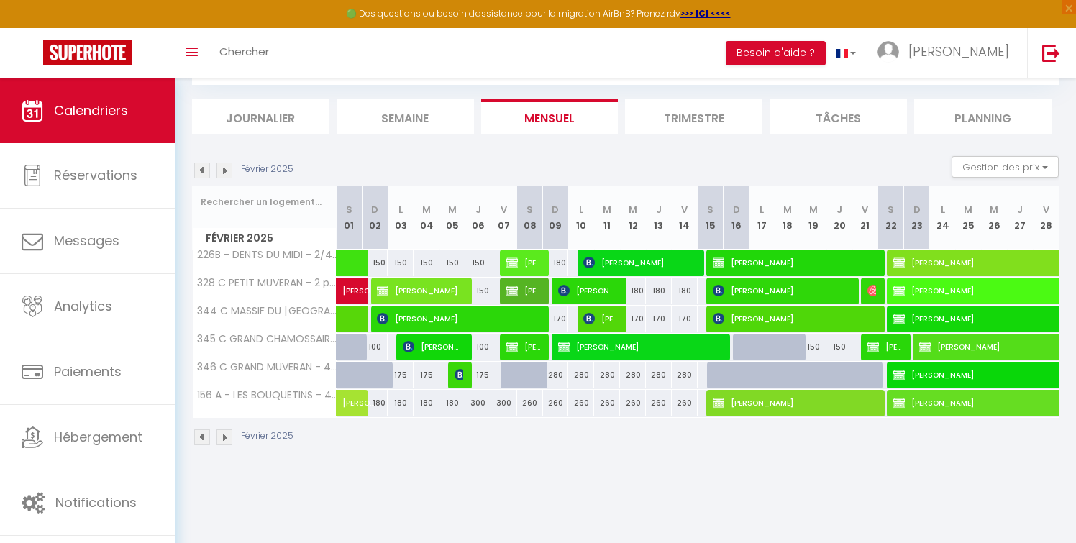
click at [222, 169] on img at bounding box center [225, 171] width 16 height 16
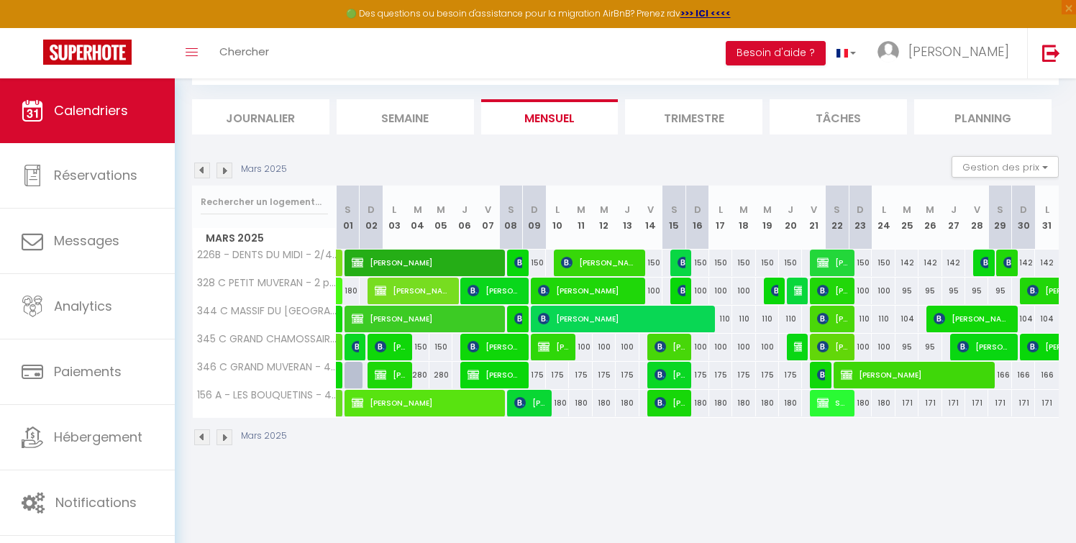
click at [222, 169] on img at bounding box center [225, 171] width 16 height 16
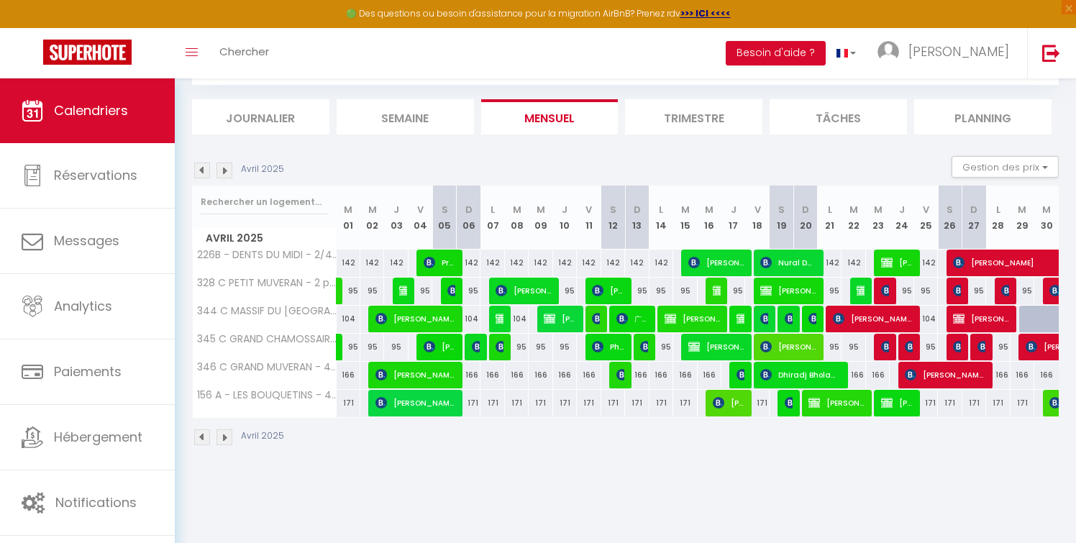
click at [222, 169] on img at bounding box center [225, 171] width 16 height 16
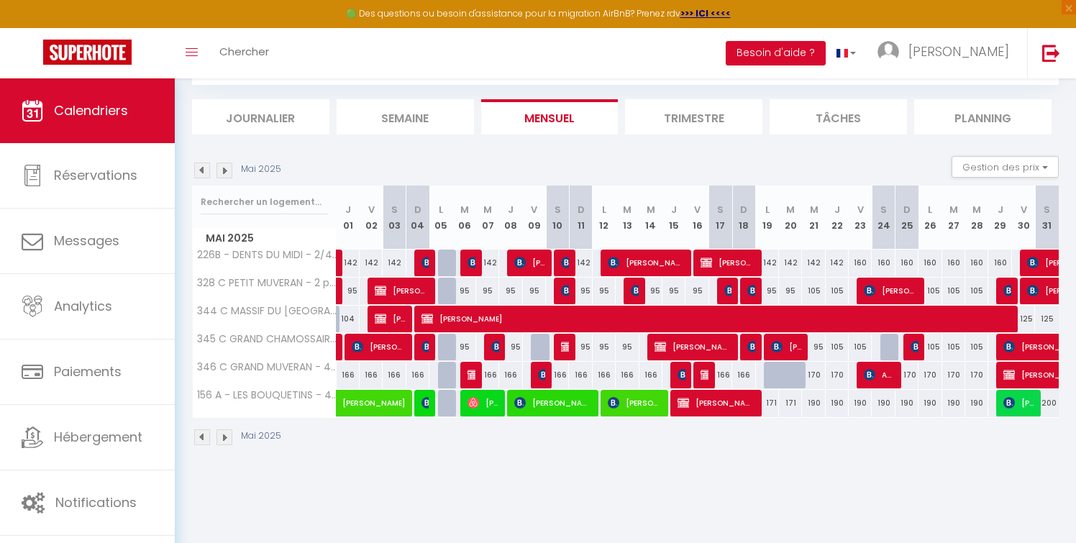
click at [222, 169] on img at bounding box center [225, 171] width 16 height 16
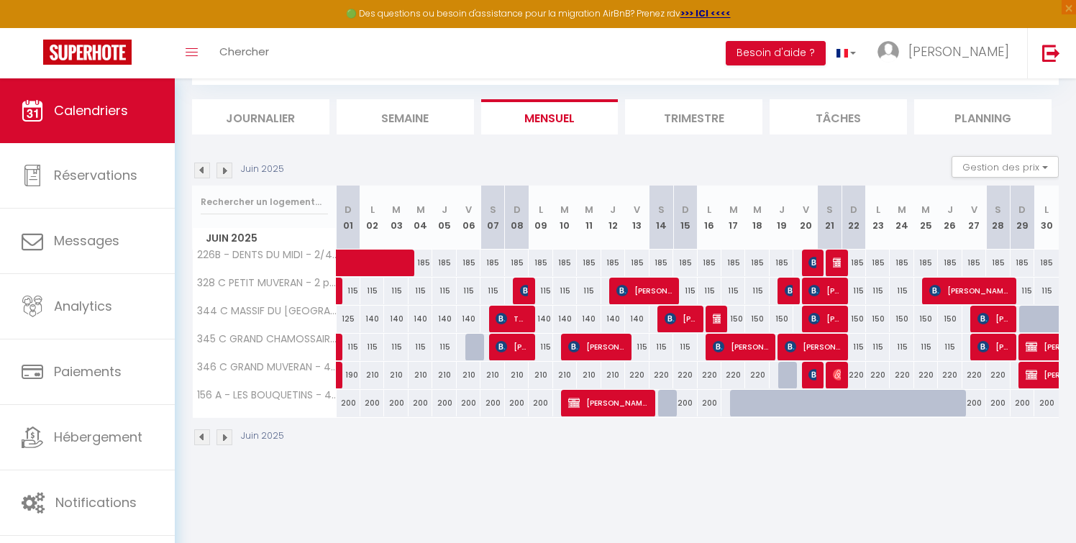
click at [222, 169] on img at bounding box center [225, 171] width 16 height 16
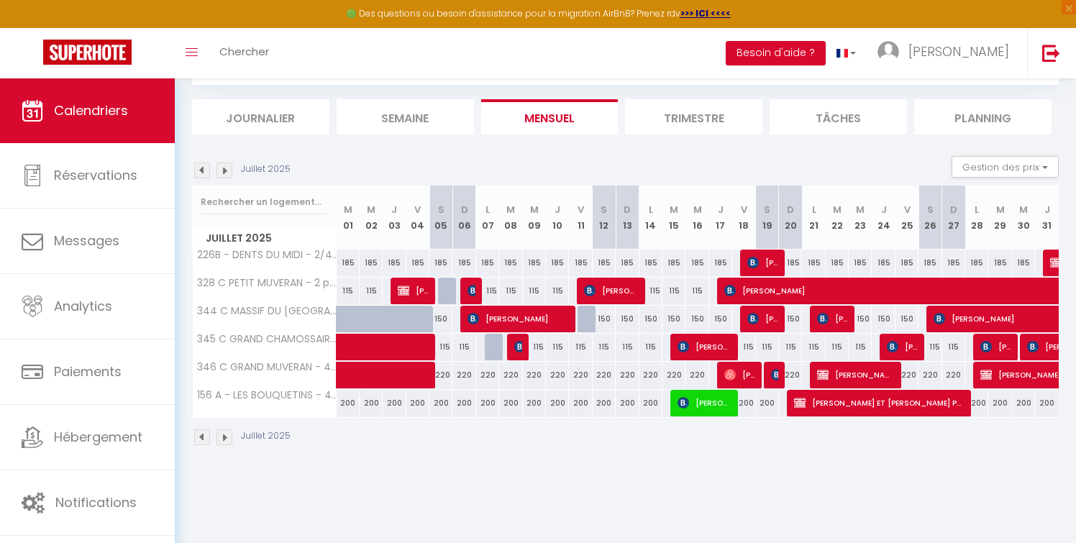
click at [222, 169] on img at bounding box center [225, 171] width 16 height 16
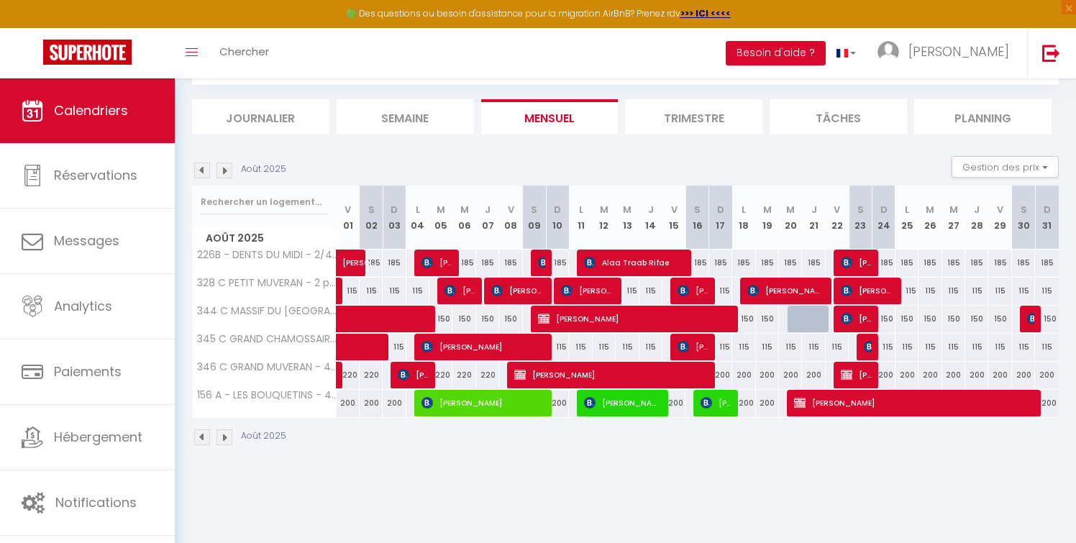
click at [225, 170] on img at bounding box center [225, 171] width 16 height 16
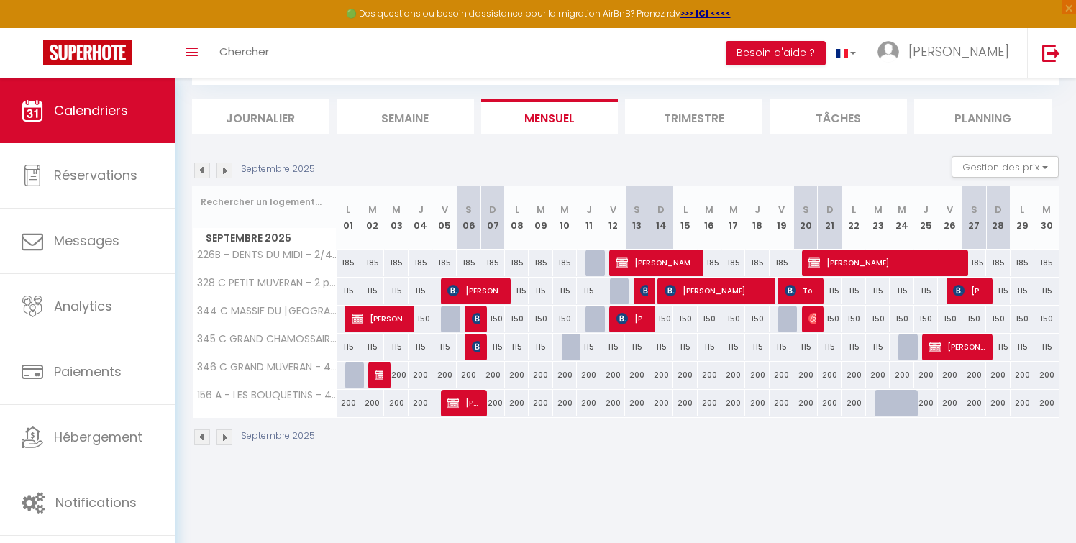
click at [225, 170] on img at bounding box center [225, 171] width 16 height 16
